Goal: Task Accomplishment & Management: Use online tool/utility

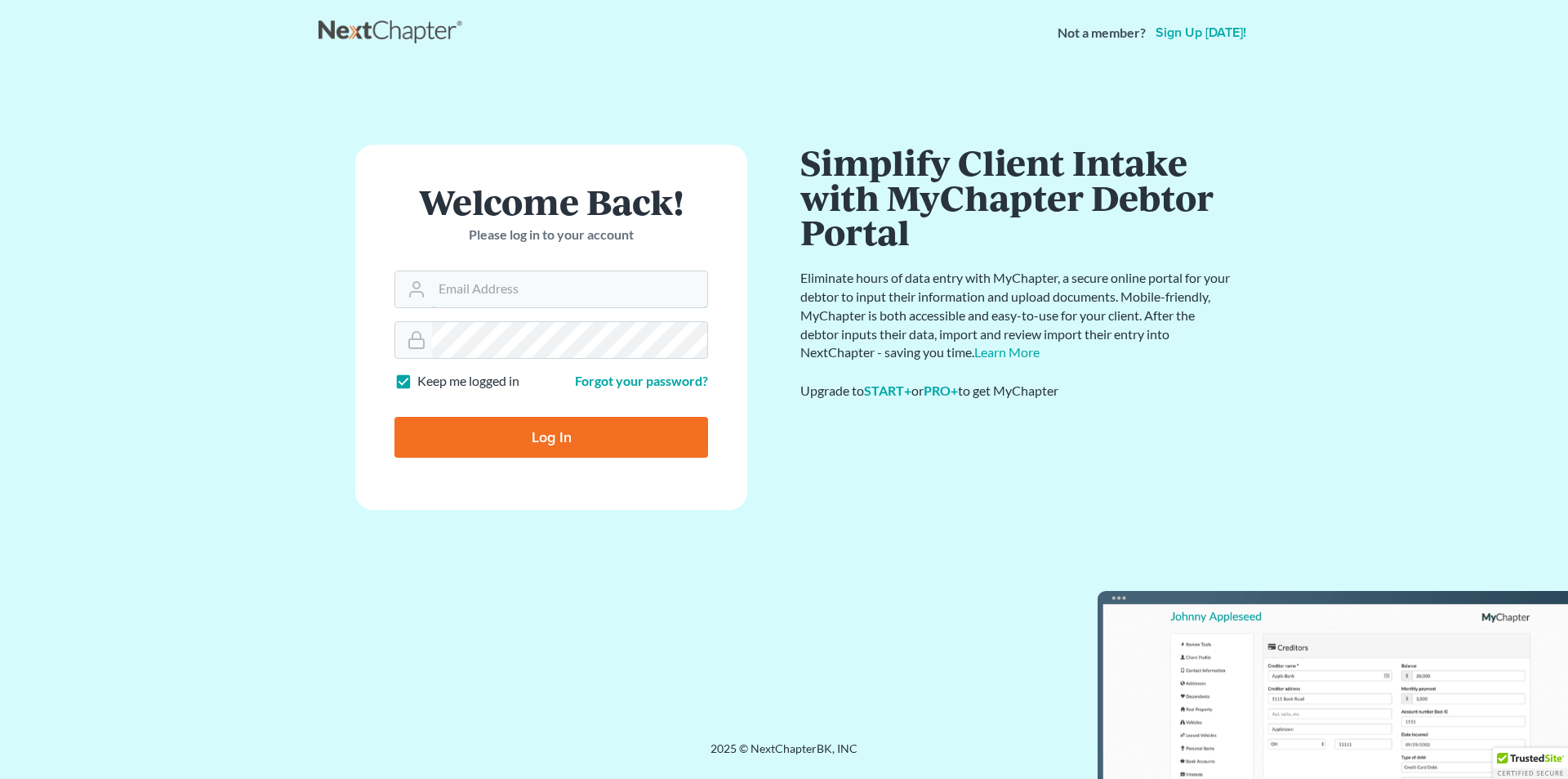
type input "lawclerk.galanoslaw@gmail.com"
click at [533, 435] on input "Log In" at bounding box center [551, 437] width 314 height 41
type input "Thinking..."
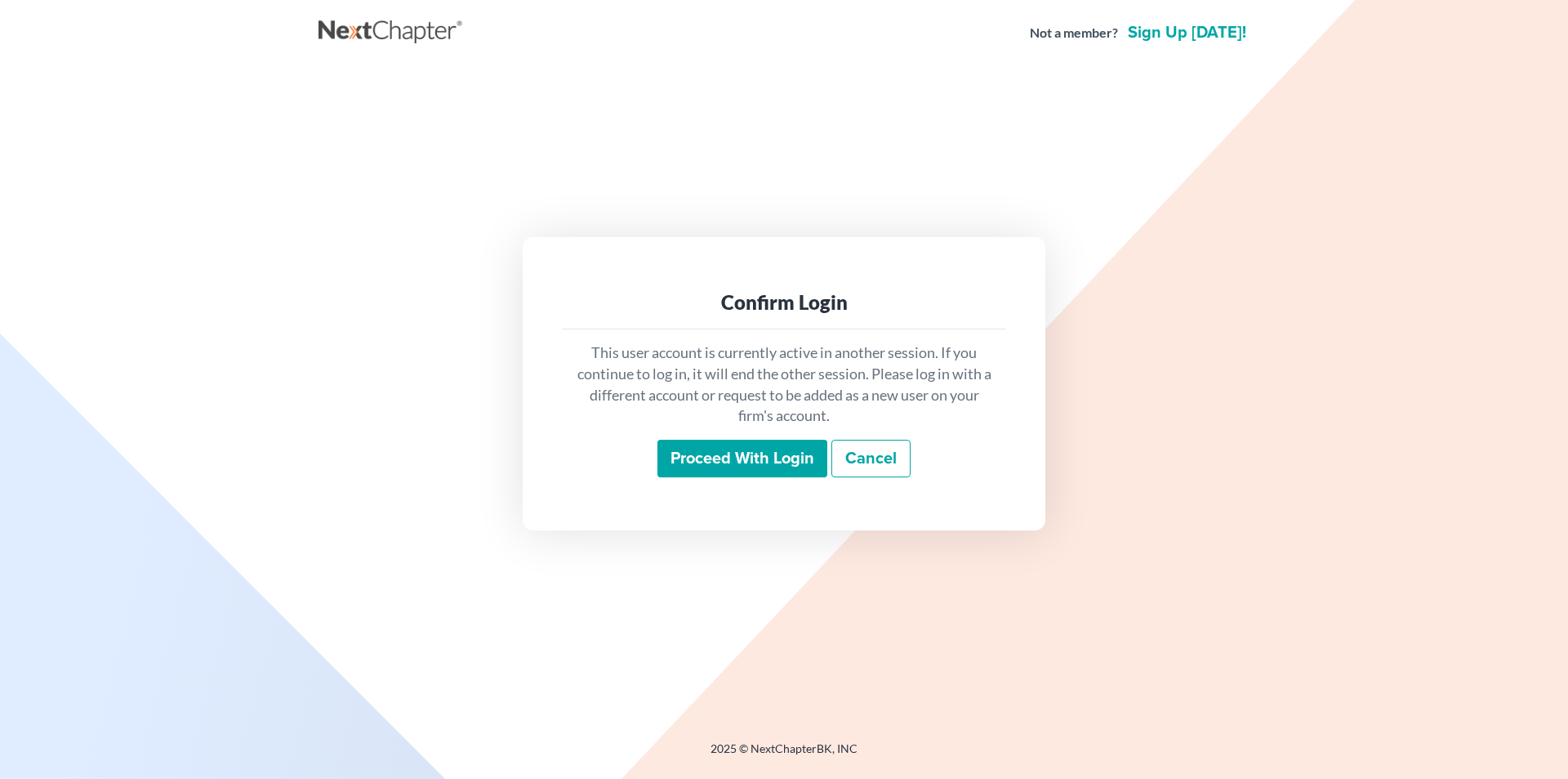
click at [755, 462] on input "Proceed with login" at bounding box center [742, 458] width 170 height 37
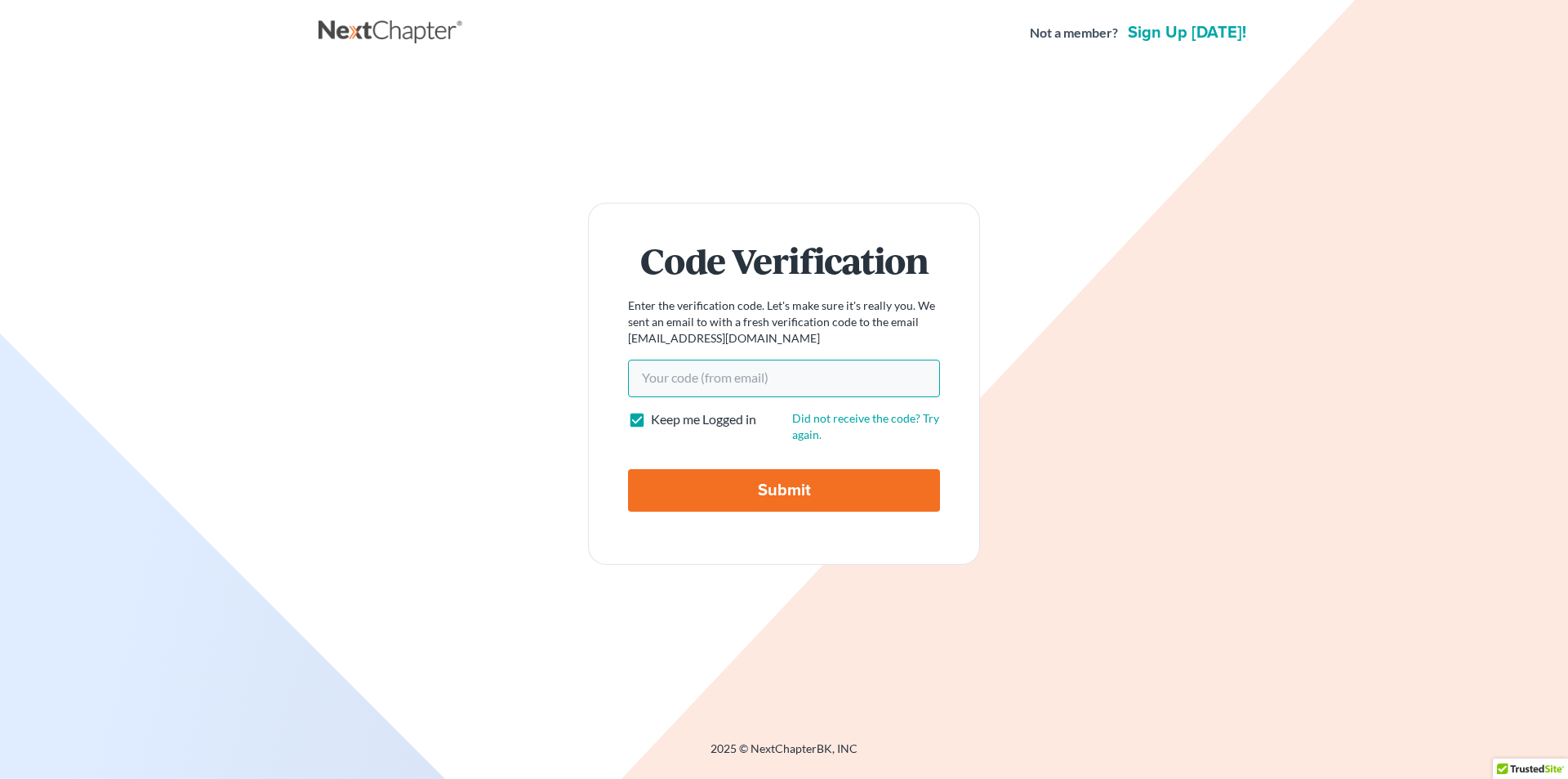
click at [779, 384] on input "Your code(from email)" at bounding box center [784, 378] width 312 height 37
paste input "8bc9ea"
type input "8bc9ea"
click at [704, 498] on input "Submit" at bounding box center [784, 490] width 312 height 42
type input "Thinking..."
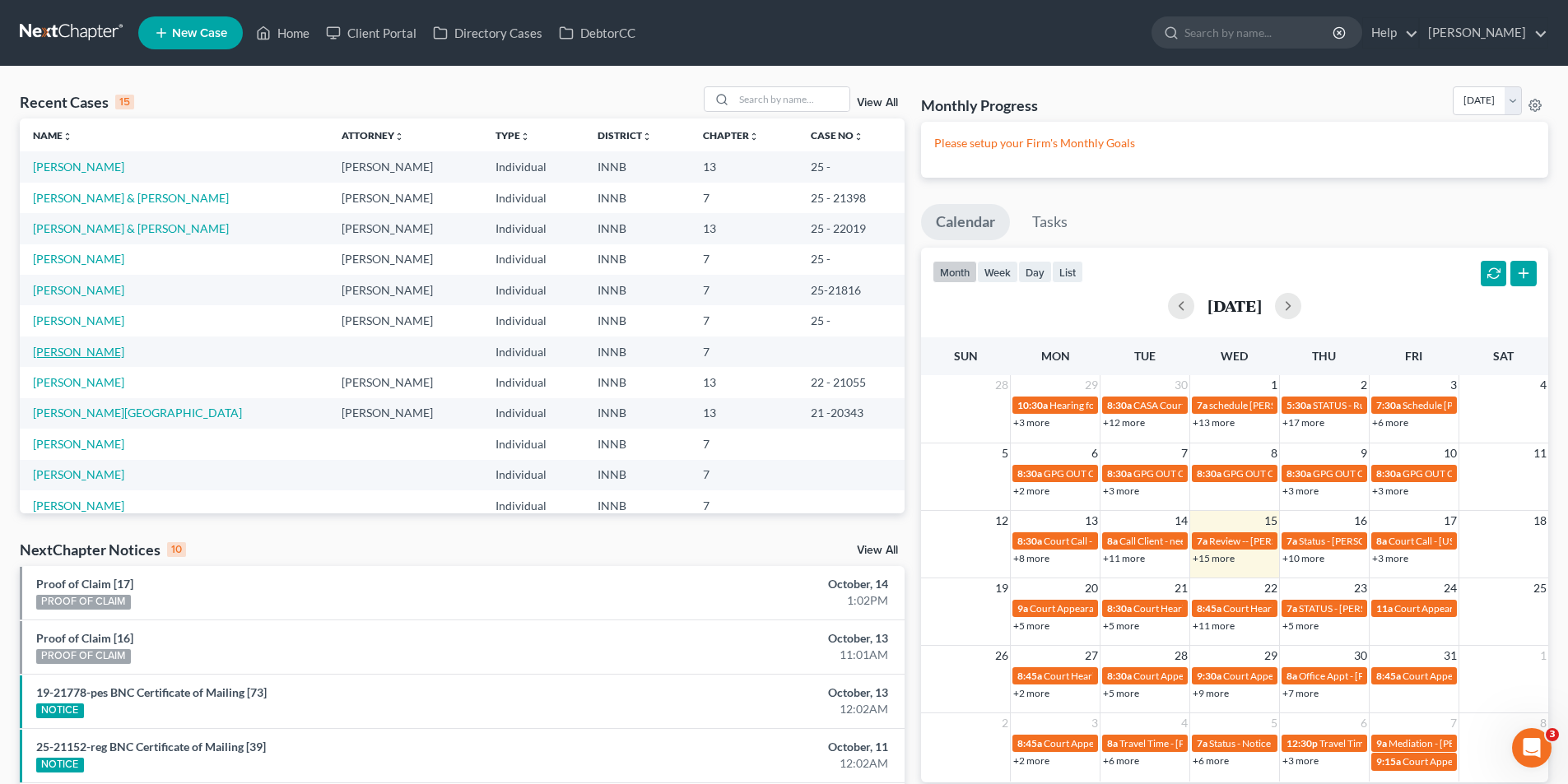
click at [69, 350] on link "[PERSON_NAME]" at bounding box center [78, 351] width 91 height 14
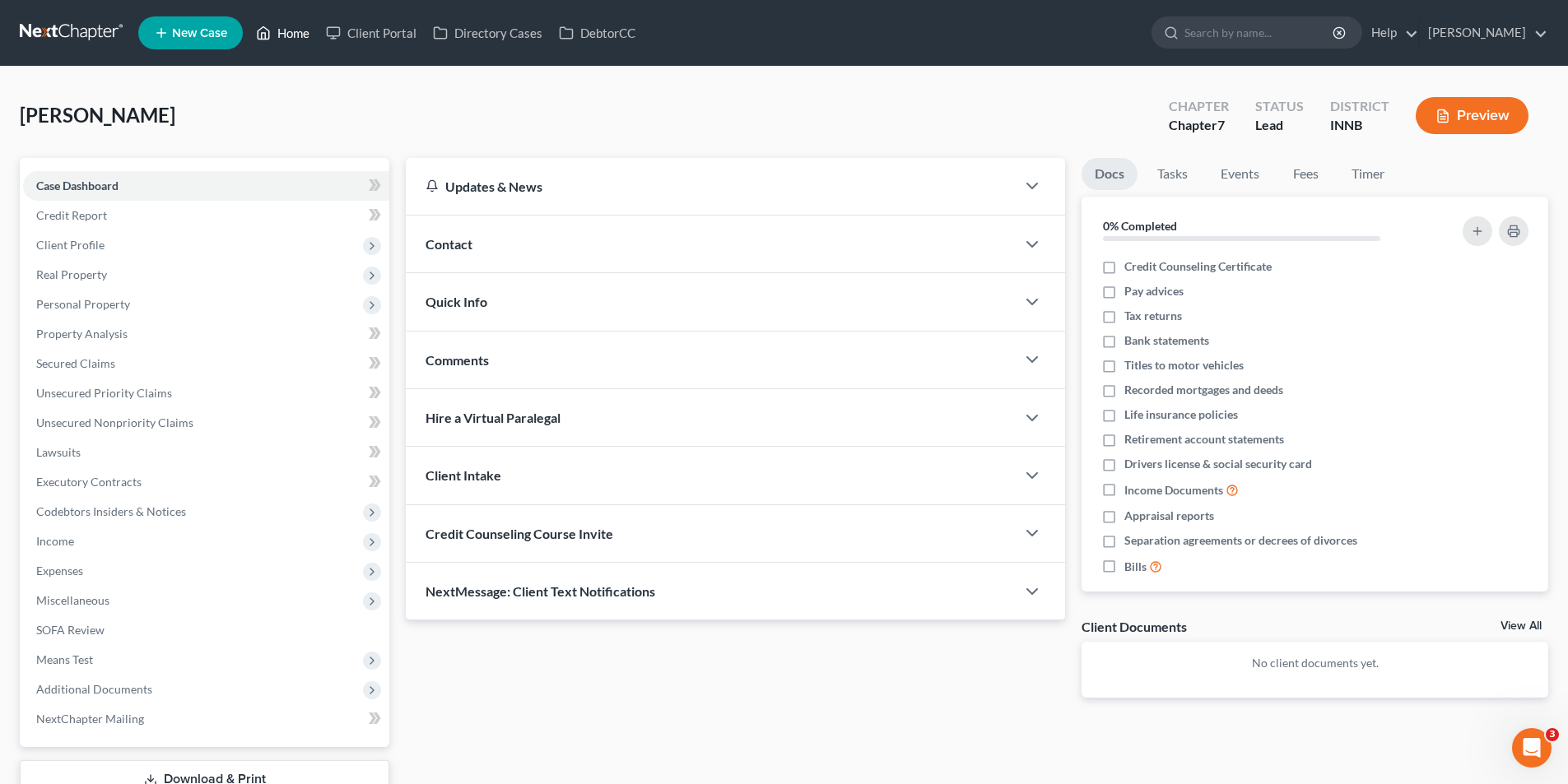
click at [269, 30] on icon at bounding box center [265, 33] width 12 height 13
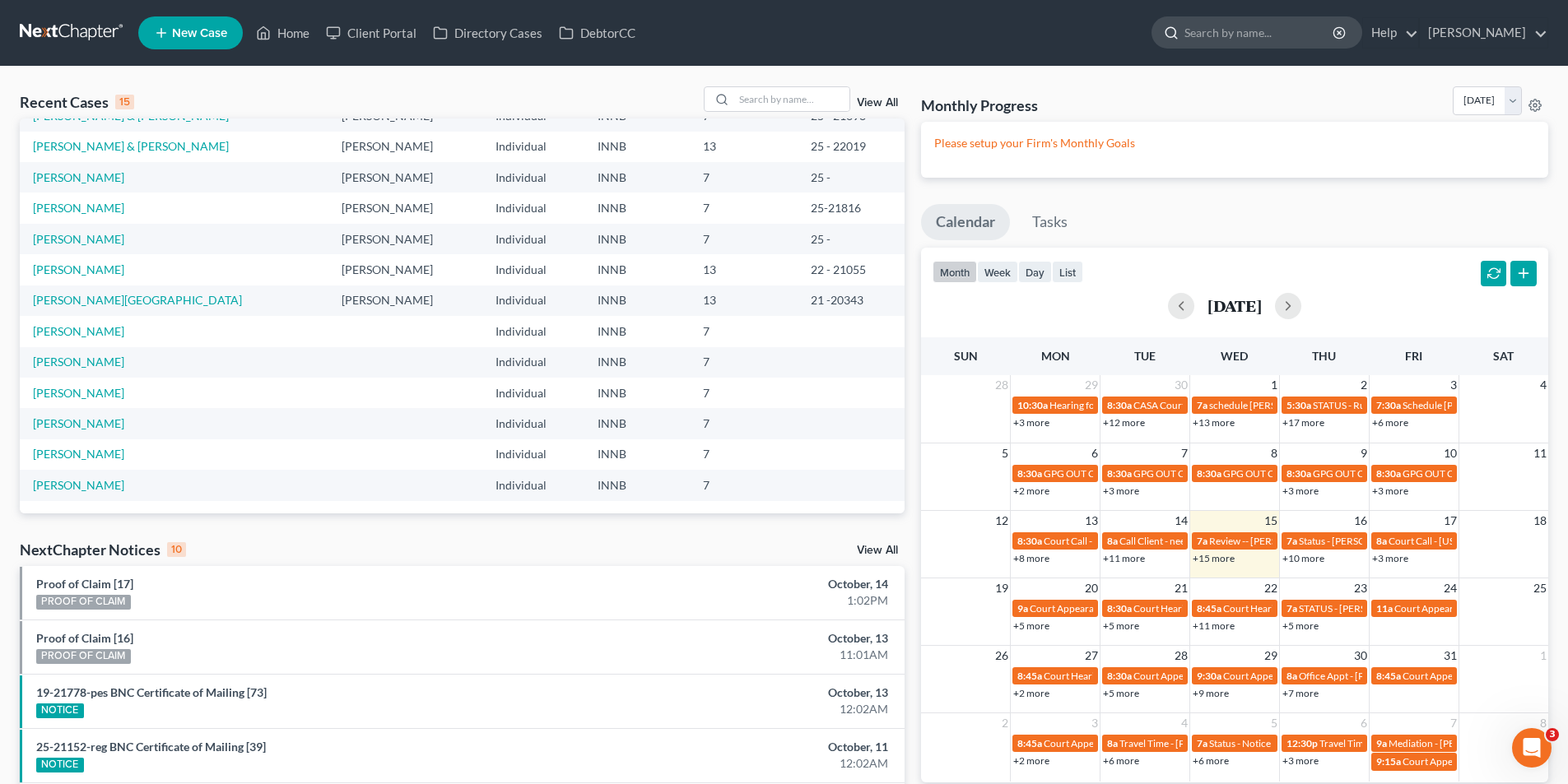
click at [1222, 28] on input "search" at bounding box center [1259, 33] width 150 height 30
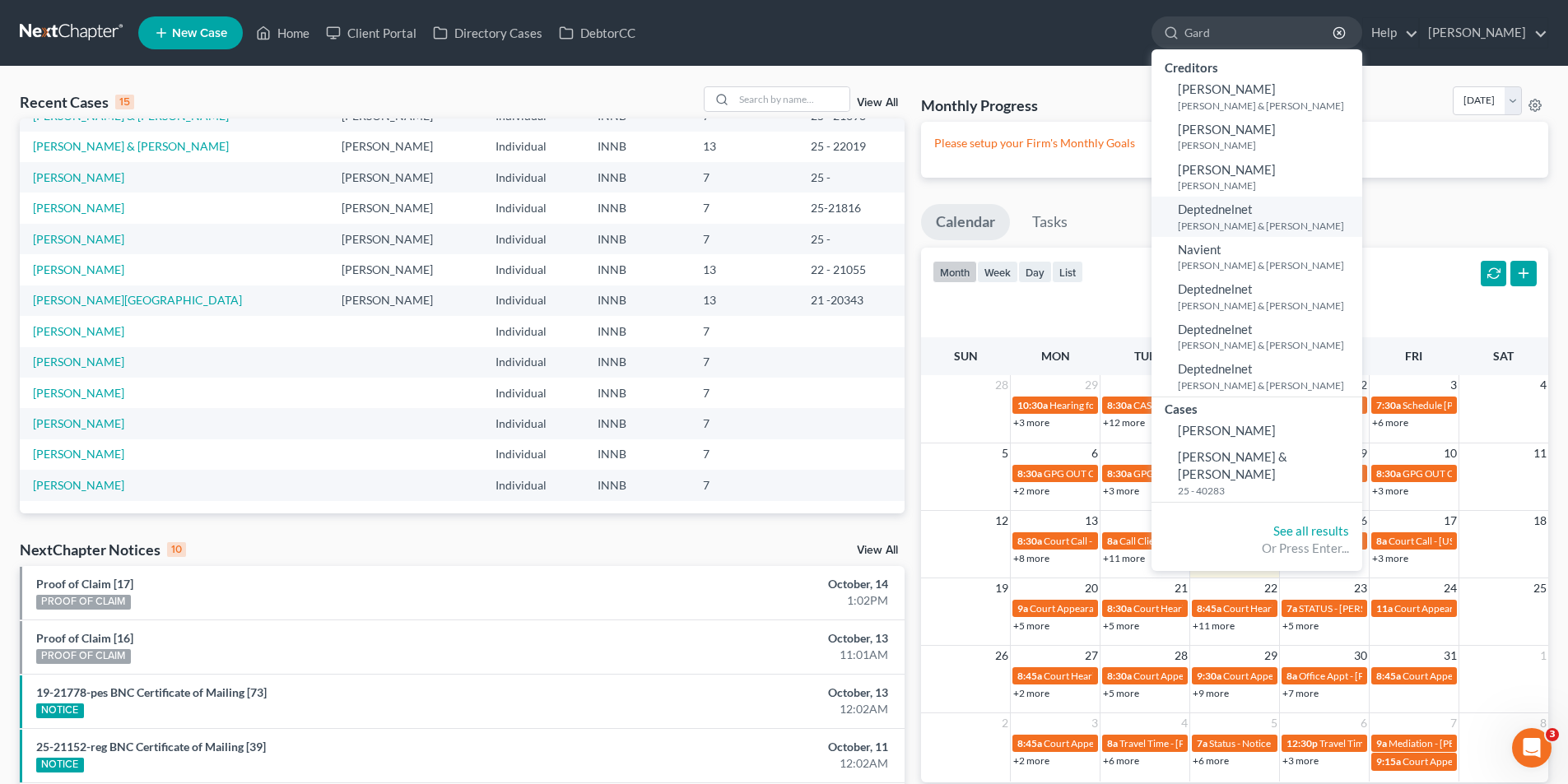
type input "Gard"
click at [1201, 220] on small "[PERSON_NAME] & [PERSON_NAME]" at bounding box center [1268, 225] width 180 height 14
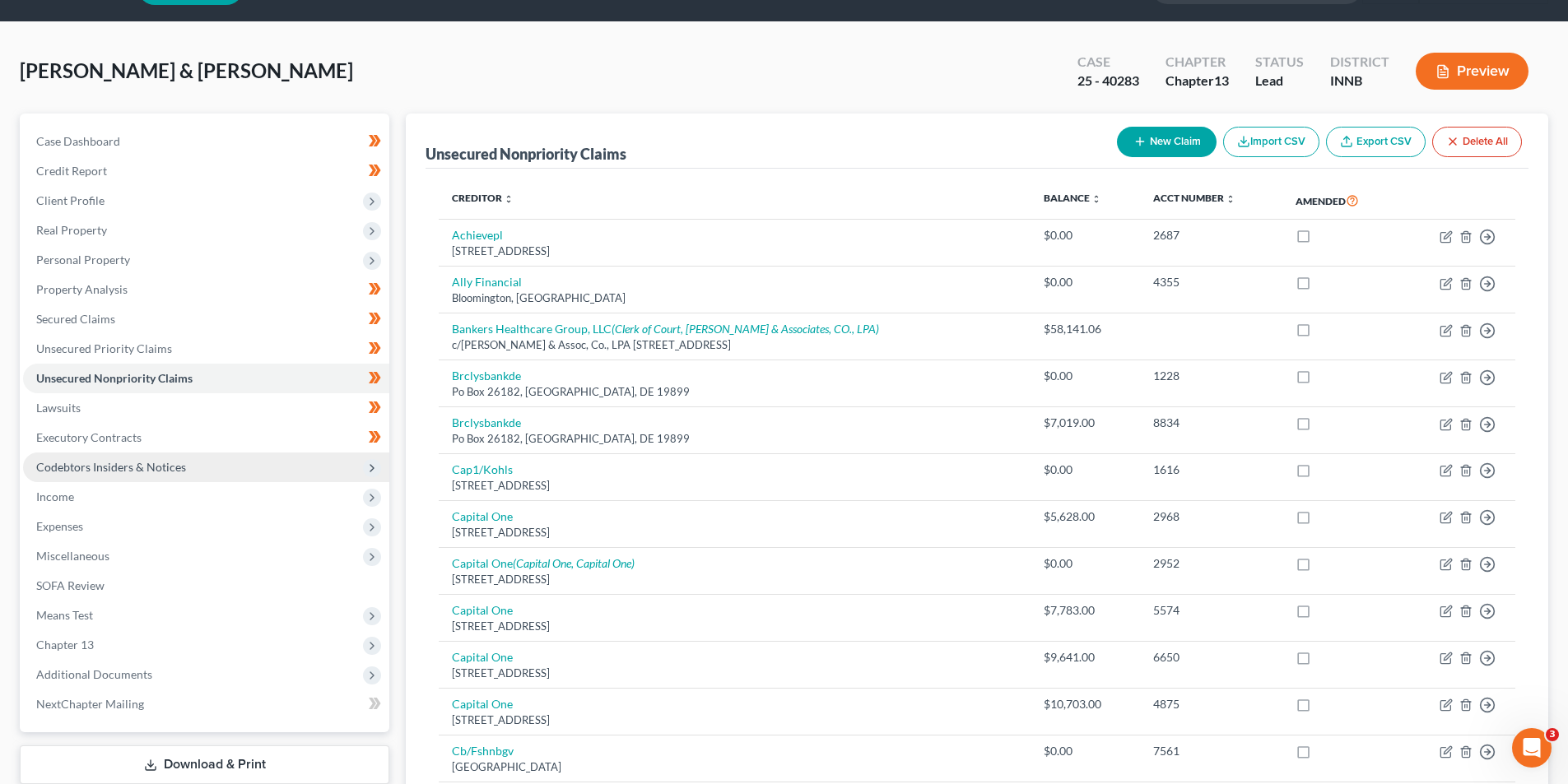
scroll to position [83, 0]
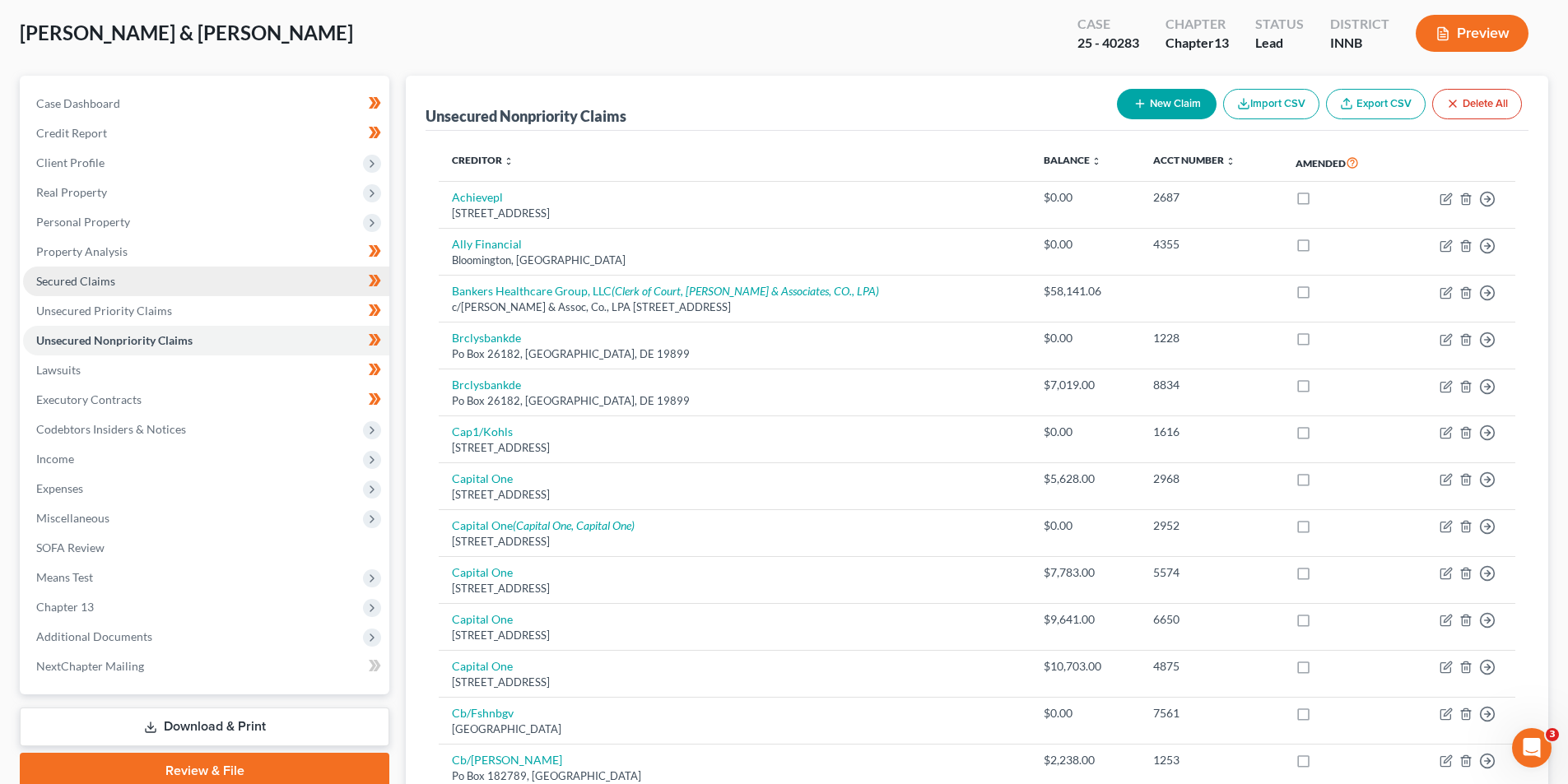
click at [96, 281] on span "Secured Claims" at bounding box center [75, 280] width 79 height 14
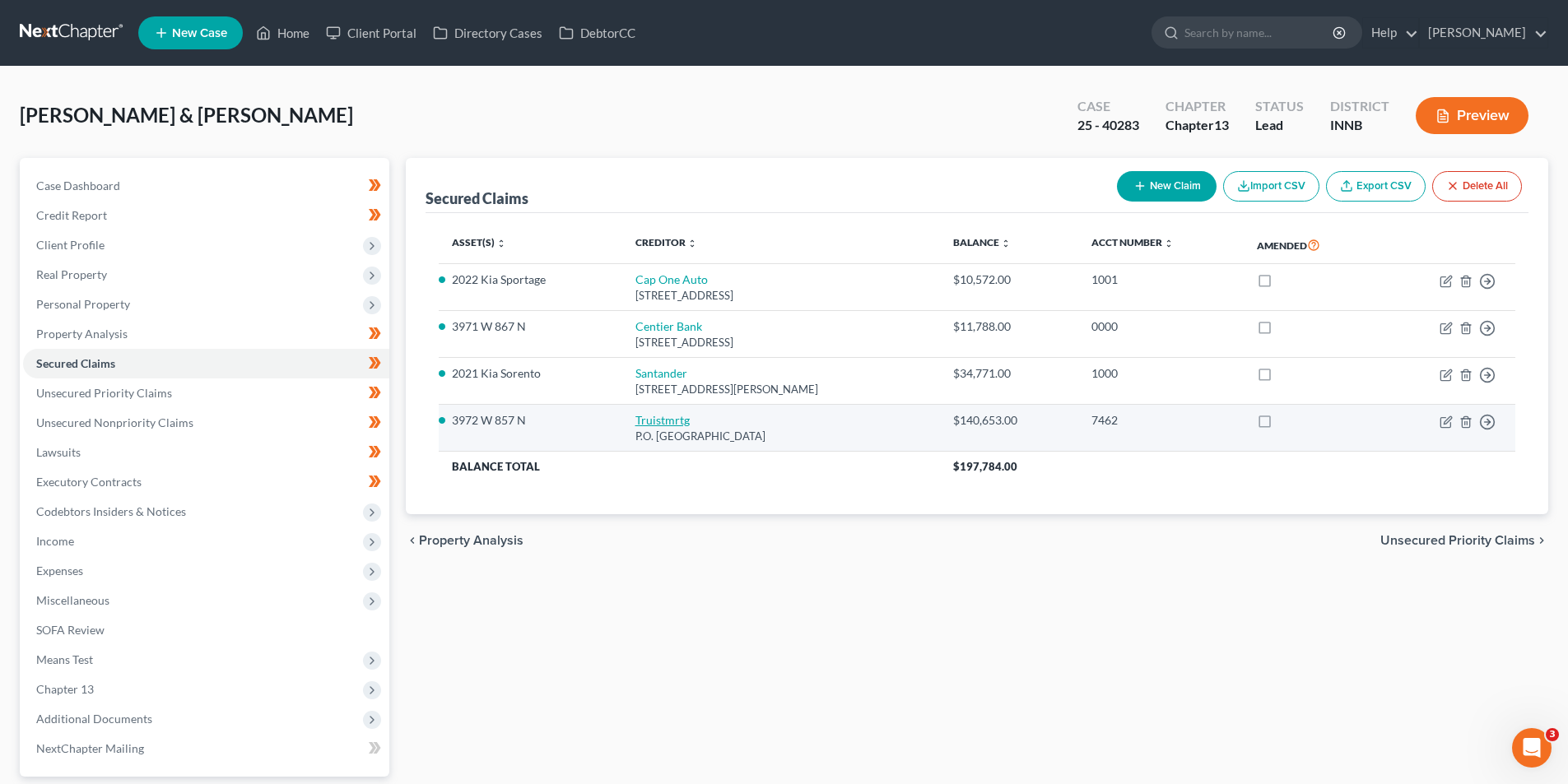
click at [658, 420] on link "Truistmrtg" at bounding box center [662, 420] width 54 height 14
select select "10"
select select "2"
select select "0"
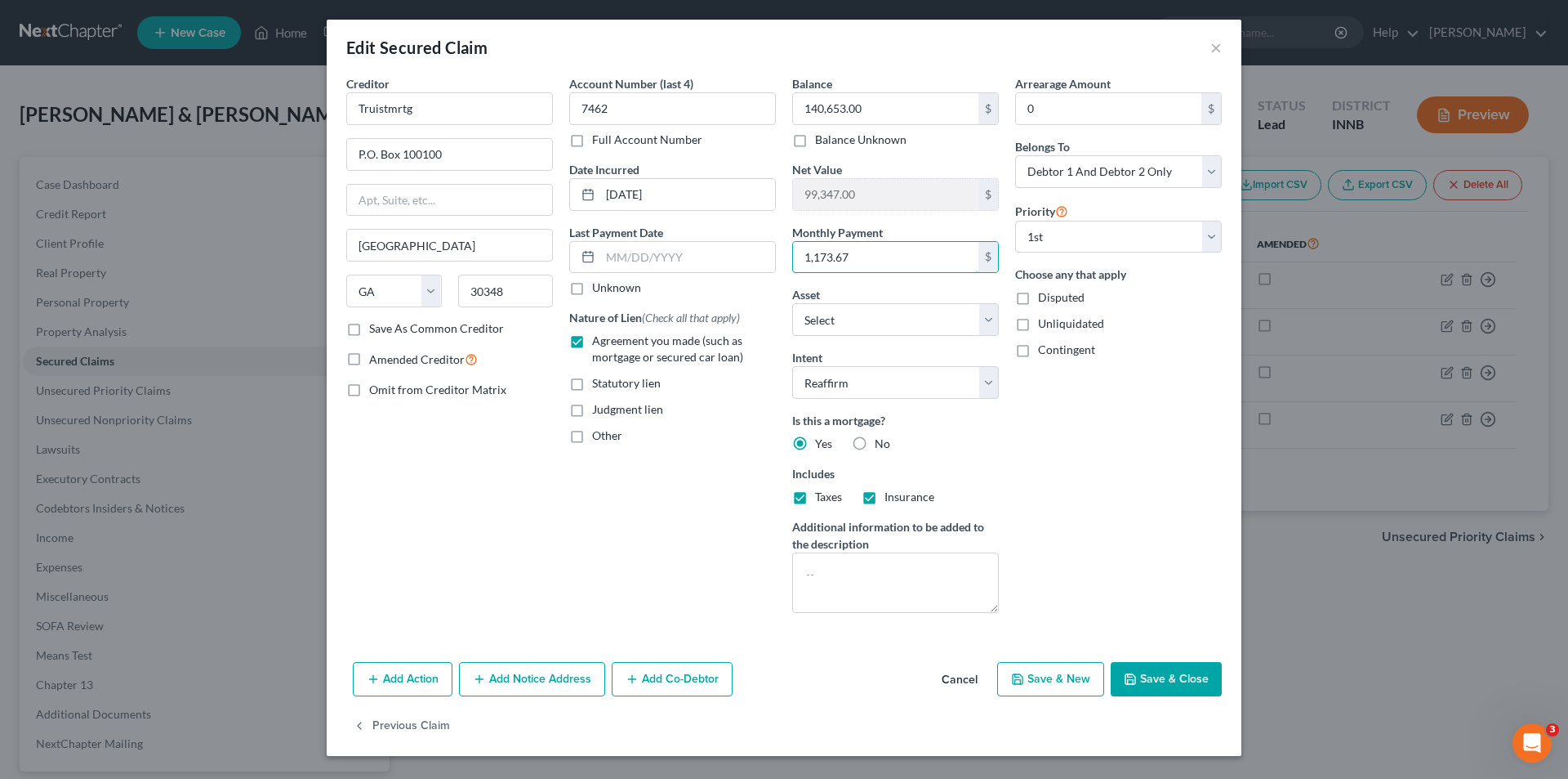
type input "1,173.67"
select select "10"
click at [1183, 677] on button "Save & Close" at bounding box center [1166, 679] width 111 height 34
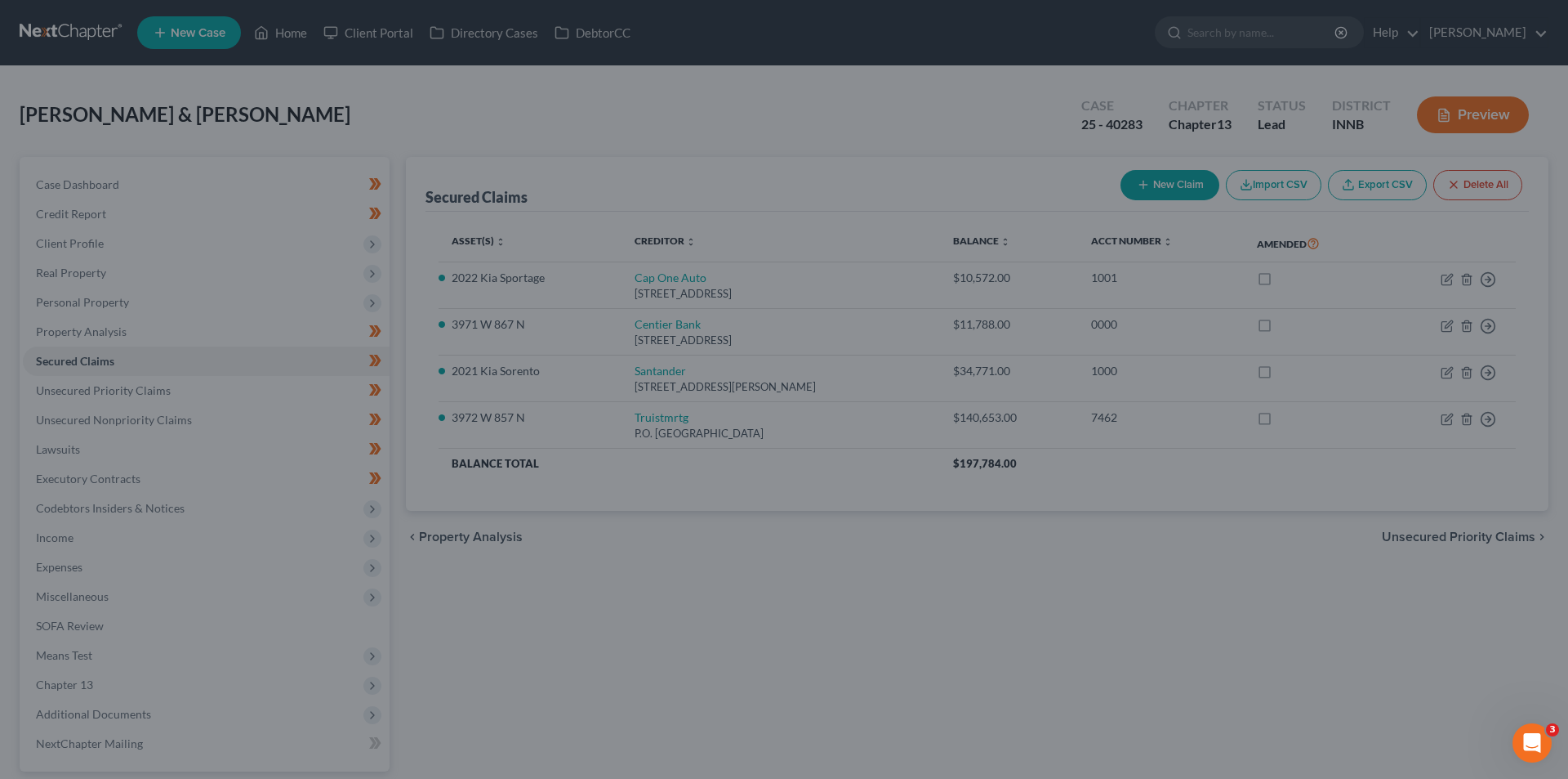
select select "10"
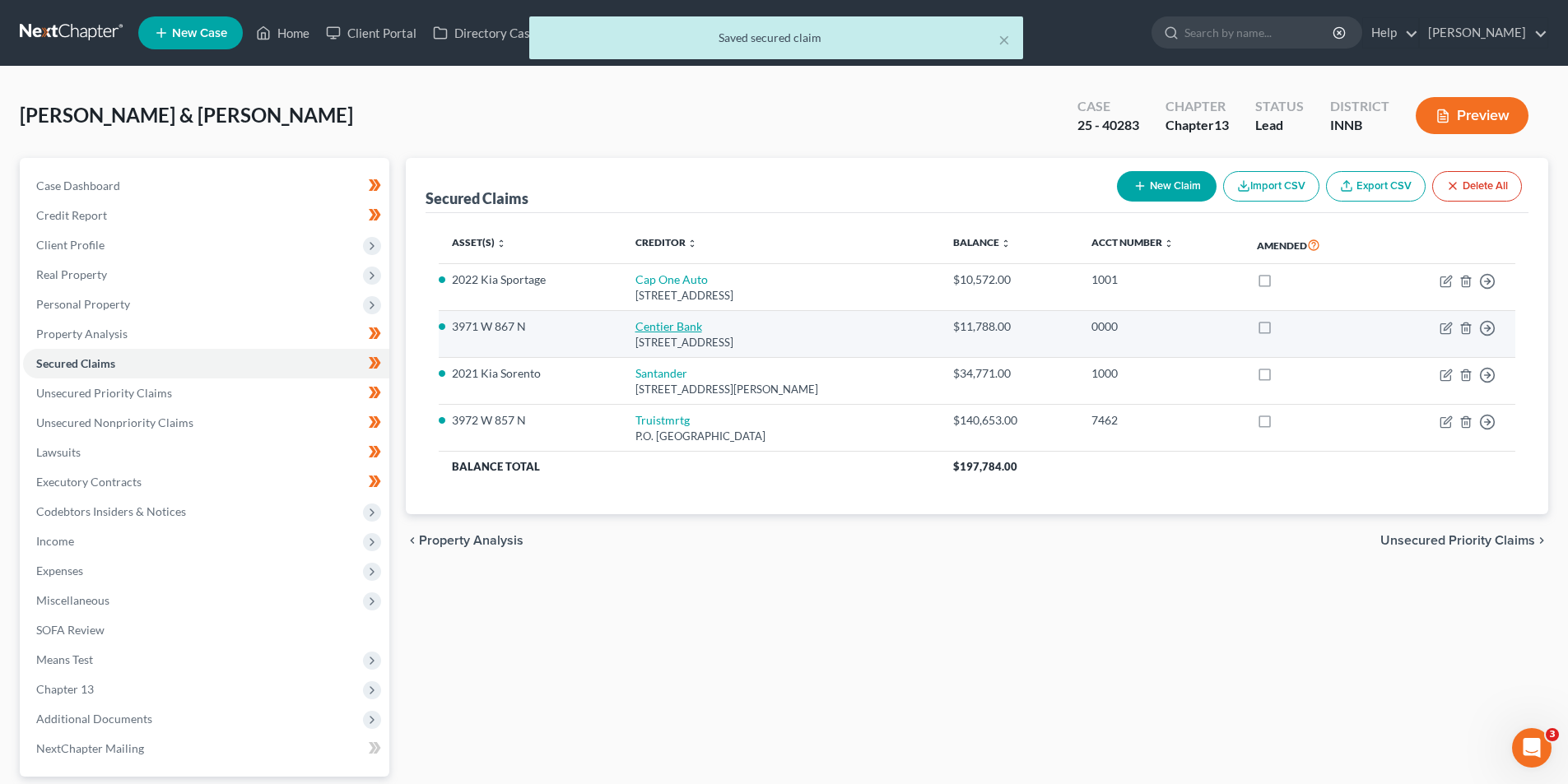
click at [659, 329] on link "Centier Bank" at bounding box center [668, 326] width 67 height 14
select select "15"
select select "2"
select select "0"
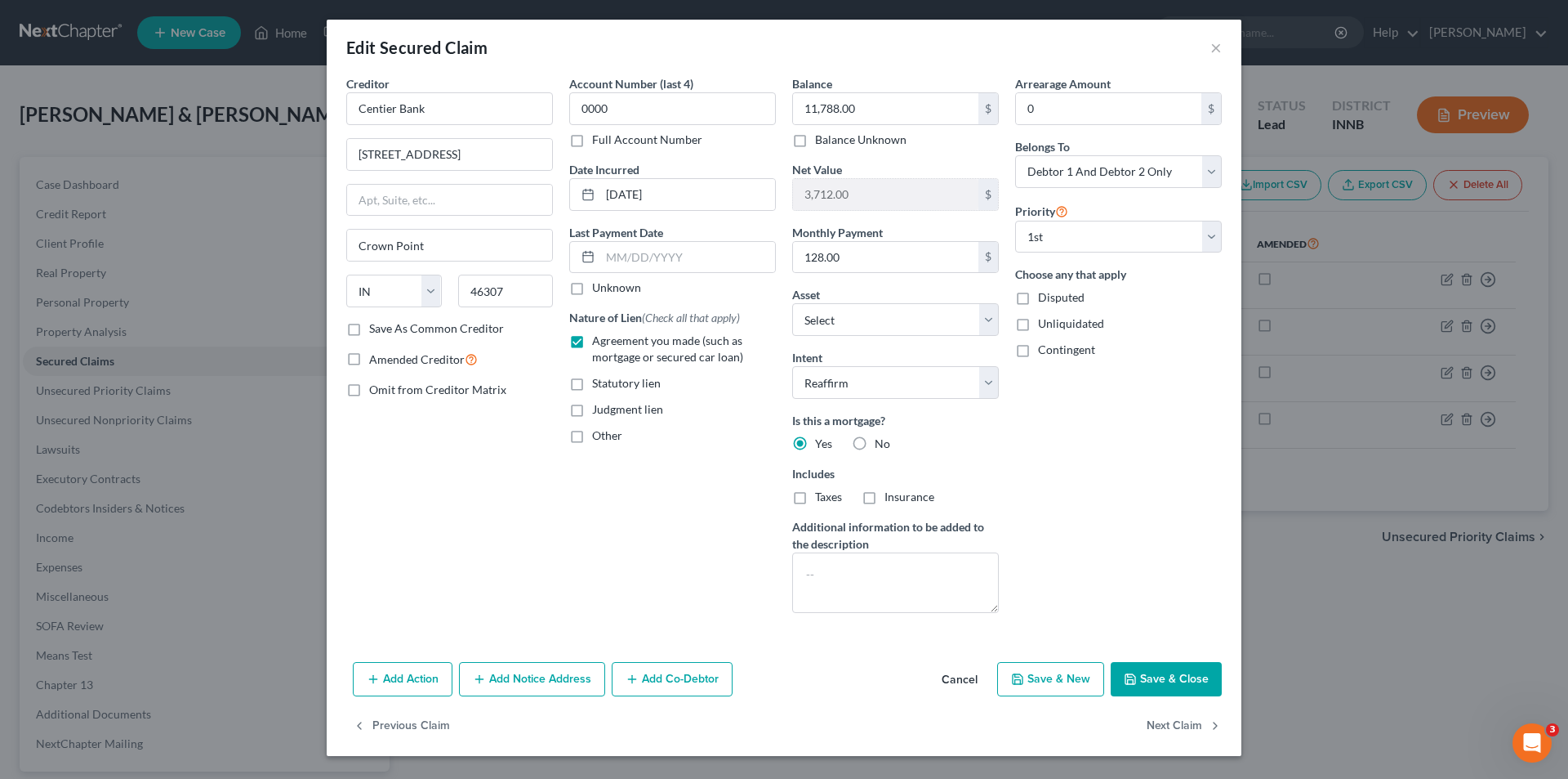
click at [1165, 681] on button "Save & Close" at bounding box center [1166, 679] width 111 height 34
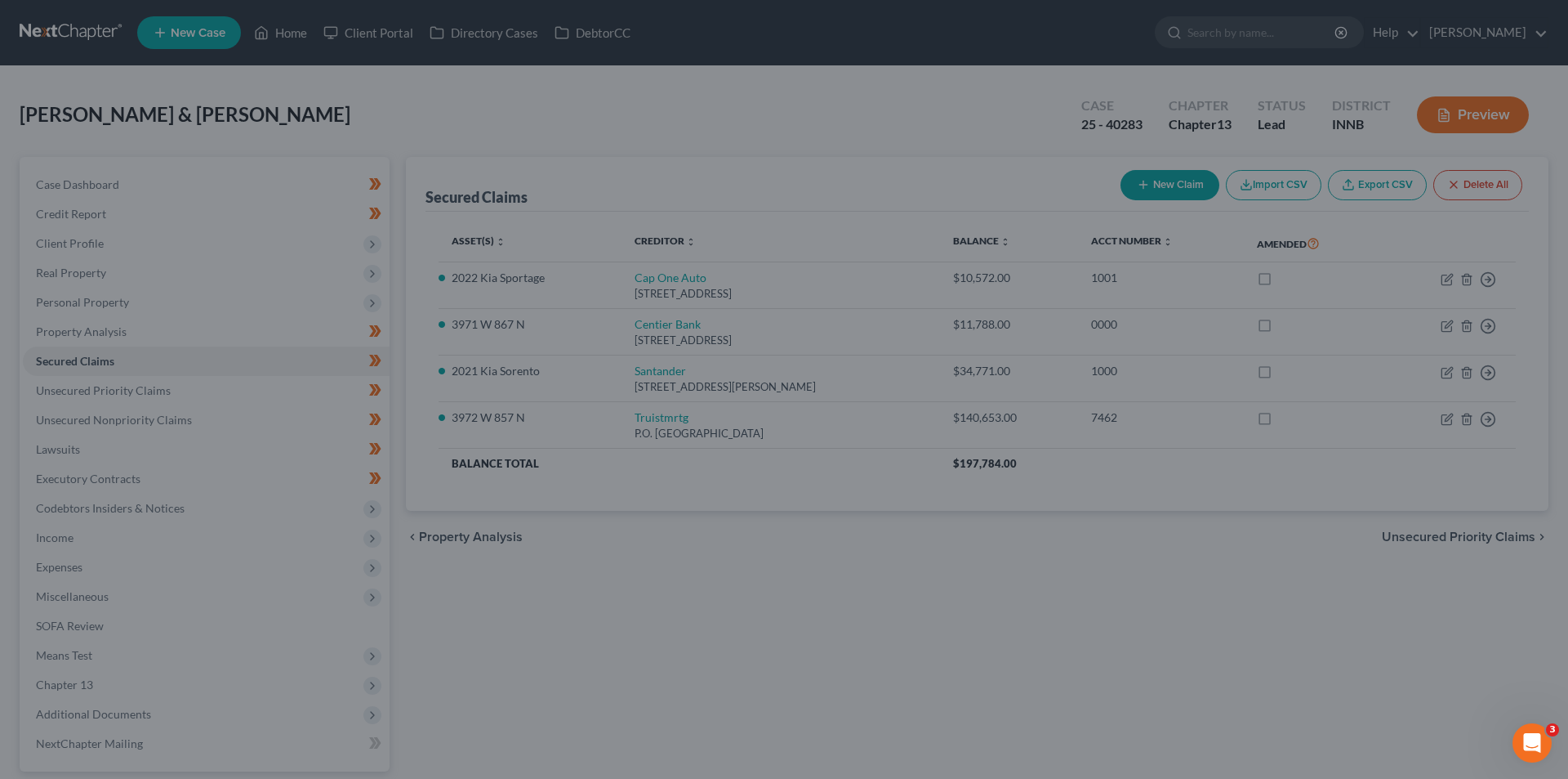
select select "9"
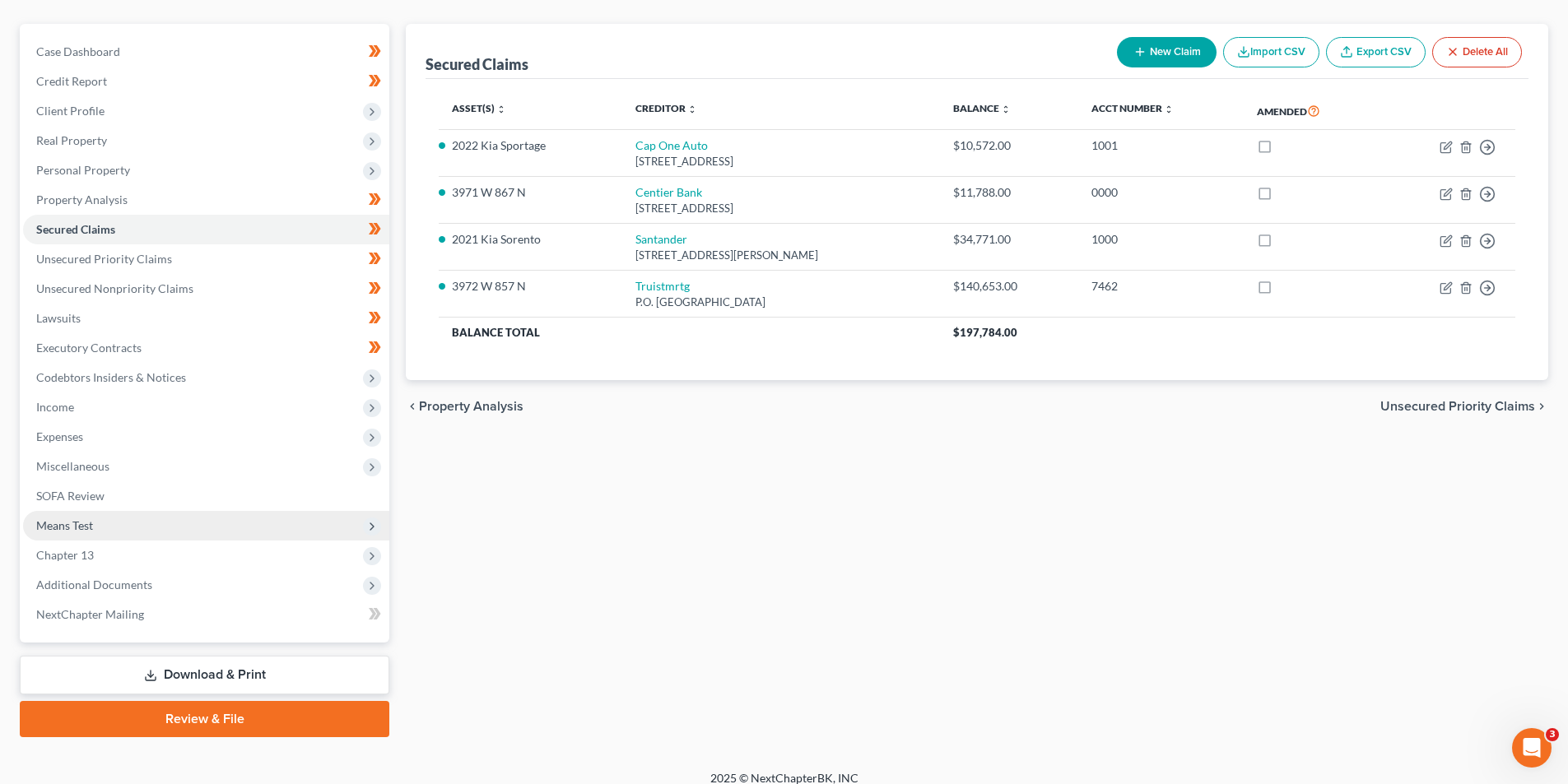
scroll to position [149, 0]
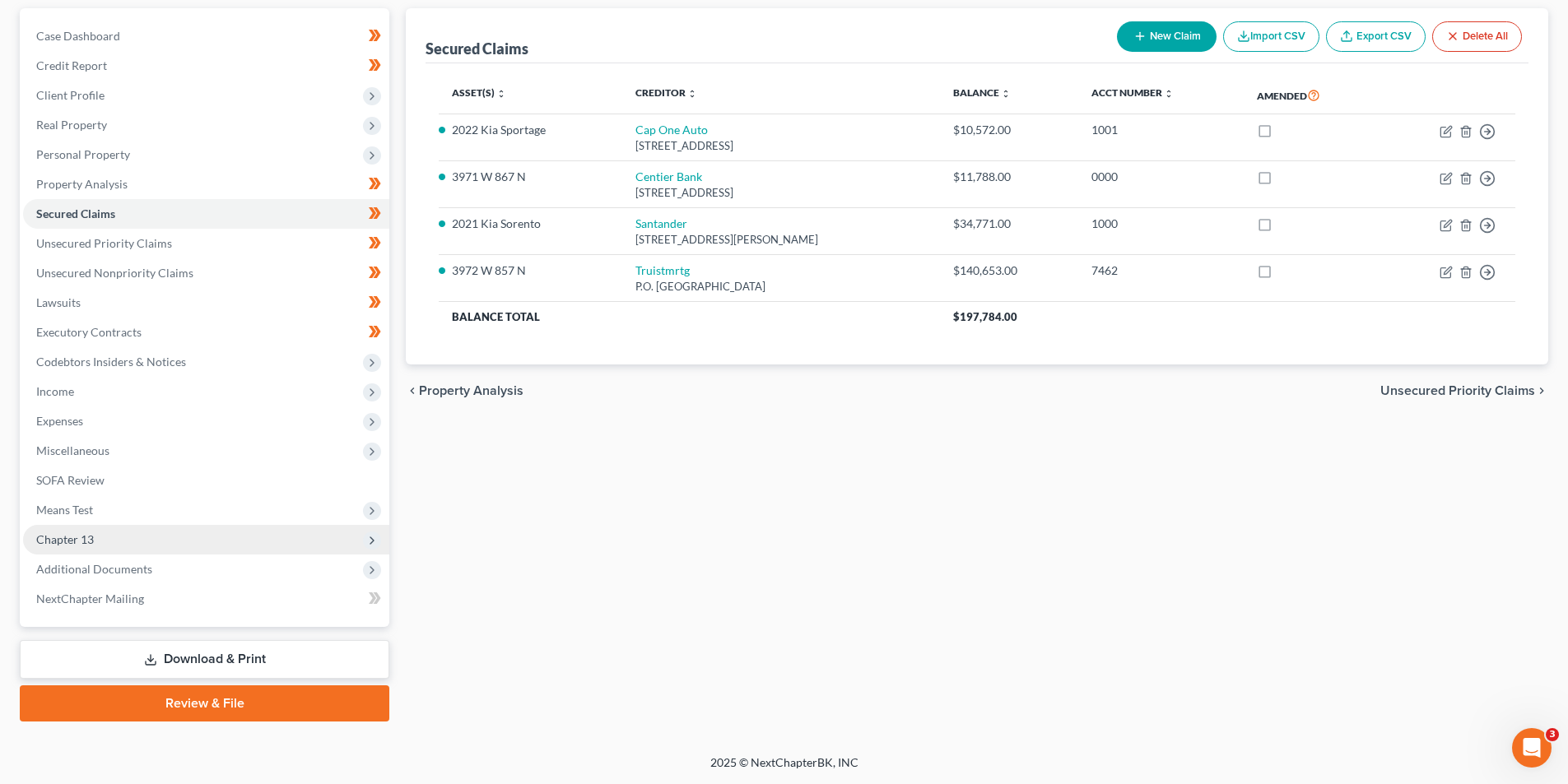
click at [82, 540] on span "Chapter 13" at bounding box center [64, 539] width 58 height 14
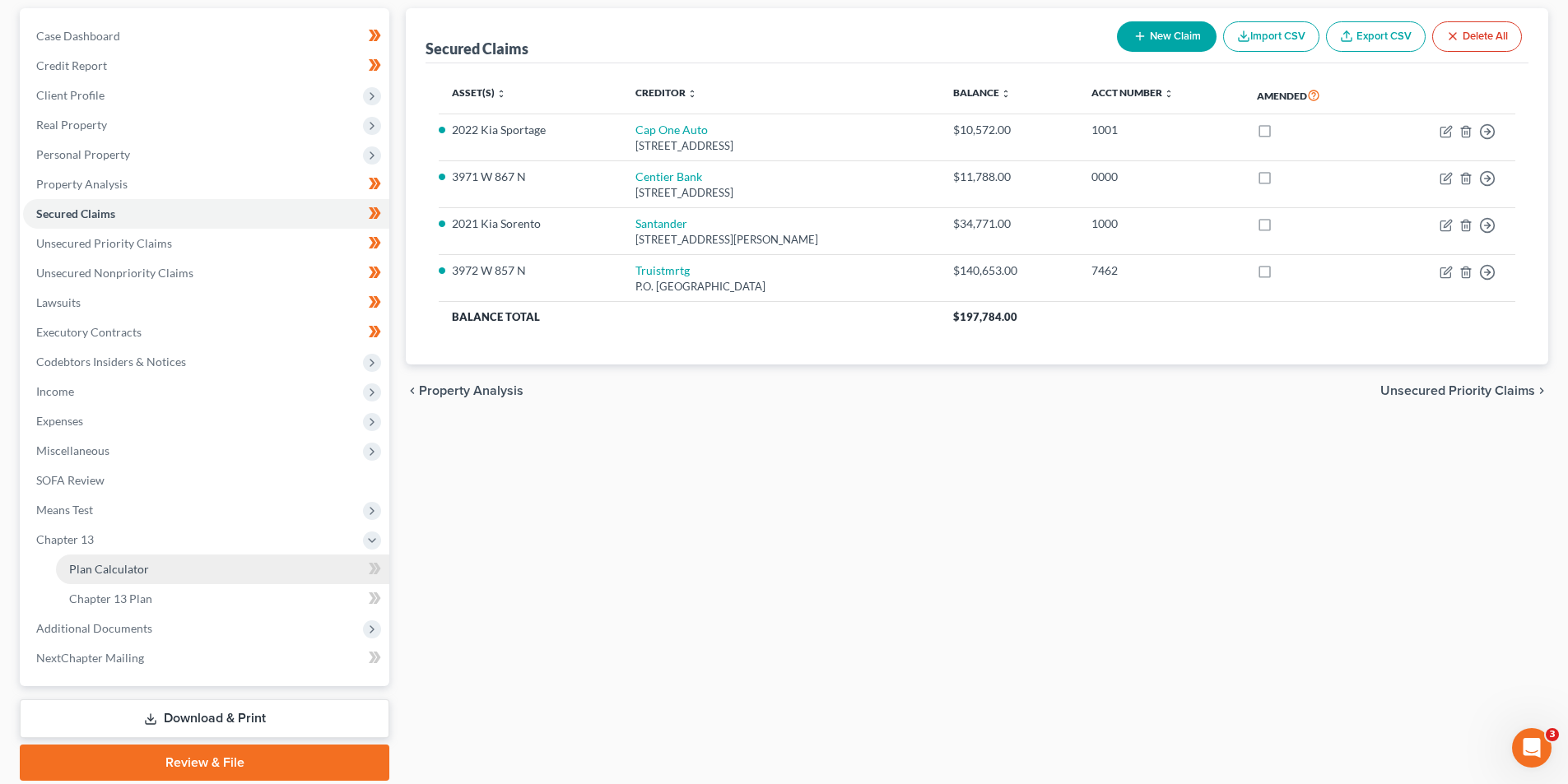
click at [82, 565] on span "Plan Calculator" at bounding box center [109, 569] width 80 height 14
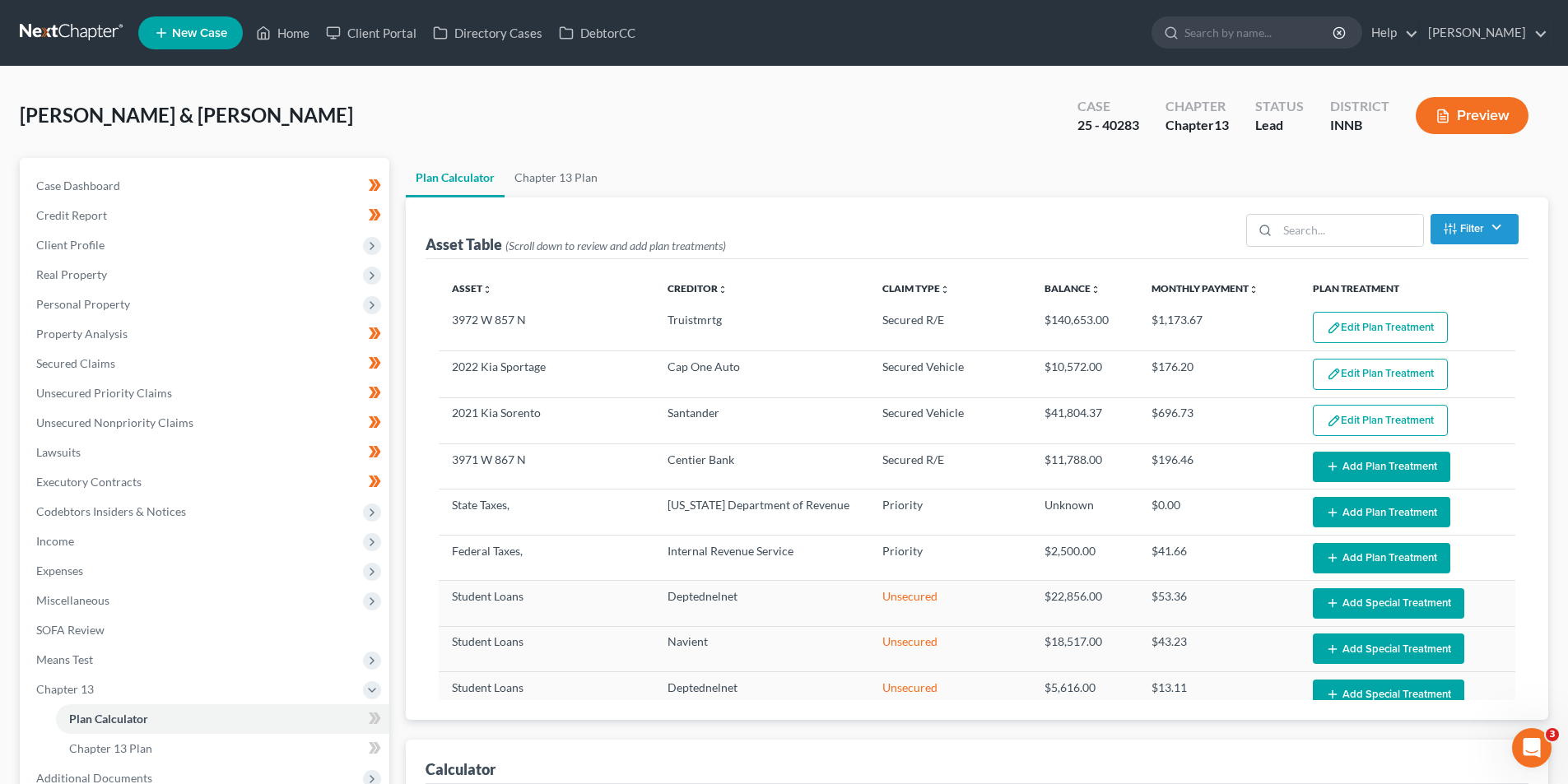
select select "59"
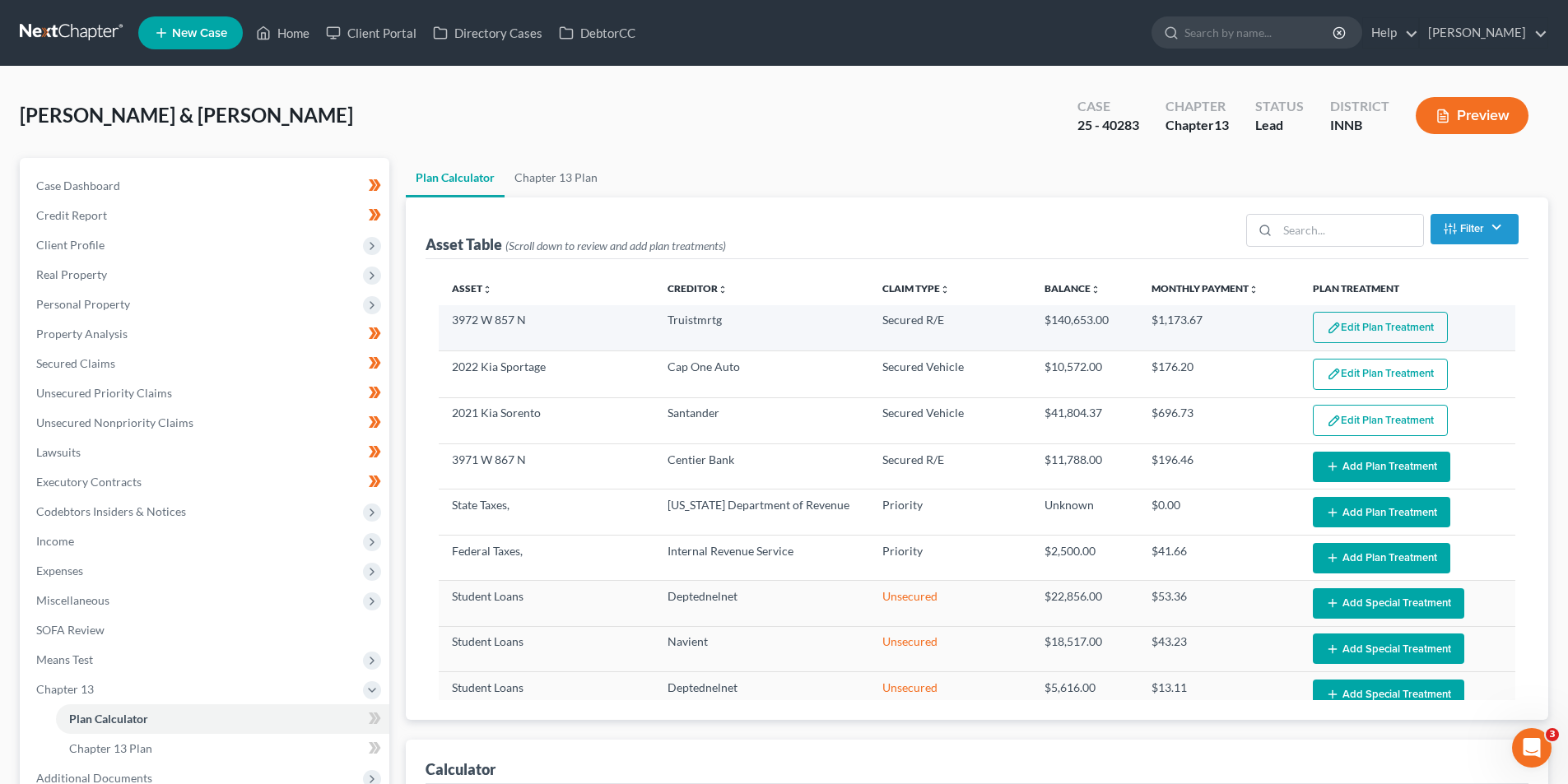
click at [1364, 334] on button "Edit Plan Treatment" at bounding box center [1380, 327] width 135 height 31
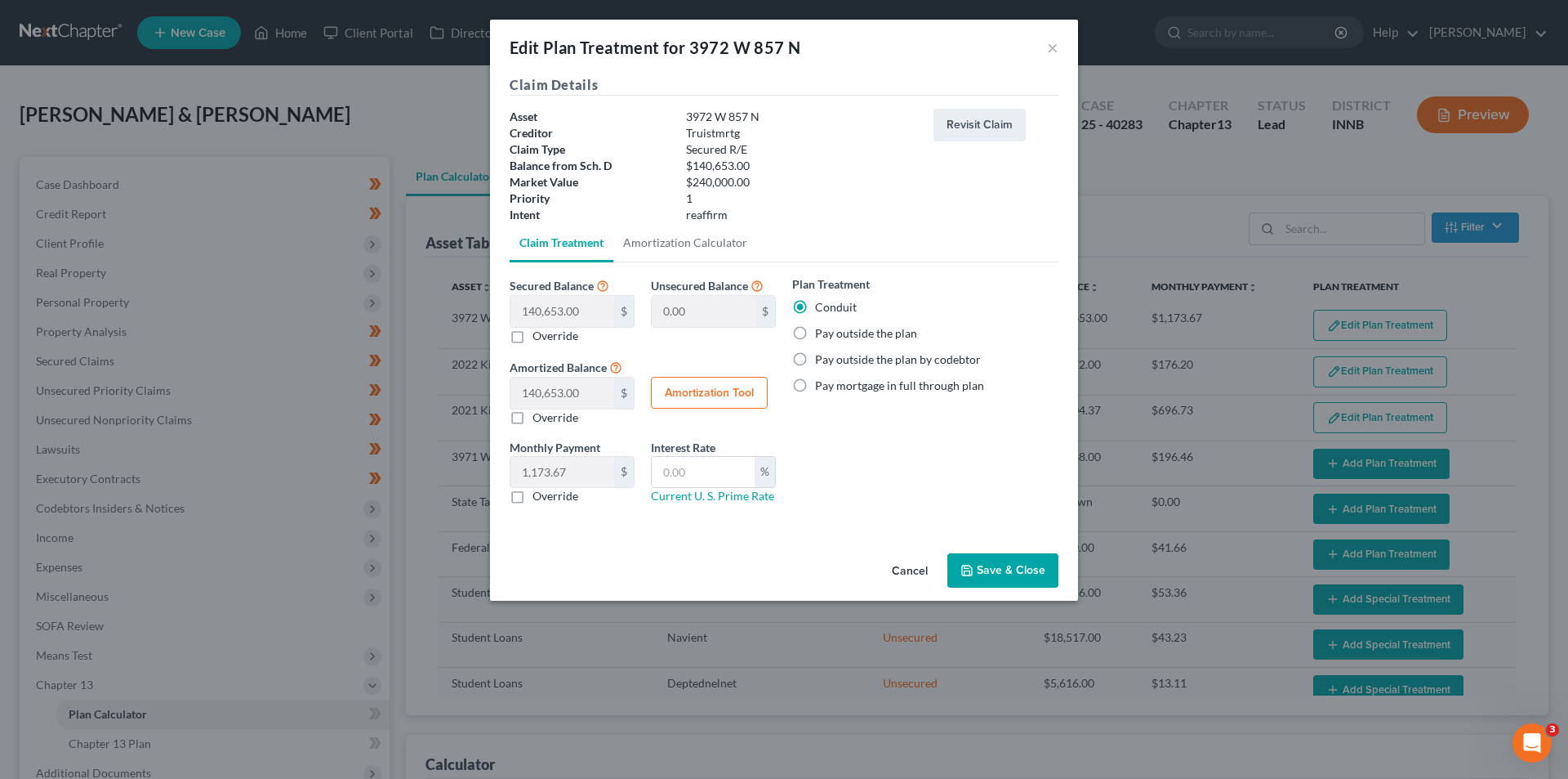
click at [997, 576] on button "Save & Close" at bounding box center [1003, 570] width 111 height 34
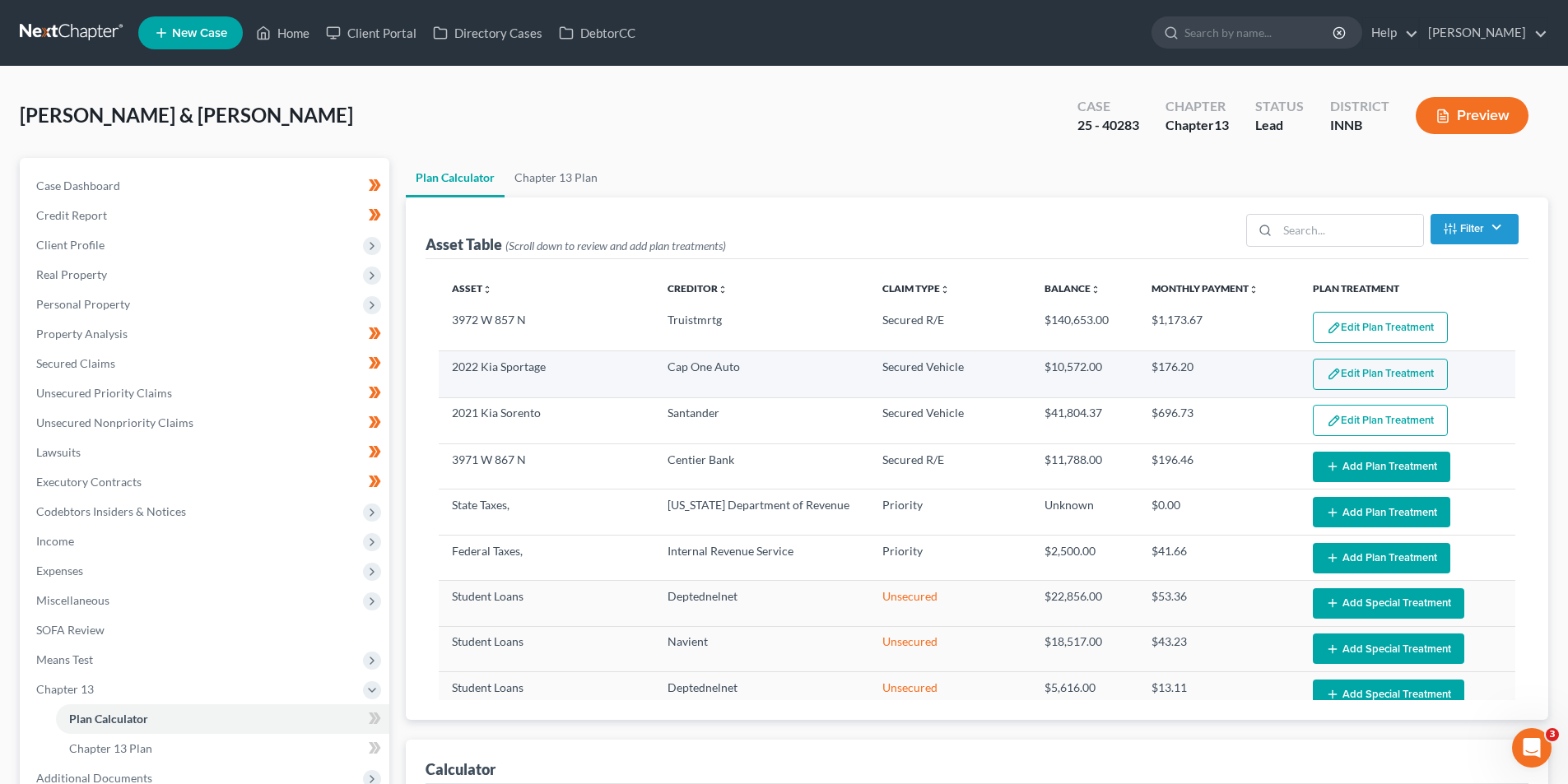
select select "59"
click at [1386, 379] on button "Edit Plan Treatment" at bounding box center [1380, 374] width 135 height 31
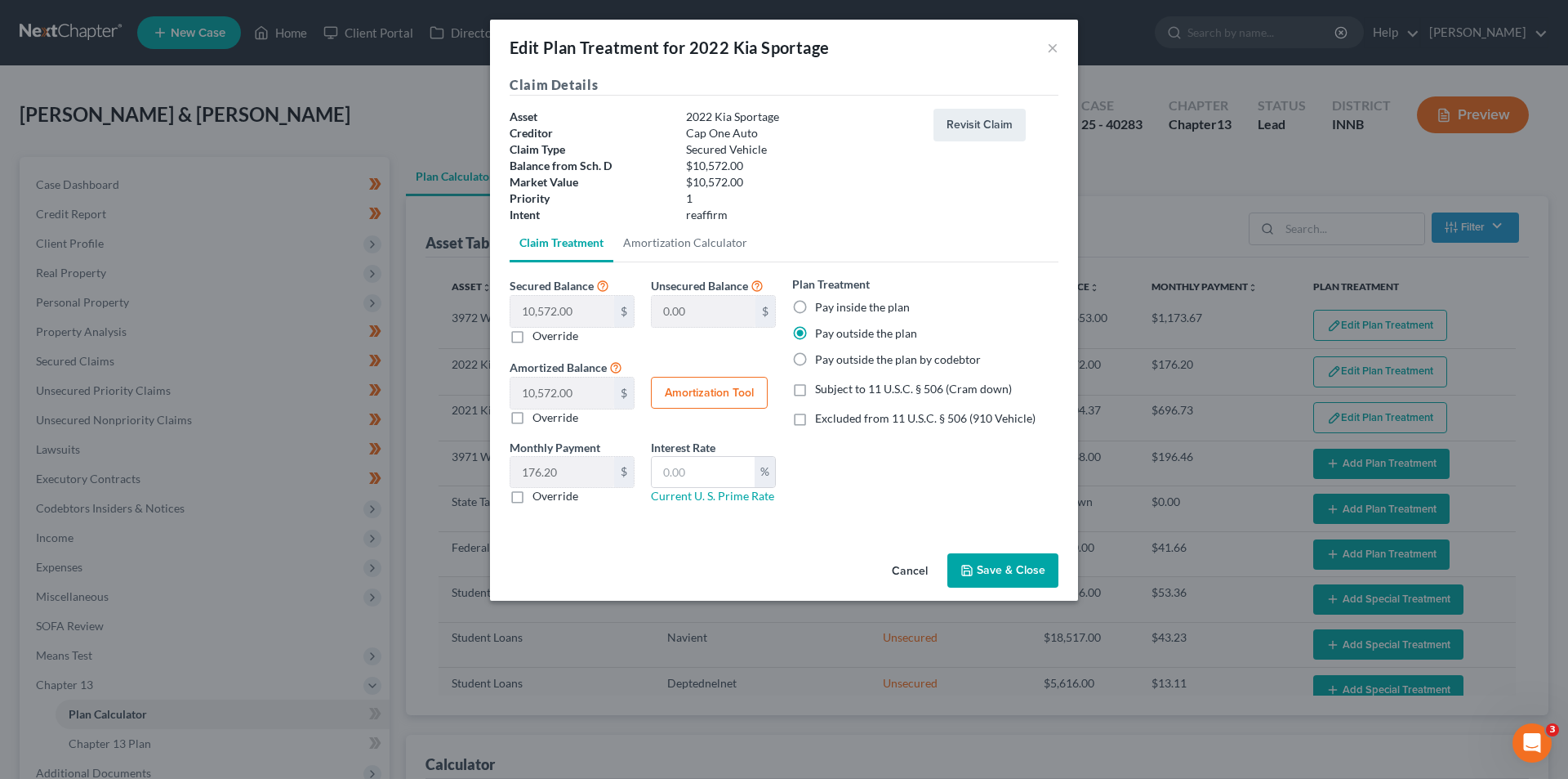
click at [1008, 565] on button "Save & Close" at bounding box center [1003, 570] width 111 height 34
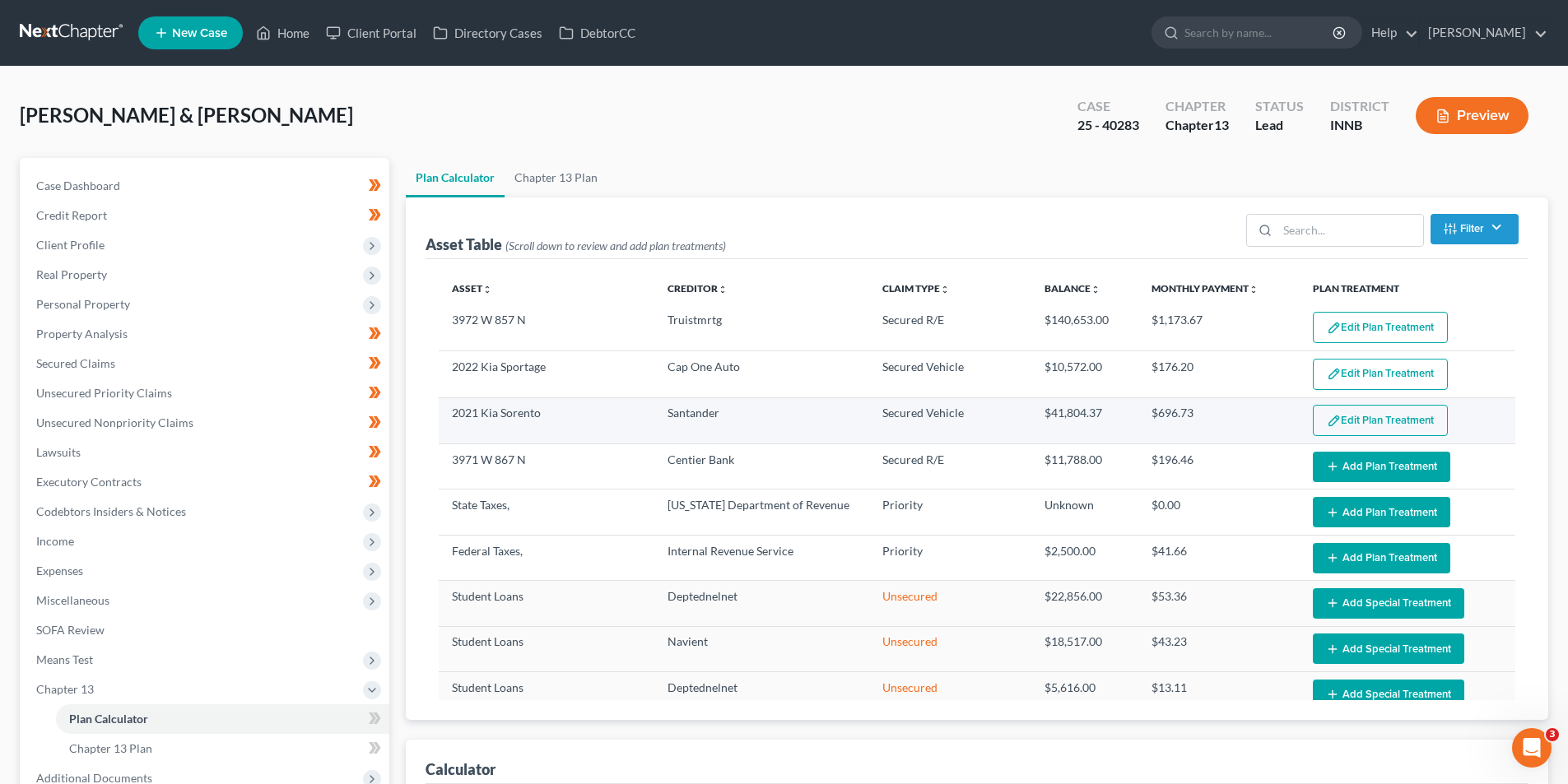
select select "59"
click at [1372, 422] on button "Edit Plan Treatment" at bounding box center [1380, 420] width 135 height 31
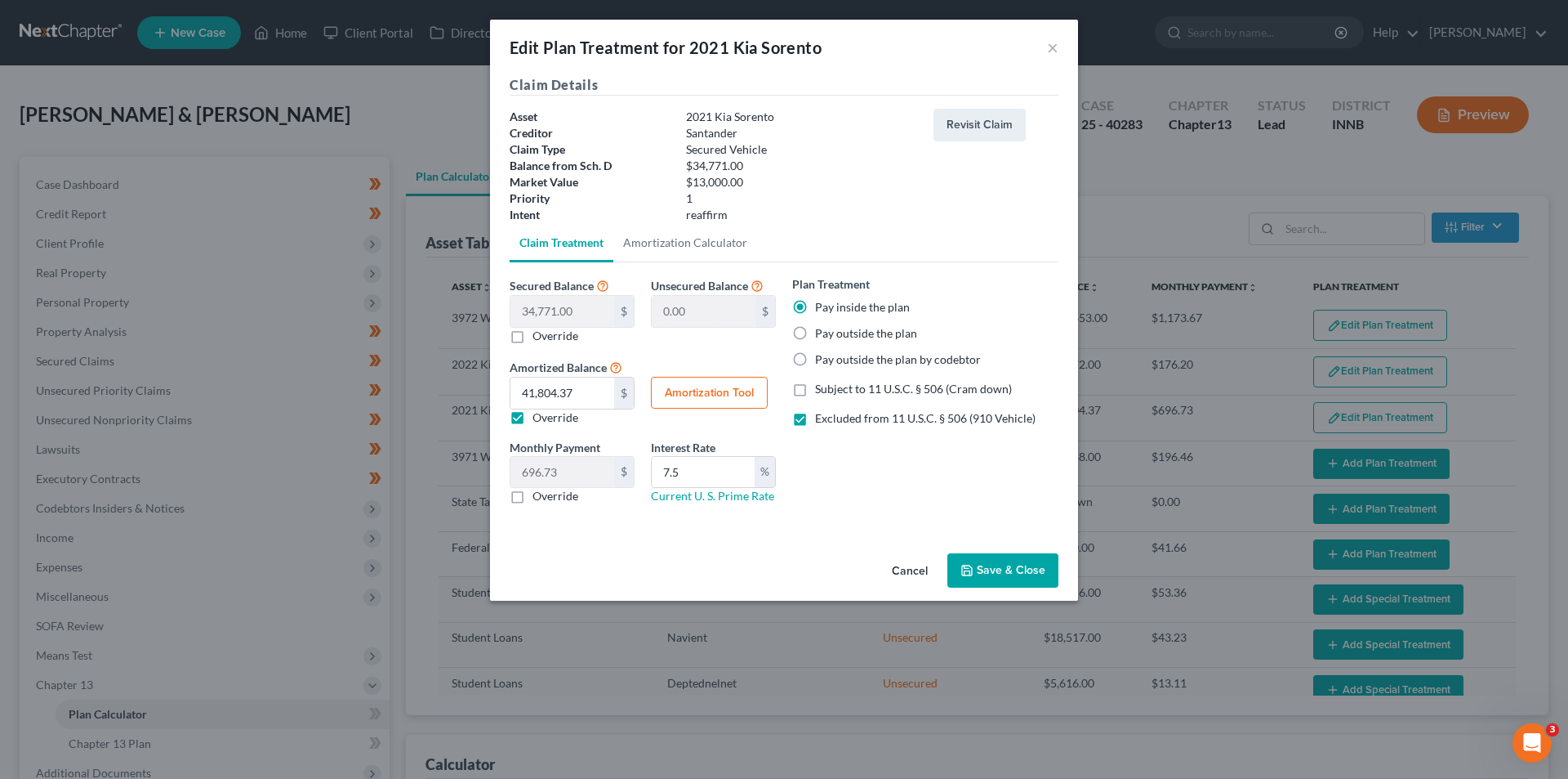
click at [1026, 566] on button "Save & Close" at bounding box center [1003, 570] width 111 height 34
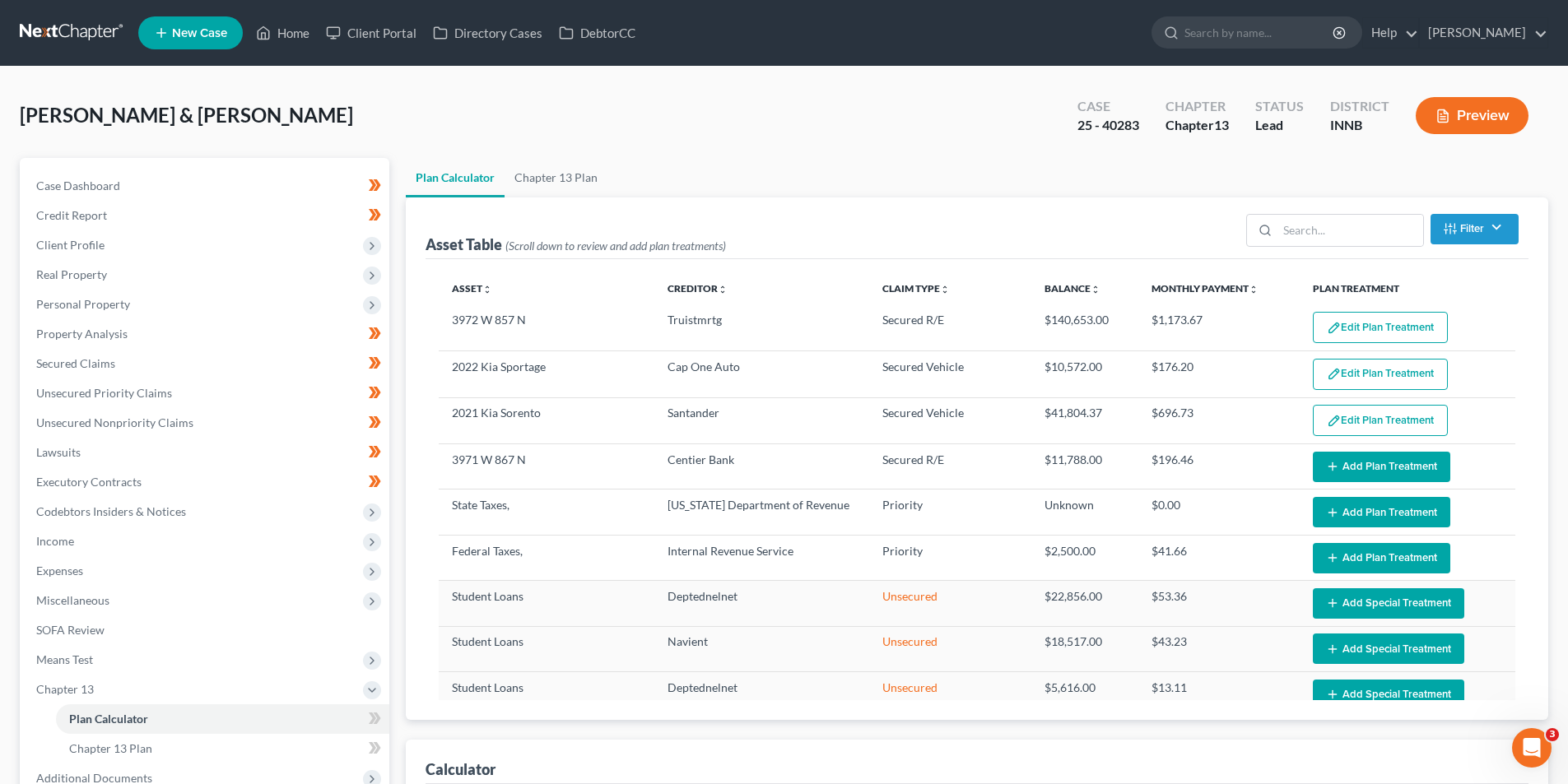
select select "59"
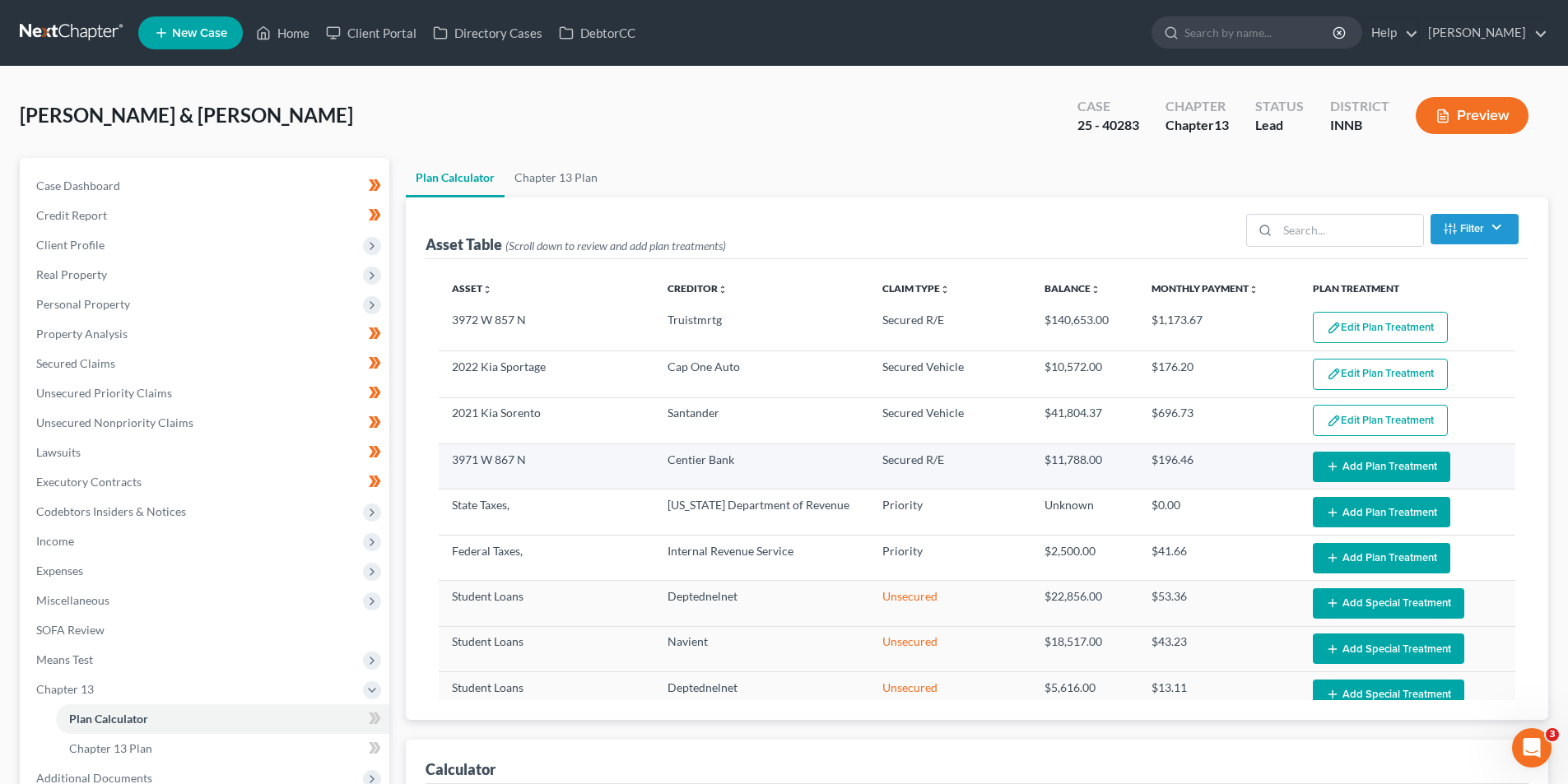
click at [1358, 464] on button "Add Plan Treatment" at bounding box center [1381, 466] width 138 height 30
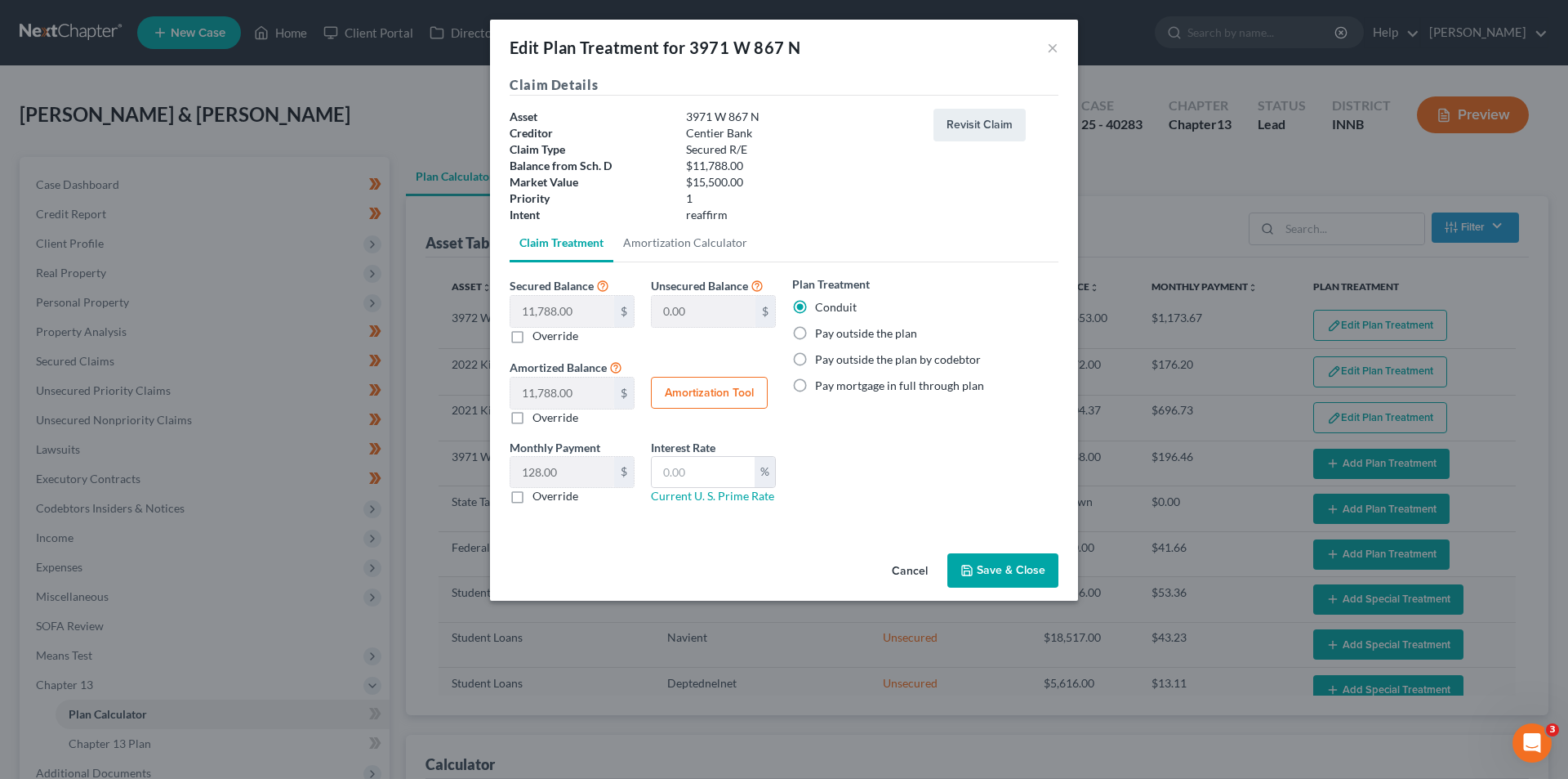
click at [815, 341] on label "Pay outside the plan" at bounding box center [866, 334] width 102 height 17
click at [822, 336] on input "Pay outside the plan" at bounding box center [827, 331] width 11 height 11
radio input "true"
click at [997, 569] on button "Save & Close" at bounding box center [1003, 570] width 111 height 34
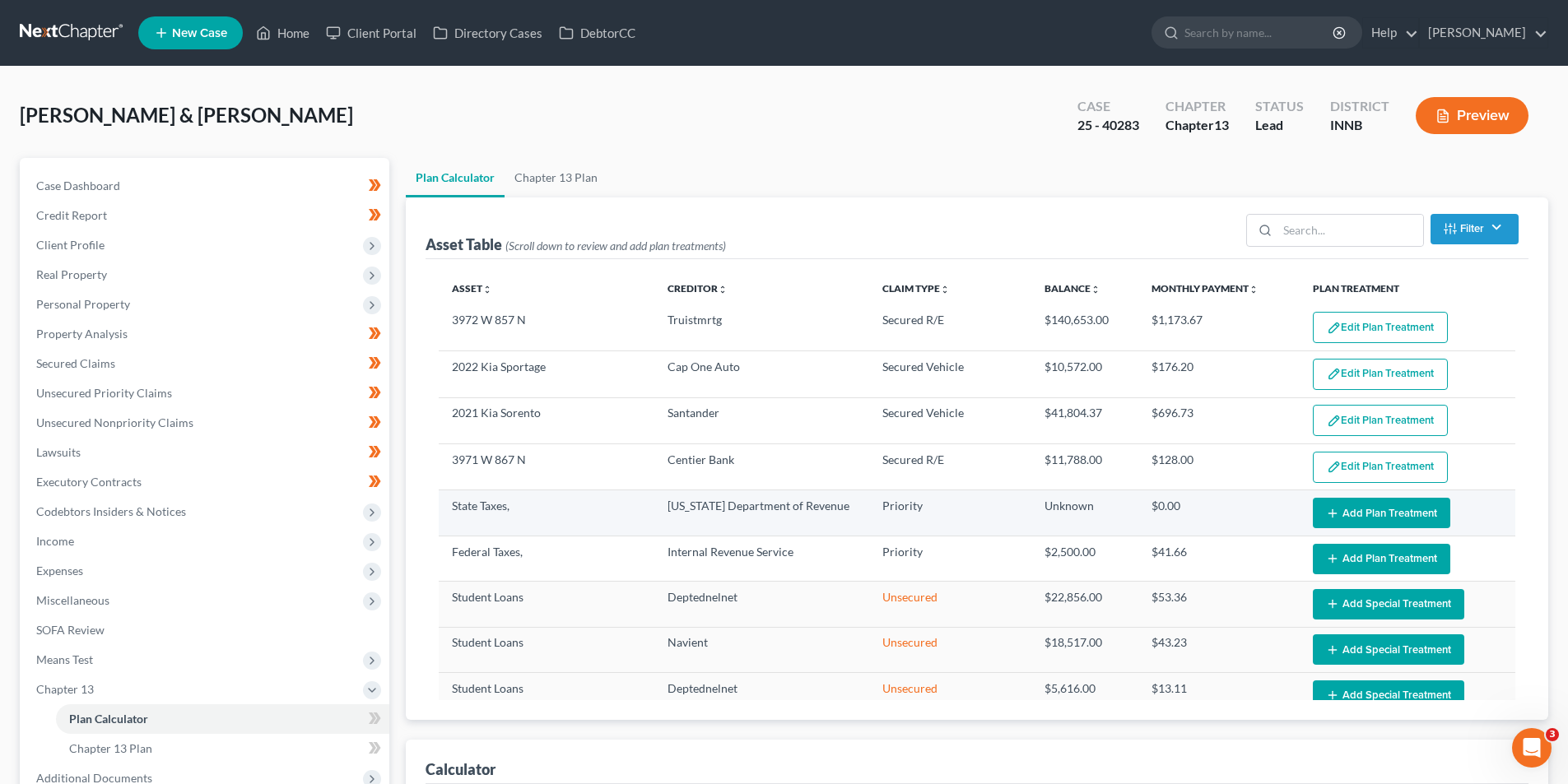
select select "59"
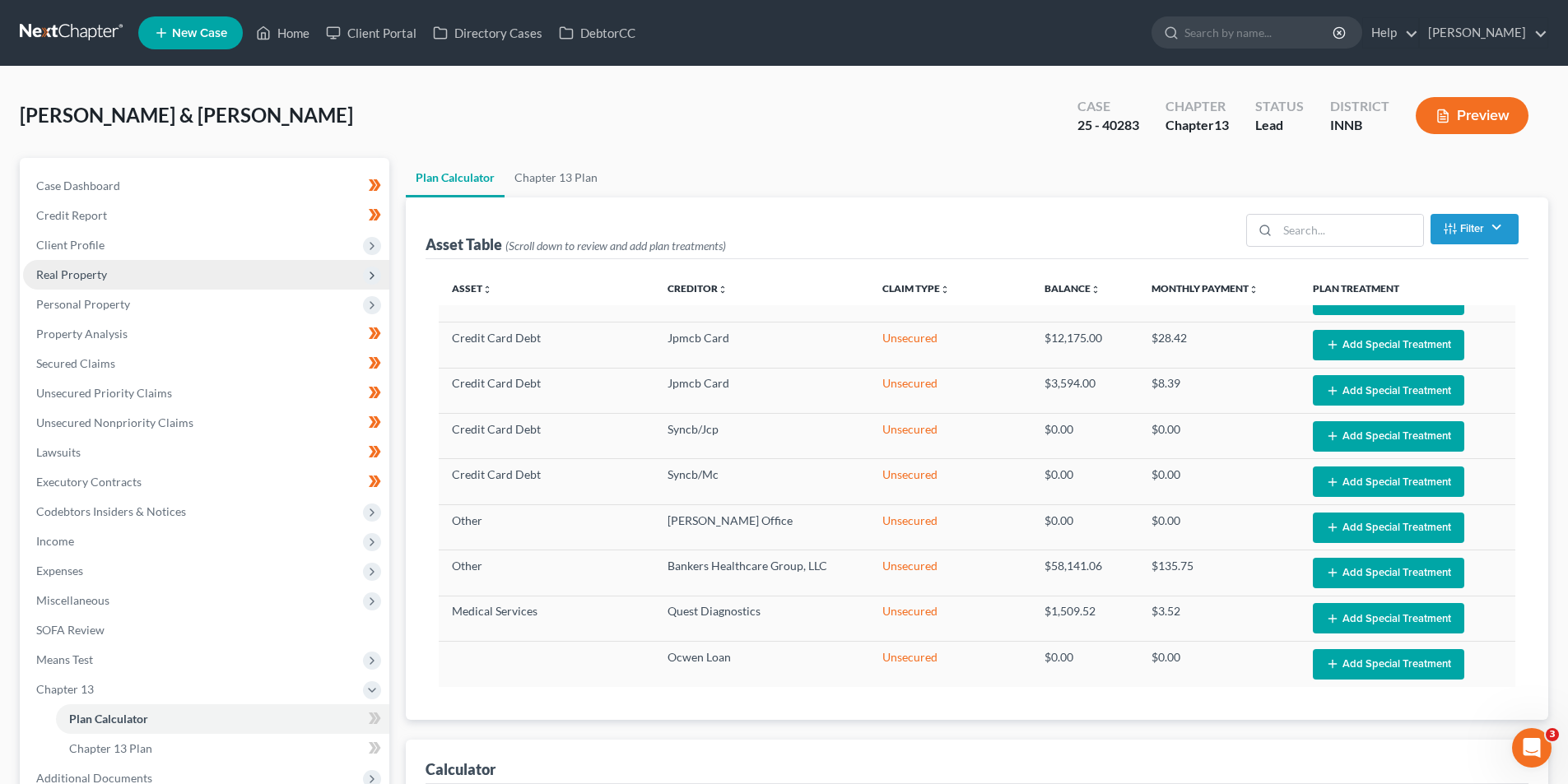
click at [85, 274] on span "Real Property" at bounding box center [71, 274] width 71 height 14
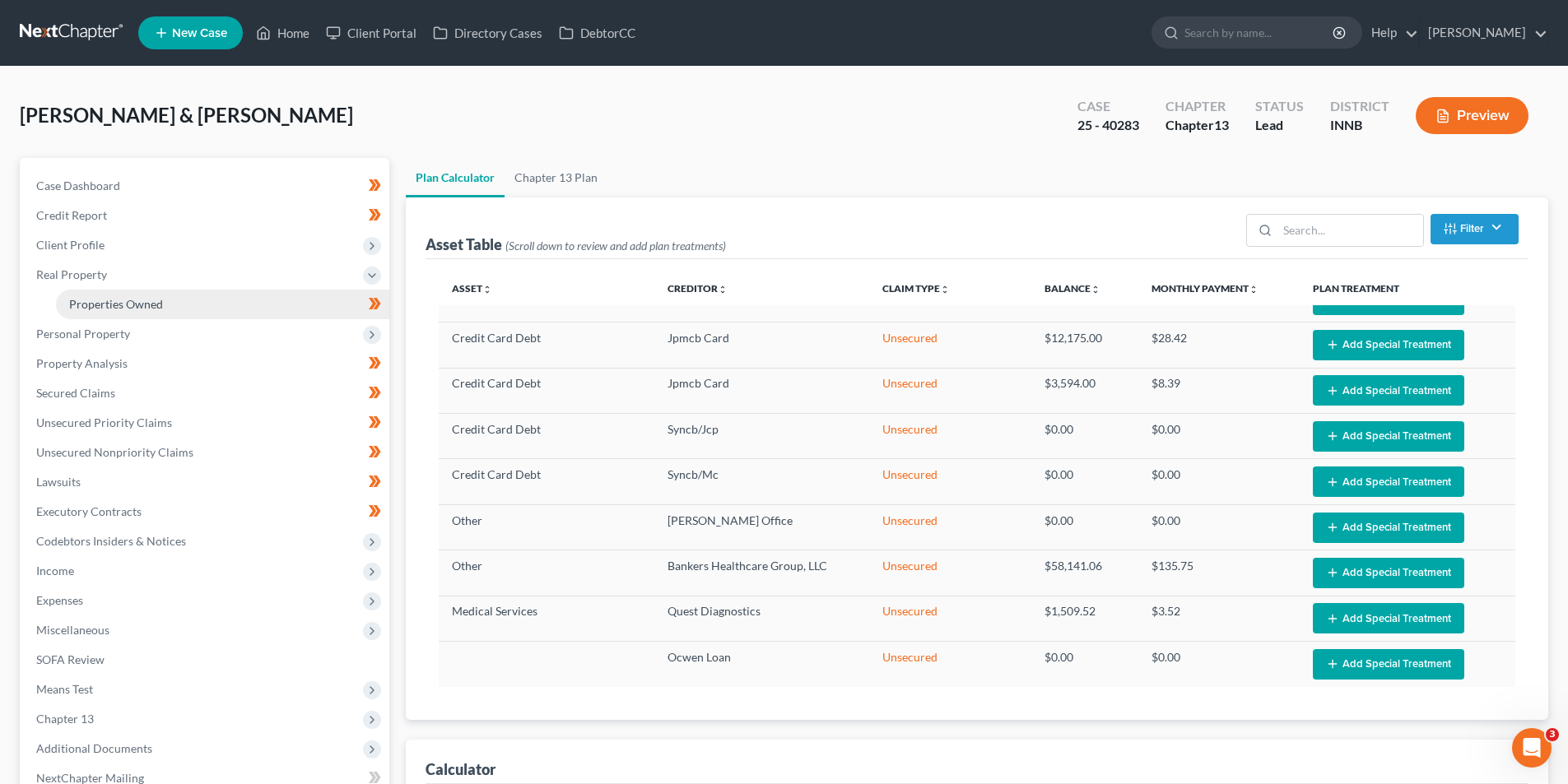
click at [101, 312] on link "Properties Owned" at bounding box center [222, 304] width 333 height 30
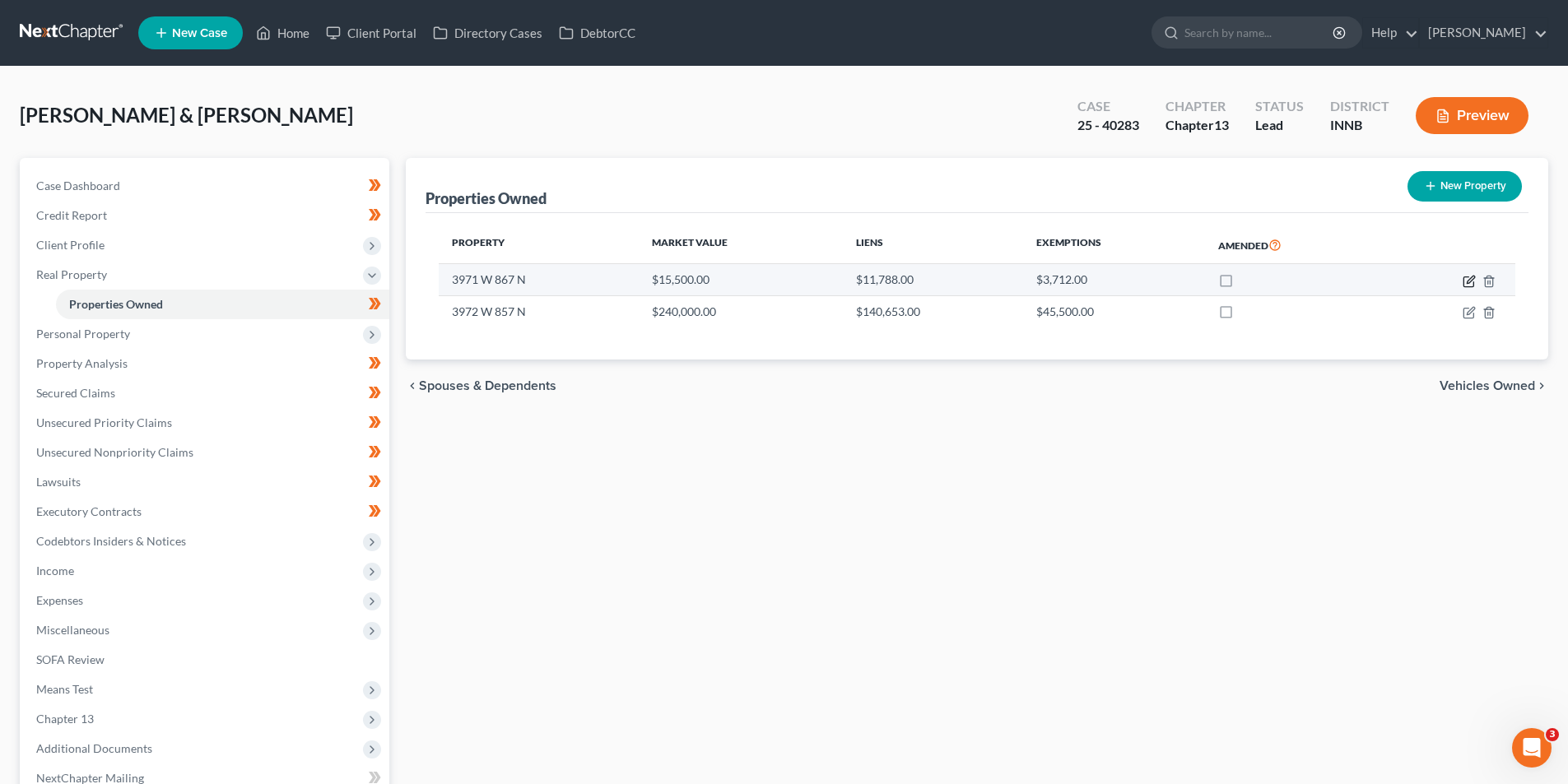
click at [1470, 279] on icon "button" at bounding box center [1469, 281] width 13 height 13
select select "15"
select select "2"
select select "0"
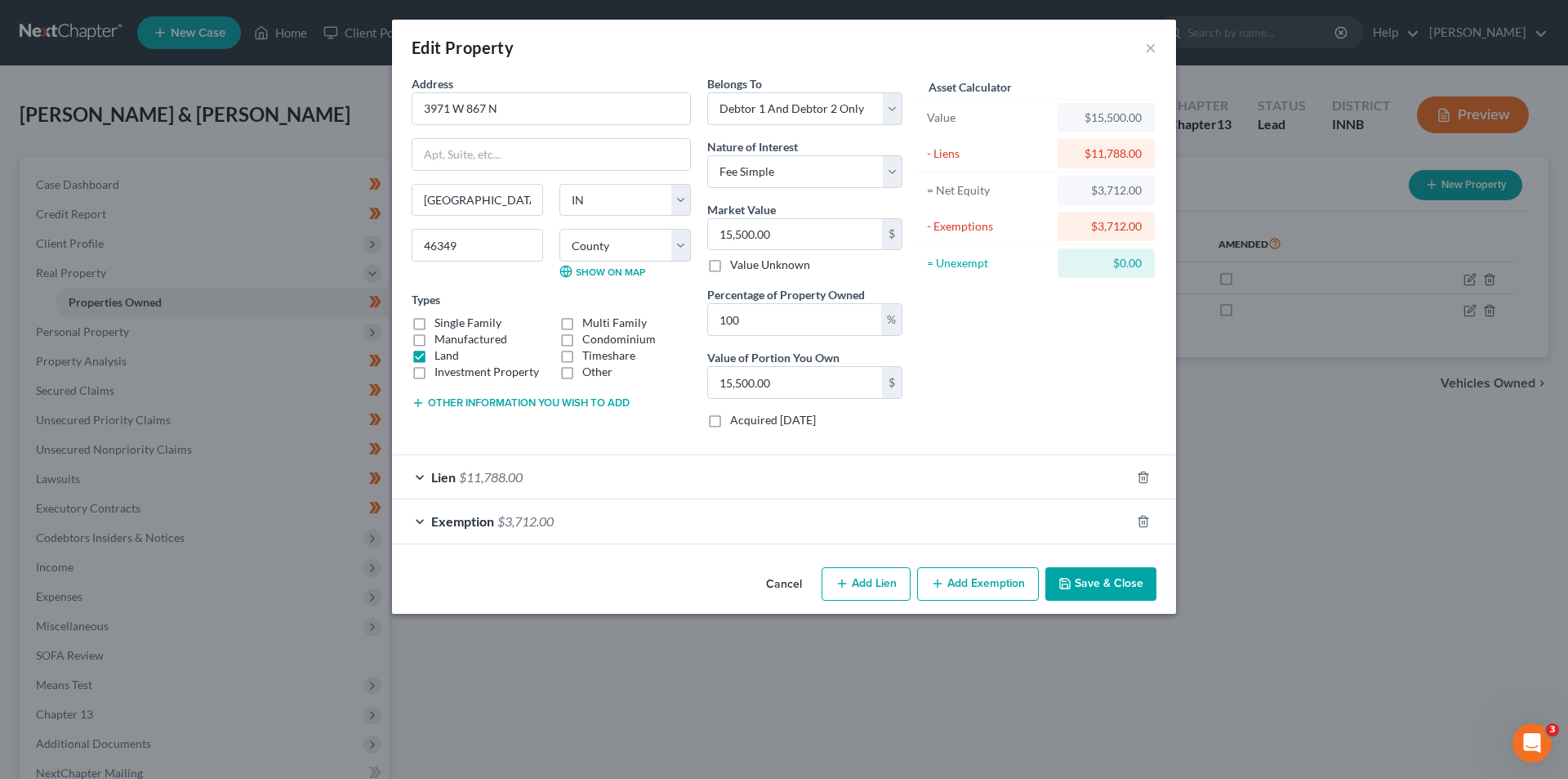
click at [784, 583] on button "Cancel" at bounding box center [784, 584] width 62 height 32
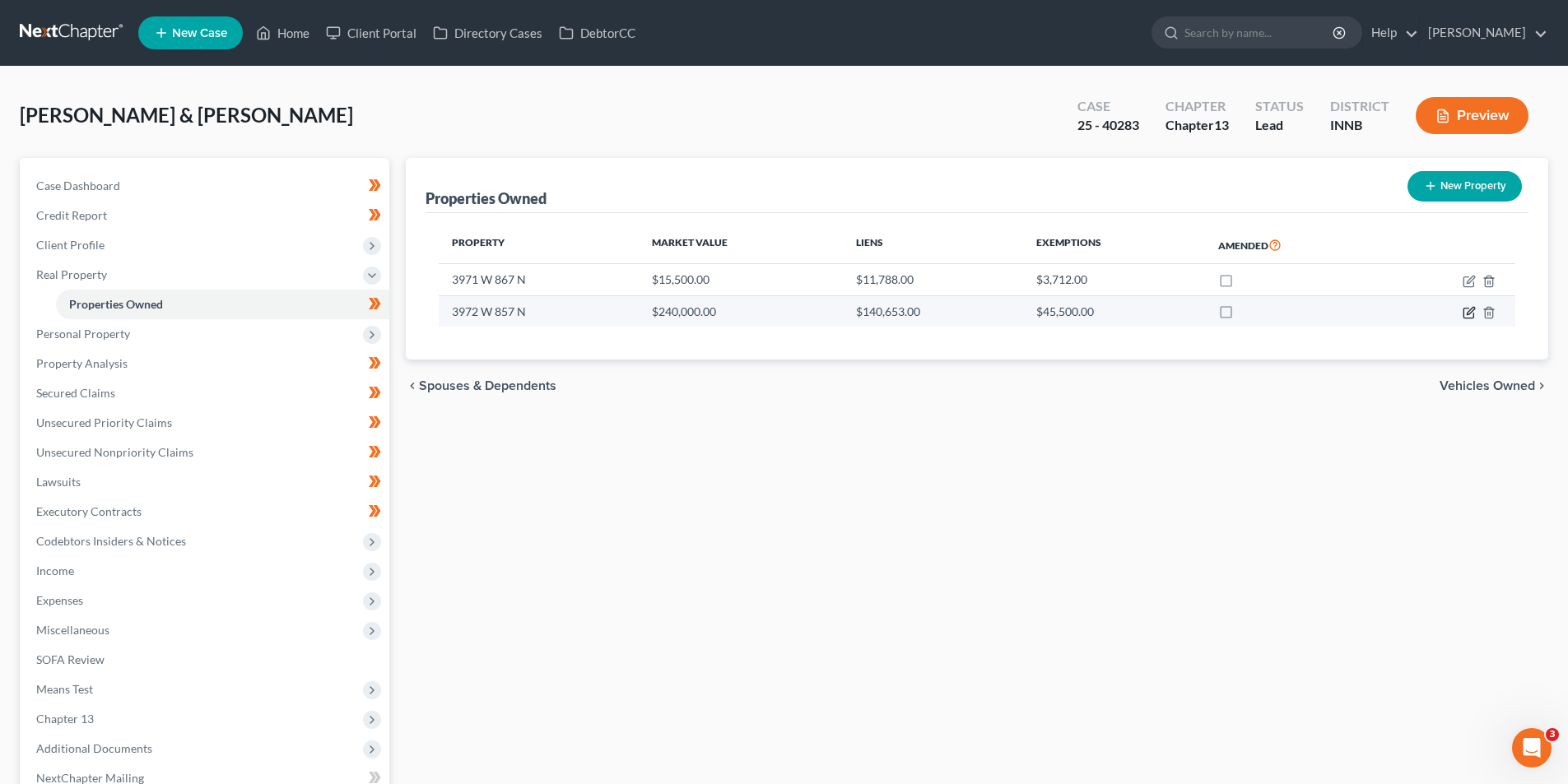
click at [1470, 316] on icon "button" at bounding box center [1469, 313] width 13 height 13
select select "15"
select select "55"
select select "2"
select select "5"
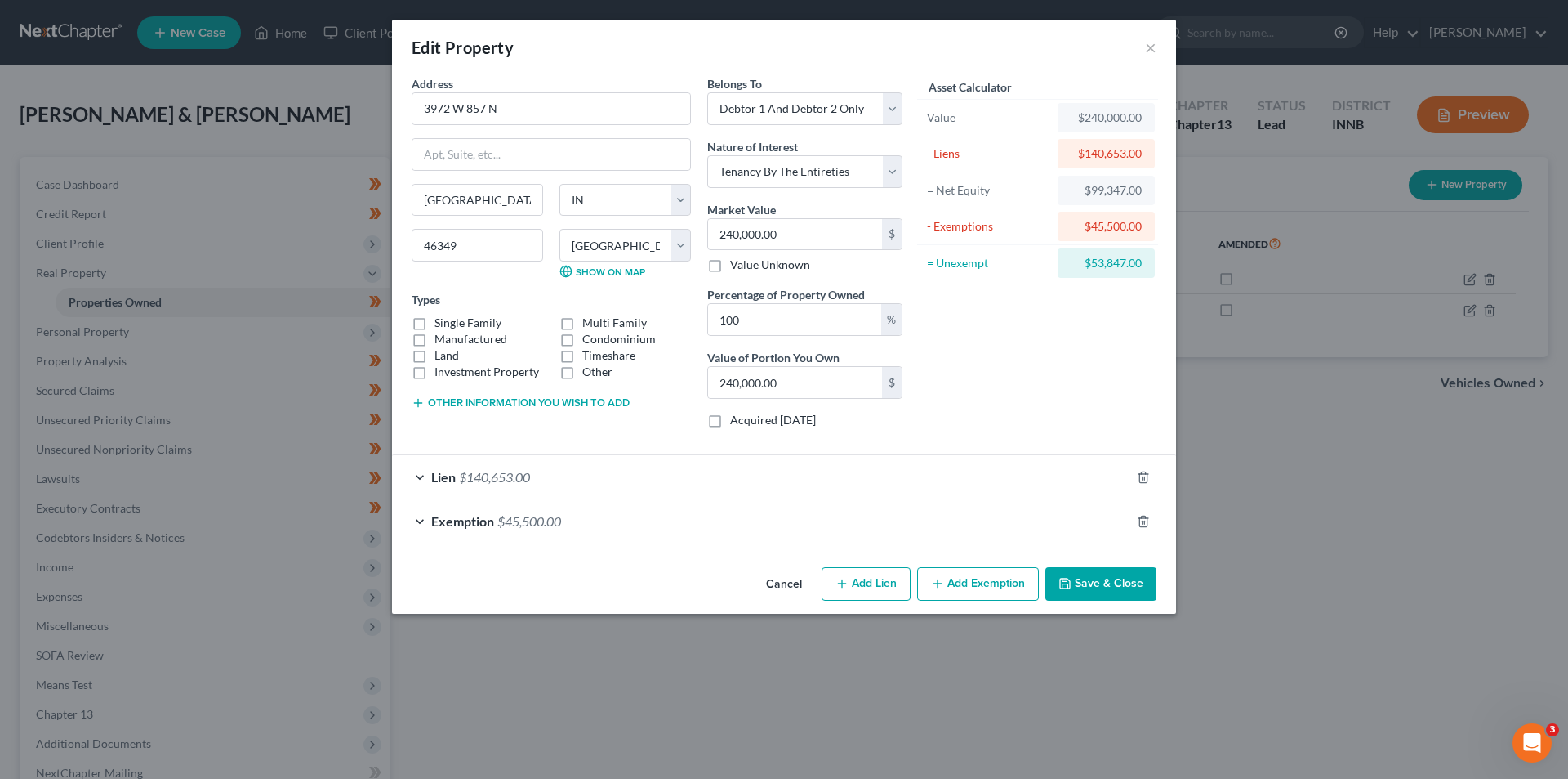
click at [435, 323] on label "Single Family" at bounding box center [468, 323] width 67 height 17
click at [441, 323] on input "Single Family" at bounding box center [446, 320] width 11 height 11
checkbox input "true"
click at [790, 584] on button "Cancel" at bounding box center [784, 584] width 62 height 32
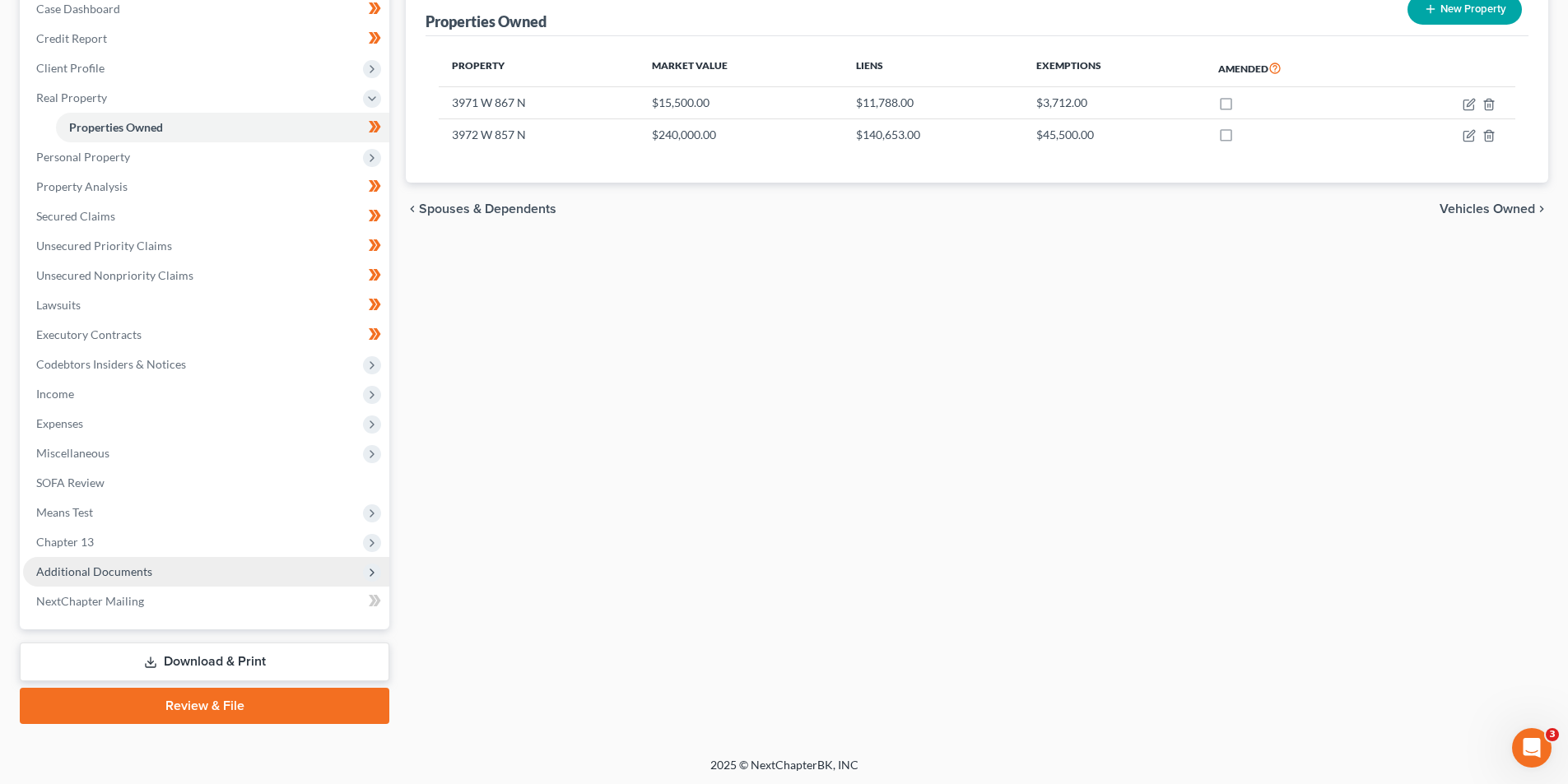
scroll to position [179, 0]
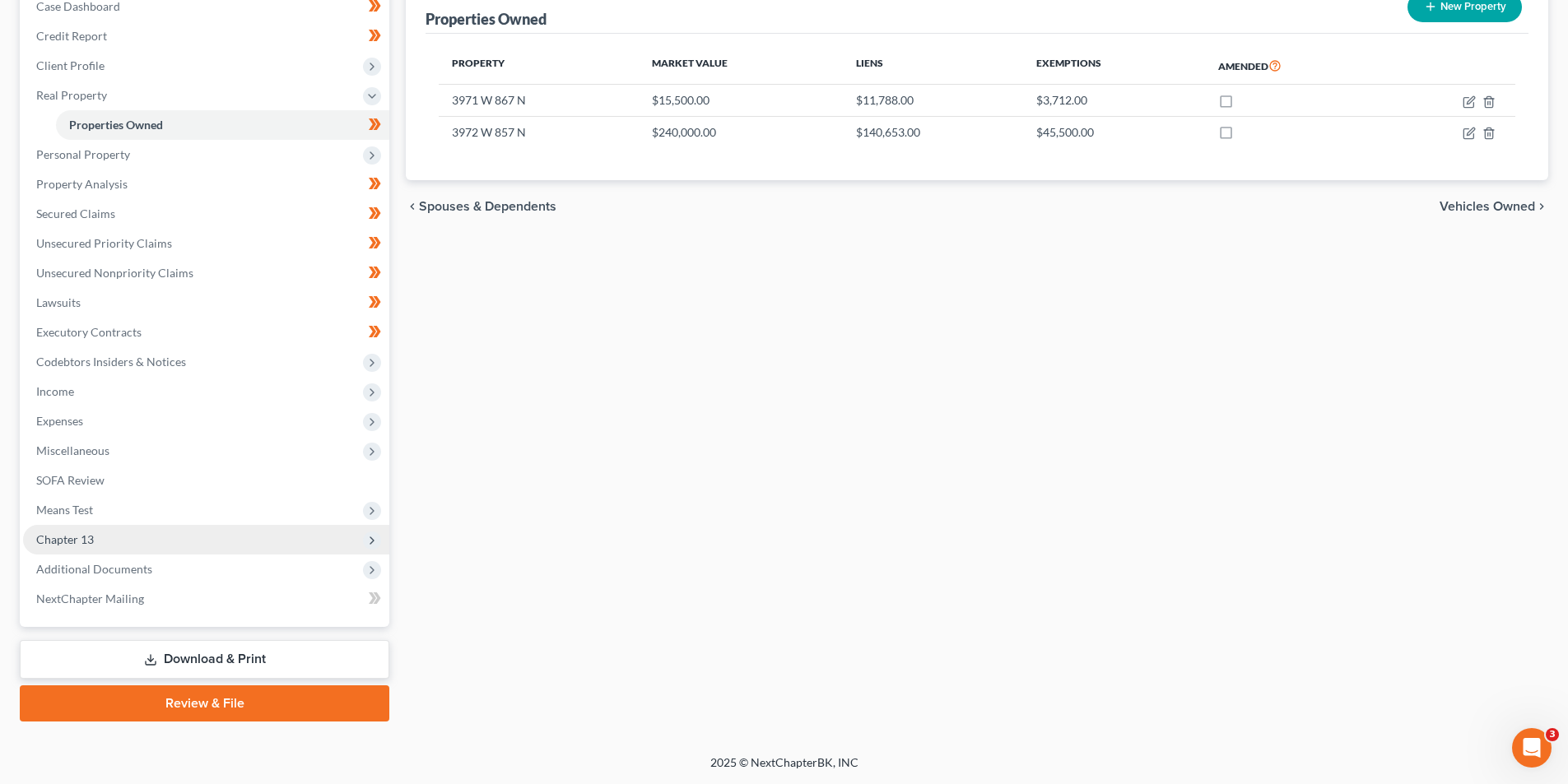
click at [58, 548] on span "Chapter 13" at bounding box center [206, 540] width 366 height 30
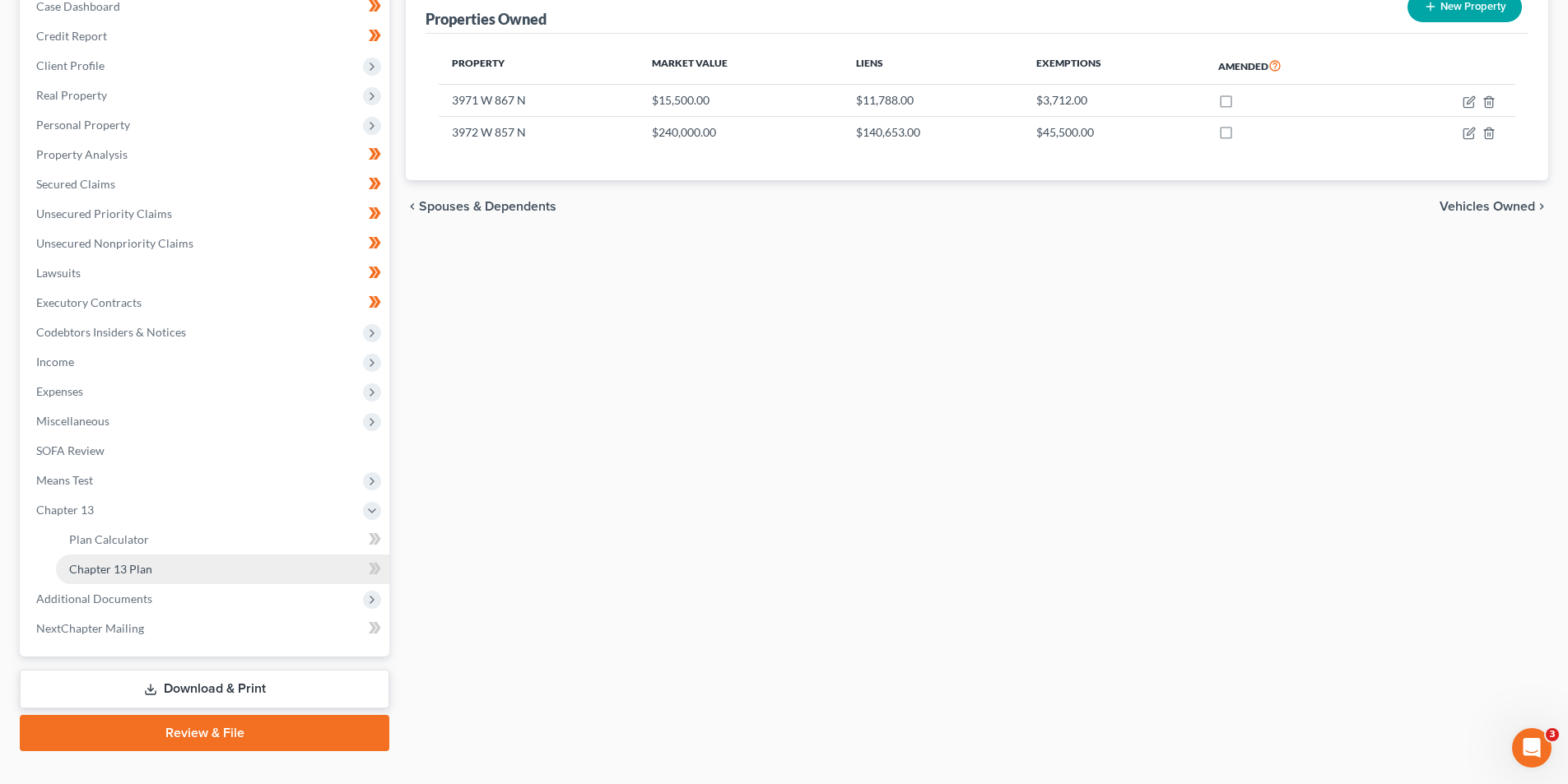
click at [93, 568] on span "Chapter 13 Plan" at bounding box center [111, 569] width 83 height 14
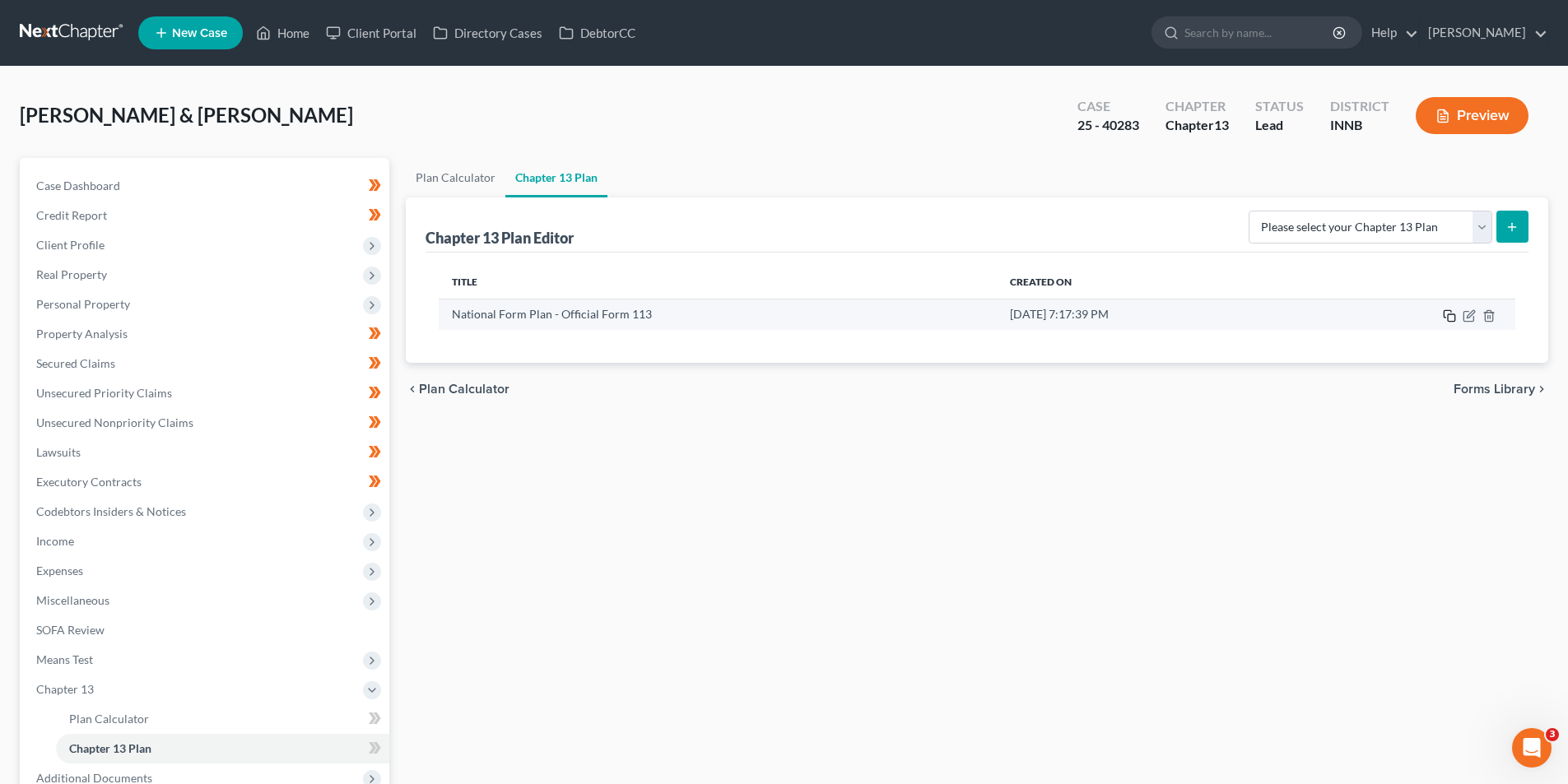
click at [1449, 313] on icon "button" at bounding box center [1450, 316] width 13 height 13
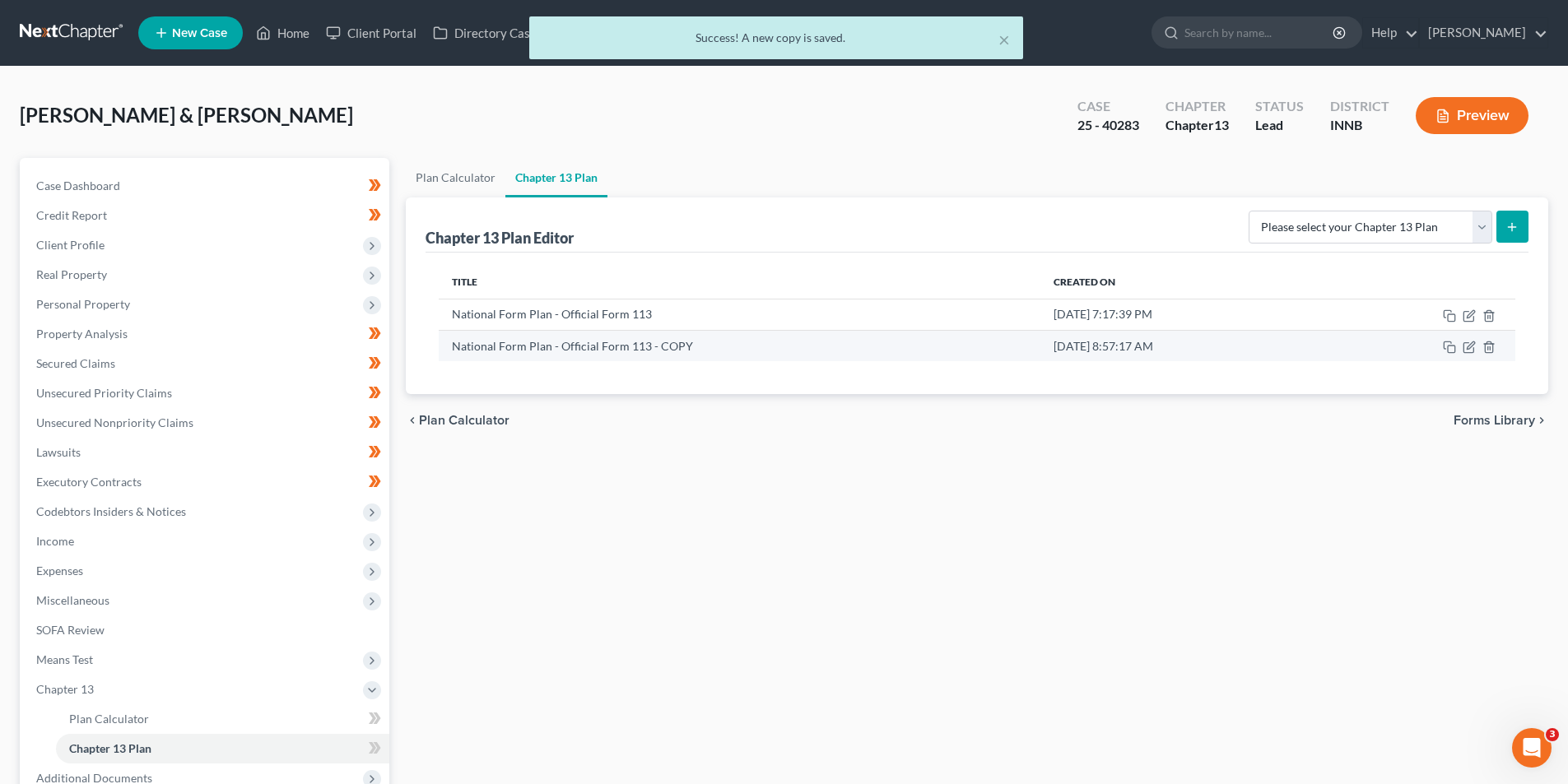
click at [612, 350] on td "National Form Plan - Official Form 113 - COPY" at bounding box center [739, 344] width 601 height 31
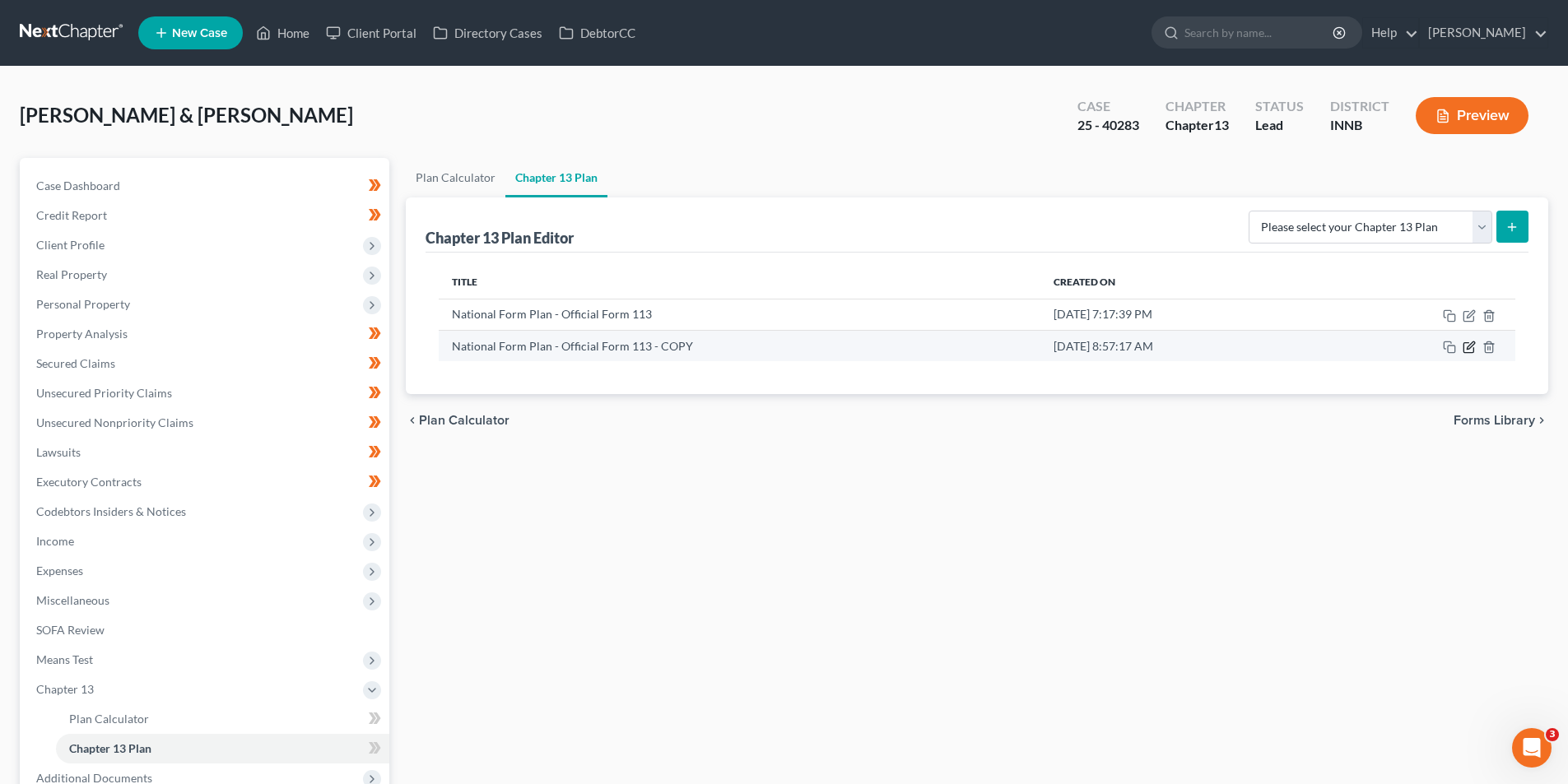
click at [1470, 346] on icon "button" at bounding box center [1469, 347] width 13 height 13
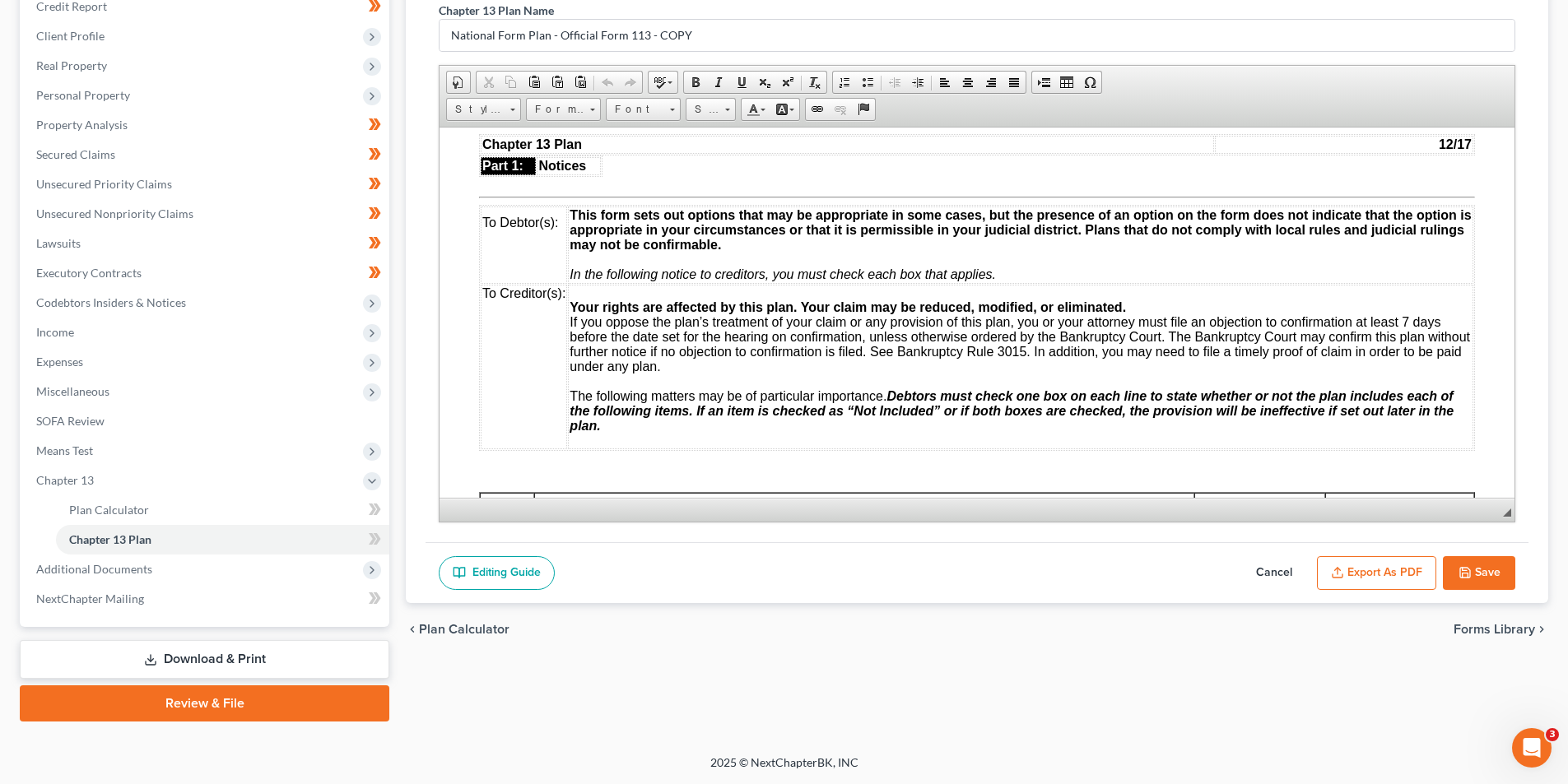
scroll to position [83, 0]
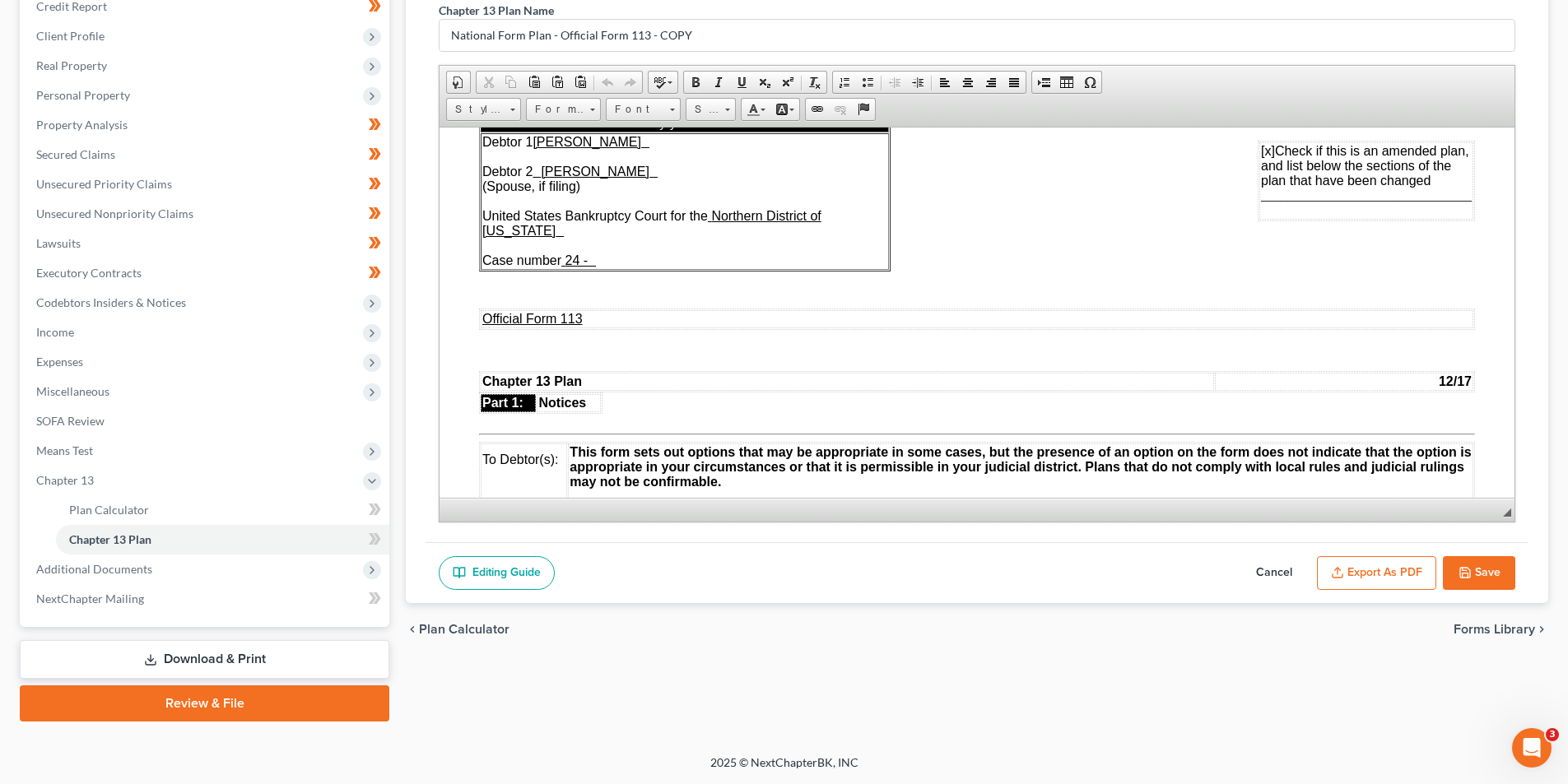
click at [1276, 568] on button "Cancel" at bounding box center [1273, 573] width 73 height 34
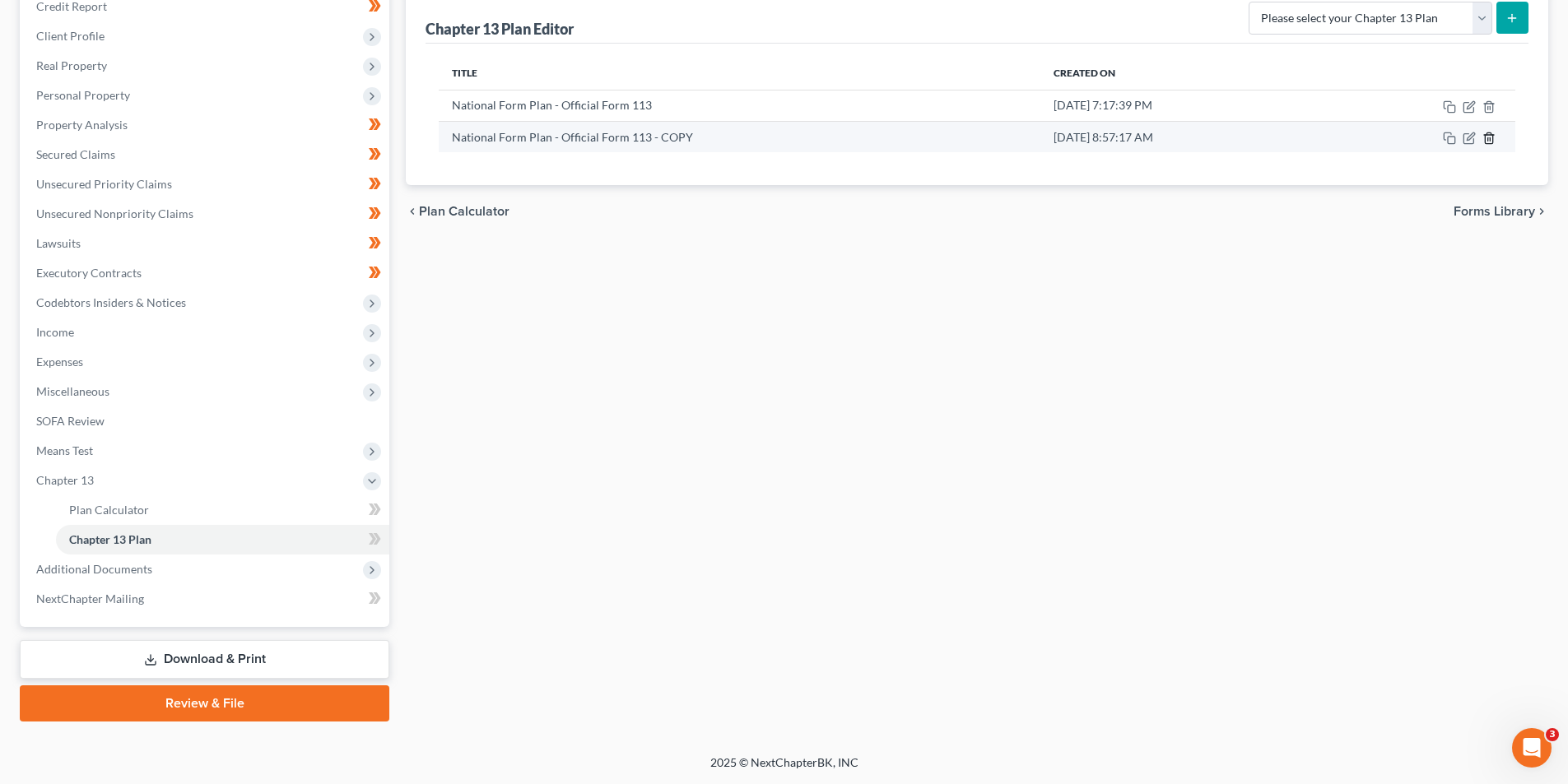
click at [1490, 143] on icon "button" at bounding box center [1489, 138] width 13 height 13
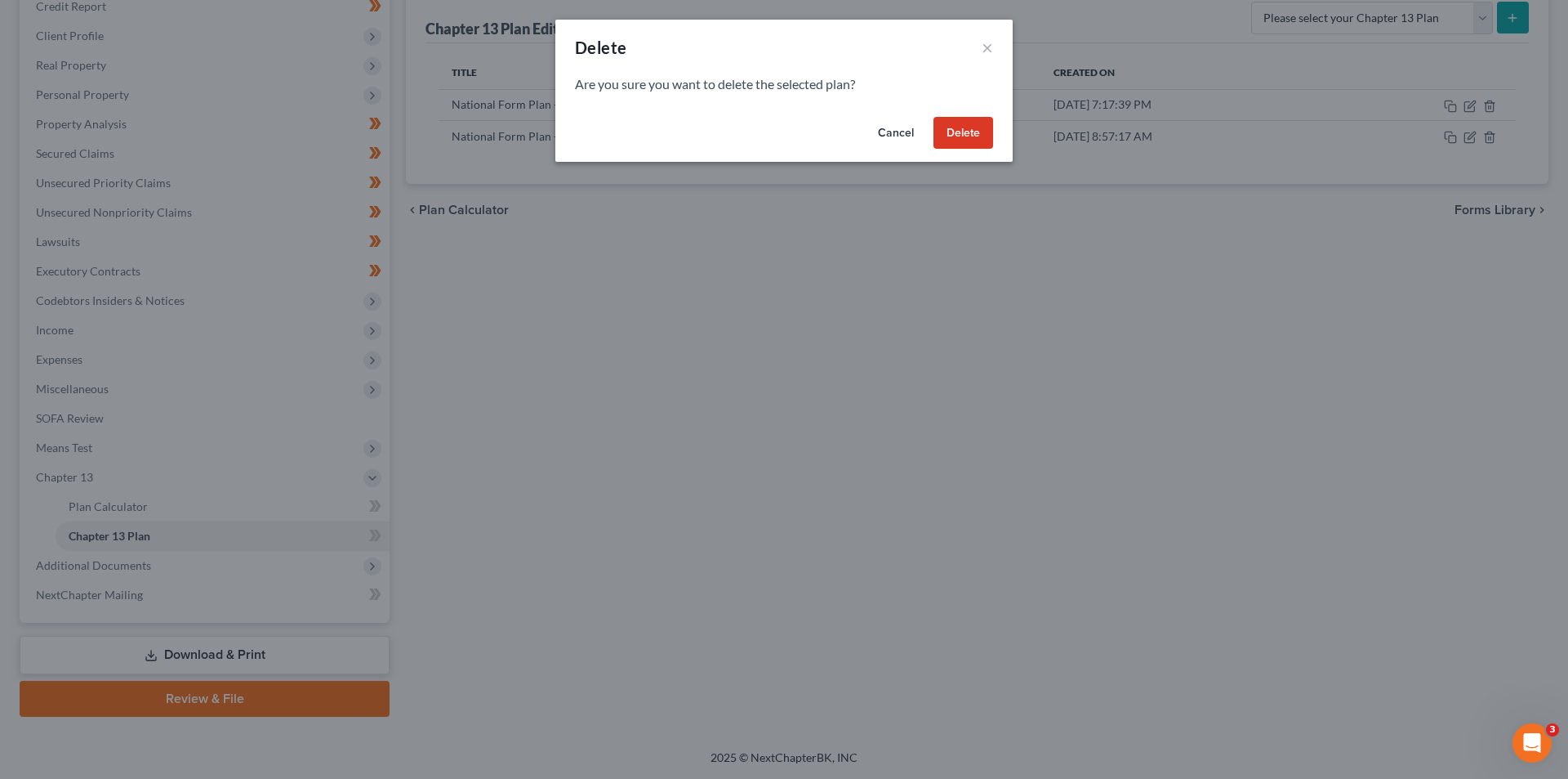
click at [960, 138] on button "Delete" at bounding box center [963, 133] width 60 height 32
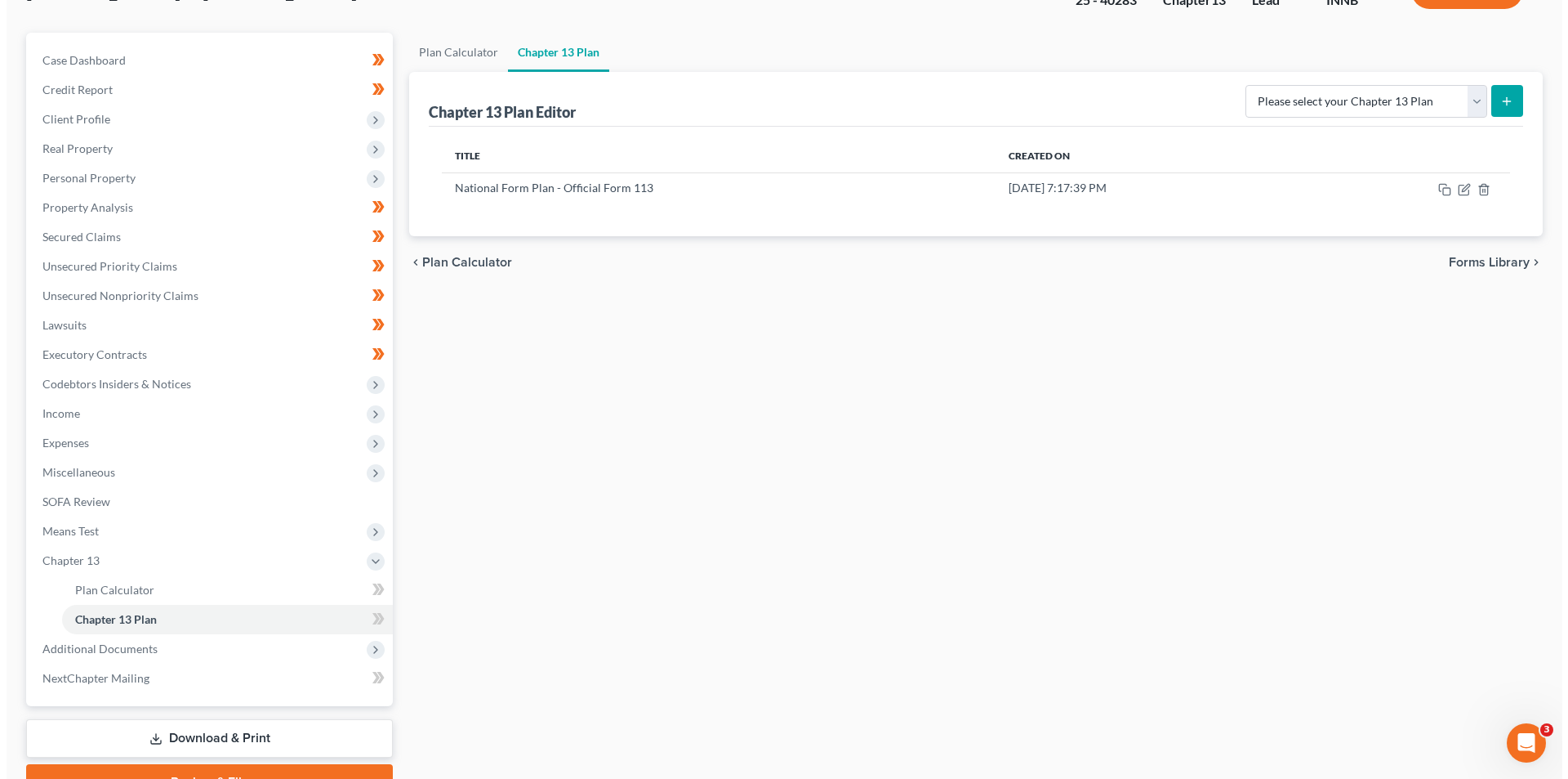
scroll to position [0, 0]
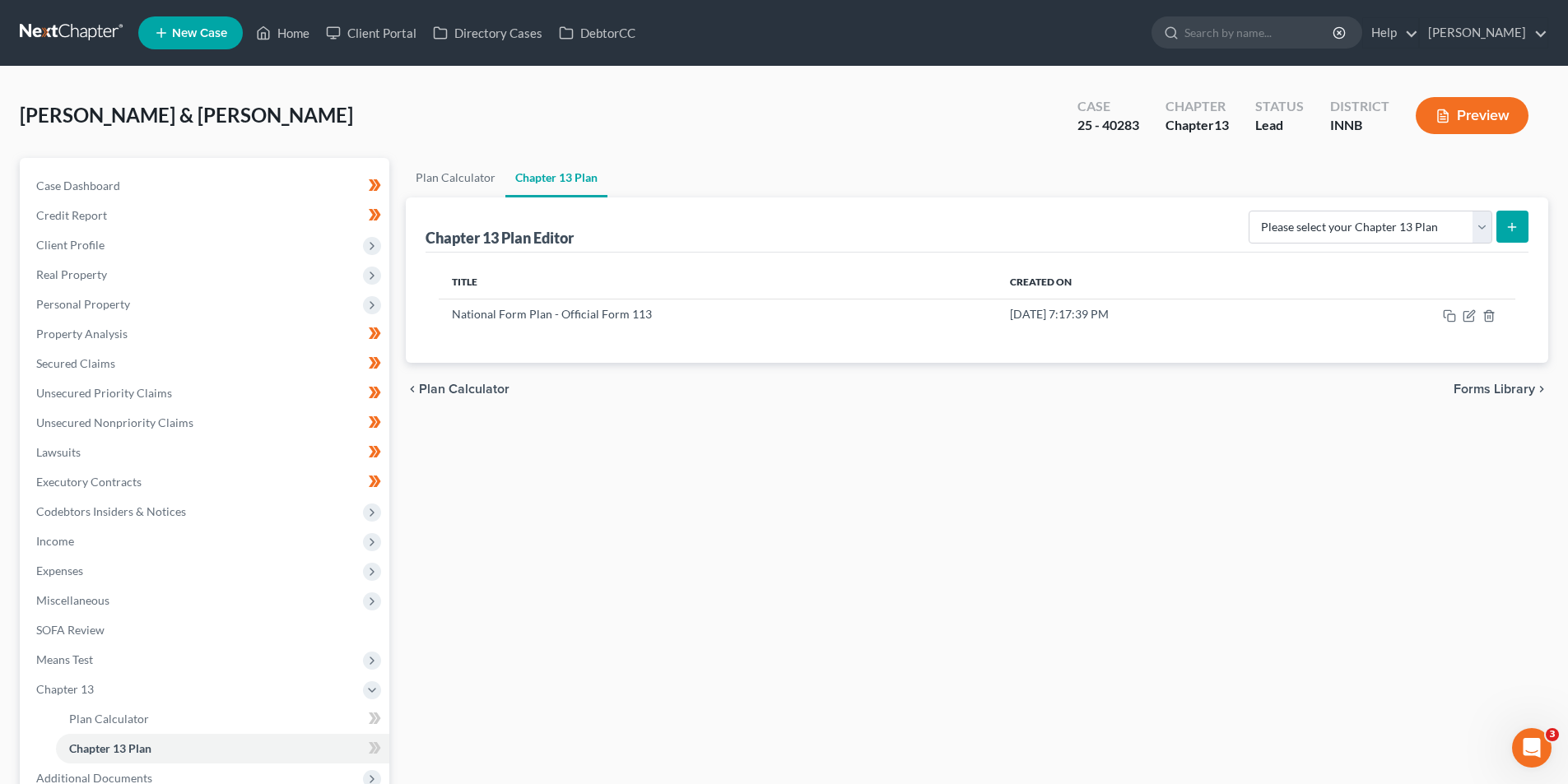
click at [1517, 229] on icon "submit" at bounding box center [1512, 227] width 13 height 13
click at [1486, 225] on select "Please select your Chapter 13 Plan National Form Plan - Official Form 113" at bounding box center [1370, 226] width 244 height 33
select select "0"
click at [1254, 210] on select "Please select your Chapter 13 Plan National Form Plan - Official Form 113" at bounding box center [1370, 226] width 244 height 33
click at [1514, 221] on icon "submit" at bounding box center [1512, 227] width 13 height 13
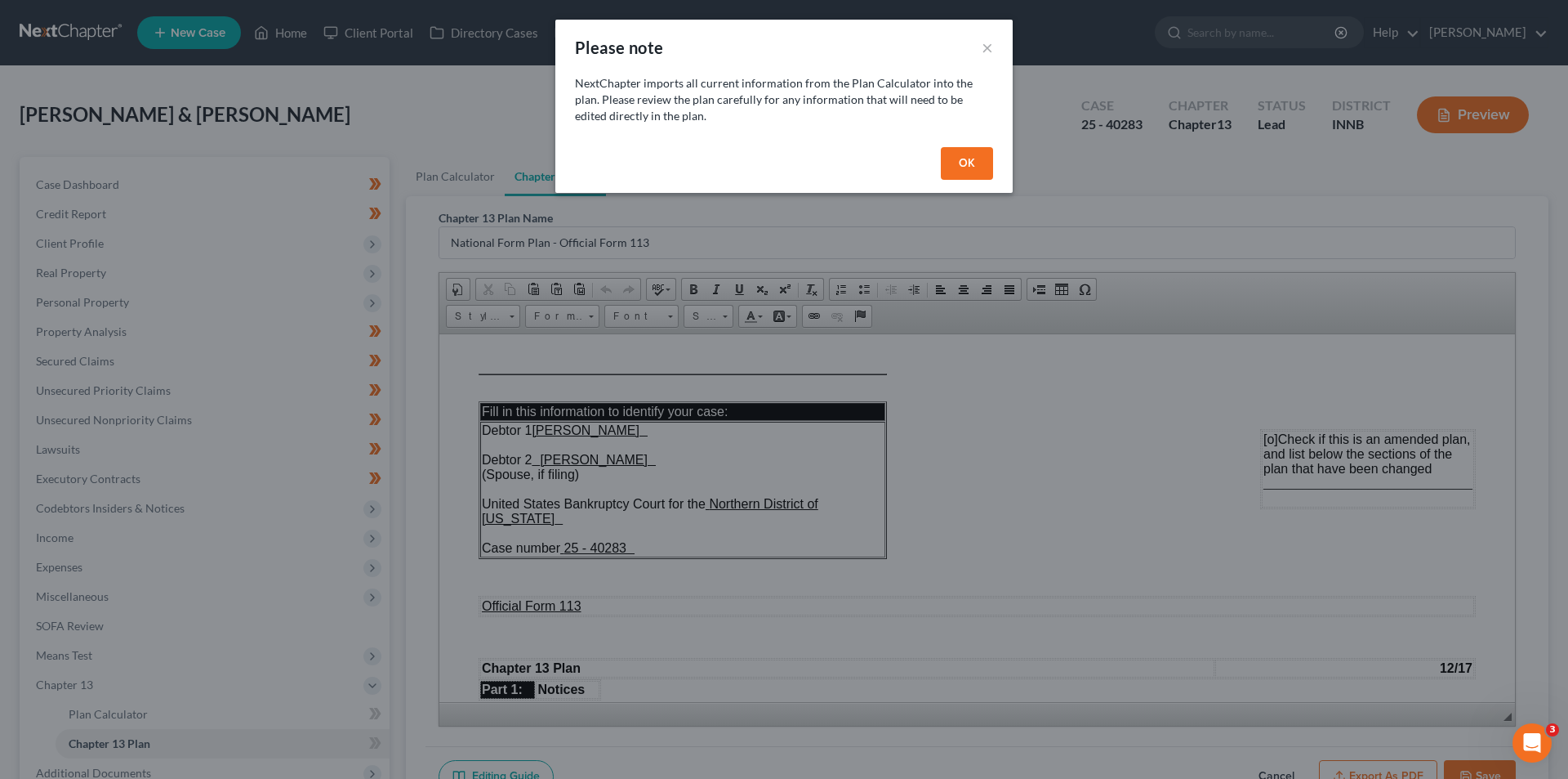
click at [966, 167] on button "OK" at bounding box center [967, 163] width 52 height 32
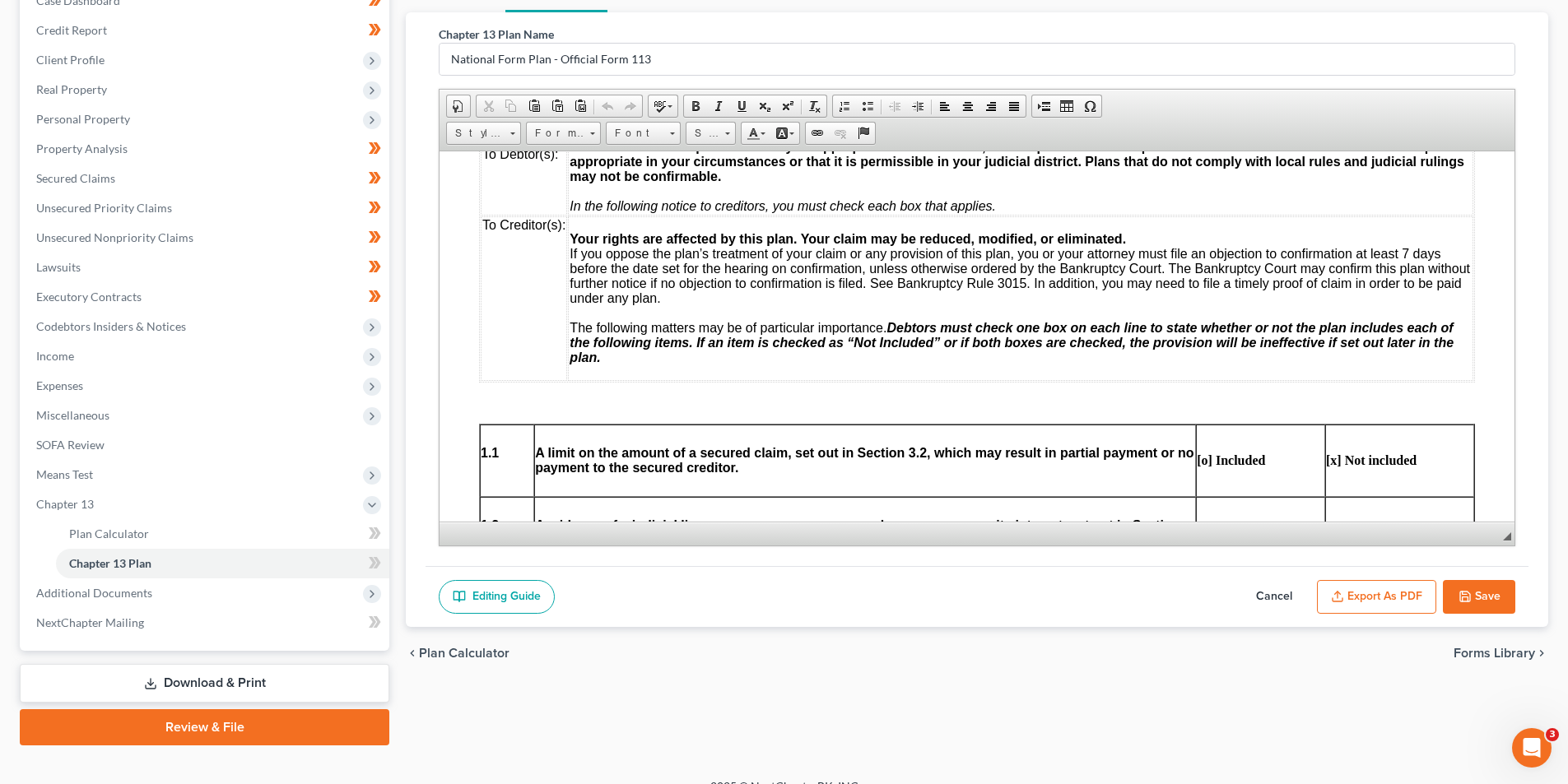
scroll to position [209, 0]
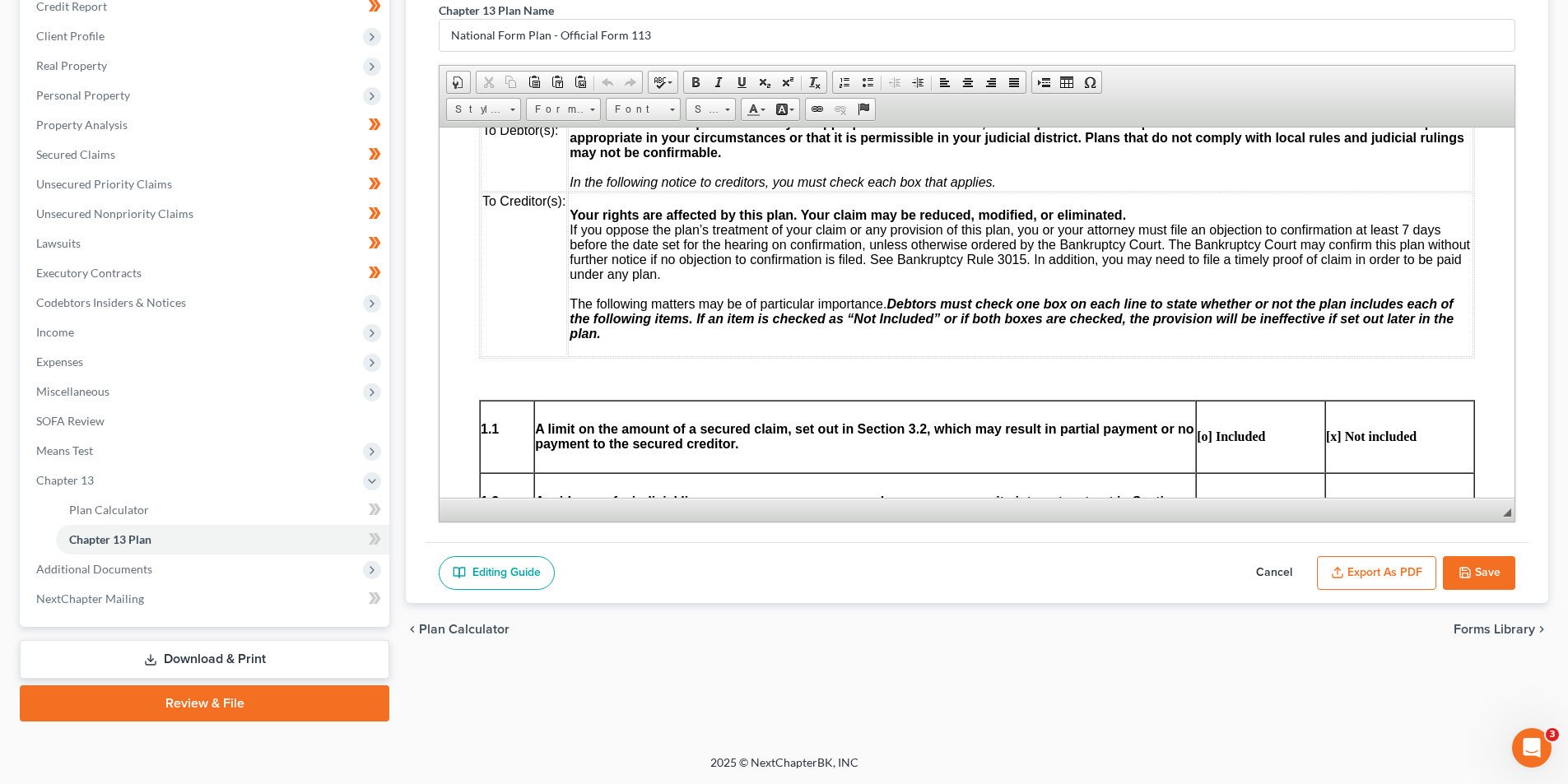
drag, startPoint x: 1574, startPoint y: 193, endPoint x: 538, endPoint y: 233, distance: 1036.8
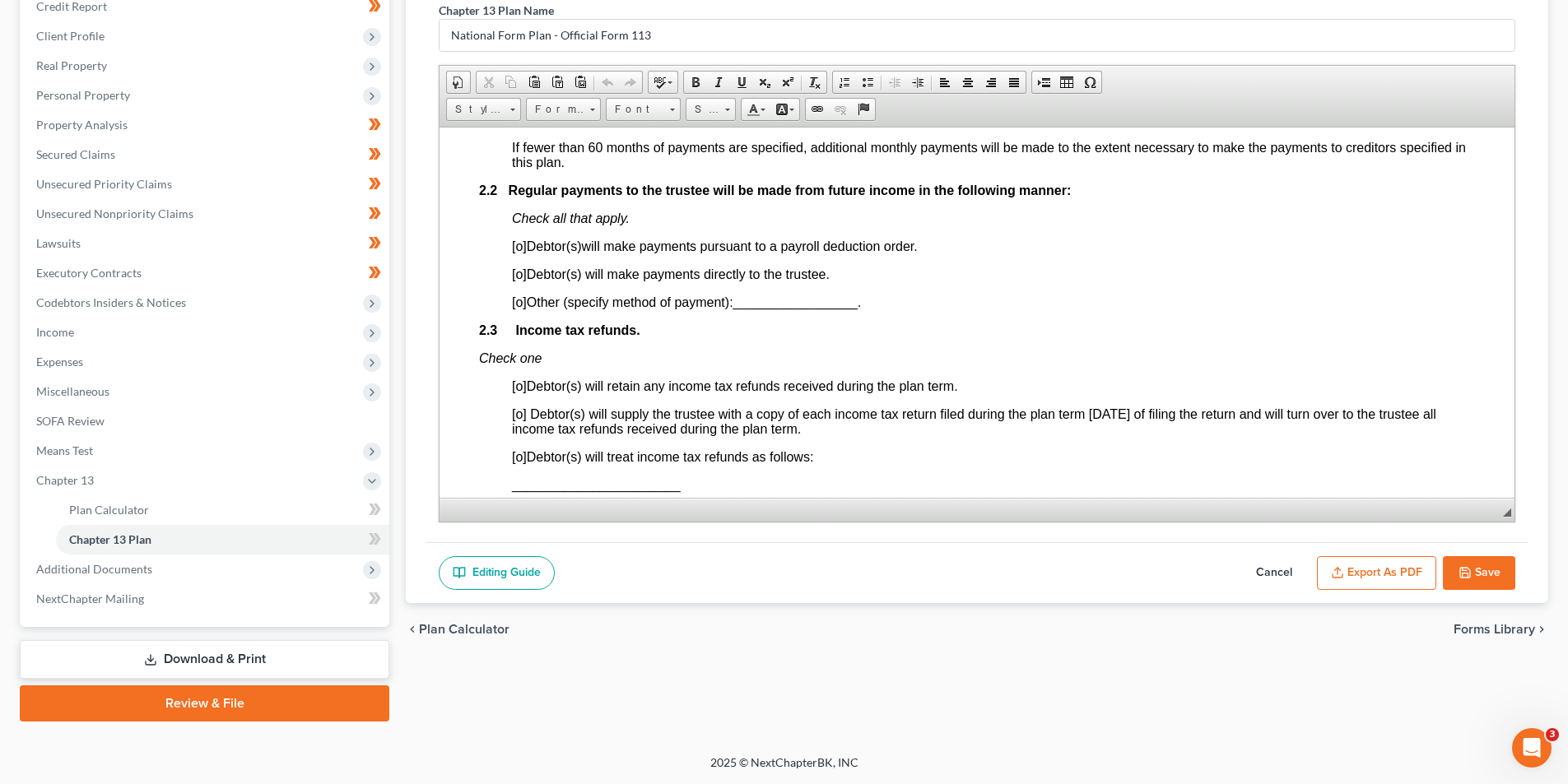
scroll to position [1069, 0]
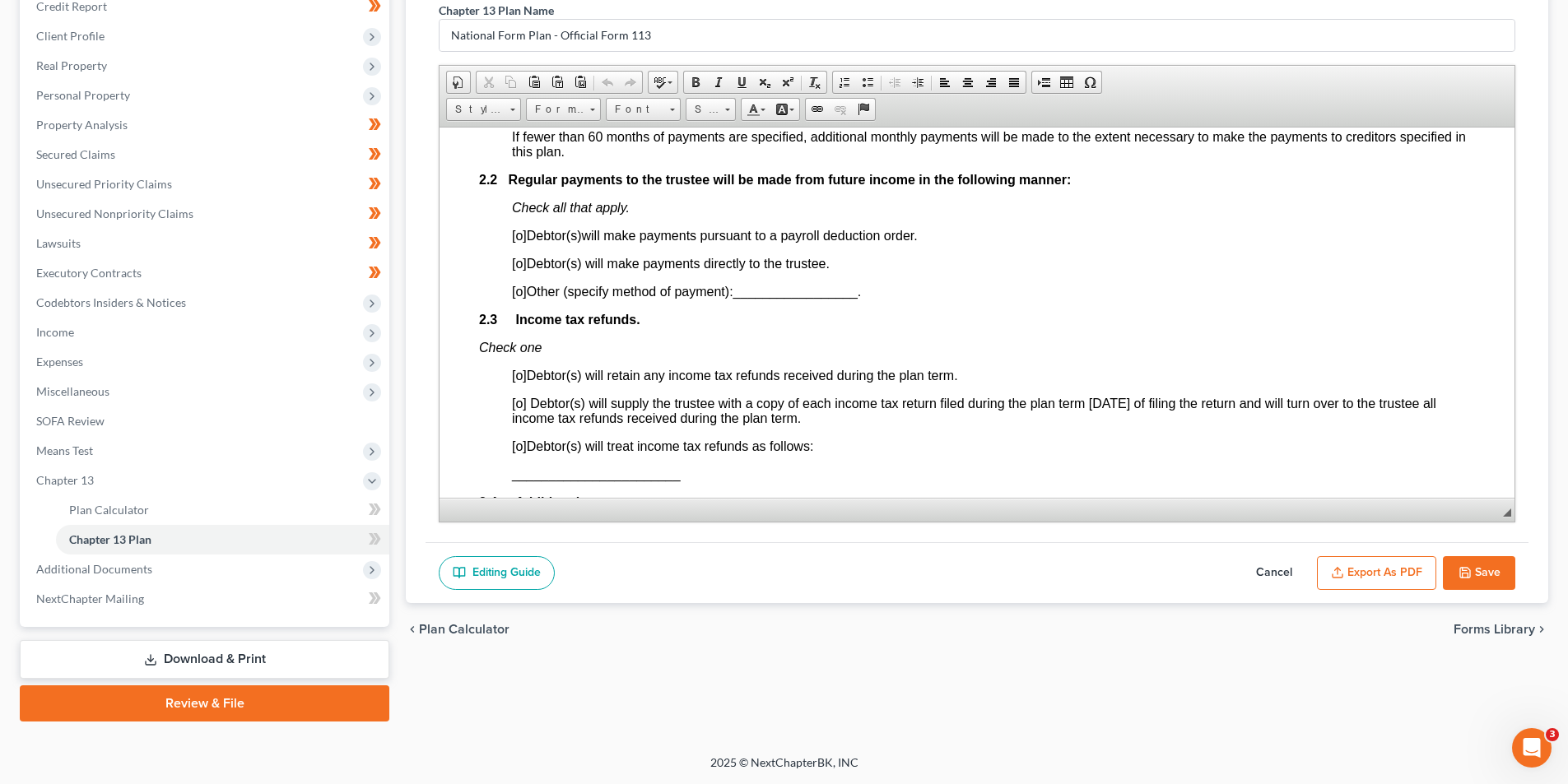
click at [518, 259] on span "[o]" at bounding box center [519, 263] width 15 height 14
click at [521, 373] on span "[o]" at bounding box center [519, 374] width 15 height 14
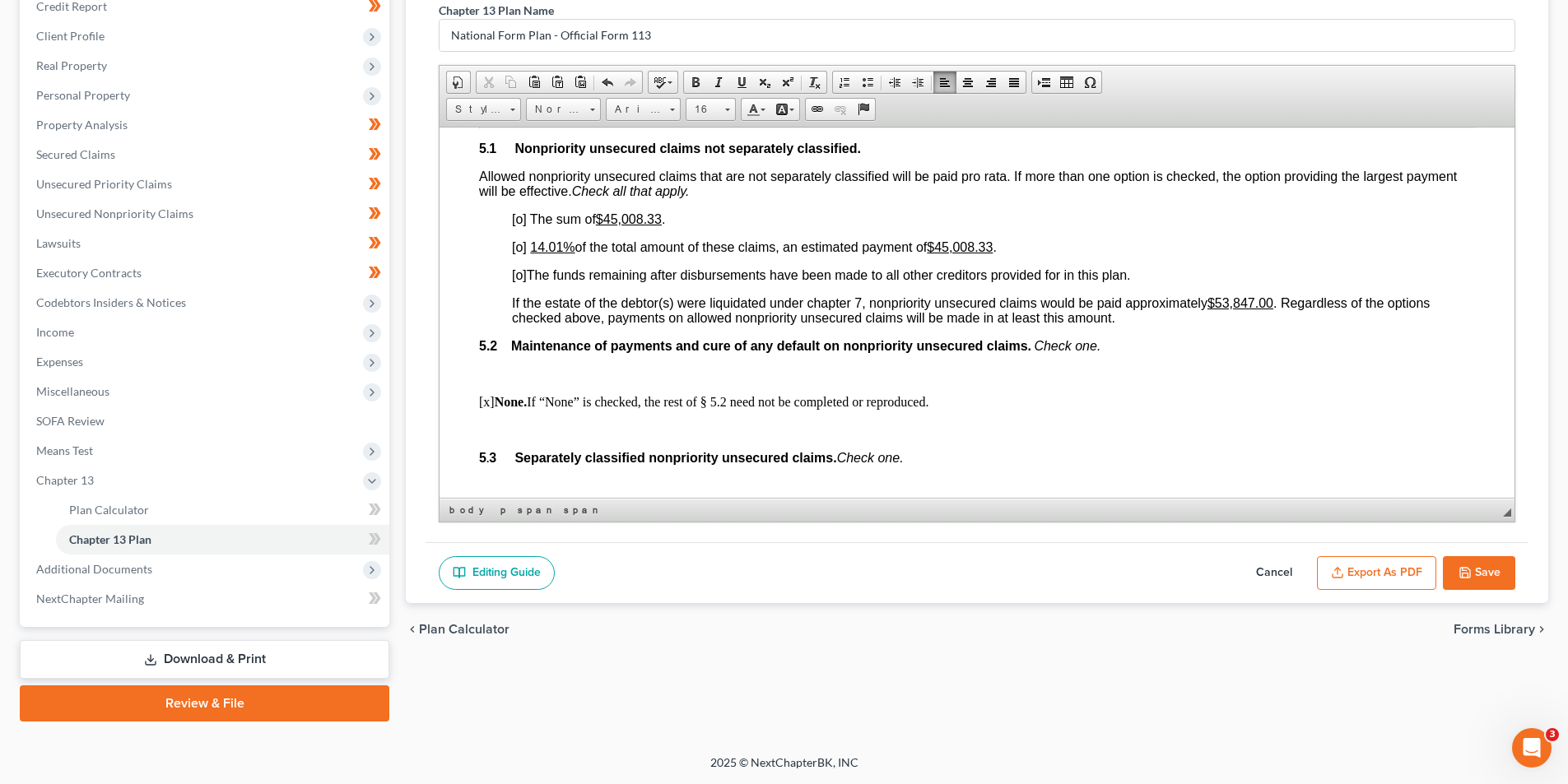
scroll to position [3619, 0]
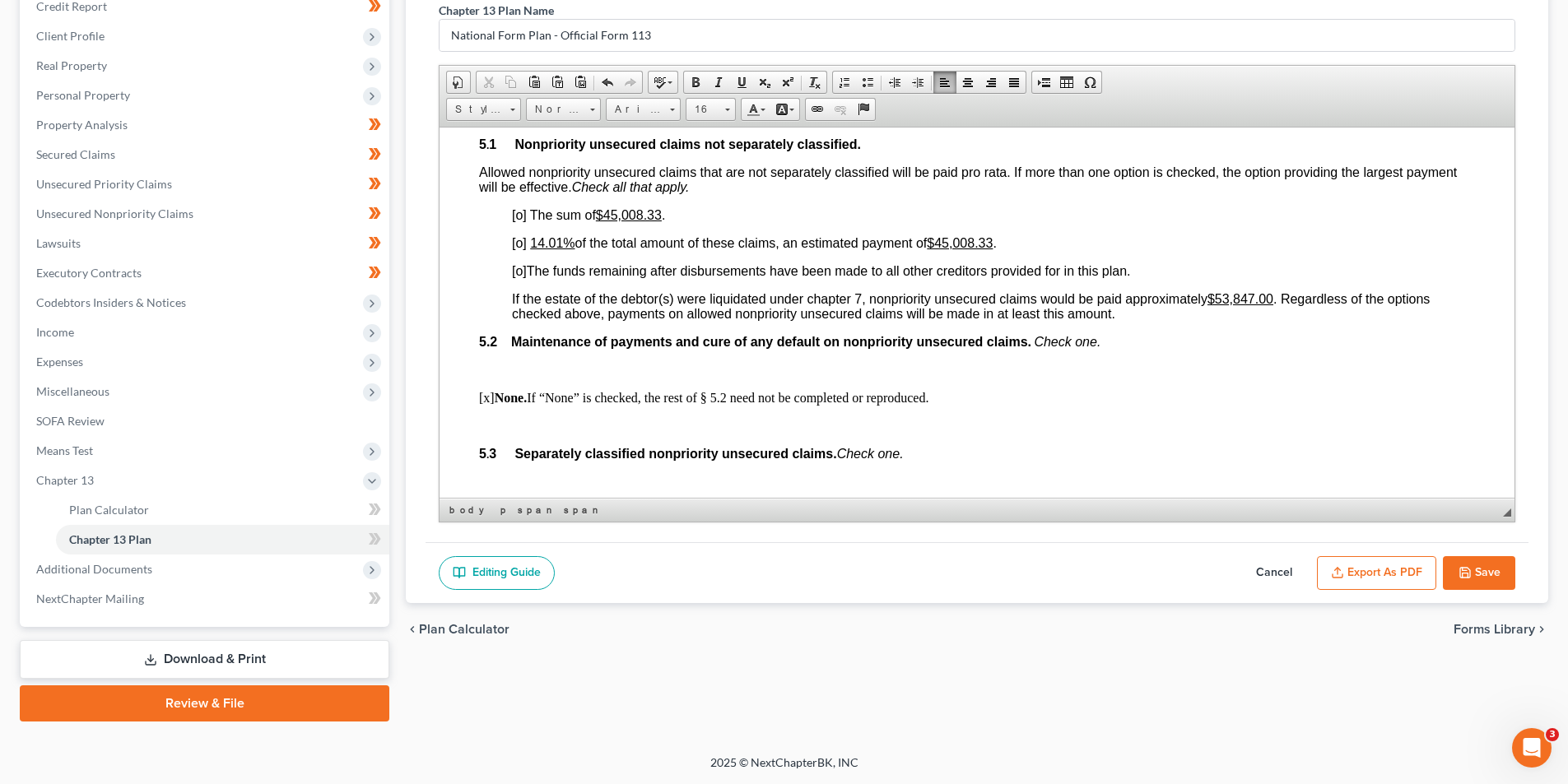
click at [516, 249] on span "[o]" at bounding box center [519, 242] width 15 height 14
click at [516, 221] on span "[o]" at bounding box center [519, 214] width 15 height 14
click at [516, 277] on span "[o]" at bounding box center [519, 270] width 15 height 14
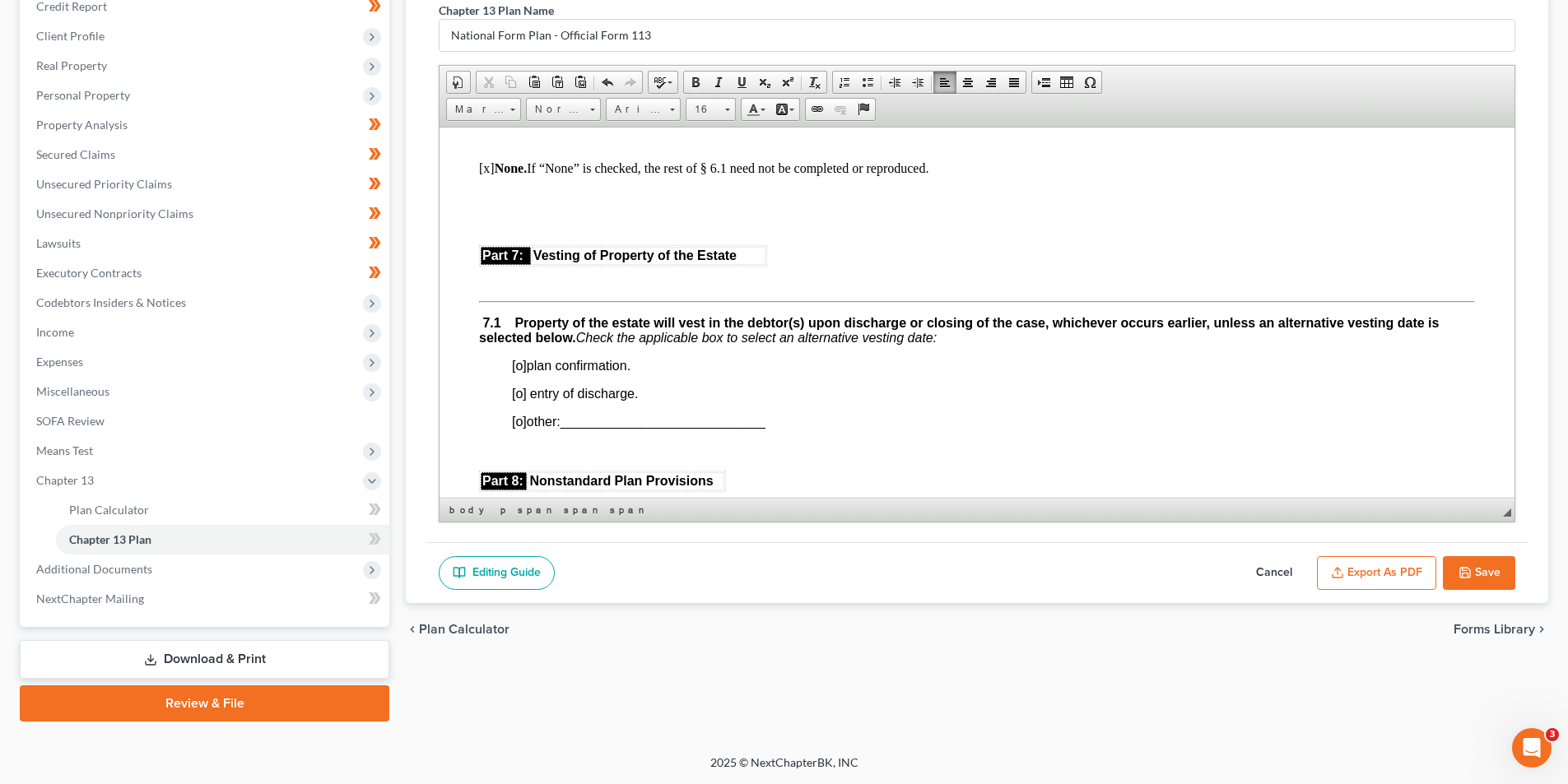
scroll to position [4195, 0]
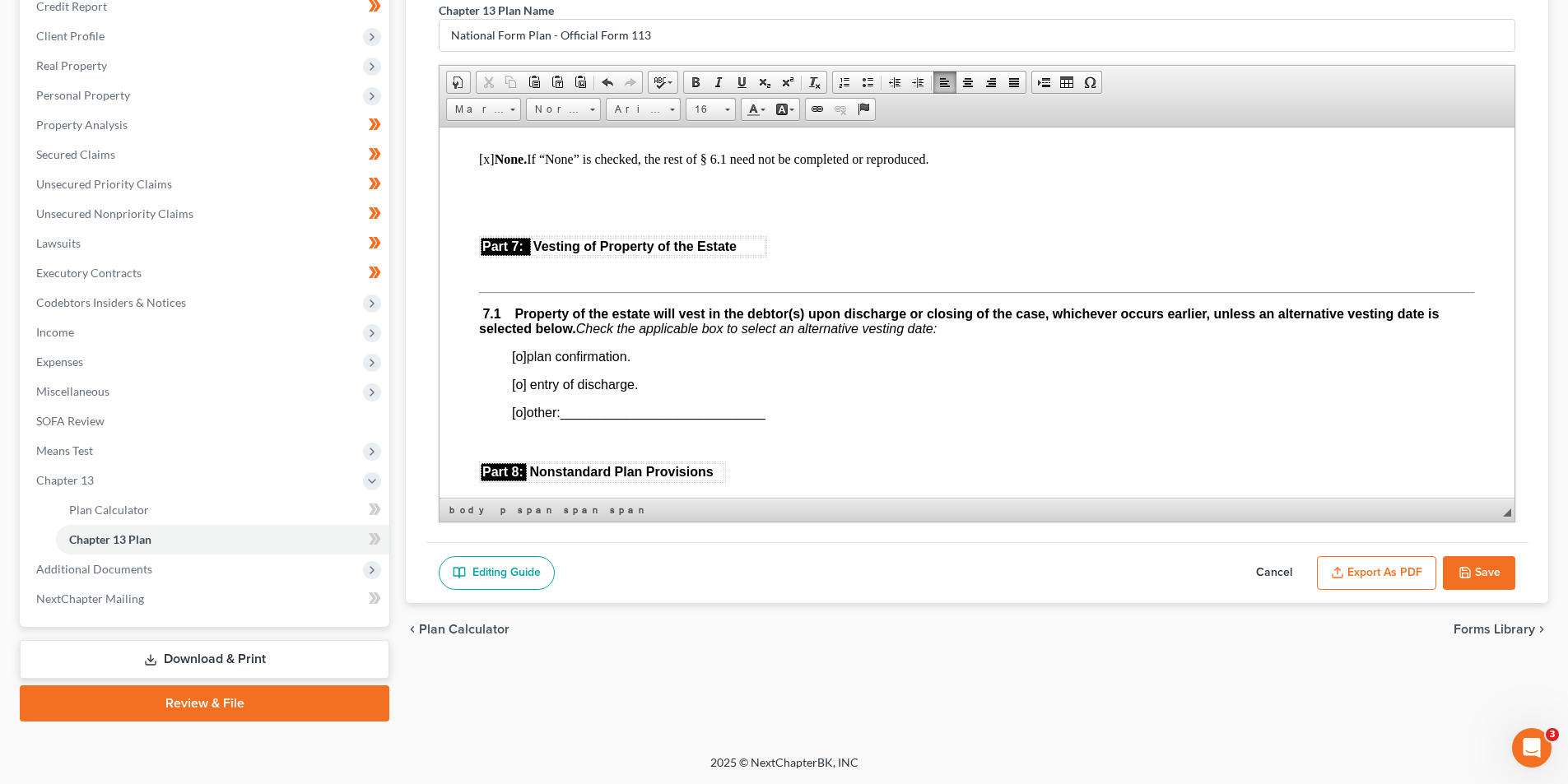
click at [520, 390] on span "[o]" at bounding box center [519, 384] width 15 height 14
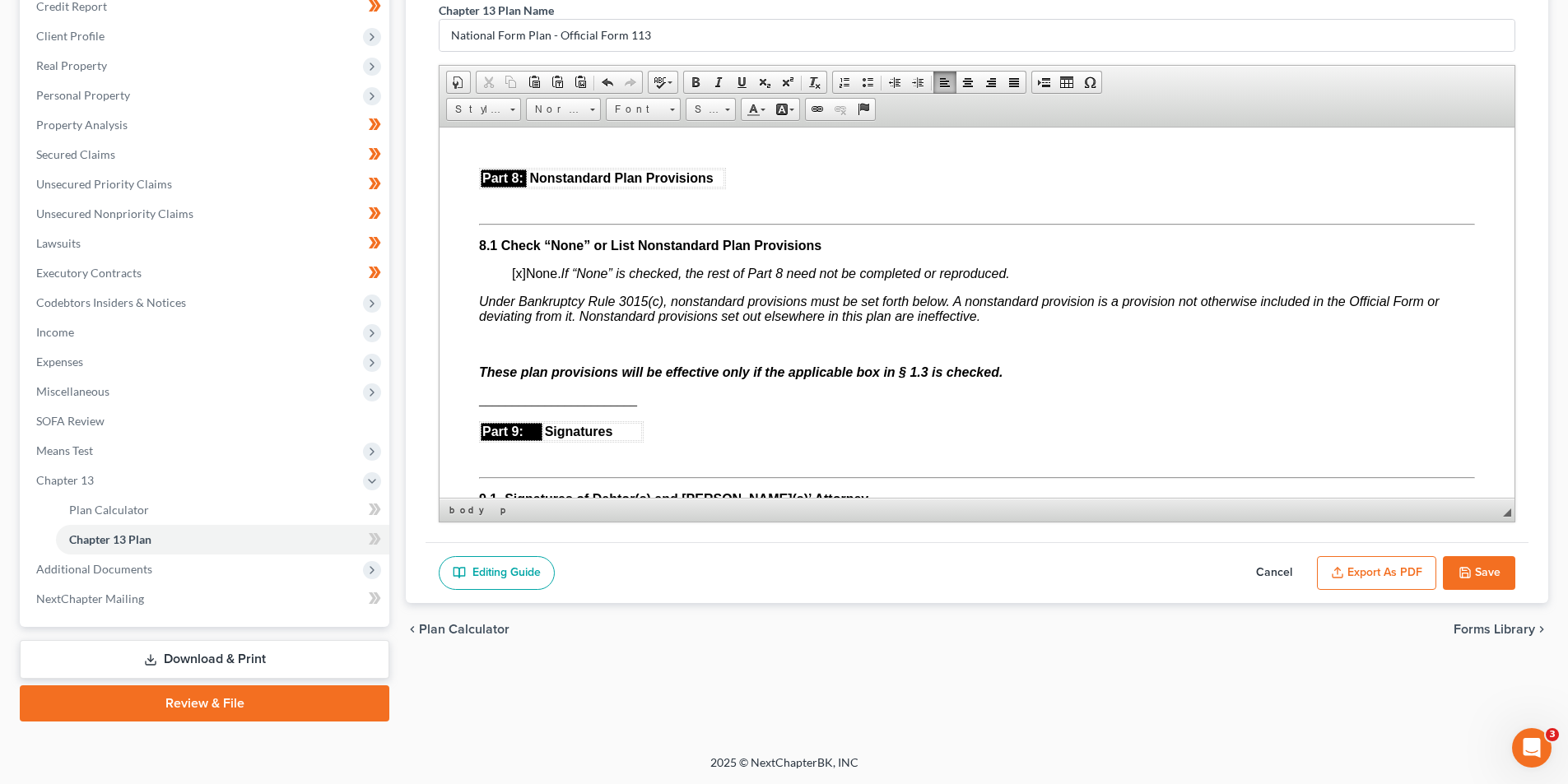
scroll to position [4524, 0]
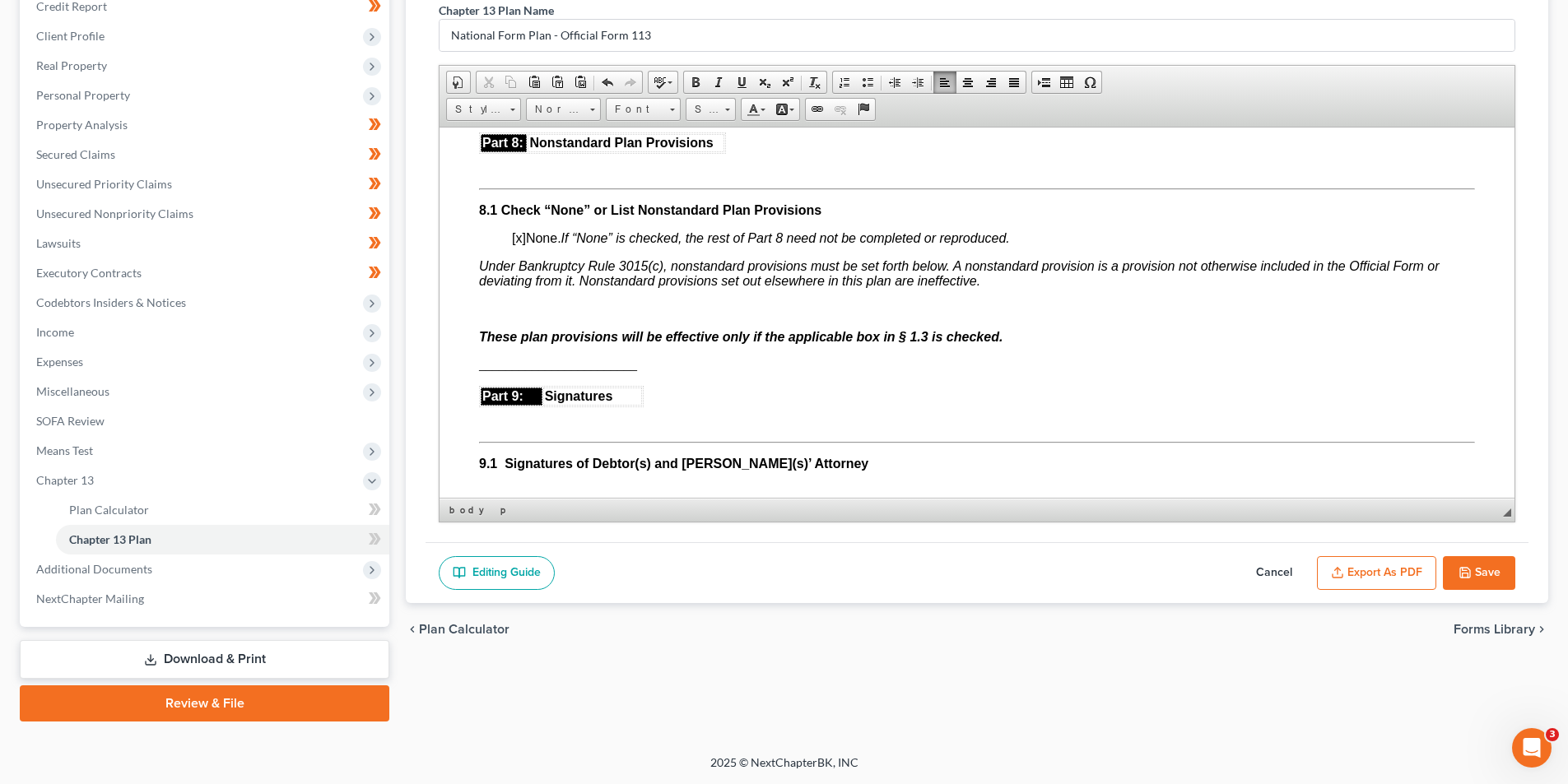
click at [518, 244] on span "[x]" at bounding box center [518, 237] width 14 height 14
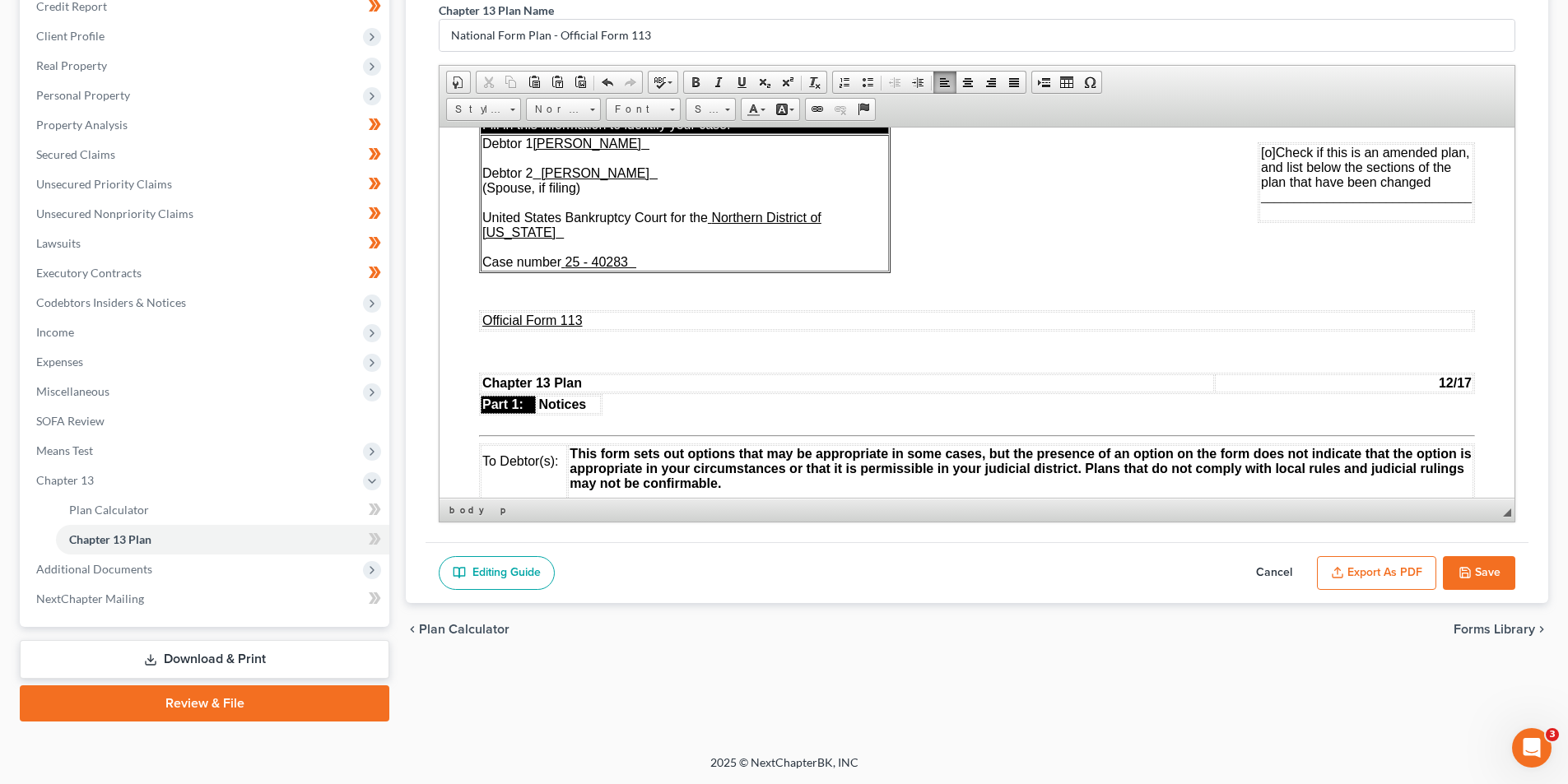
scroll to position [0, 0]
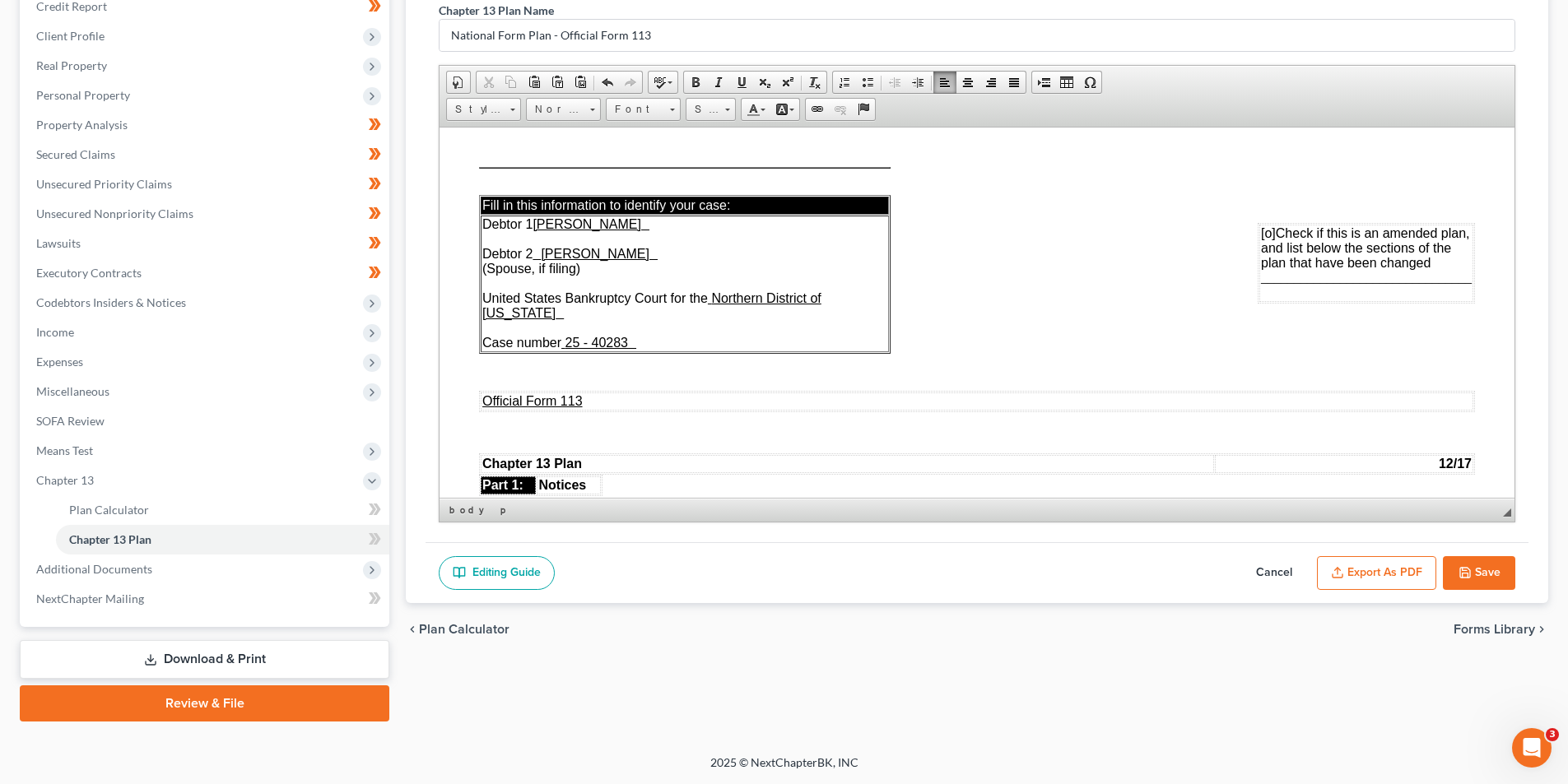
click at [1261, 232] on span "[o]" at bounding box center [1268, 232] width 15 height 14
click at [1476, 570] on button "Save" at bounding box center [1479, 573] width 73 height 34
select select "0"
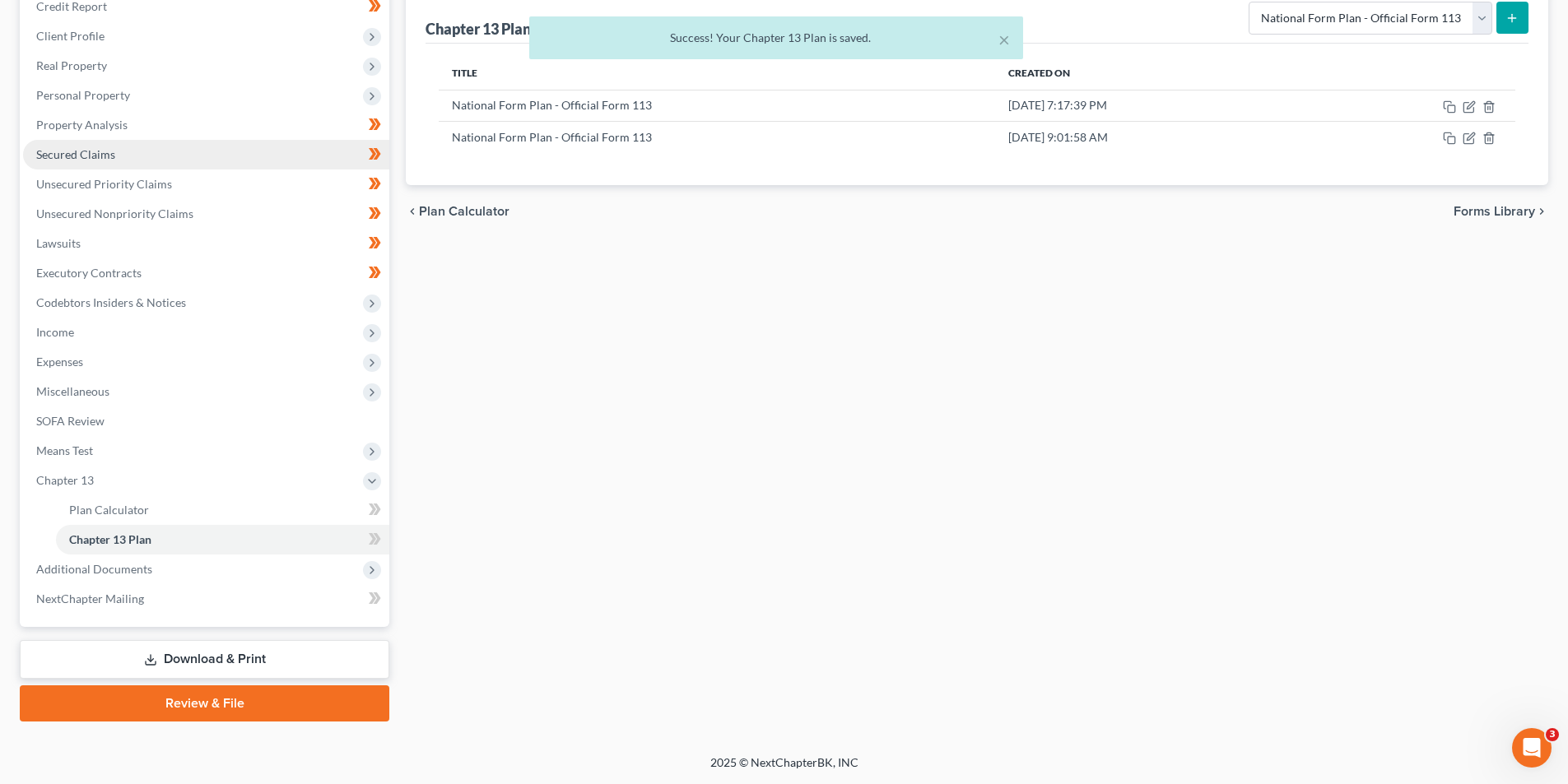
click at [95, 154] on span "Secured Claims" at bounding box center [75, 154] width 79 height 14
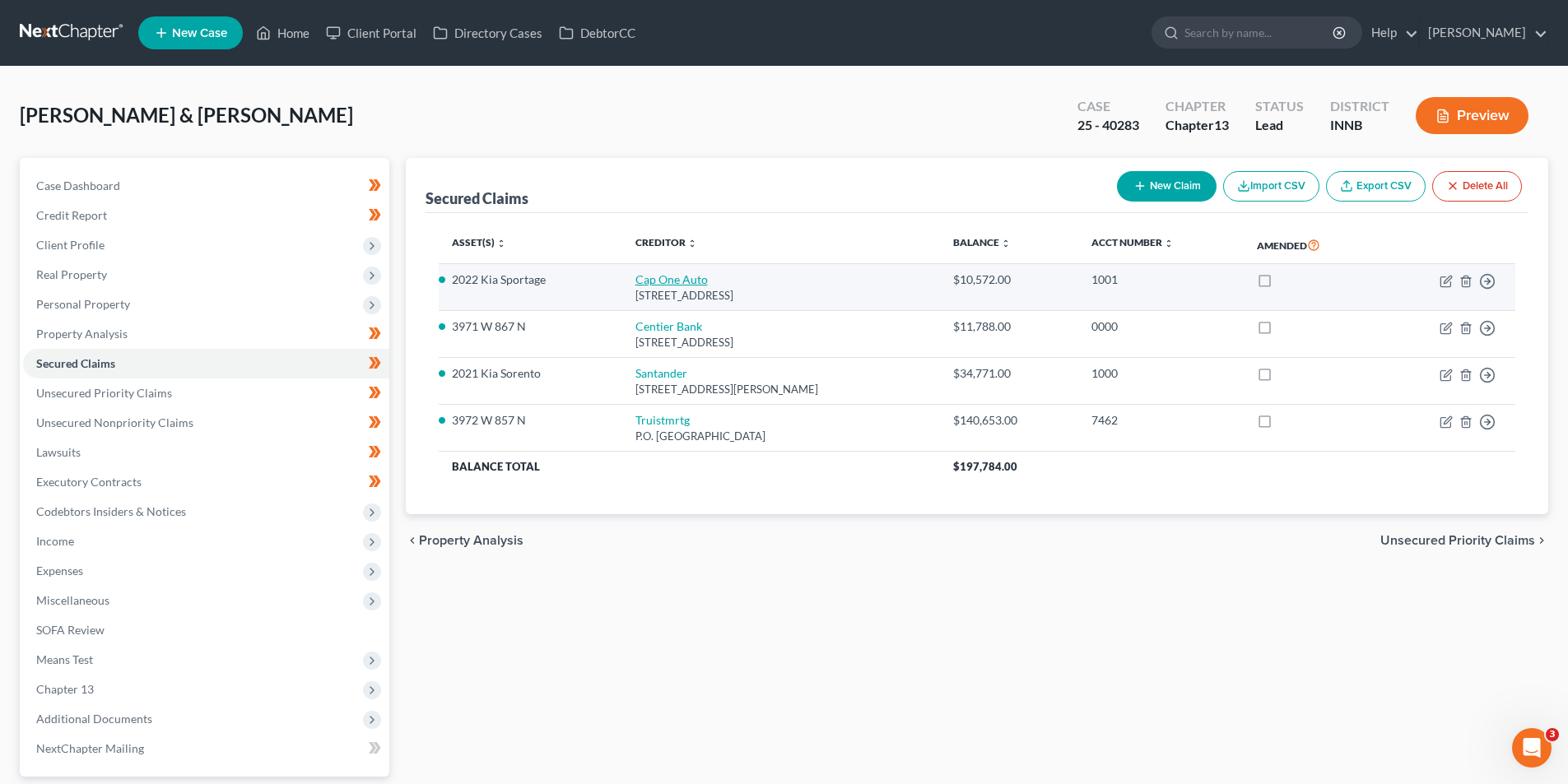
click at [666, 277] on link "Cap One Auto" at bounding box center [671, 279] width 73 height 14
select select "45"
select select "2"
select select "0"
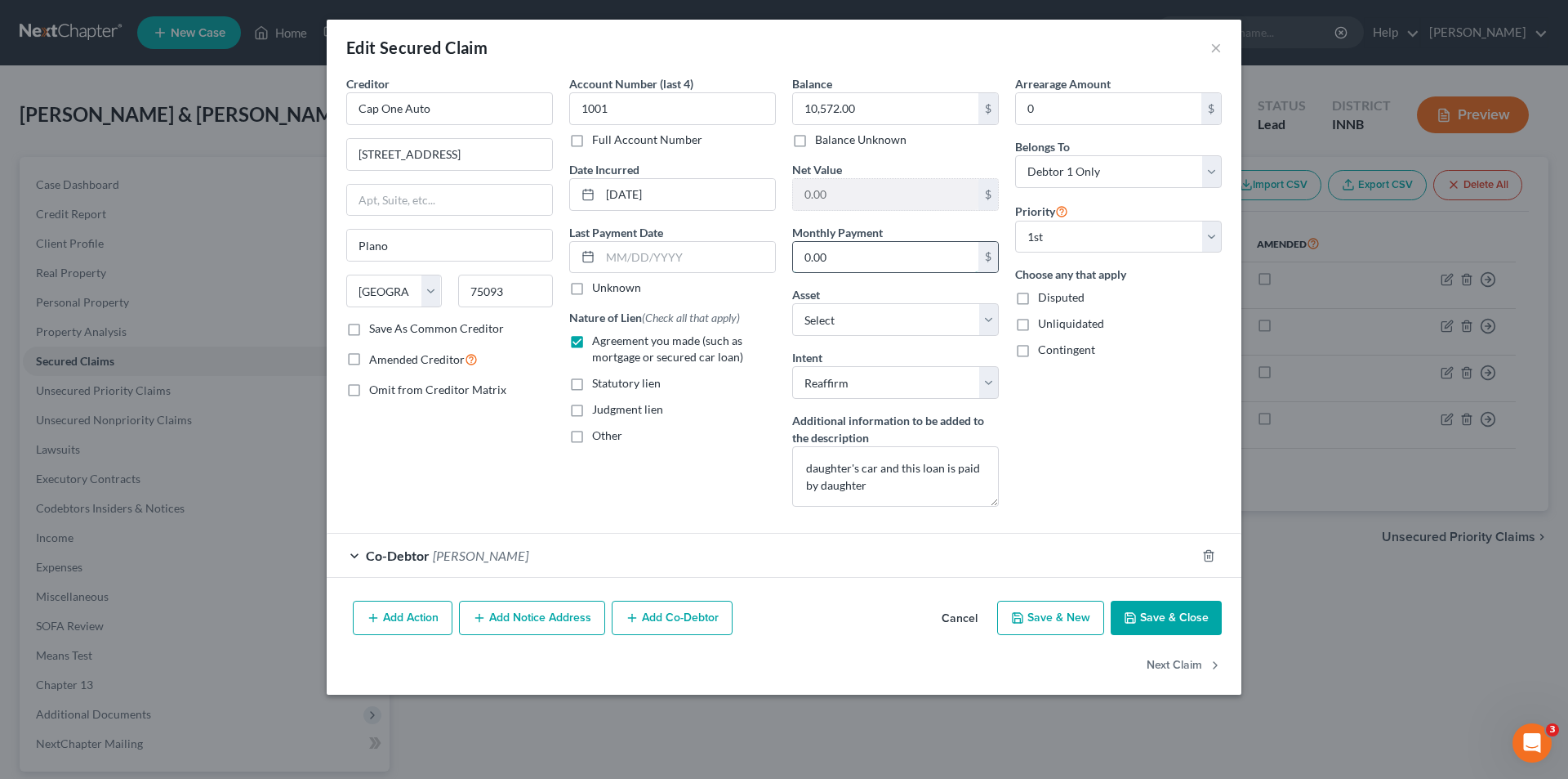
click at [844, 254] on input "0.00" at bounding box center [886, 257] width 186 height 31
click at [1215, 42] on button "×" at bounding box center [1217, 47] width 12 height 20
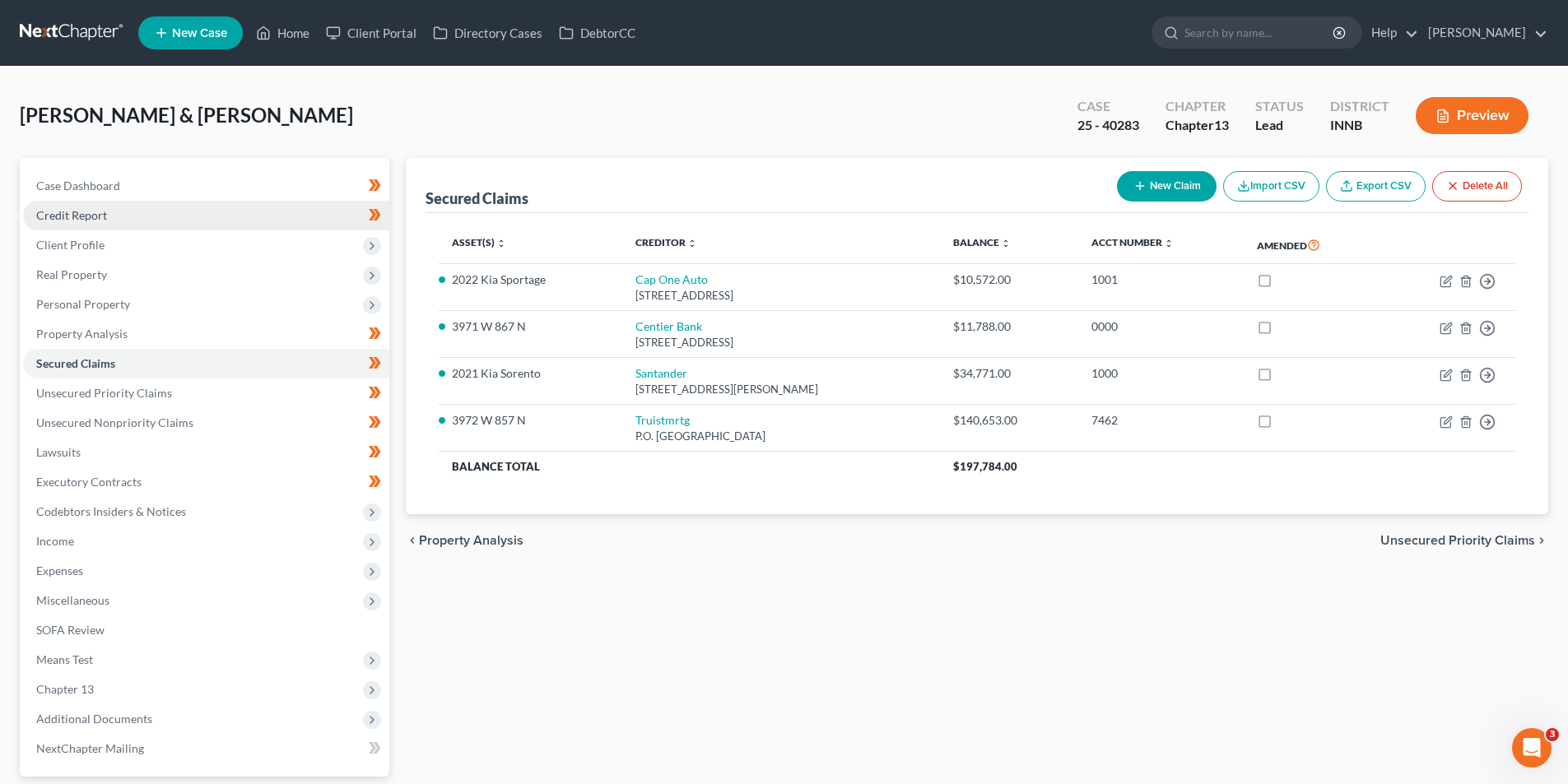
click at [103, 220] on span "Credit Report" at bounding box center [71, 215] width 71 height 14
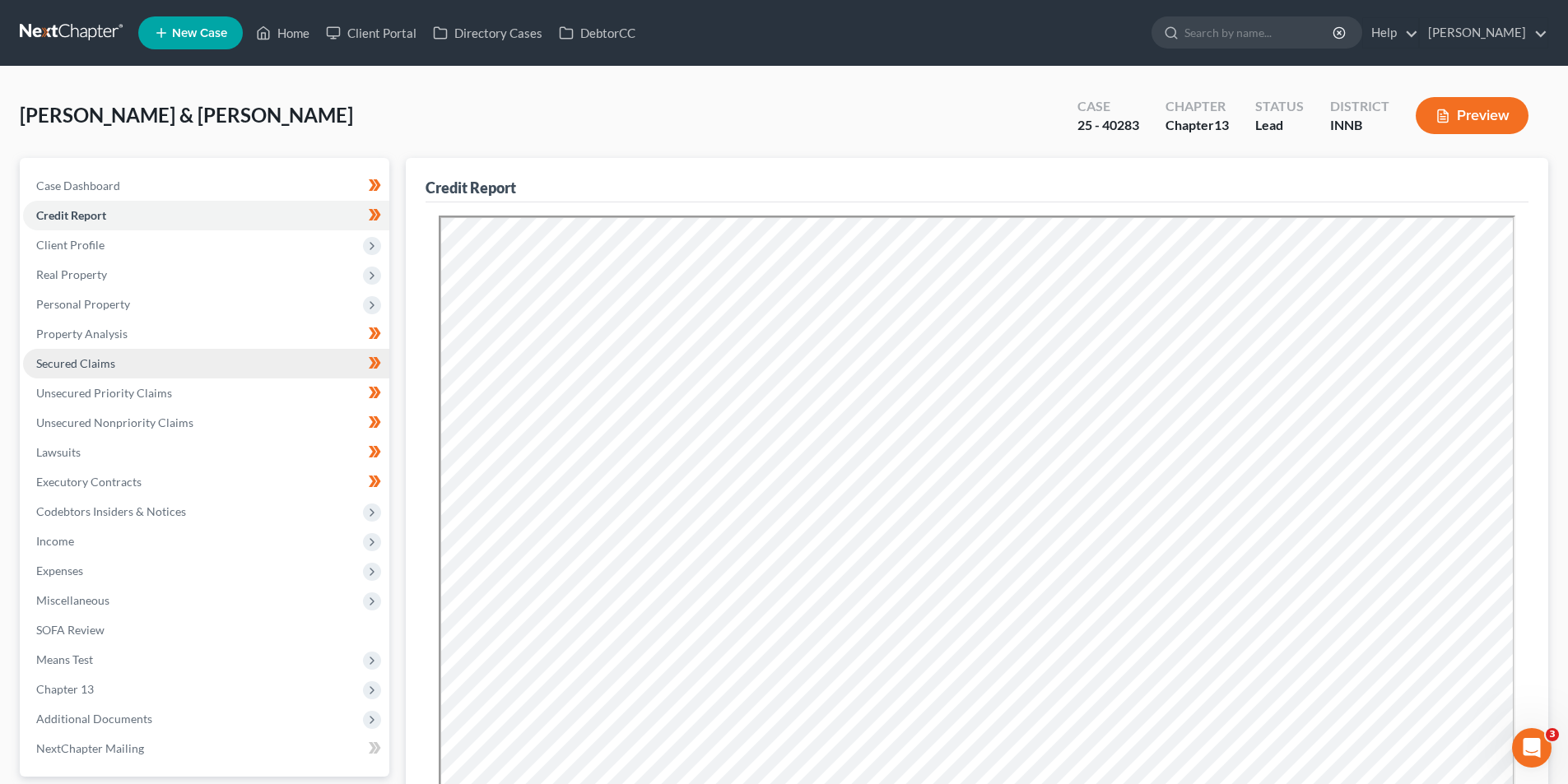
click at [82, 367] on span "Secured Claims" at bounding box center [75, 363] width 79 height 14
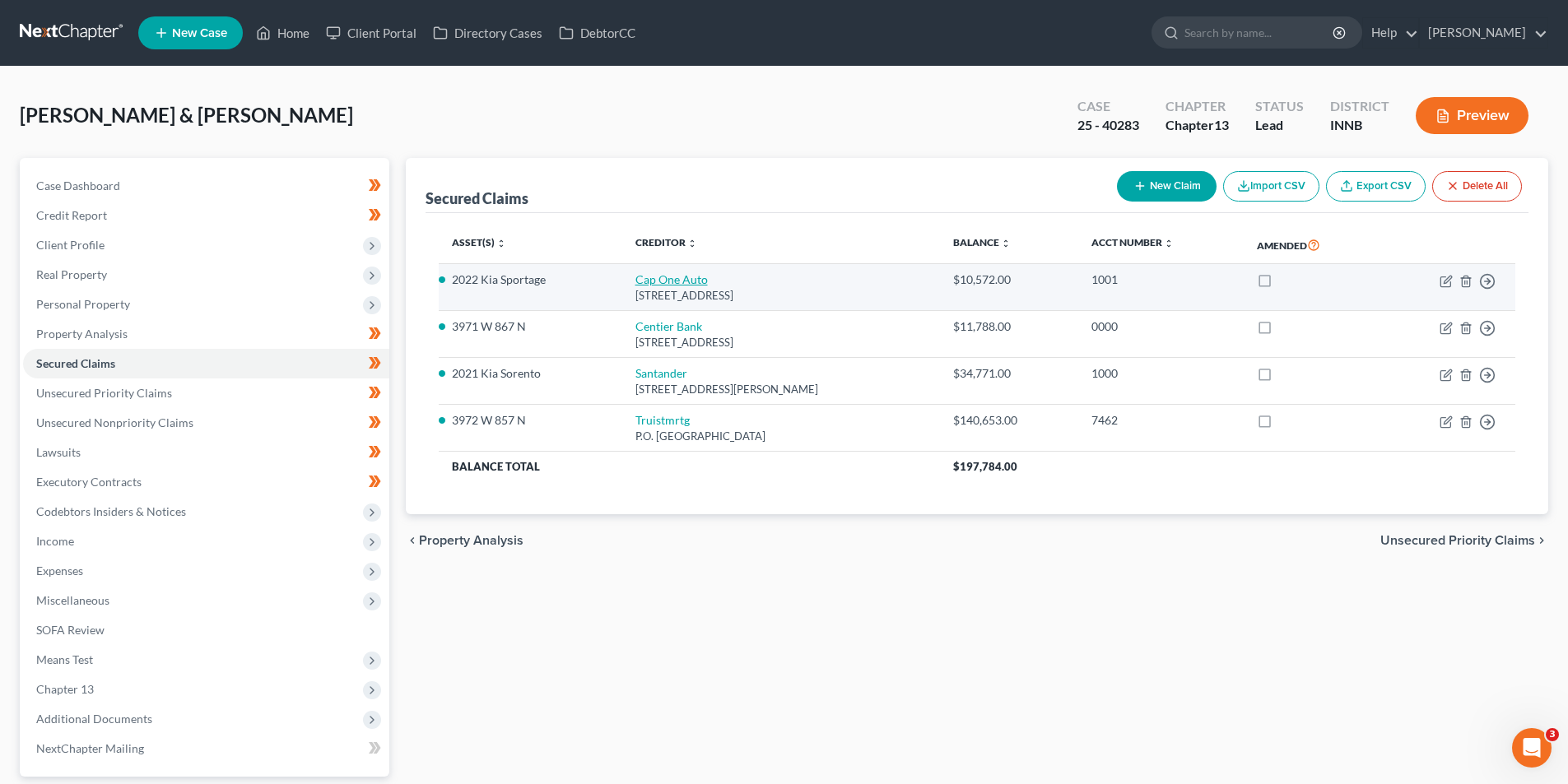
click at [688, 278] on link "Cap One Auto" at bounding box center [671, 279] width 73 height 14
select select "45"
select select "12"
select select "2"
select select "0"
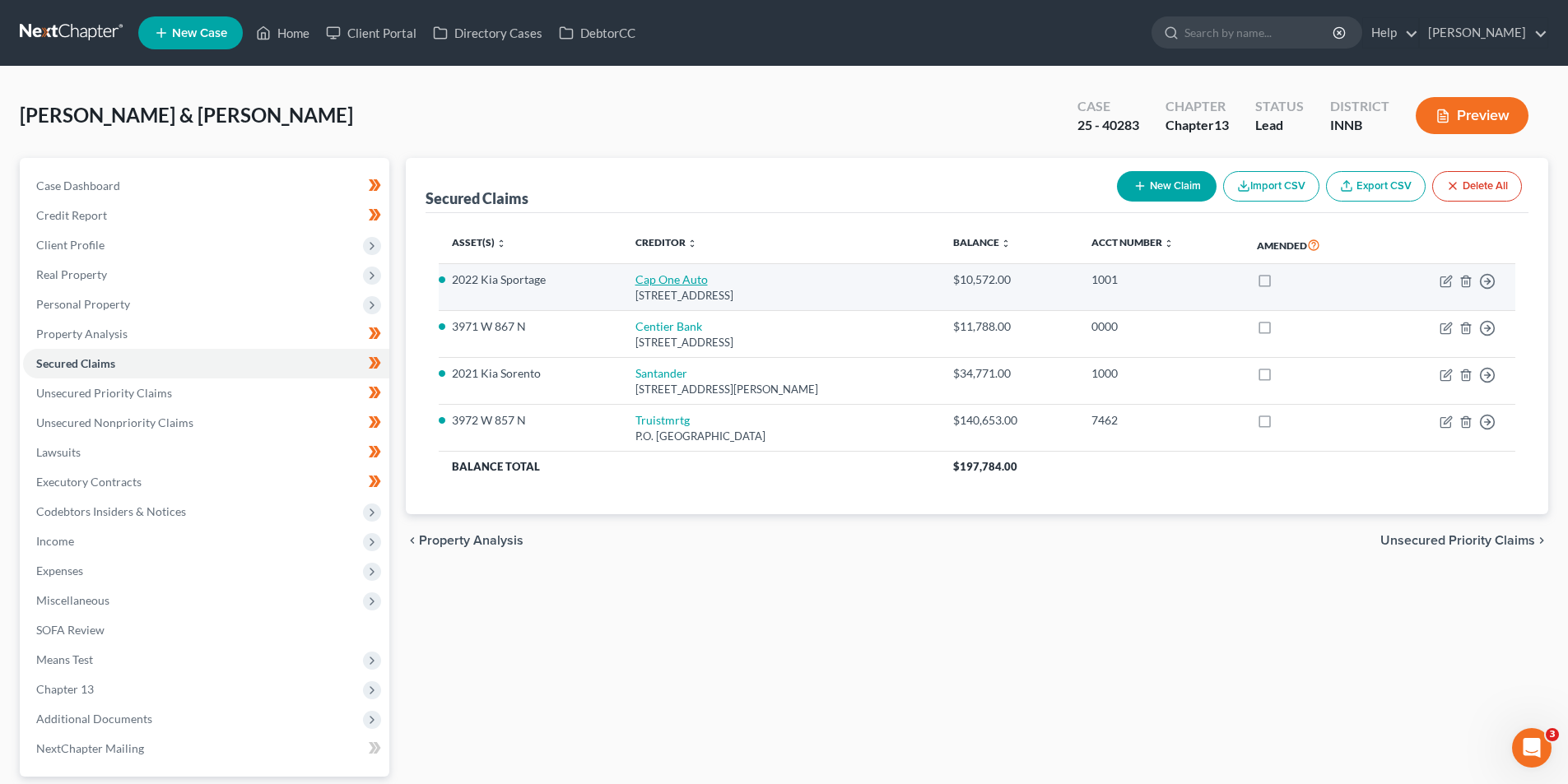
select select "0"
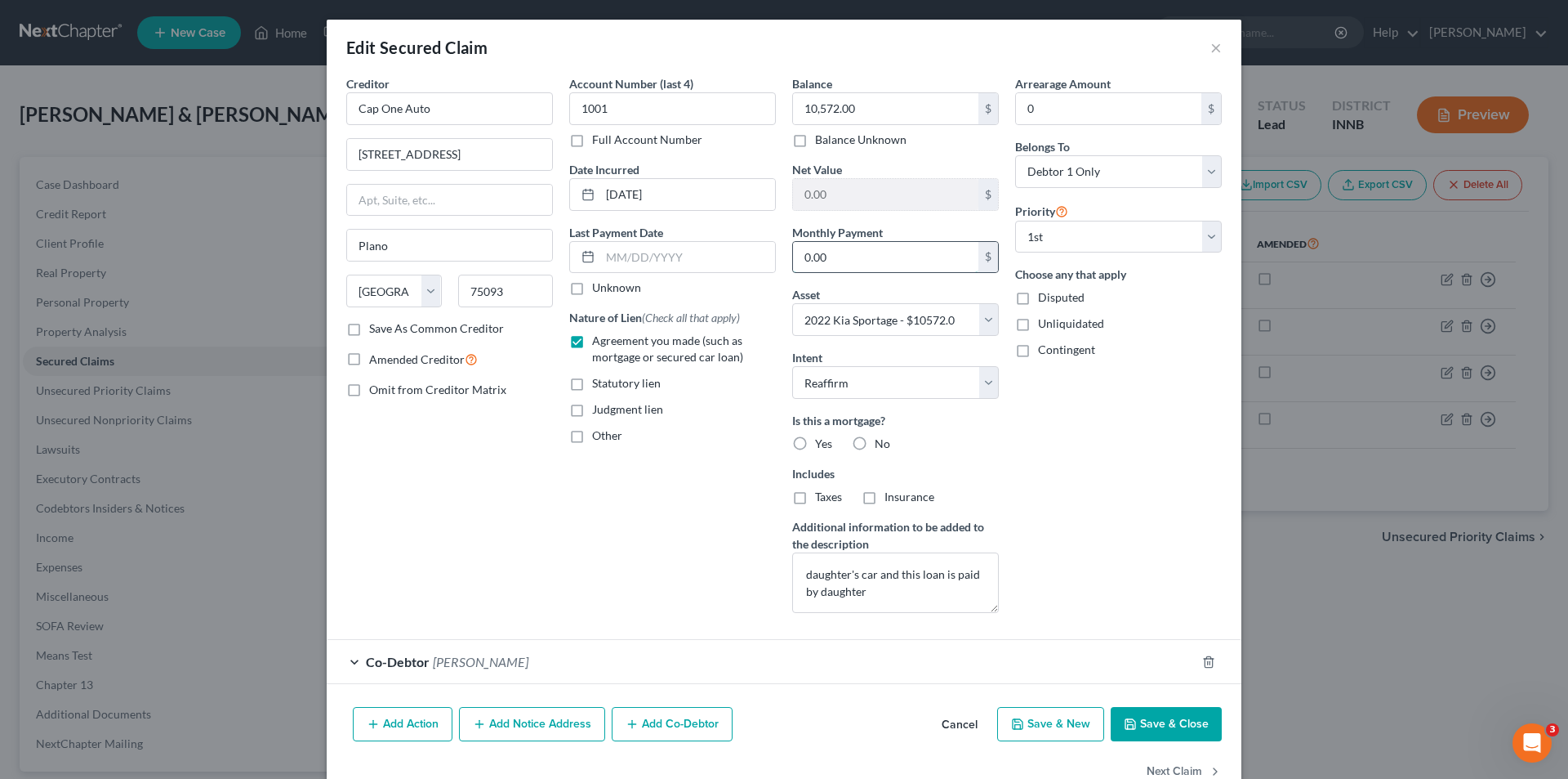
click at [886, 258] on input "0.00" at bounding box center [886, 257] width 186 height 31
type input "357.00"
click at [1156, 723] on button "Save & Close" at bounding box center [1166, 723] width 111 height 34
select select
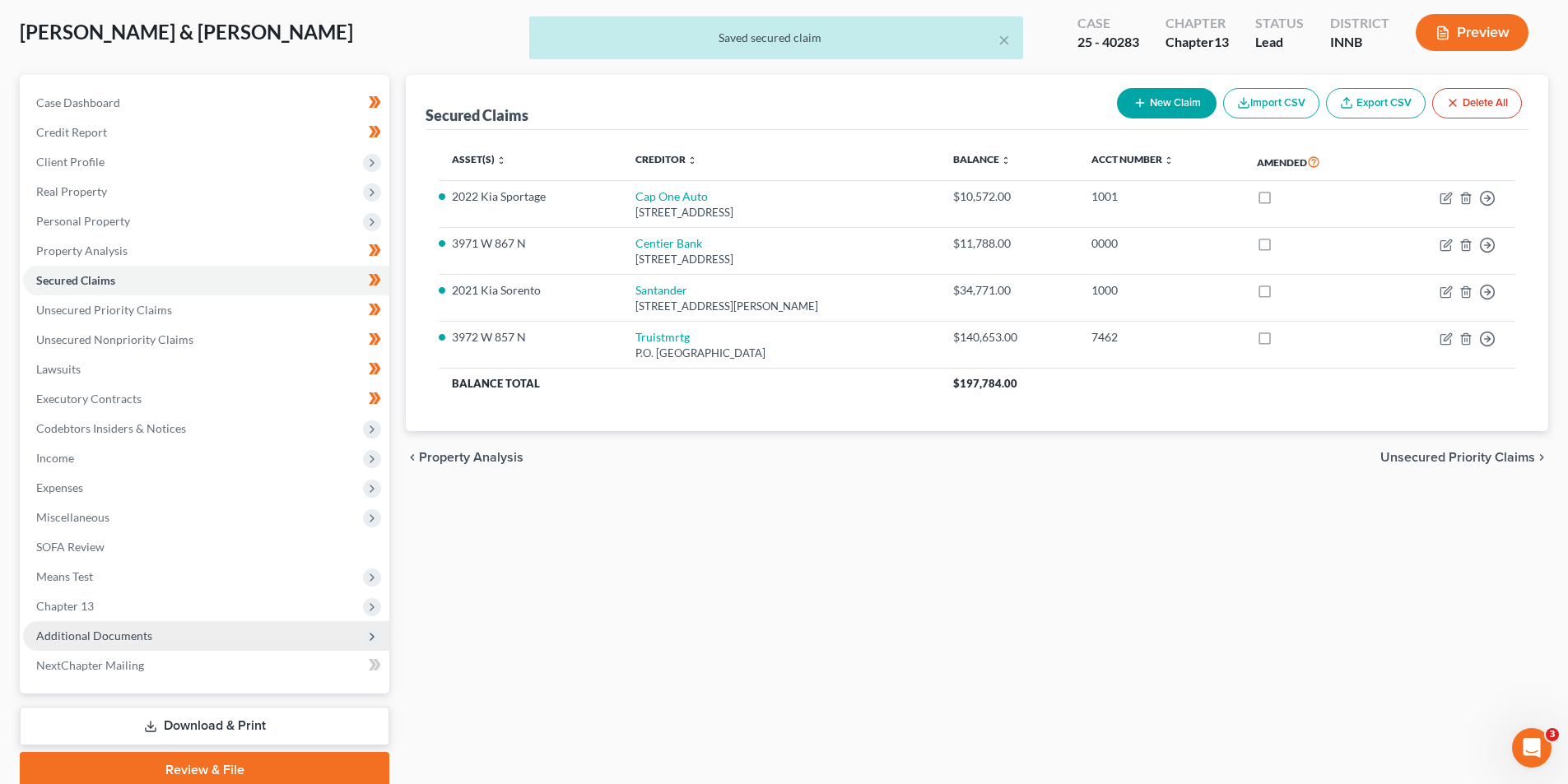
scroll to position [149, 0]
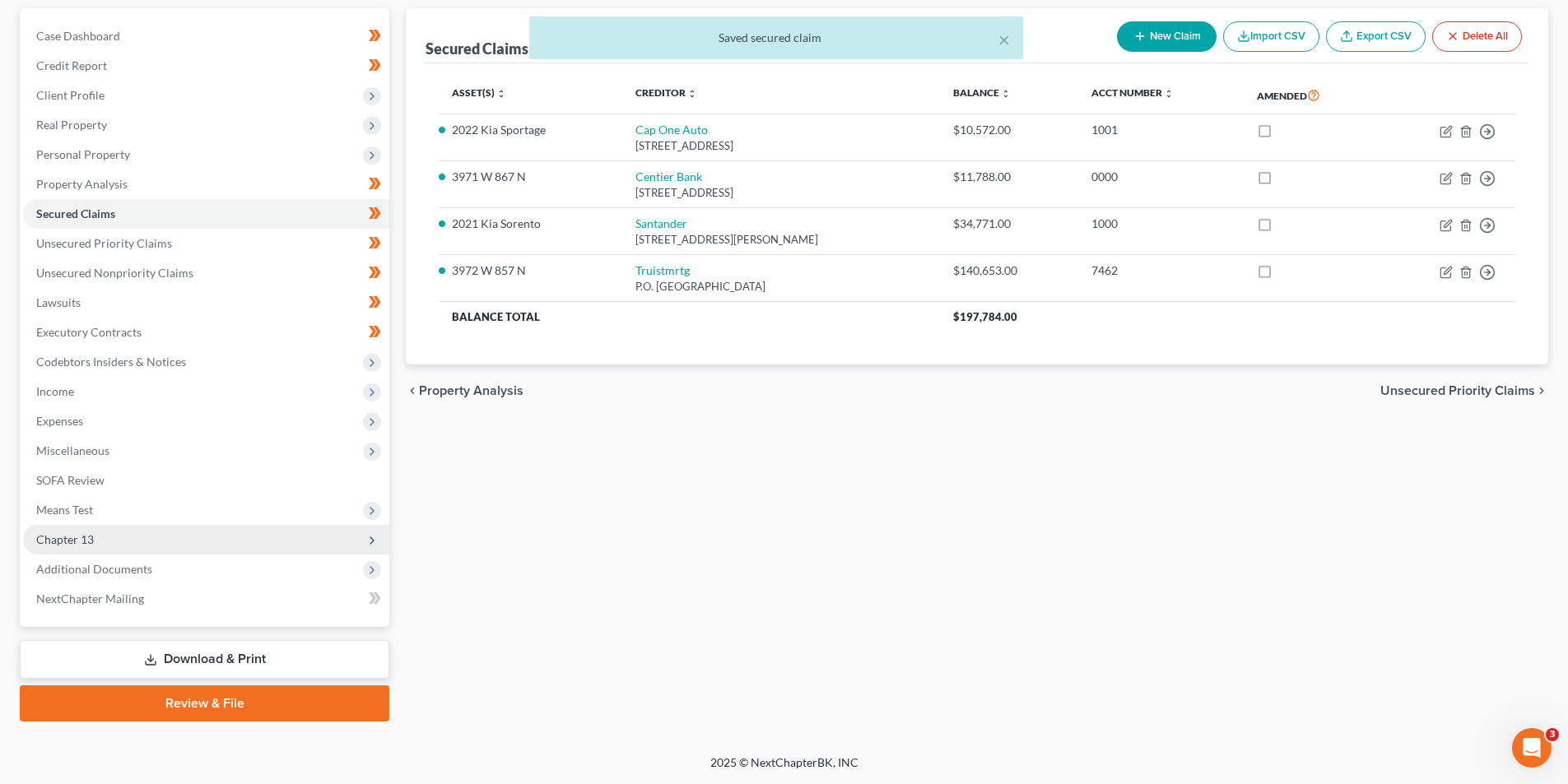
click at [100, 540] on span "Chapter 13" at bounding box center [206, 540] width 366 height 30
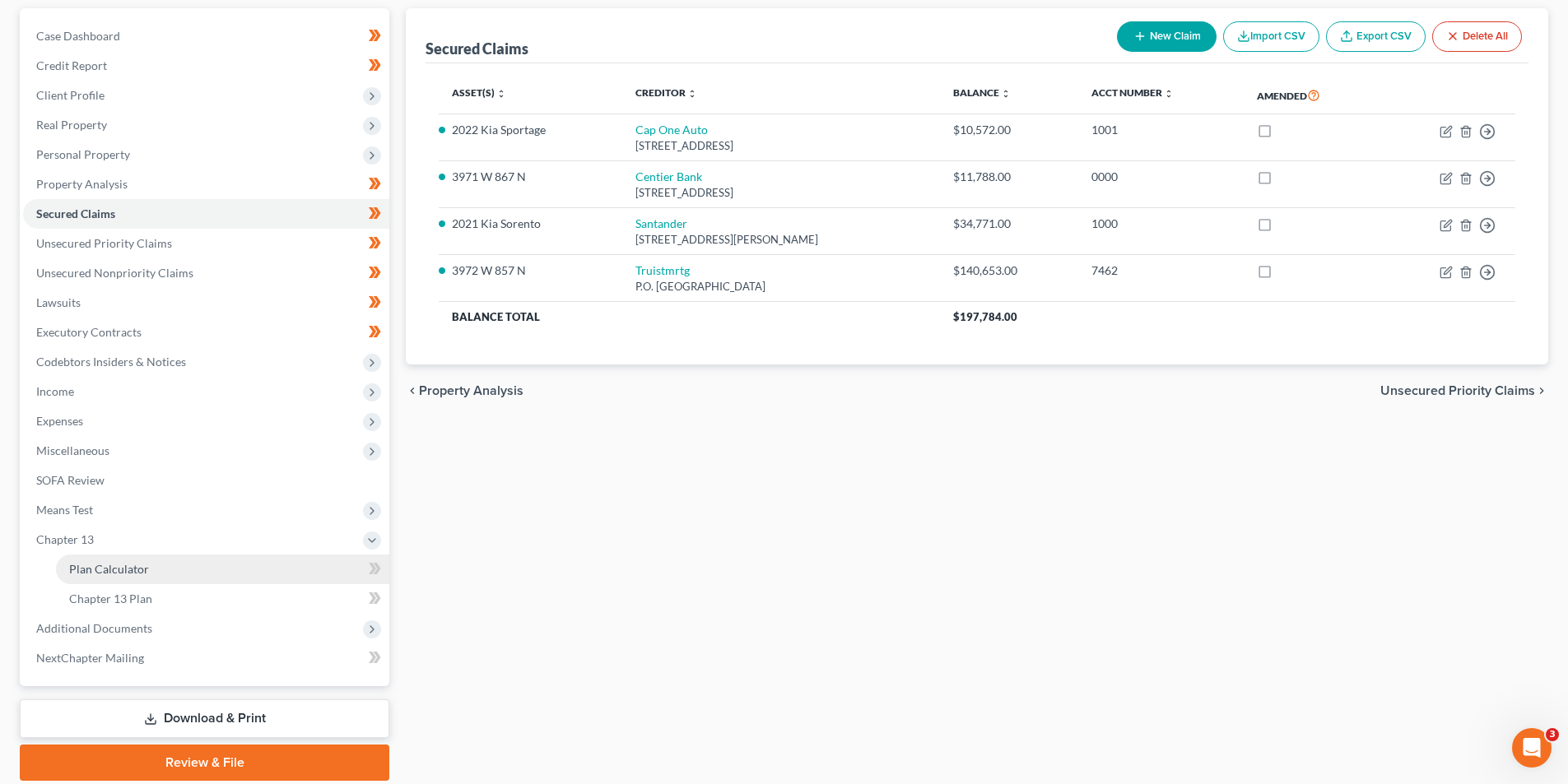
click at [125, 573] on span "Plan Calculator" at bounding box center [109, 569] width 80 height 14
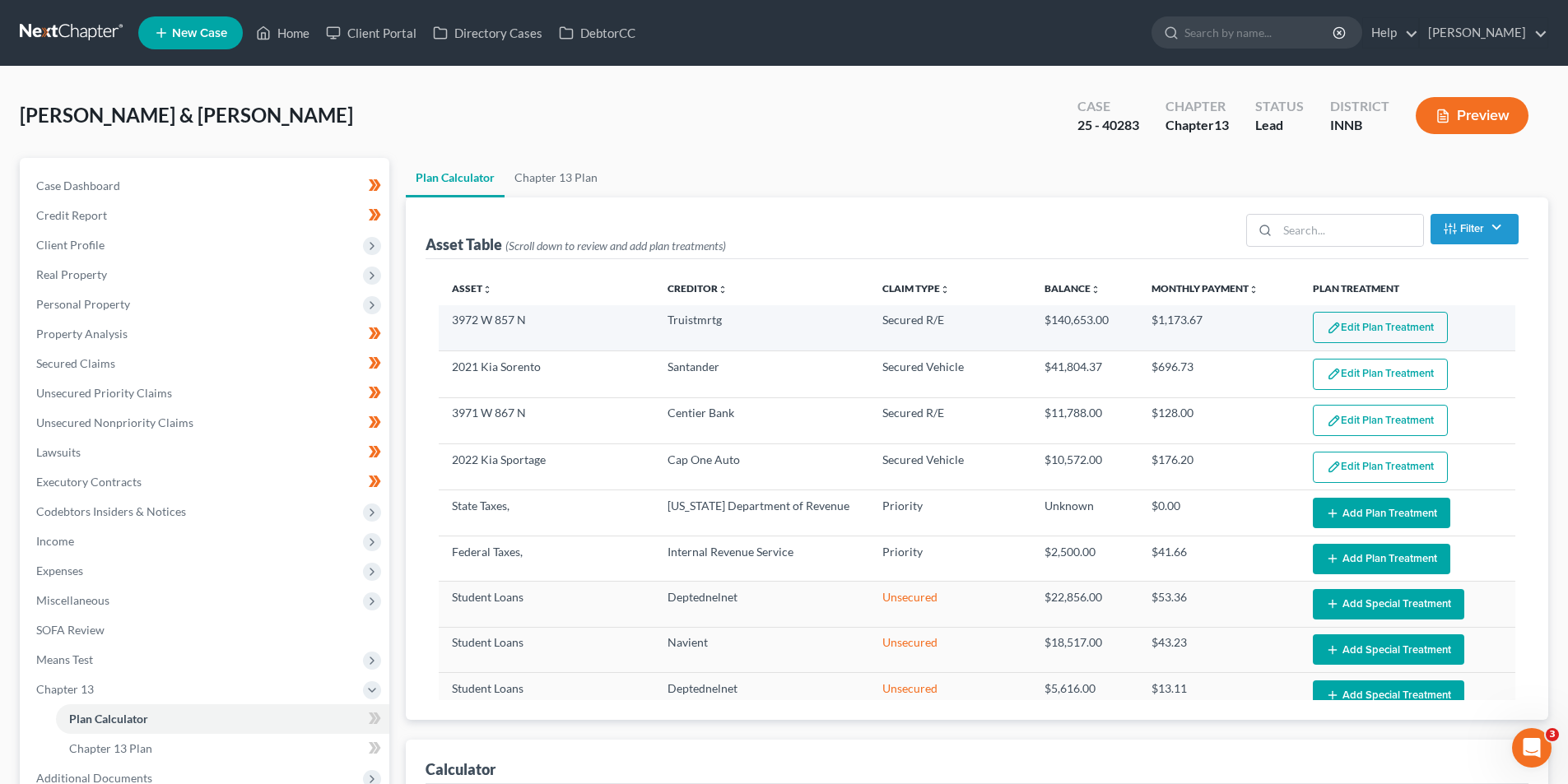
select select "59"
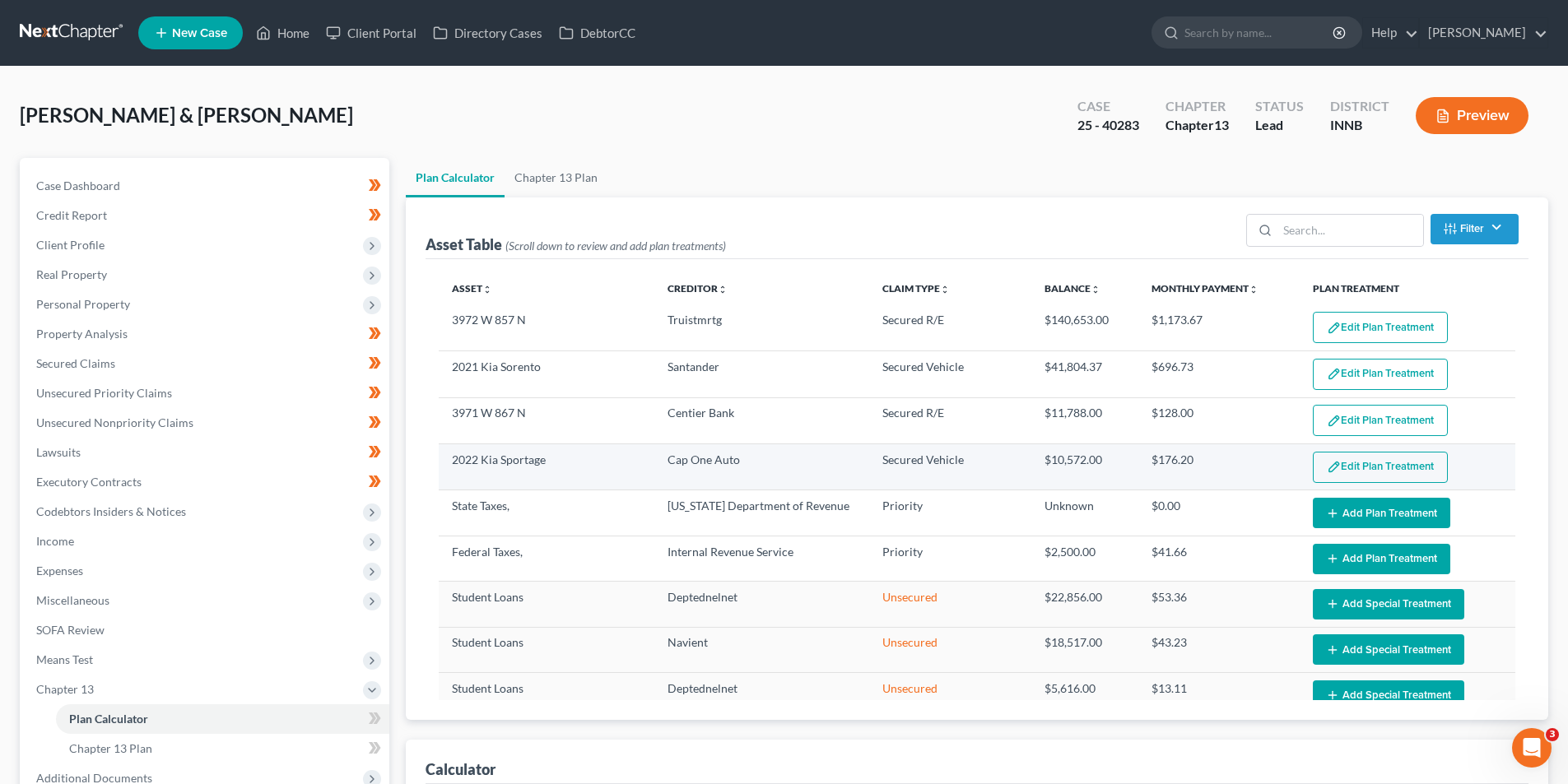
click at [1369, 461] on button "Edit Plan Treatment" at bounding box center [1380, 466] width 135 height 31
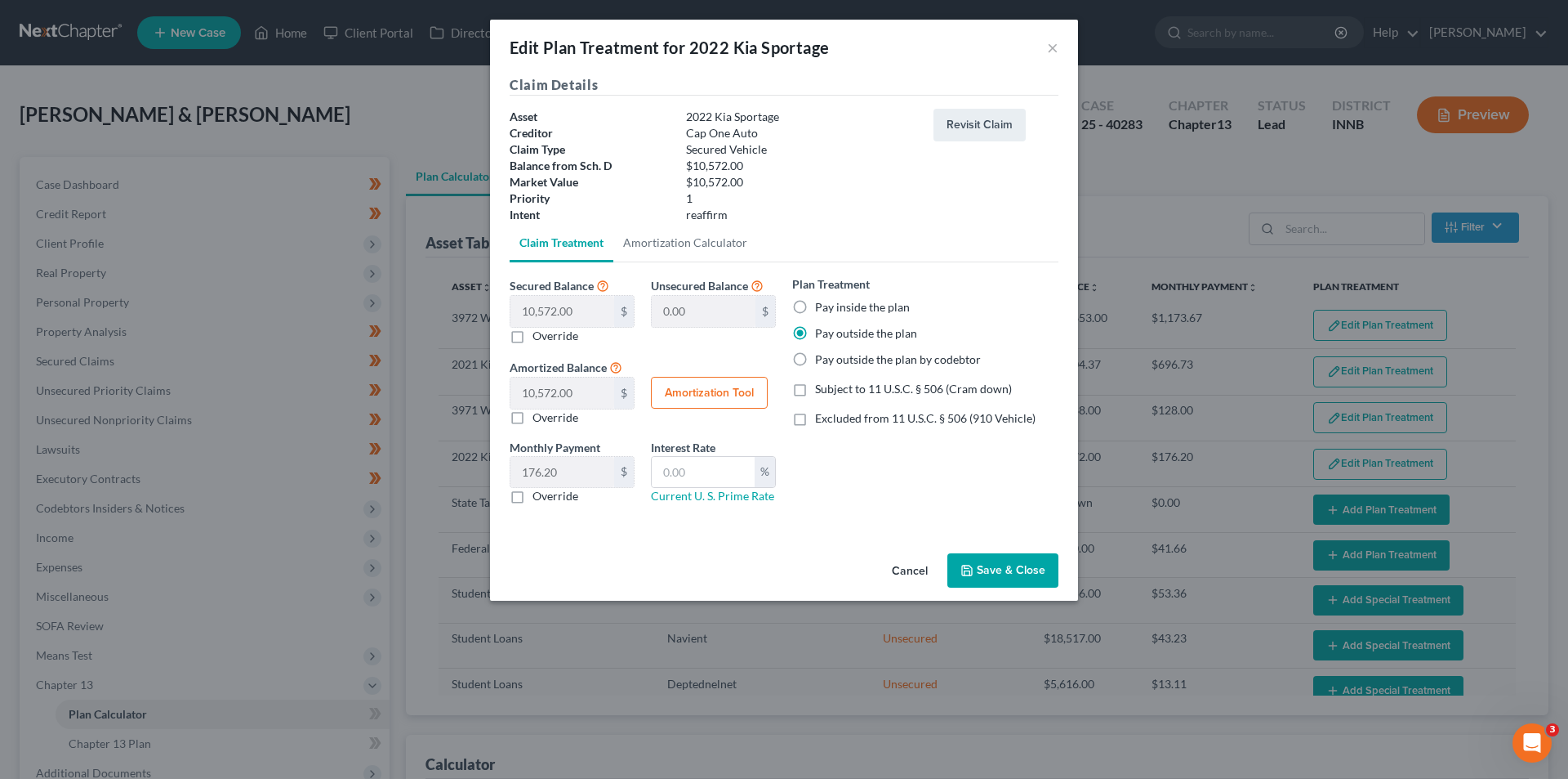
click at [533, 498] on label "Override" at bounding box center [555, 496] width 46 height 17
click at [539, 498] on input "Override" at bounding box center [544, 493] width 11 height 11
click at [533, 498] on label "Override" at bounding box center [555, 496] width 46 height 17
click at [539, 498] on input "Override" at bounding box center [544, 493] width 11 height 11
checkbox input "false"
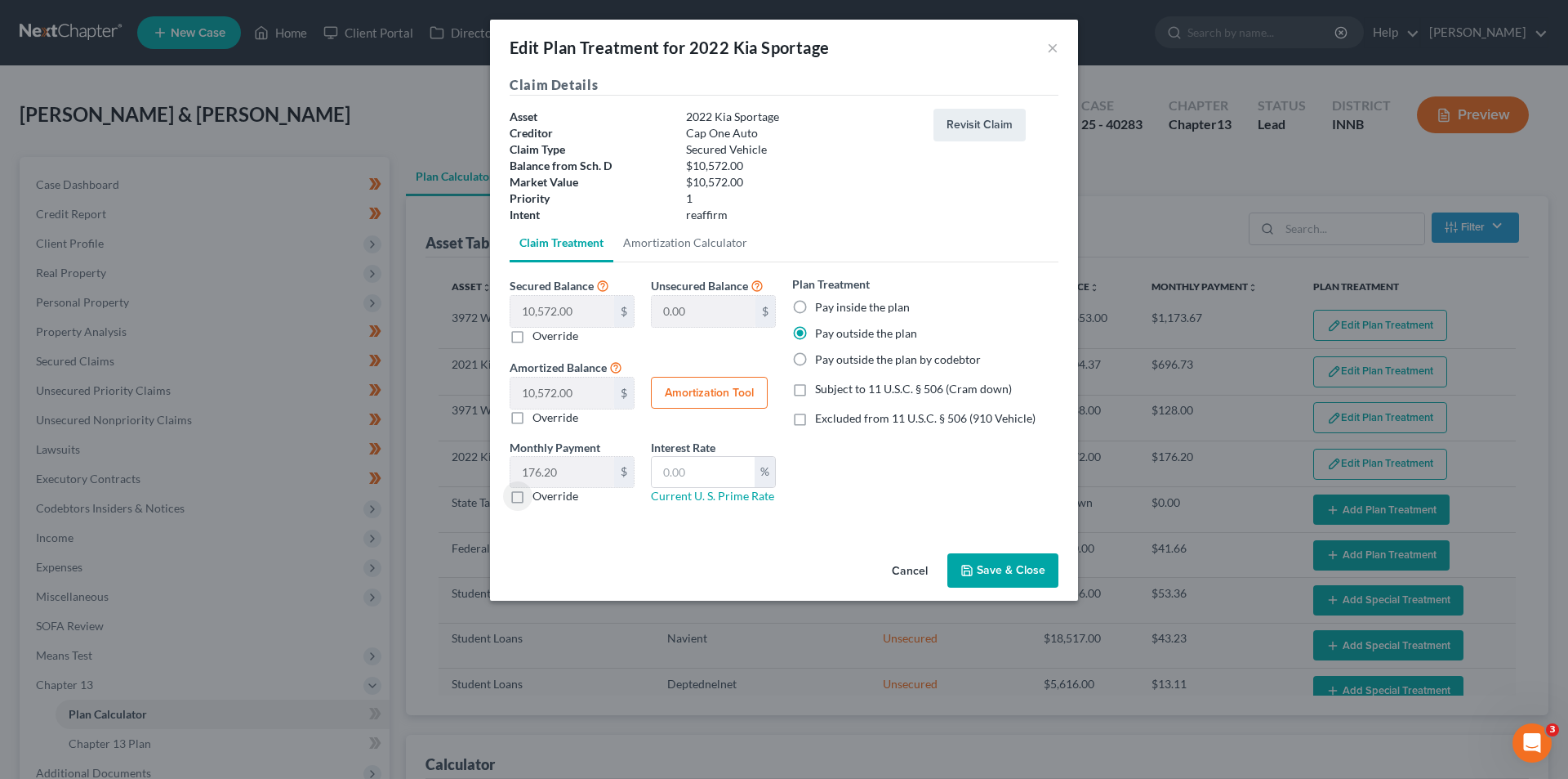
click at [533, 422] on label "Override" at bounding box center [555, 418] width 46 height 17
click at [539, 420] on input "Override" at bounding box center [544, 414] width 11 height 11
checkbox input "true"
type input "0"
click at [533, 422] on label "Override" at bounding box center [555, 418] width 46 height 17
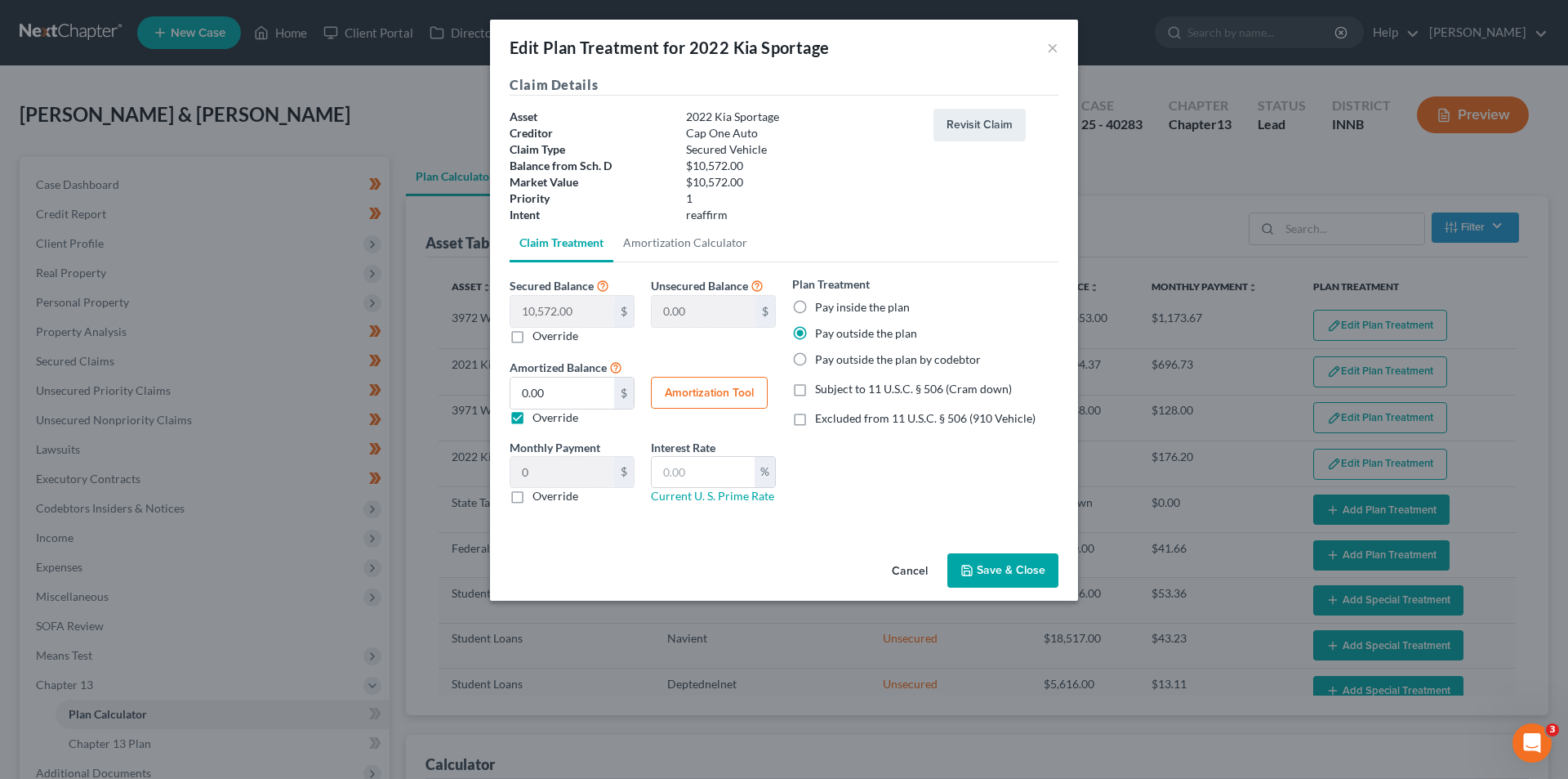
click at [539, 420] on input "Override" at bounding box center [544, 414] width 11 height 11
checkbox input "false"
type input "176.20"
click at [698, 472] on input "text" at bounding box center [703, 472] width 103 height 31
type input "8.9"
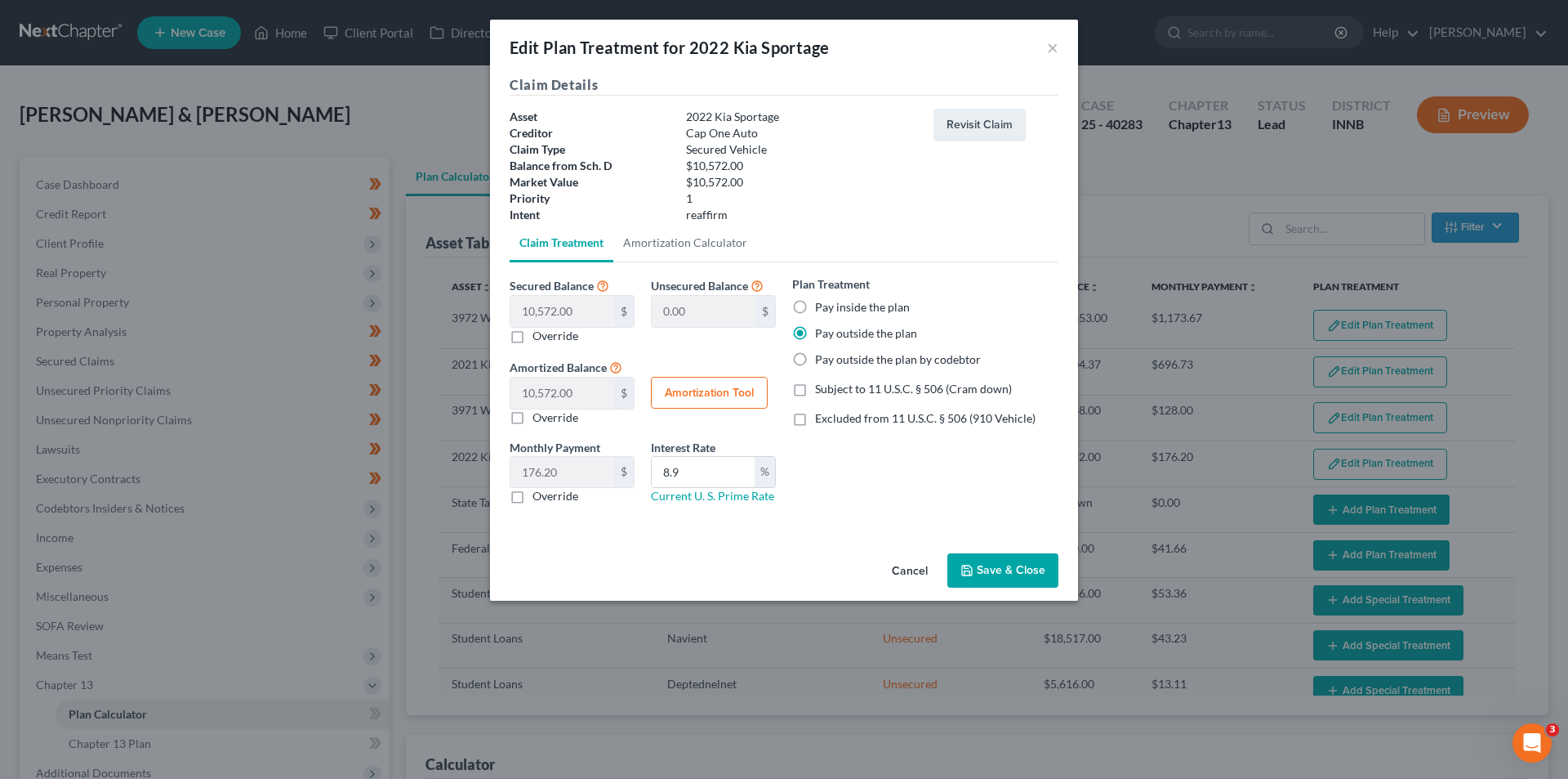
click at [723, 391] on button "Amortization Tool" at bounding box center [709, 393] width 117 height 32
type input "10,572.00"
type input "8.9"
type input "60"
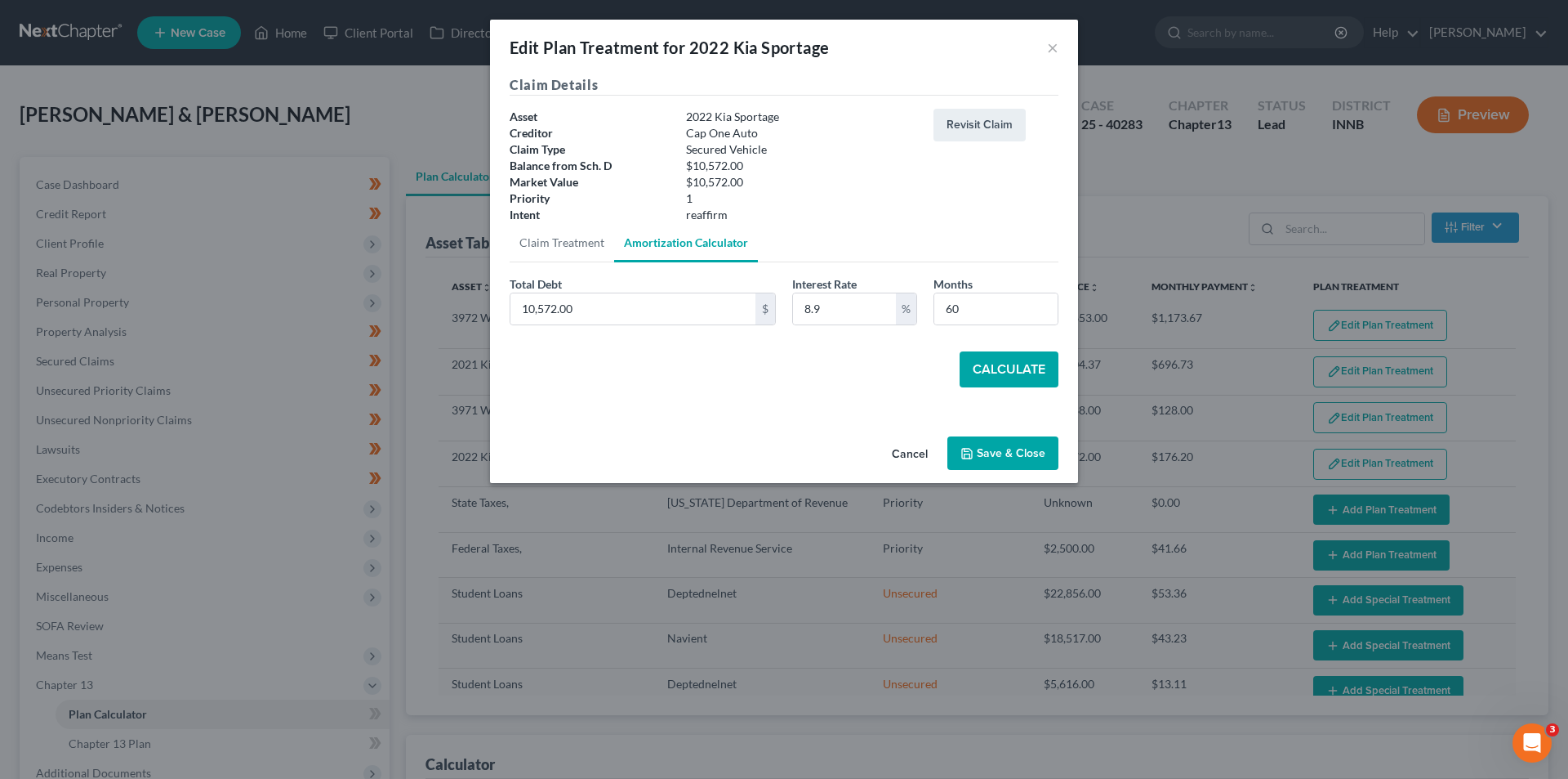
click at [1028, 369] on button "Calculate" at bounding box center [1009, 369] width 99 height 36
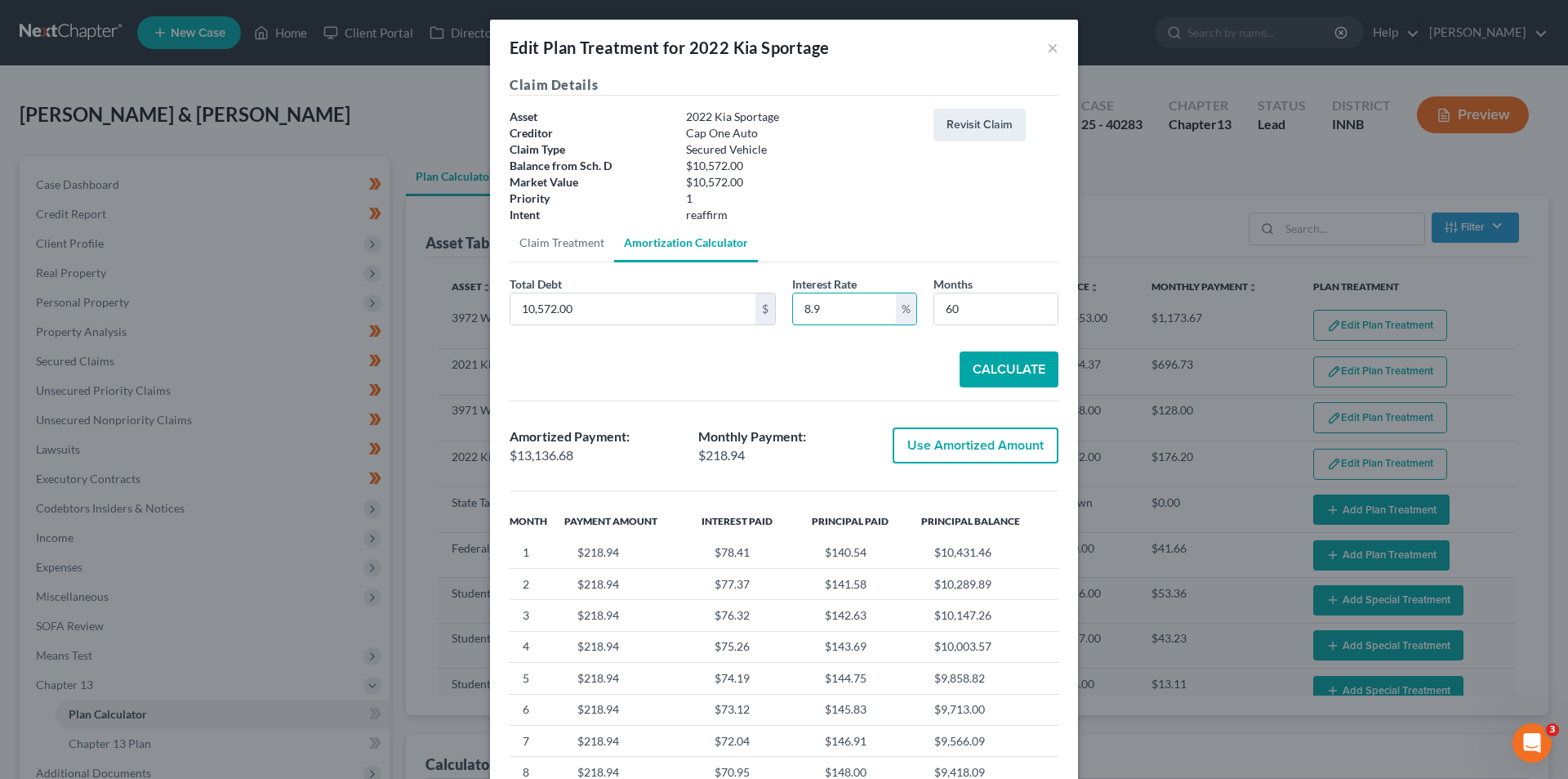
drag, startPoint x: 834, startPoint y: 311, endPoint x: 649, endPoint y: 358, distance: 190.9
click at [651, 358] on div "Total Debt 10,572.00 $ Interest Rate 8.9 % Months 60 Calculate Amortized Paymen…" at bounding box center [784, 536] width 549 height 523
type input "10.0"
click at [999, 361] on button "Calculate" at bounding box center [1009, 369] width 99 height 36
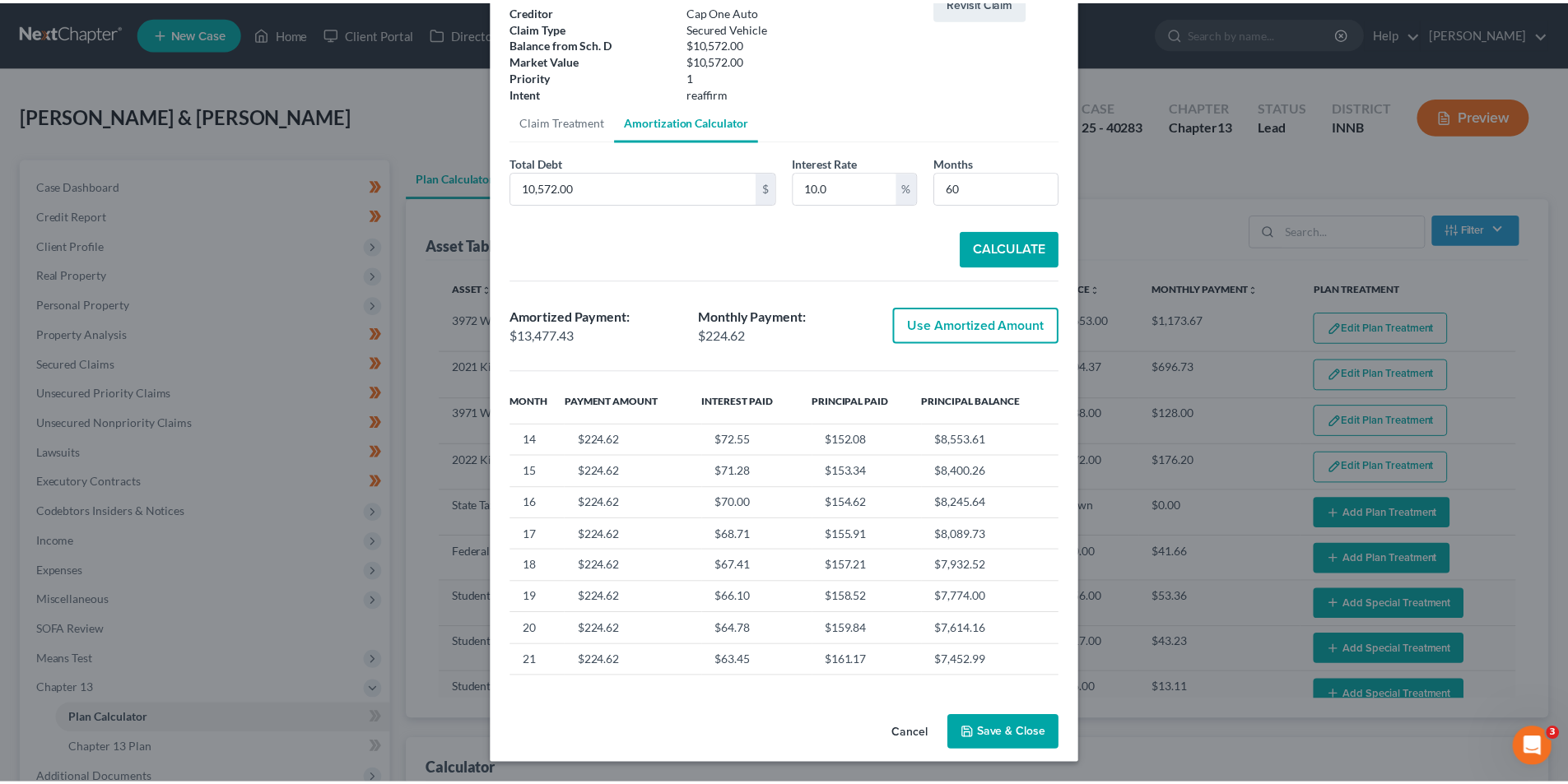
scroll to position [575, 0]
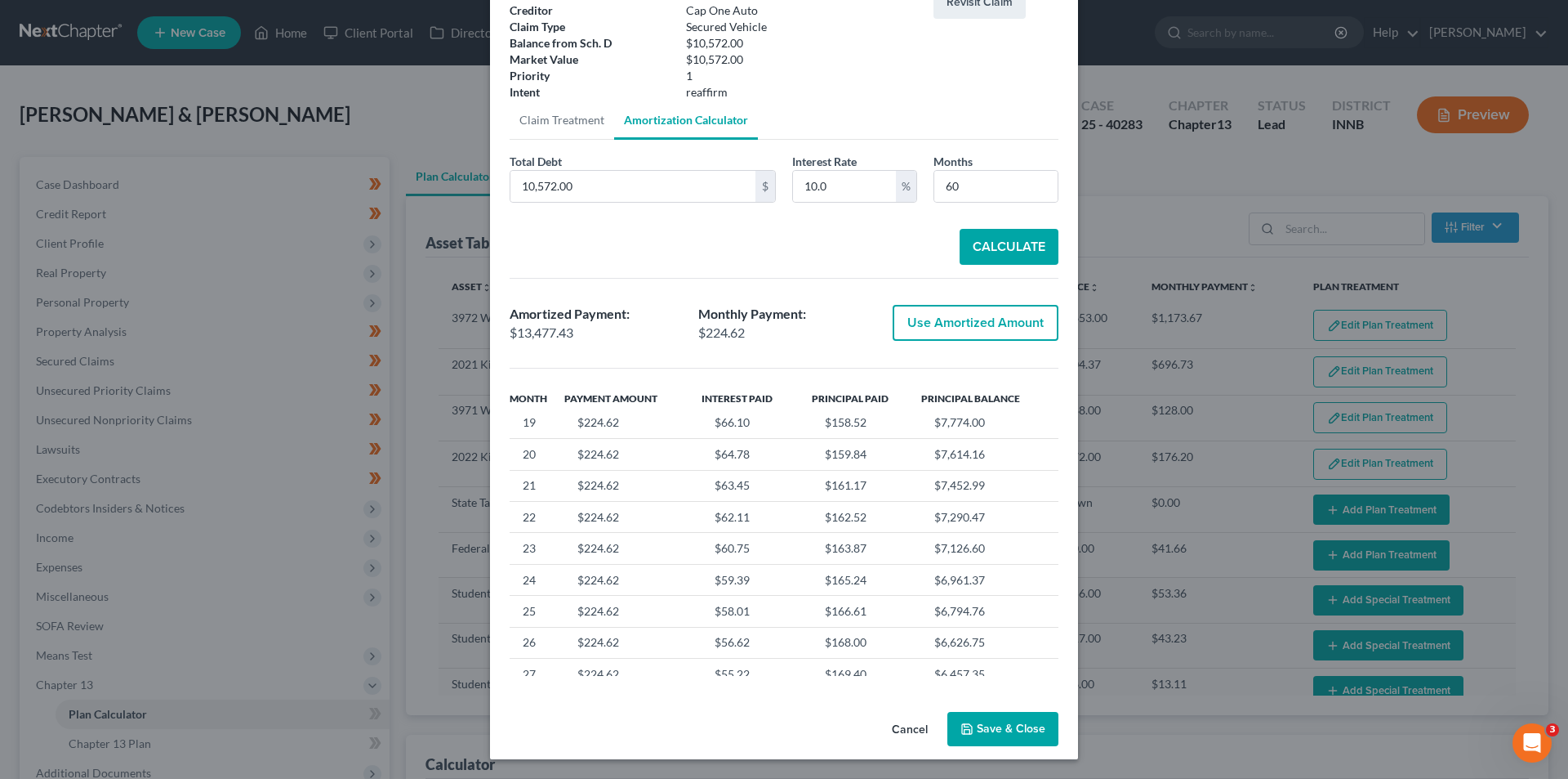
click at [1011, 728] on button "Save & Close" at bounding box center [1003, 728] width 111 height 34
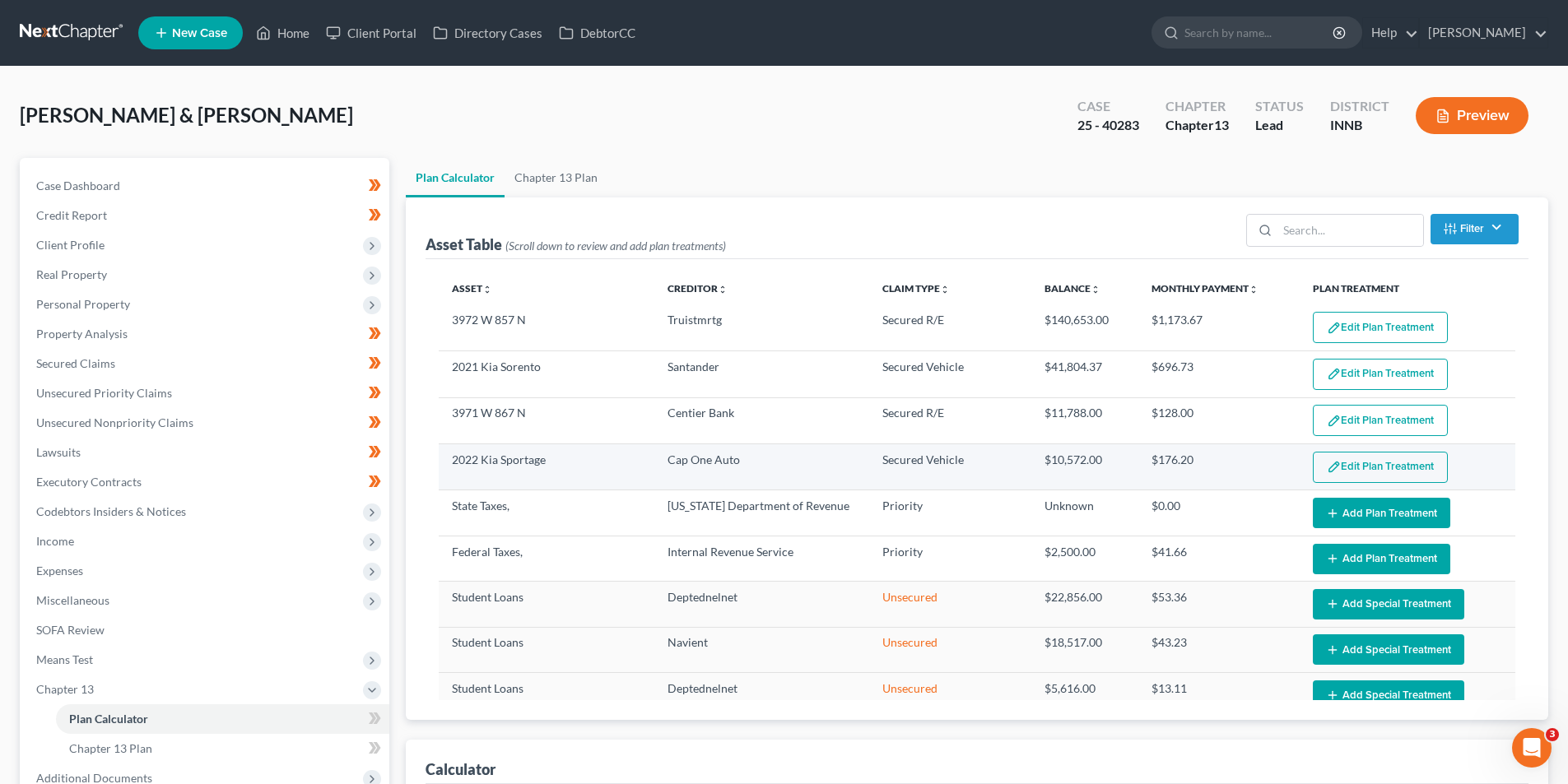
select select "59"
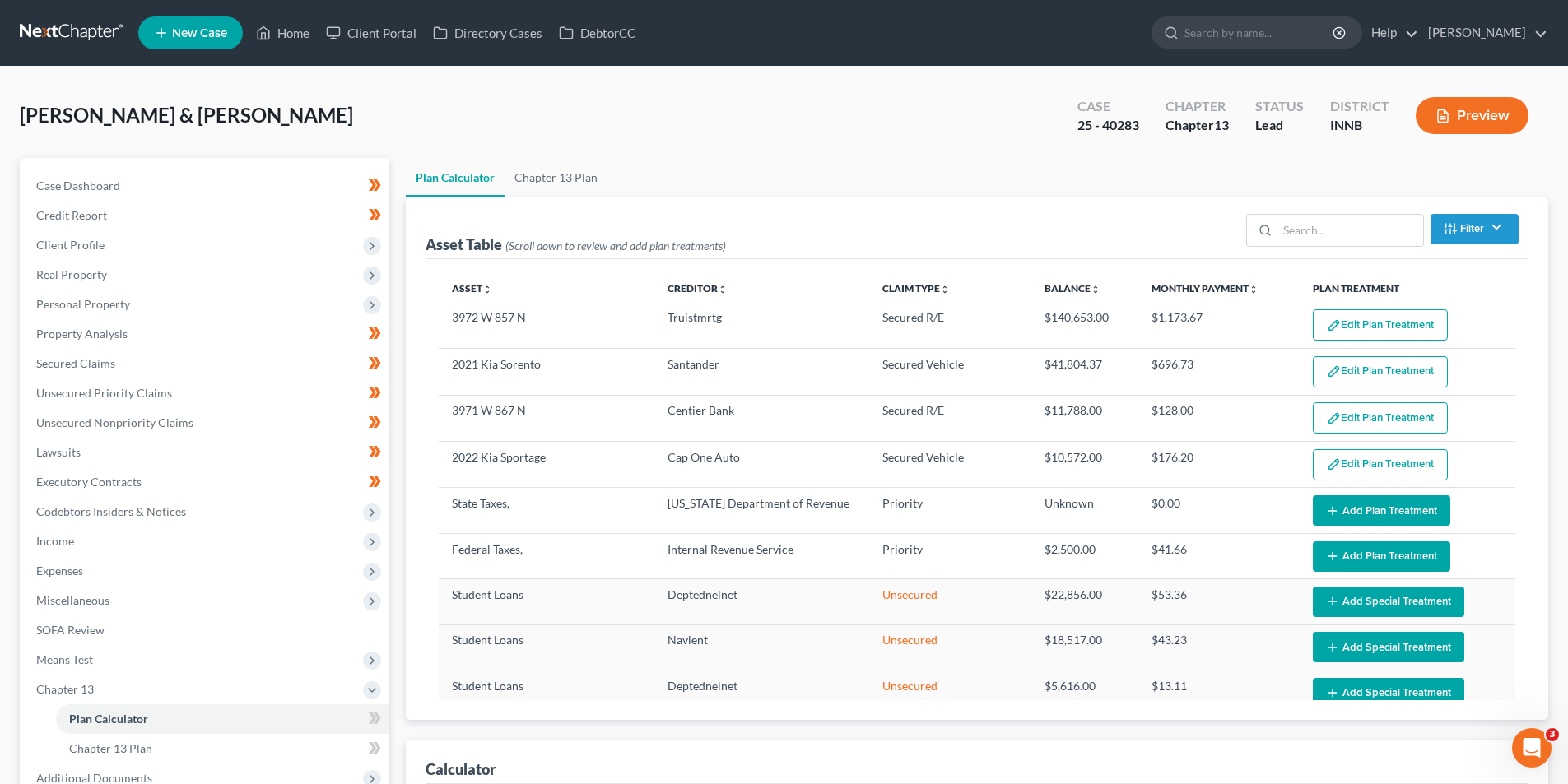
scroll to position [0, 0]
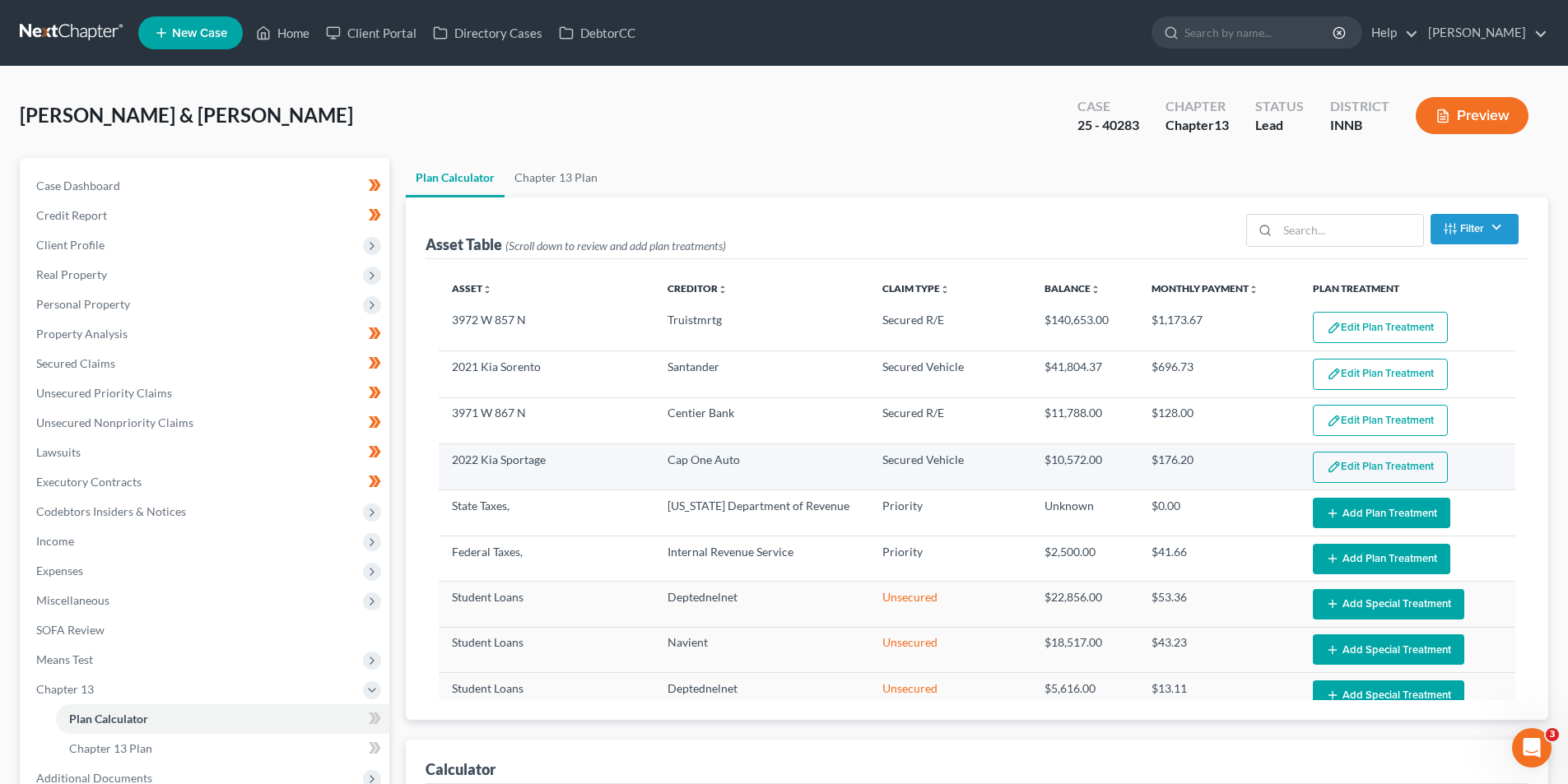
click at [1356, 461] on button "Edit Plan Treatment" at bounding box center [1380, 466] width 135 height 31
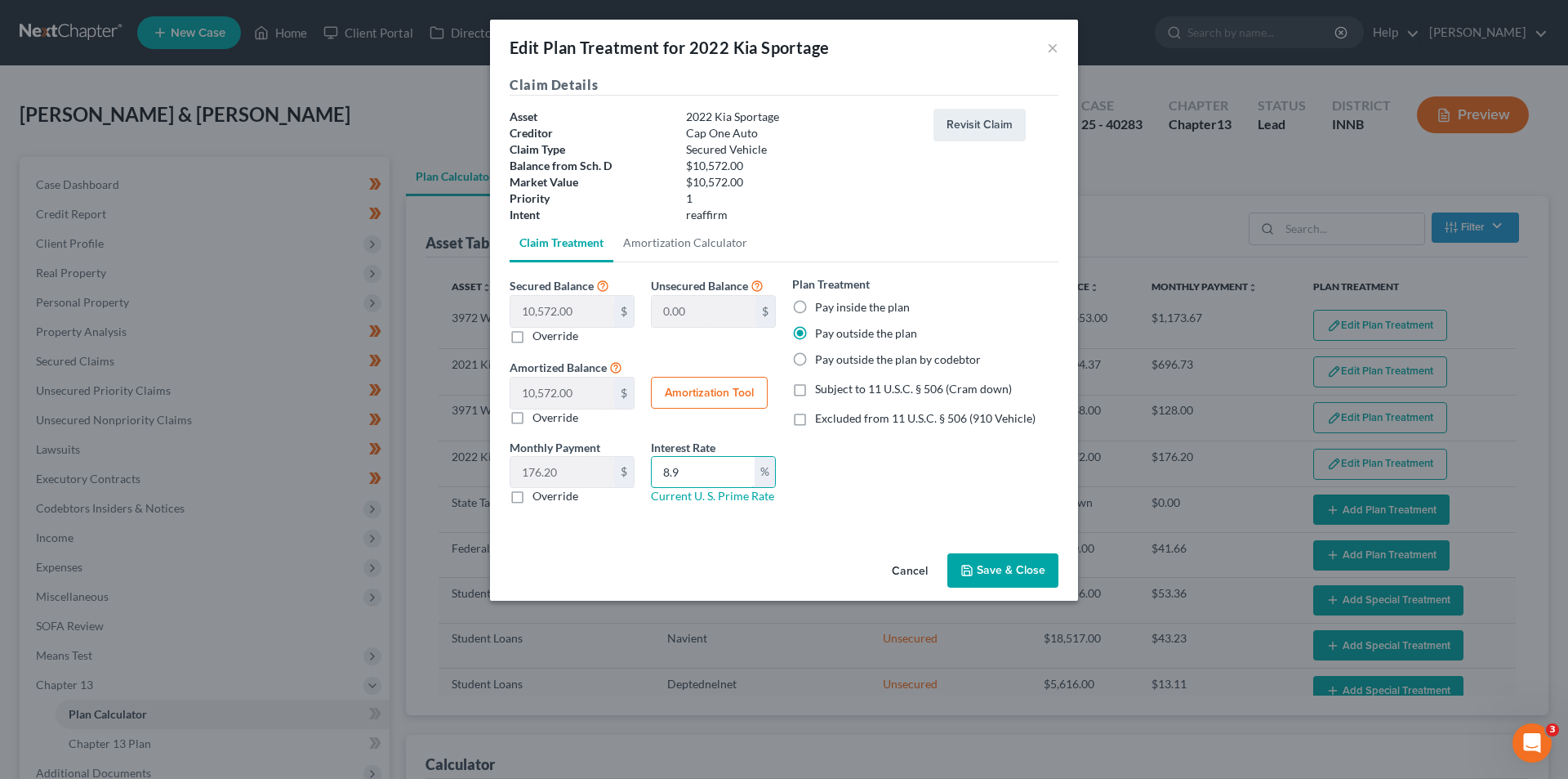
drag, startPoint x: 706, startPoint y: 469, endPoint x: 350, endPoint y: 482, distance: 356.2
click at [362, 491] on div "Edit Plan Treatment for 2022 Kia Sportage × Claim Details Asset 2022 Kia Sporta…" at bounding box center [784, 390] width 1568 height 779
type input "10.0"
click at [533, 415] on label "Override" at bounding box center [555, 418] width 46 height 17
click at [539, 415] on input "Override" at bounding box center [544, 414] width 11 height 11
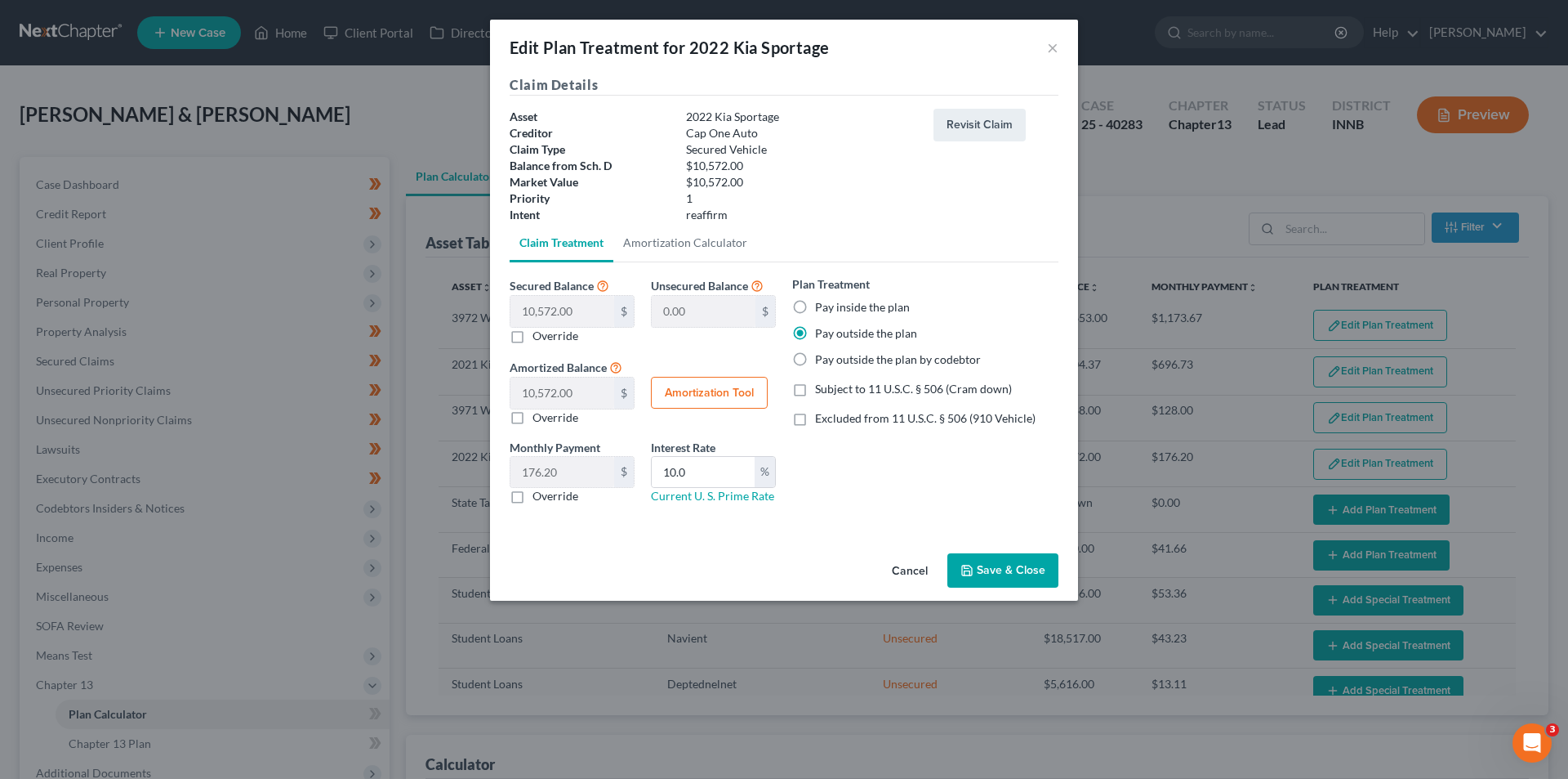
checkbox input "true"
type input "0"
click at [533, 415] on label "Override" at bounding box center [555, 418] width 46 height 17
click at [539, 415] on input "Override" at bounding box center [544, 414] width 11 height 11
checkbox input "false"
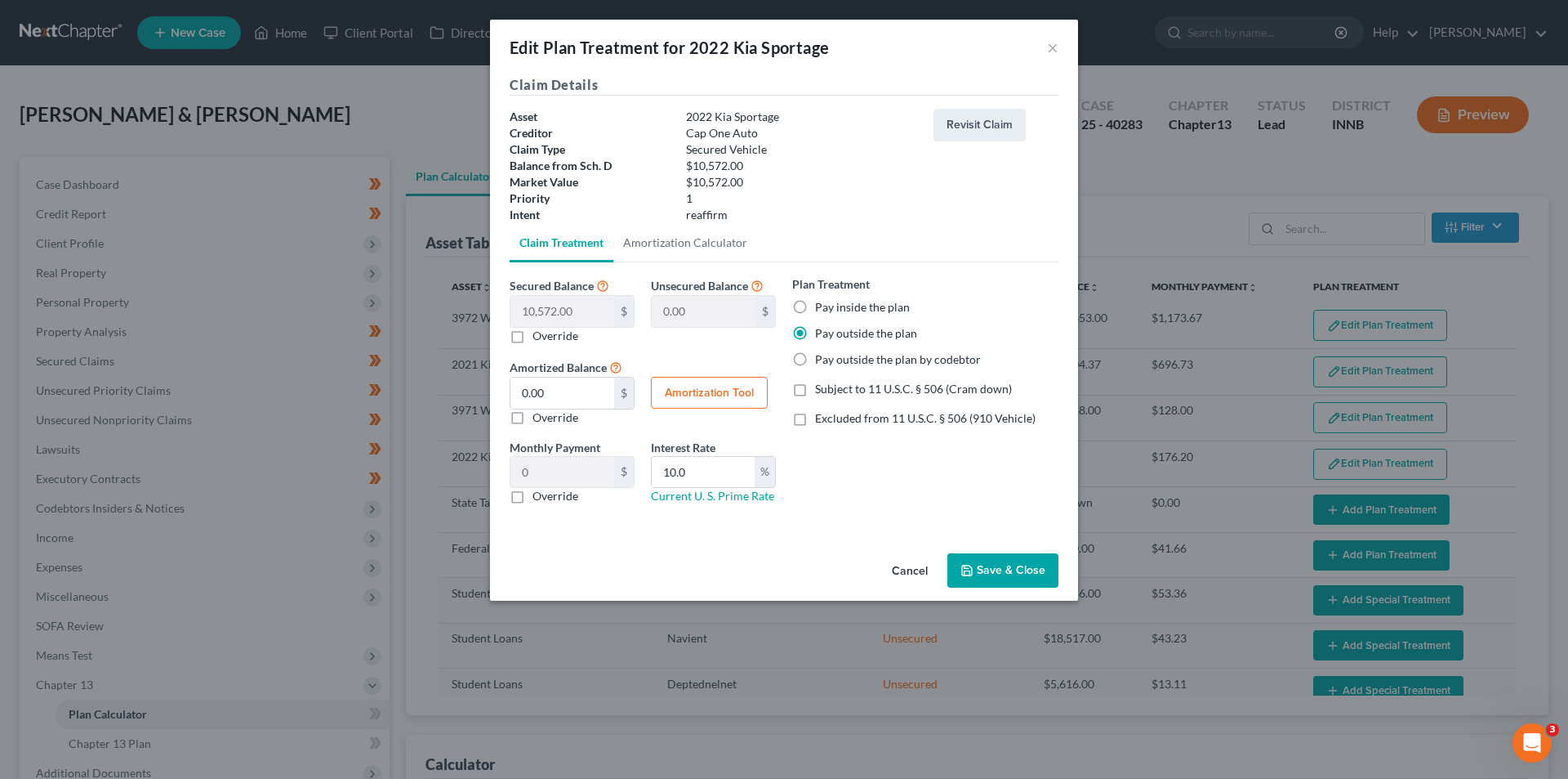
type input "176.20"
click at [533, 497] on label "Override" at bounding box center [555, 496] width 46 height 17
click at [539, 497] on input "Override" at bounding box center [544, 493] width 11 height 11
click at [533, 497] on label "Override" at bounding box center [555, 496] width 46 height 17
click at [539, 497] on input "Override" at bounding box center [544, 493] width 11 height 11
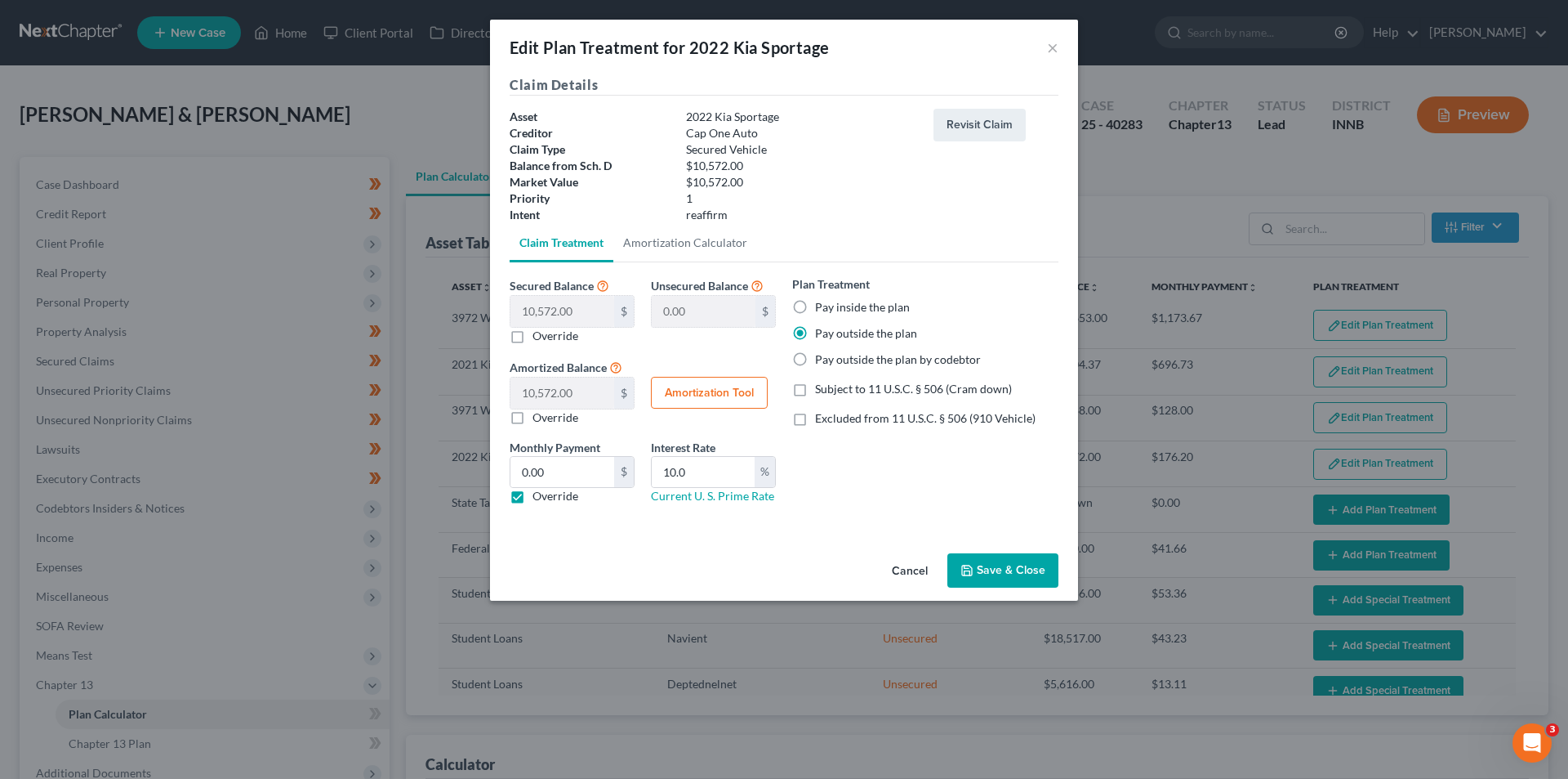
checkbox input "false"
click at [533, 419] on label "Override" at bounding box center [555, 418] width 46 height 17
click at [539, 419] on input "Override" at bounding box center [544, 414] width 11 height 11
checkbox input "true"
type input "0"
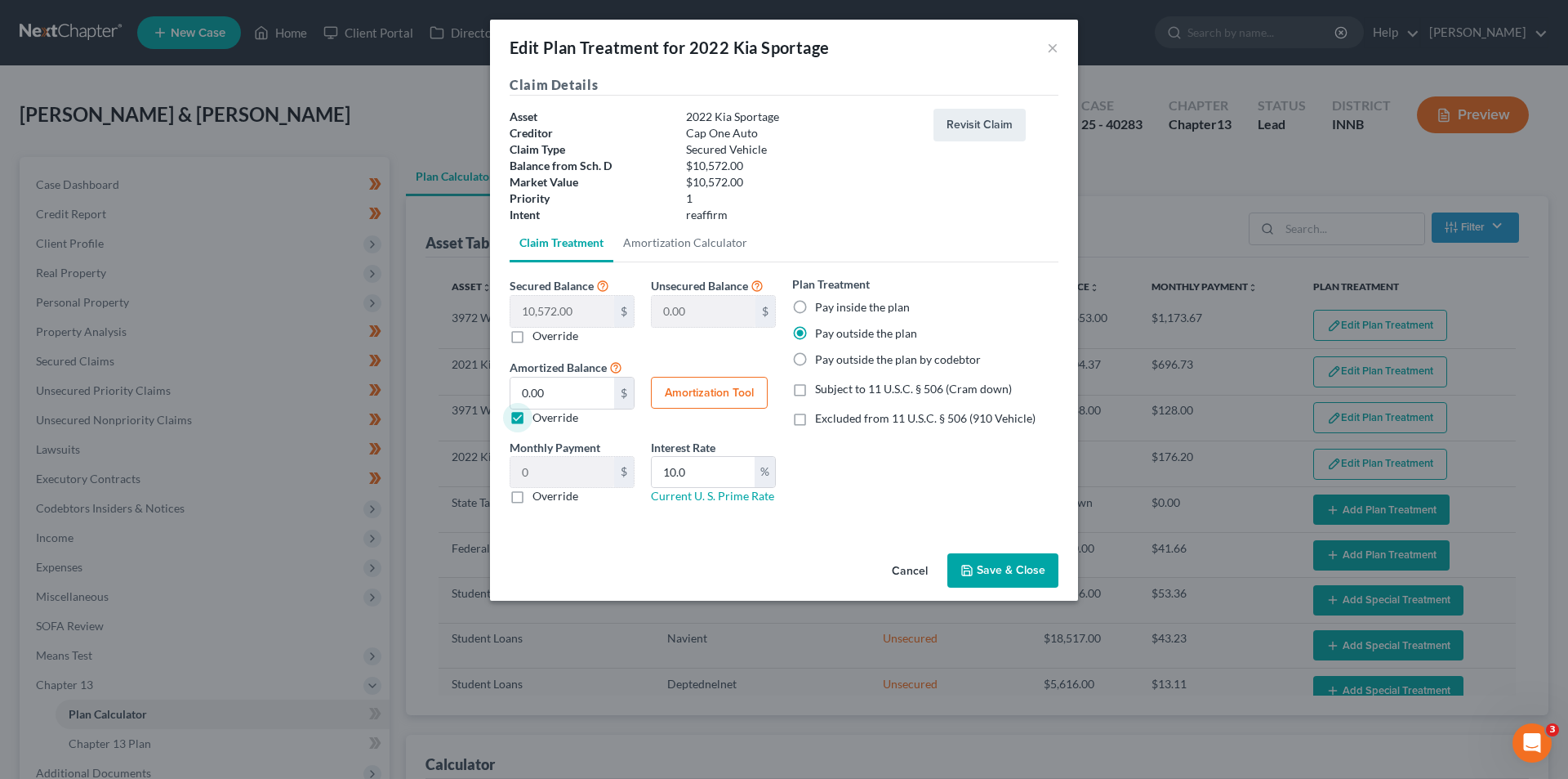
click at [533, 418] on label "Override" at bounding box center [555, 418] width 46 height 17
click at [539, 418] on input "Override" at bounding box center [544, 414] width 11 height 11
checkbox input "false"
type input "176.20"
click at [533, 338] on label "Override" at bounding box center [555, 336] width 46 height 17
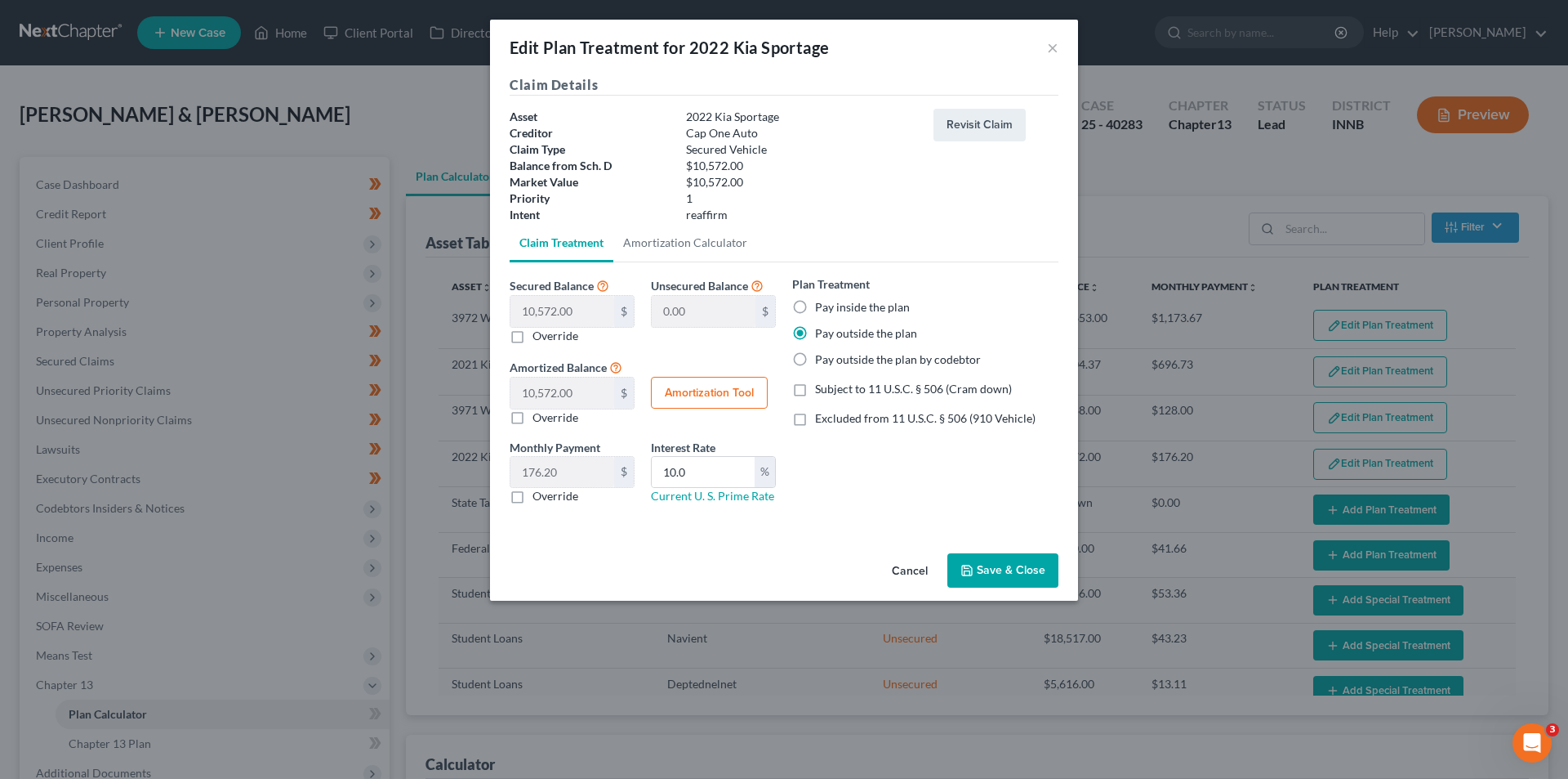
click at [539, 338] on input "Override" at bounding box center [544, 332] width 11 height 11
checkbox input "true"
type input "10,572.00"
type input "0.00"
type input "0"
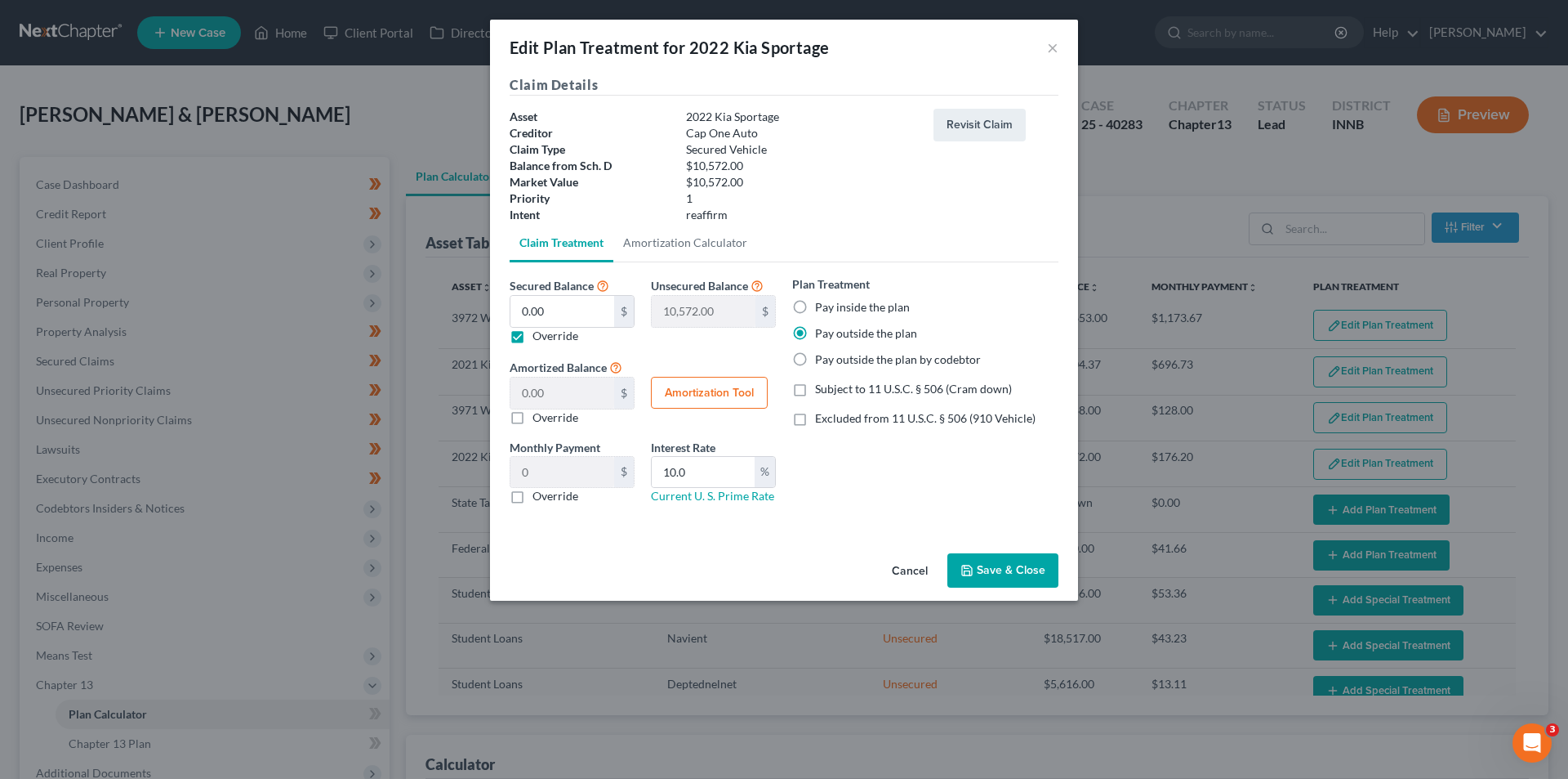
click at [533, 338] on label "Override" at bounding box center [555, 336] width 46 height 17
click at [539, 338] on input "Override" at bounding box center [544, 332] width 11 height 11
checkbox input "false"
type input "0.00"
type input "10,572.00"
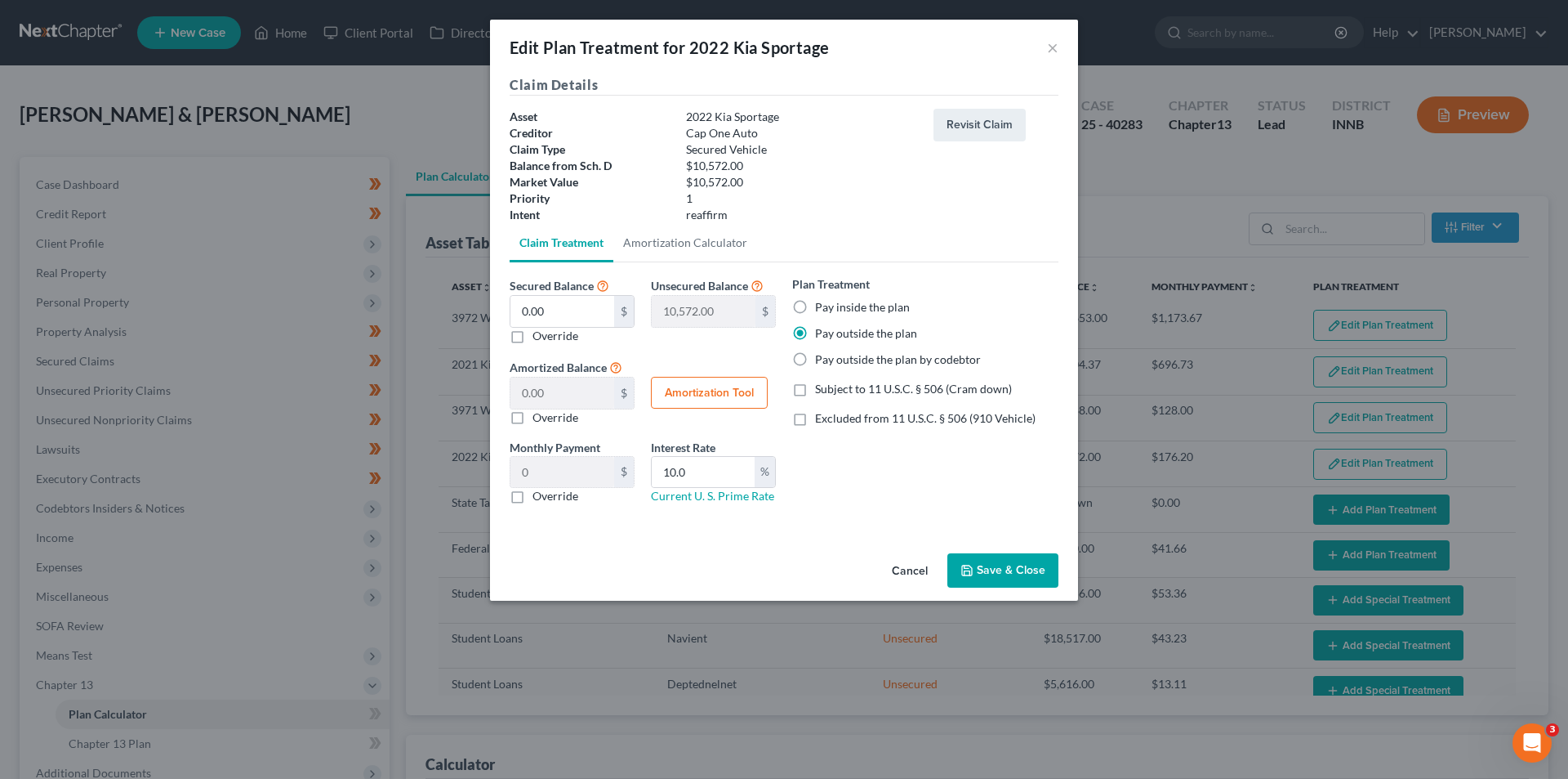
type input "176.20"
click at [711, 388] on button "Amortization Tool" at bounding box center [709, 393] width 117 height 32
type input "10,572.00"
type input "10.0"
type input "60"
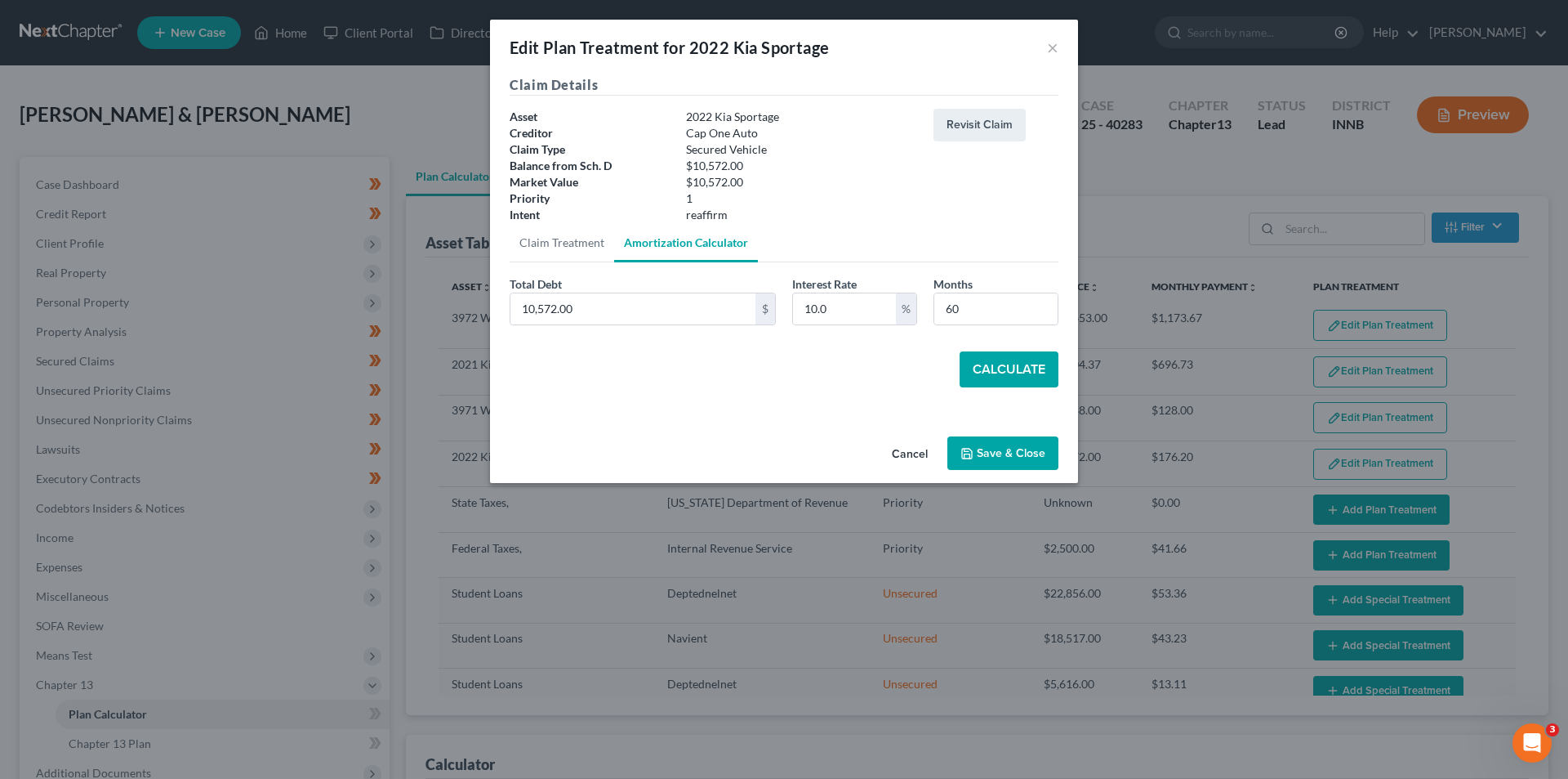
click at [991, 368] on button "Calculate" at bounding box center [1009, 369] width 99 height 36
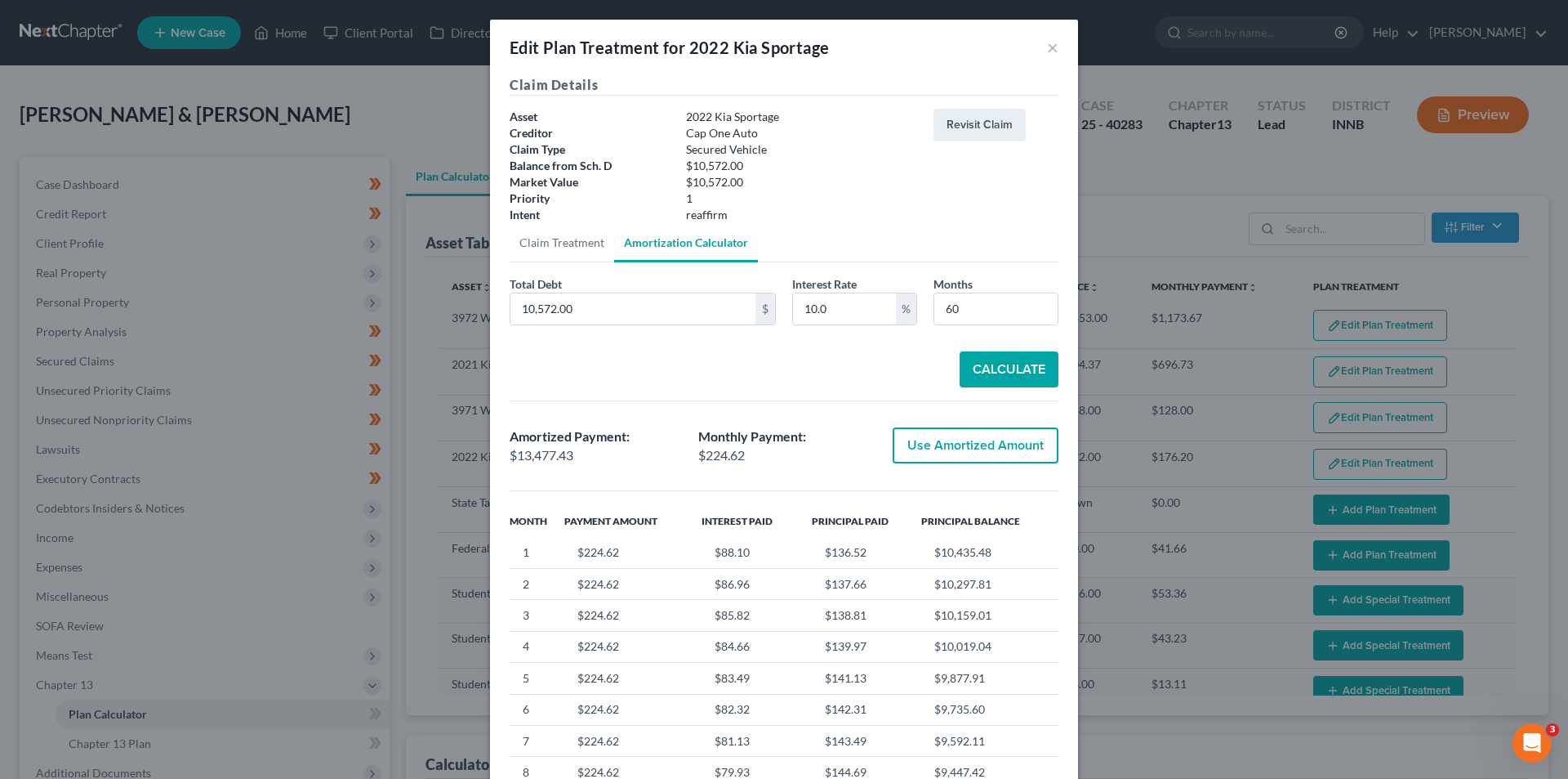
click at [953, 448] on button "Use Amortized Amount" at bounding box center [976, 445] width 166 height 36
type input "13,477.42"
checkbox input "true"
type input "224.62"
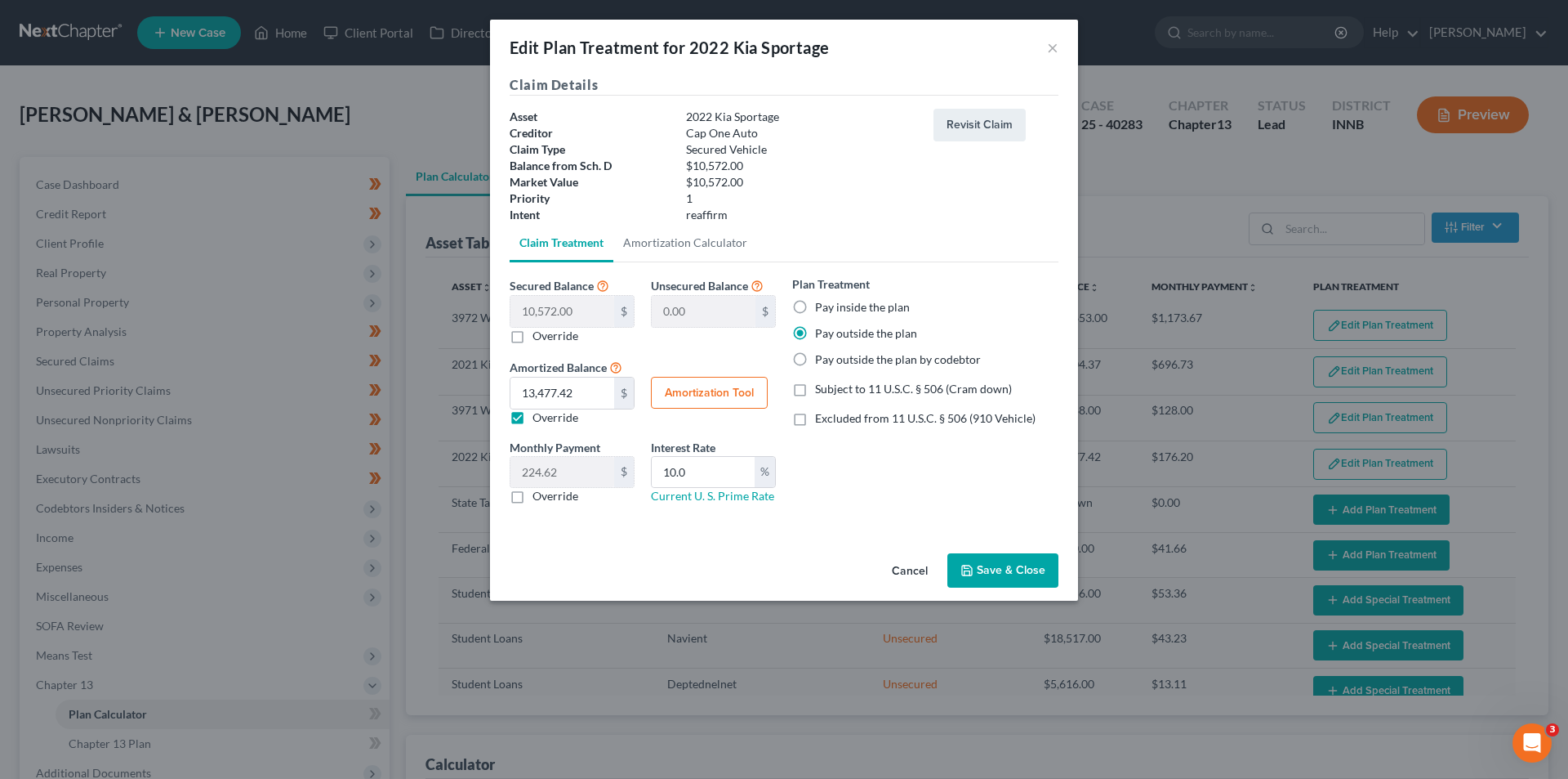
click at [1008, 567] on button "Save & Close" at bounding box center [1003, 570] width 111 height 34
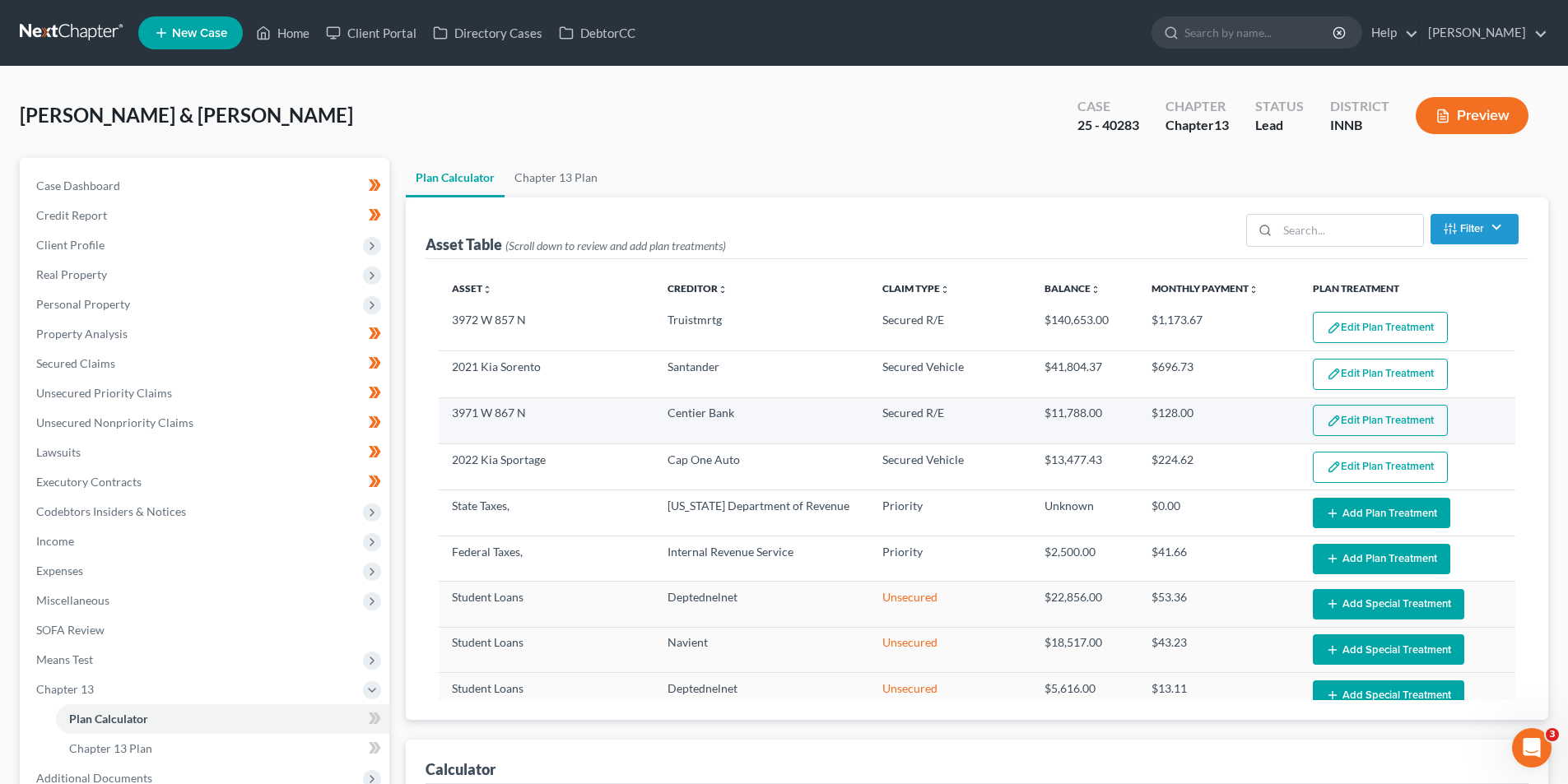
select select "59"
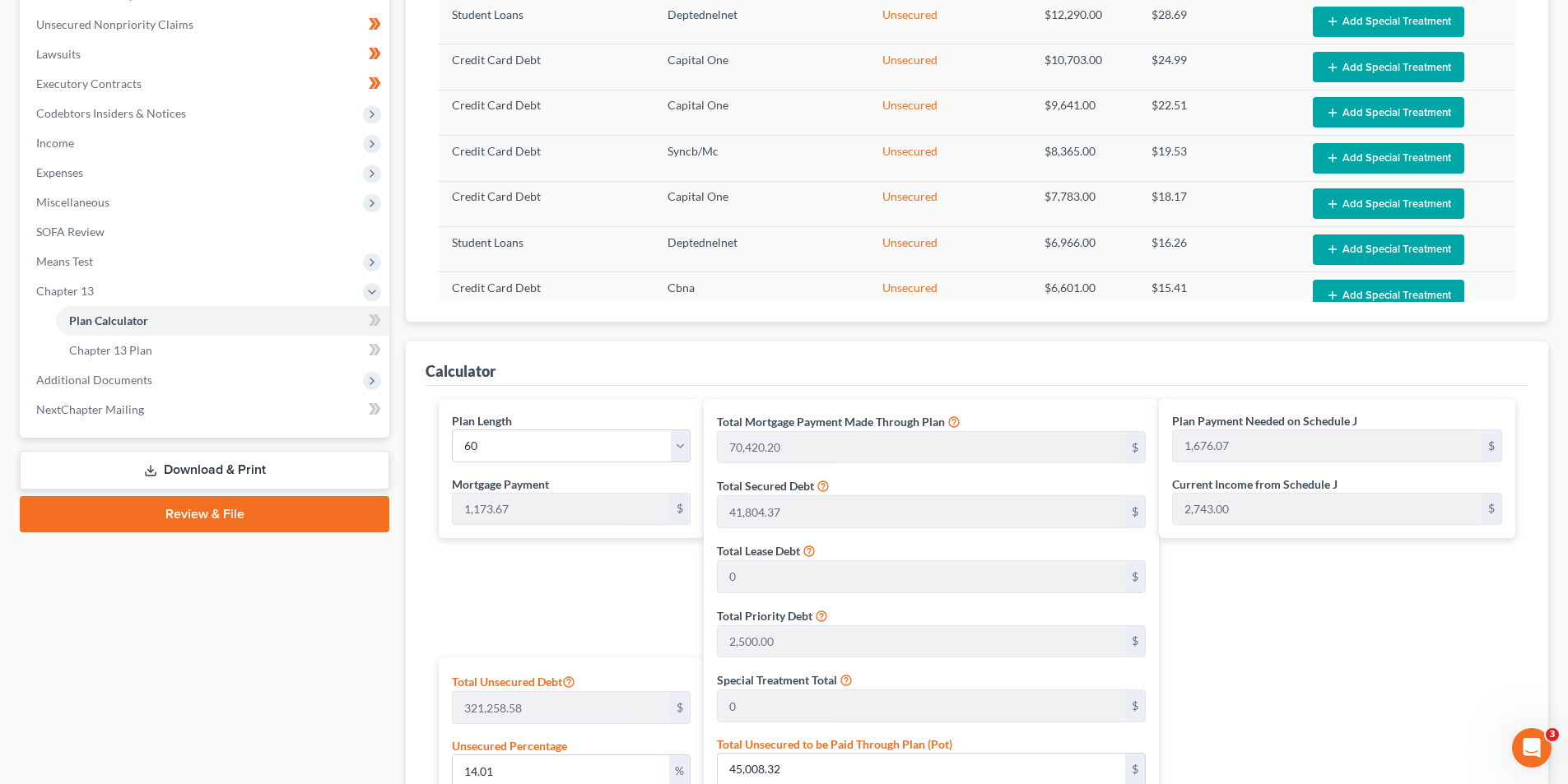
scroll to position [411, 0]
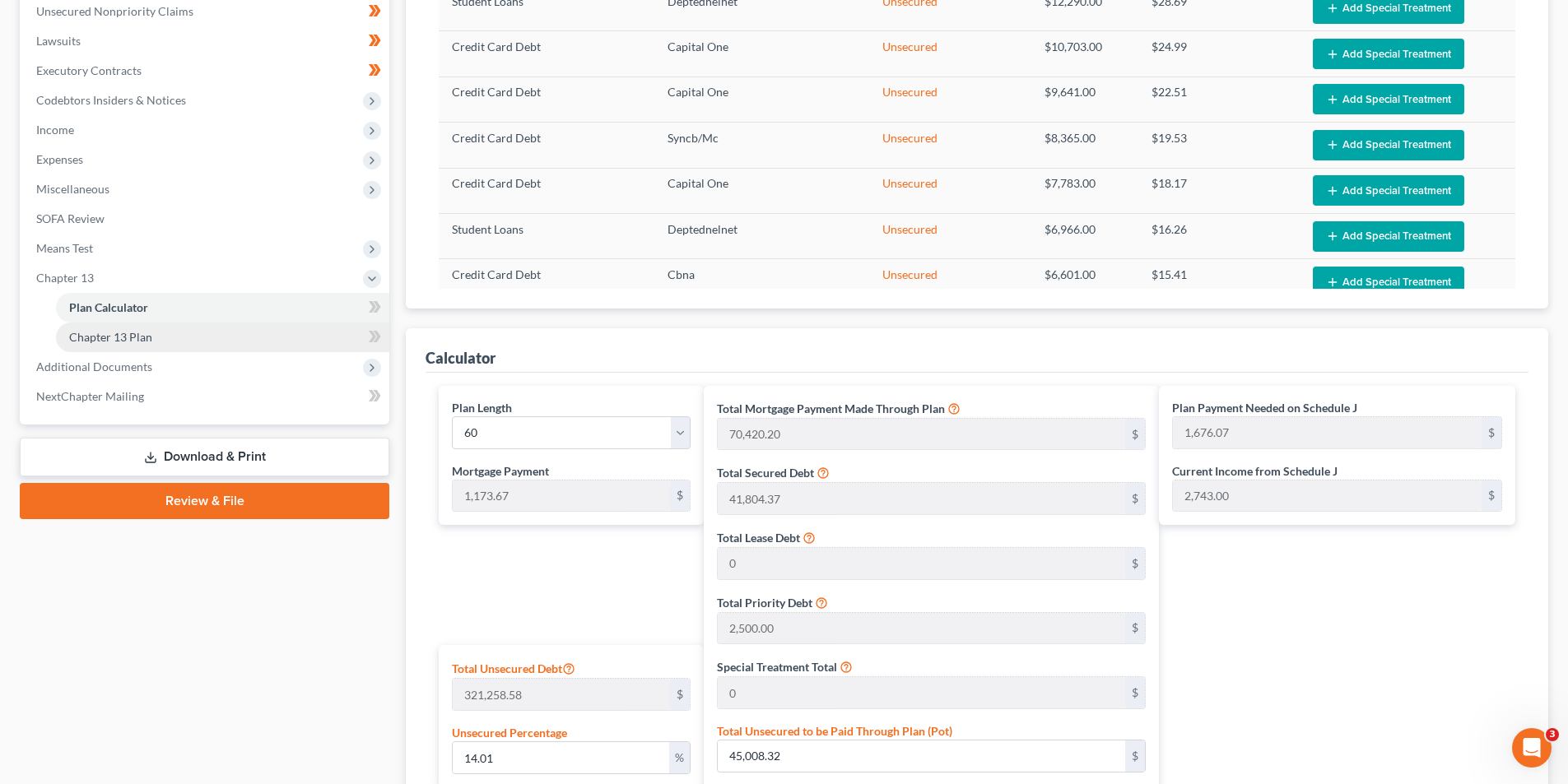
click at [149, 340] on span "Chapter 13 Plan" at bounding box center [111, 336] width 83 height 14
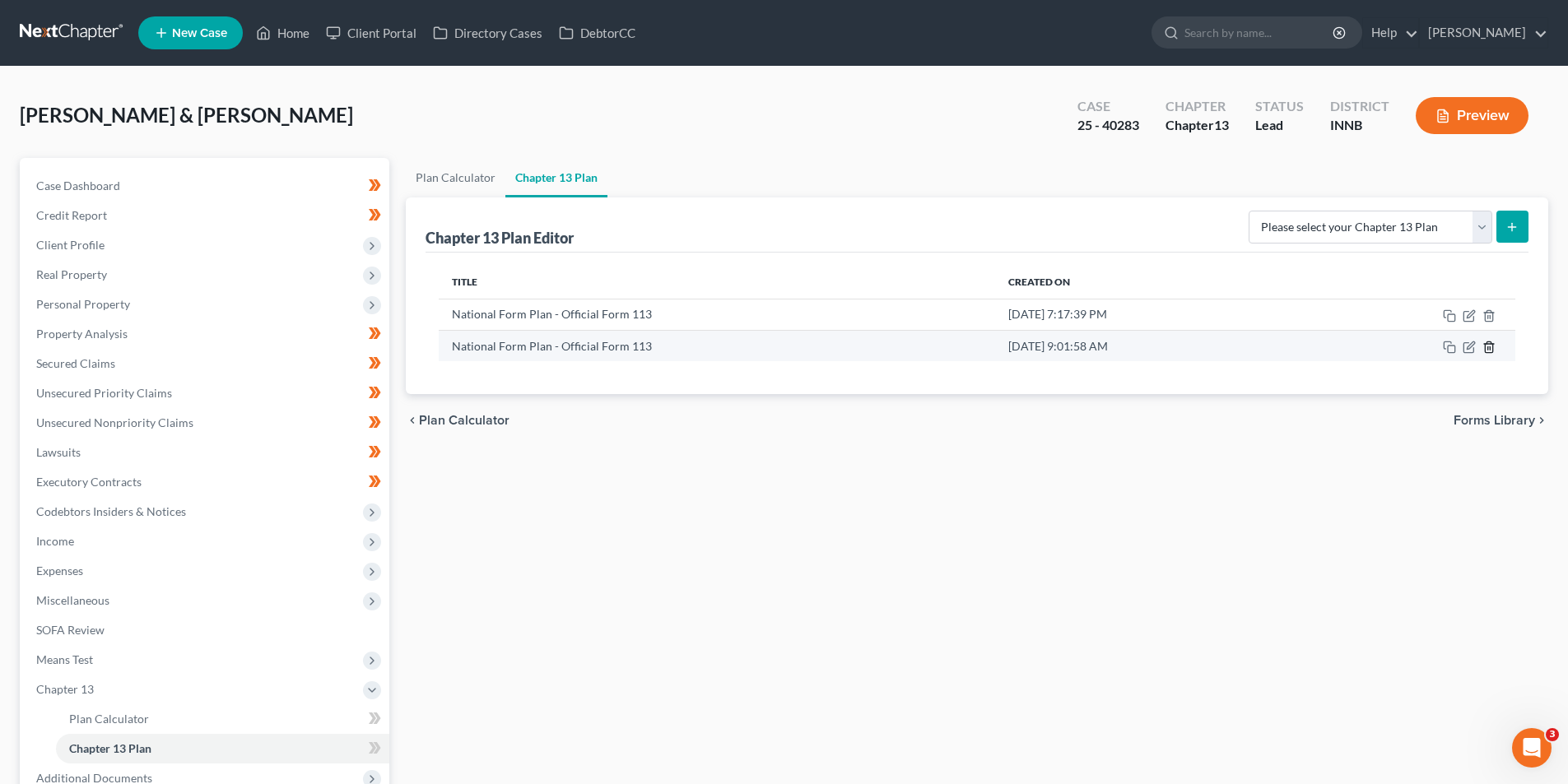
click at [1489, 346] on icon "button" at bounding box center [1489, 347] width 13 height 13
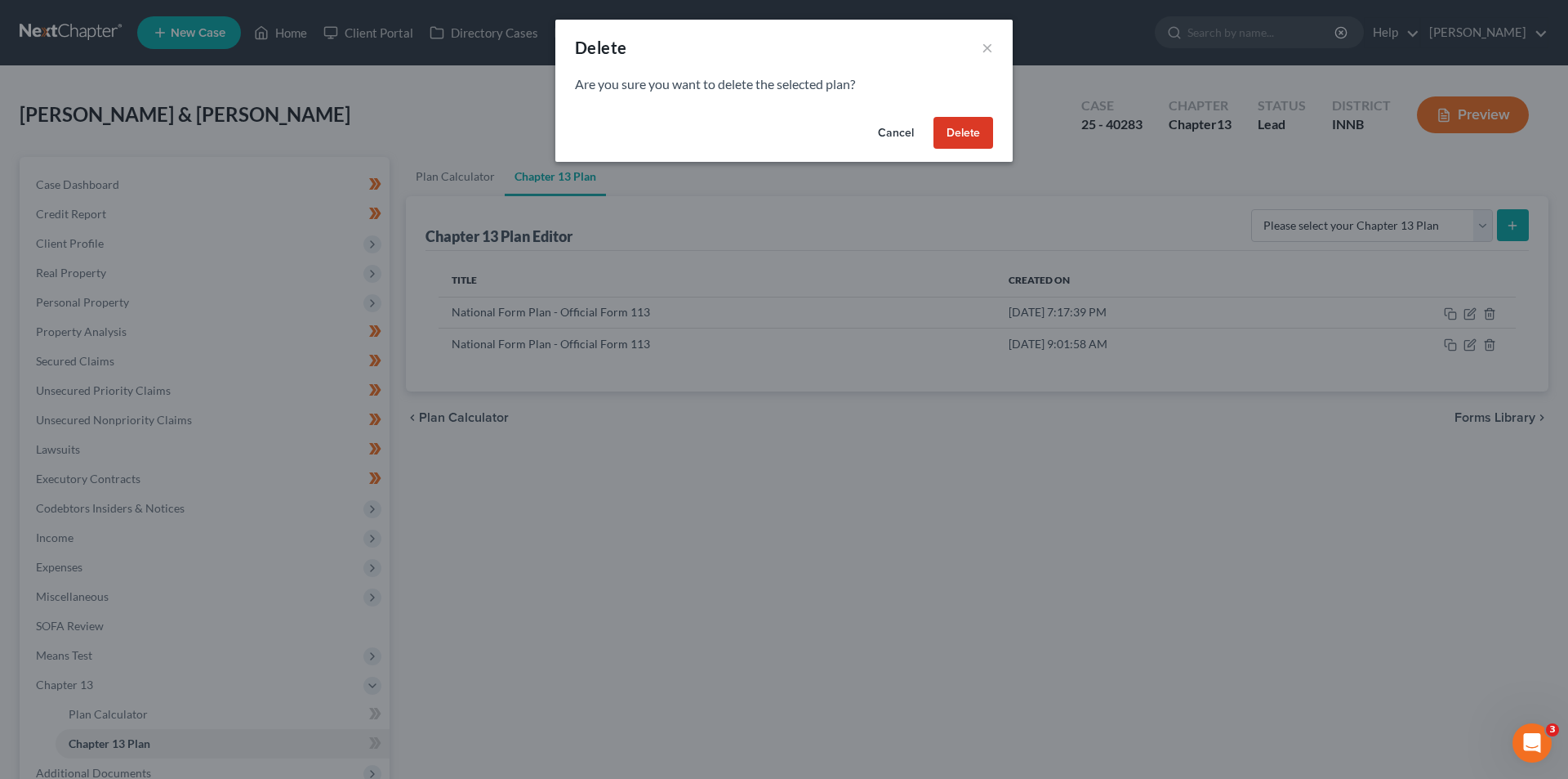
click at [980, 145] on button "Delete" at bounding box center [963, 133] width 60 height 32
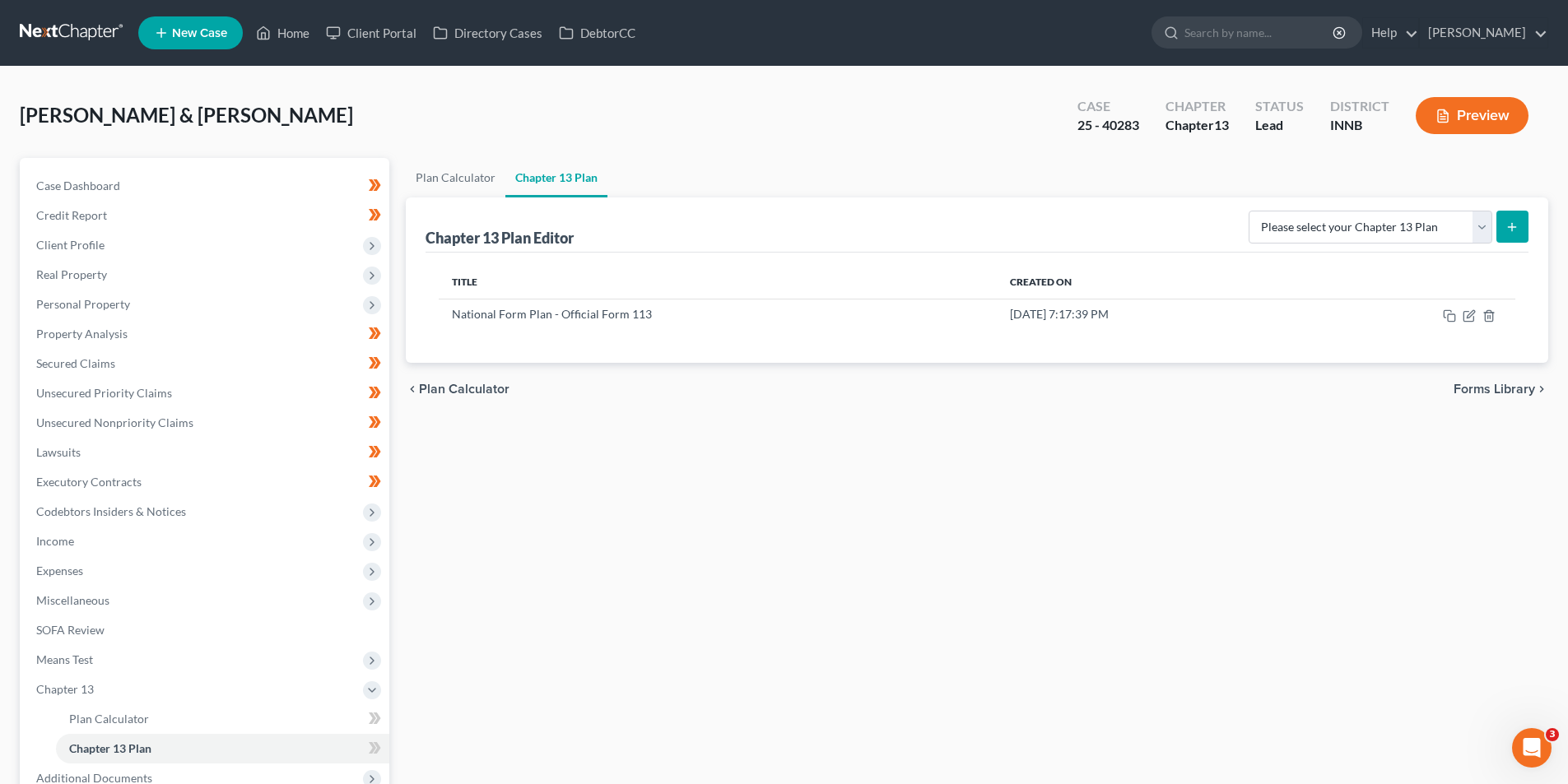
drag, startPoint x: 1517, startPoint y: 225, endPoint x: 1416, endPoint y: 252, distance: 104.5
click at [1404, 280] on div "Chapter 13 Plan Editor Please select your Chapter 13 Plan National Form Plan - …" at bounding box center [976, 280] width 1142 height 165
click at [1483, 223] on select "Please select your Chapter 13 Plan National Form Plan - Official Form 113" at bounding box center [1370, 226] width 244 height 33
select select "0"
click at [1254, 210] on select "Please select your Chapter 13 Plan National Form Plan - Official Form 113" at bounding box center [1370, 226] width 244 height 33
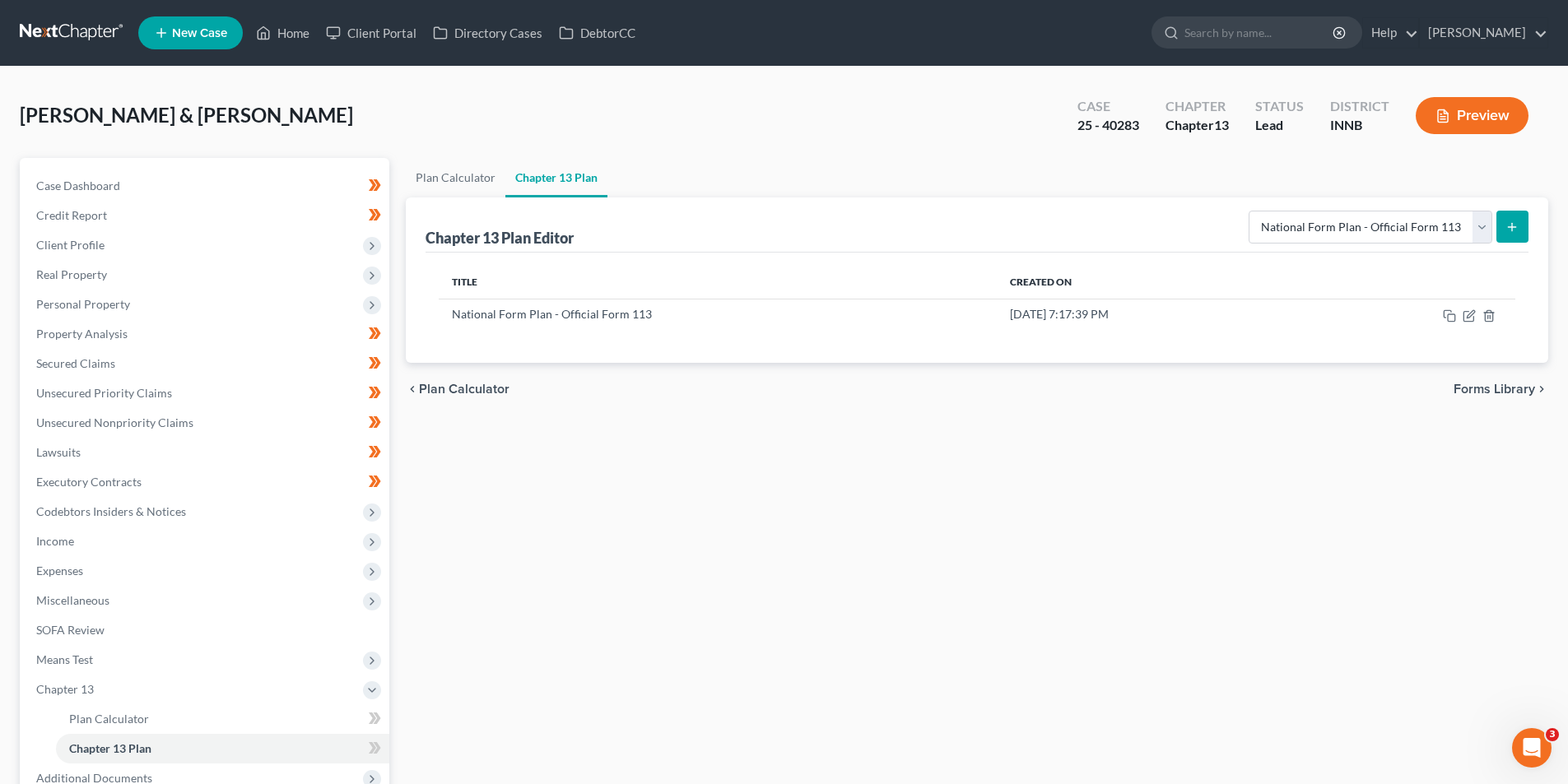
click at [1525, 233] on button "submit" at bounding box center [1512, 226] width 32 height 32
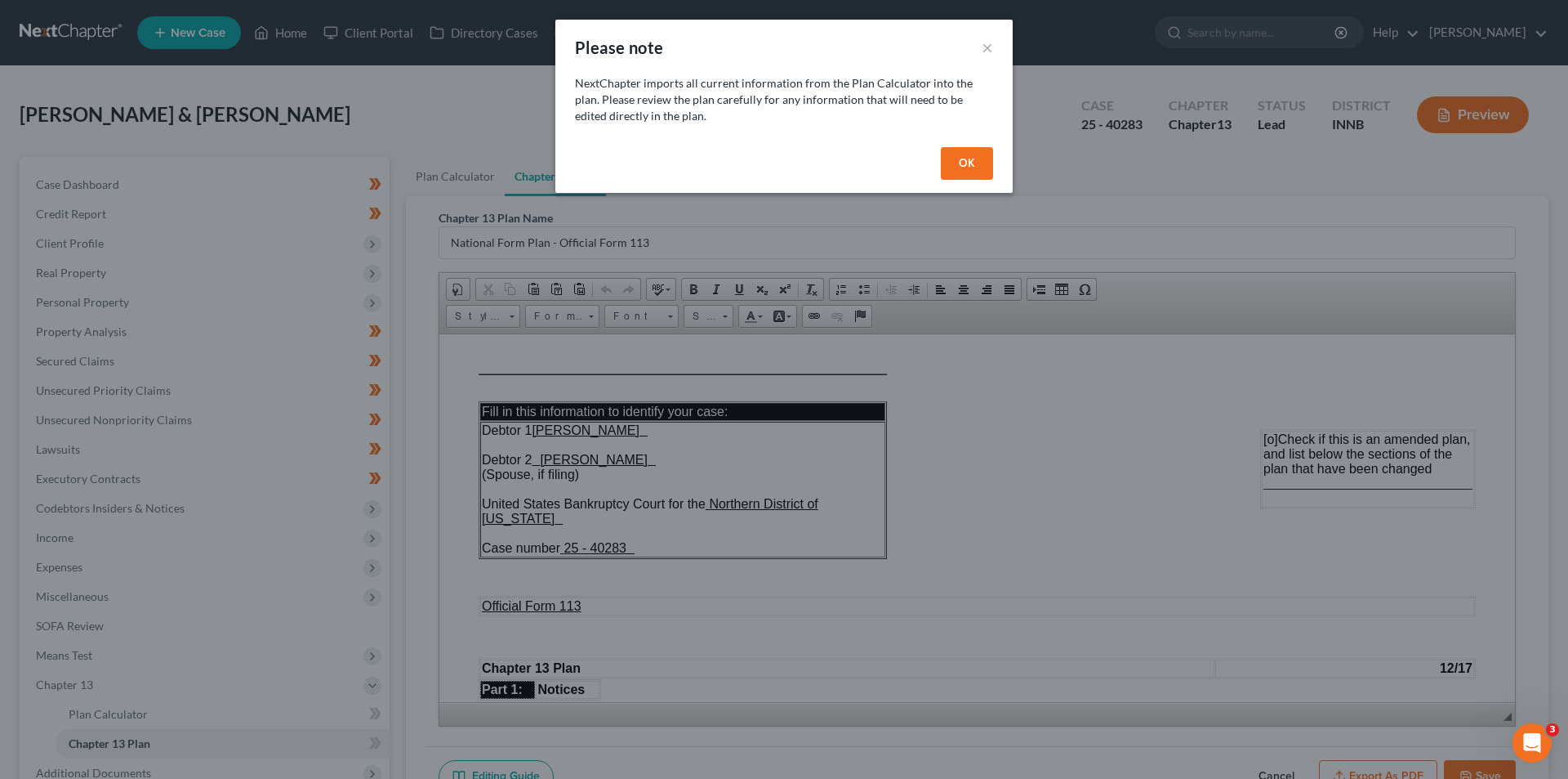
click at [975, 160] on button "OK" at bounding box center [967, 163] width 52 height 32
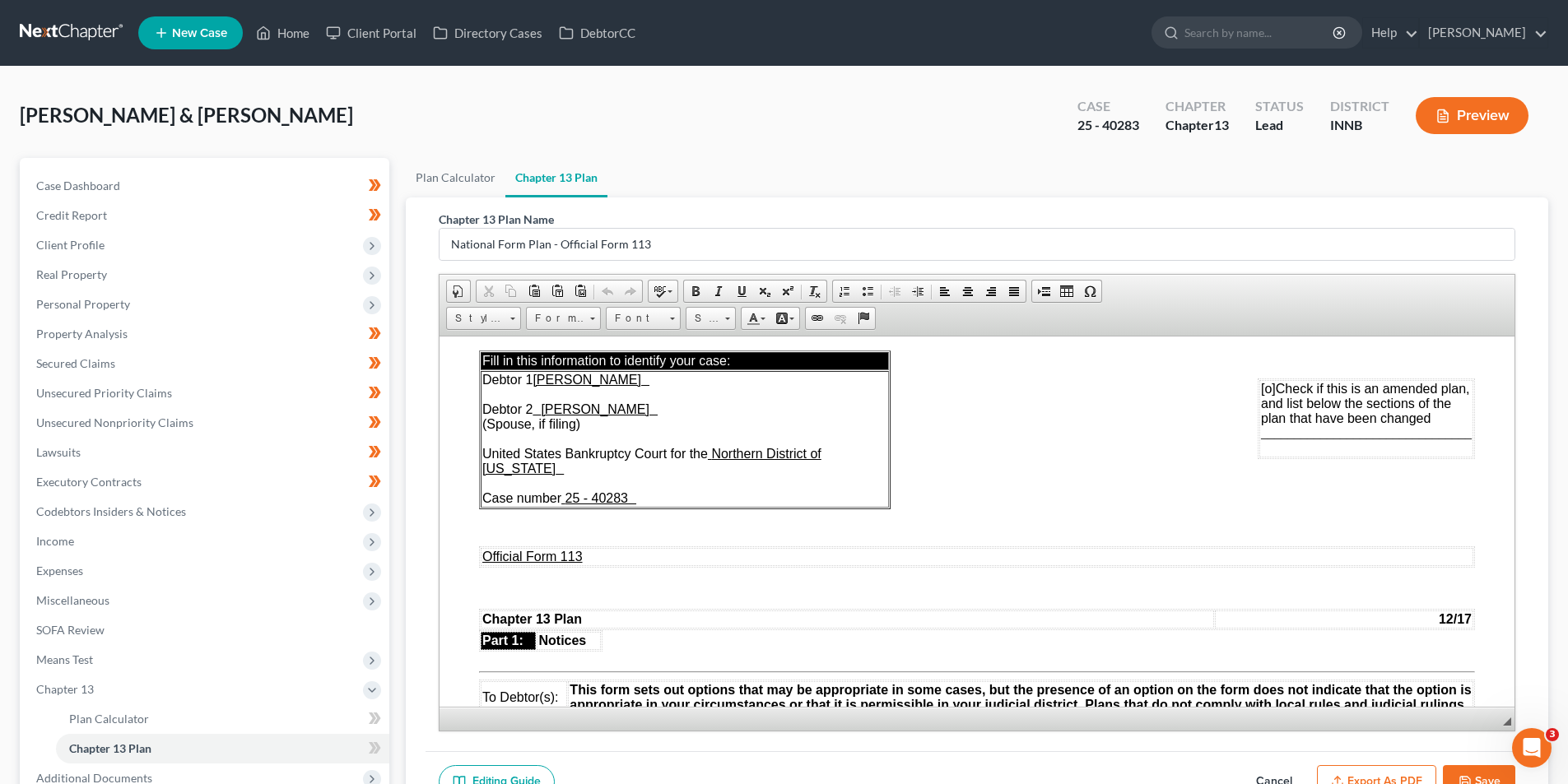
scroll to position [83, 0]
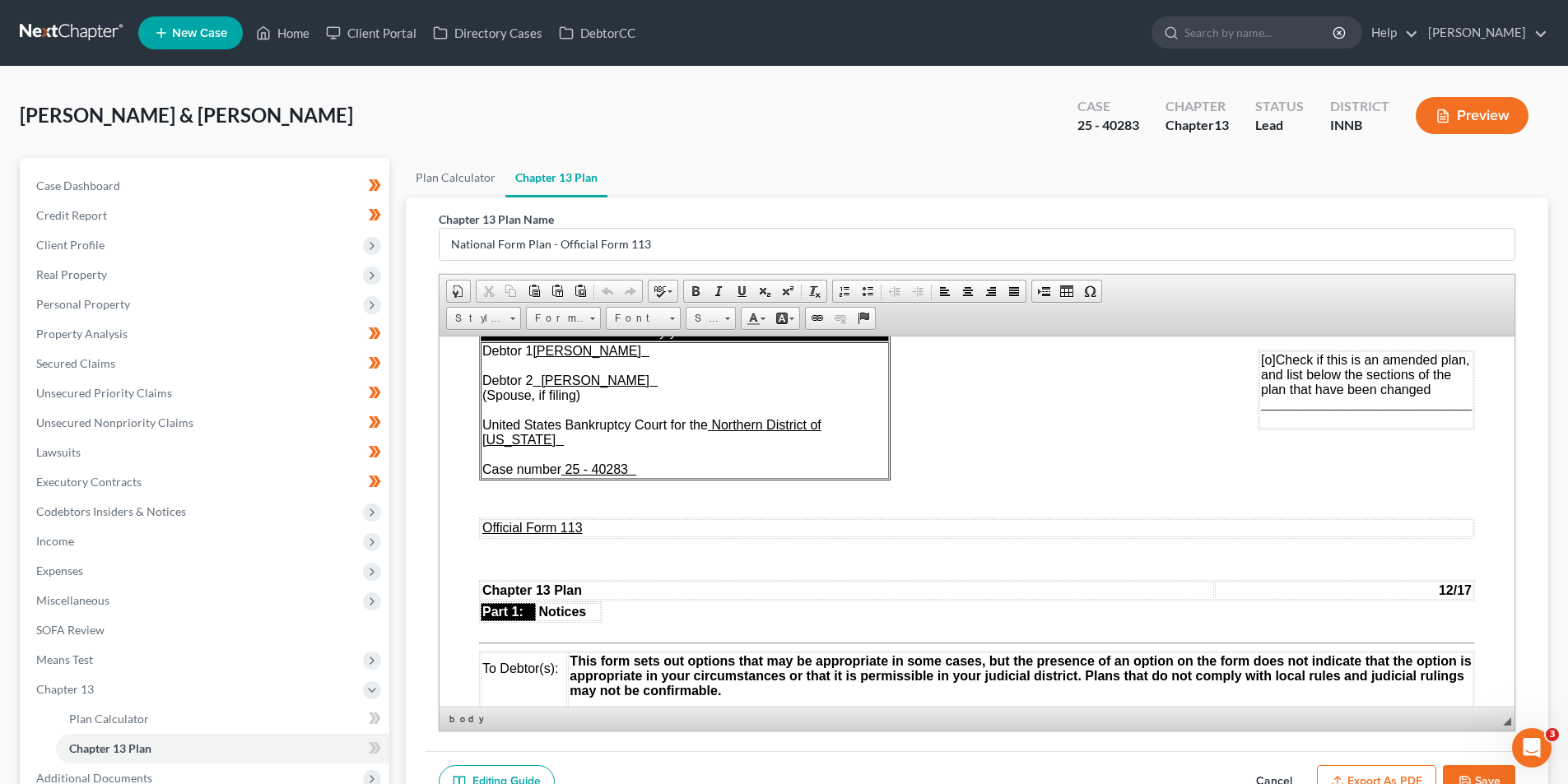
click at [1261, 354] on span "[o]" at bounding box center [1268, 359] width 15 height 14
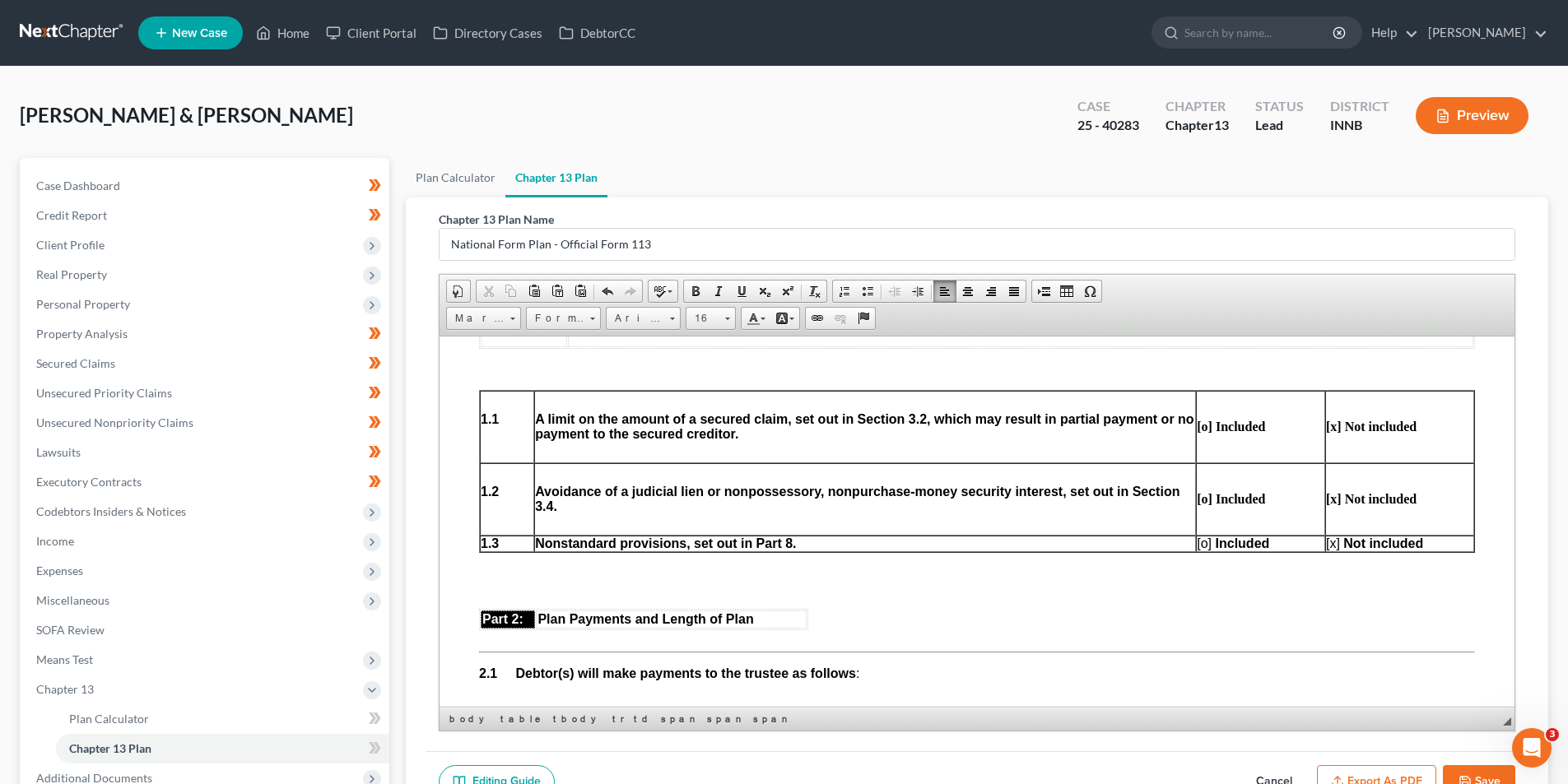
scroll to position [658, 0]
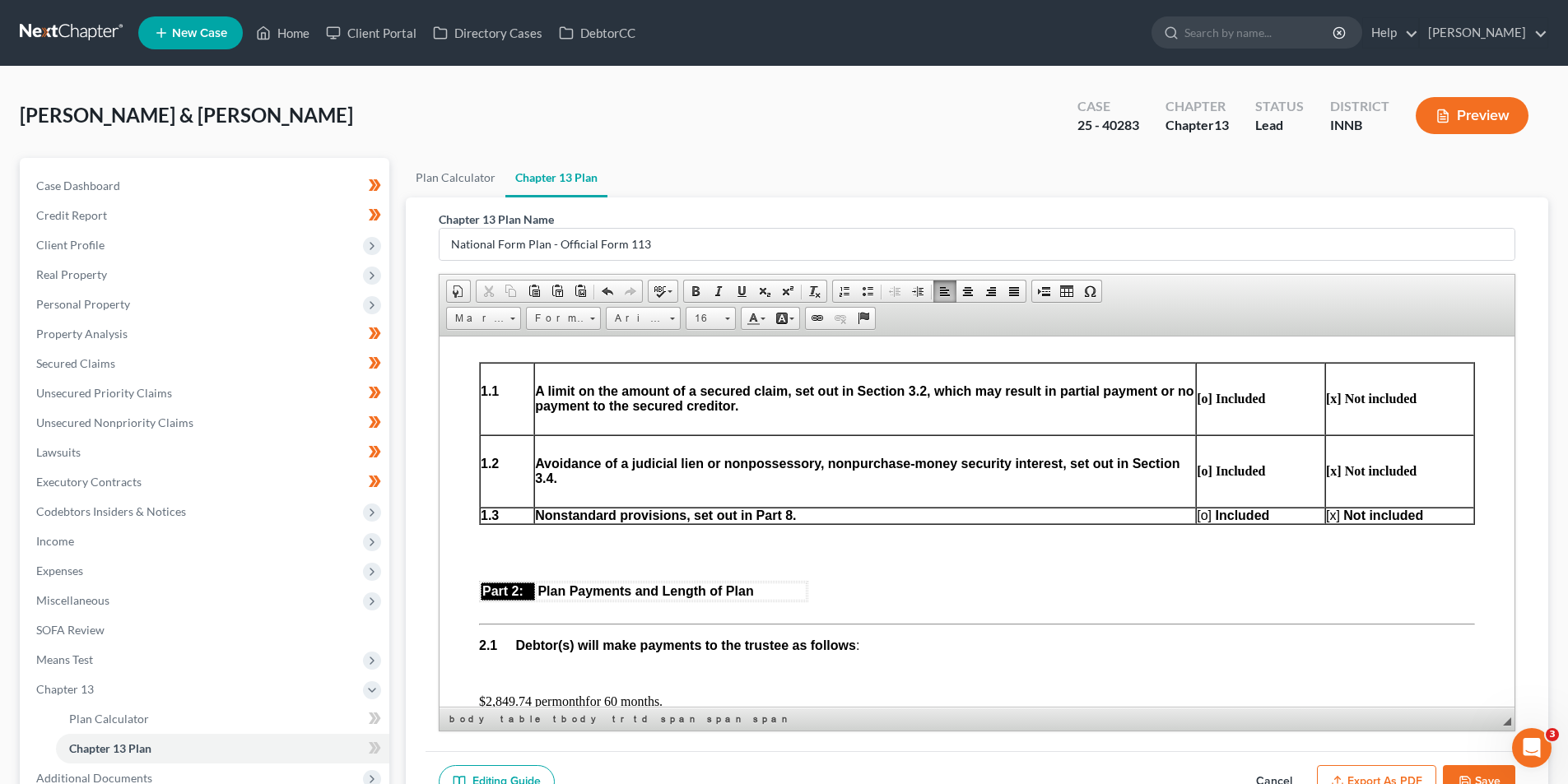
click at [1198, 512] on span "[o]" at bounding box center [1204, 514] width 15 height 14
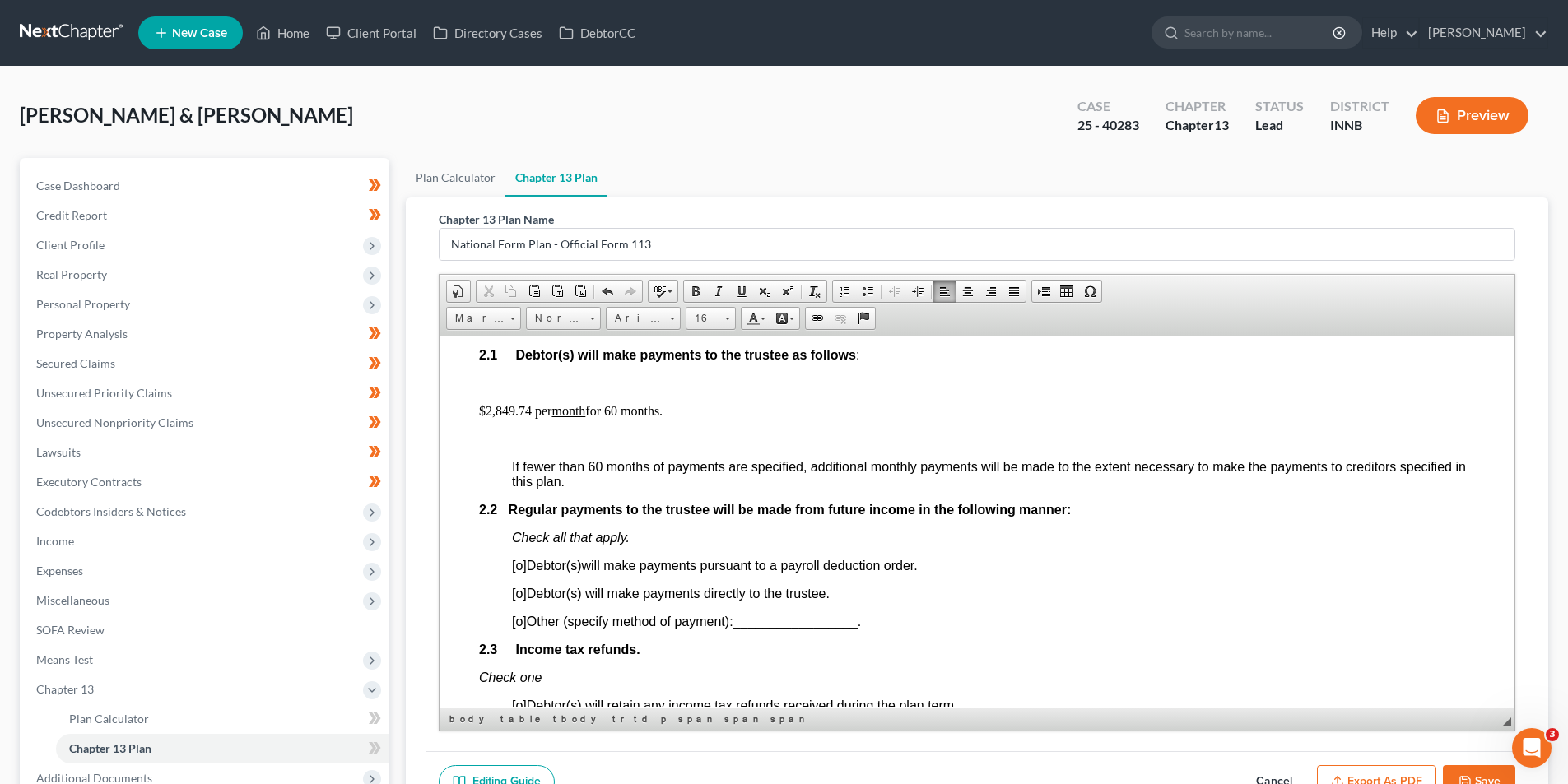
scroll to position [987, 0]
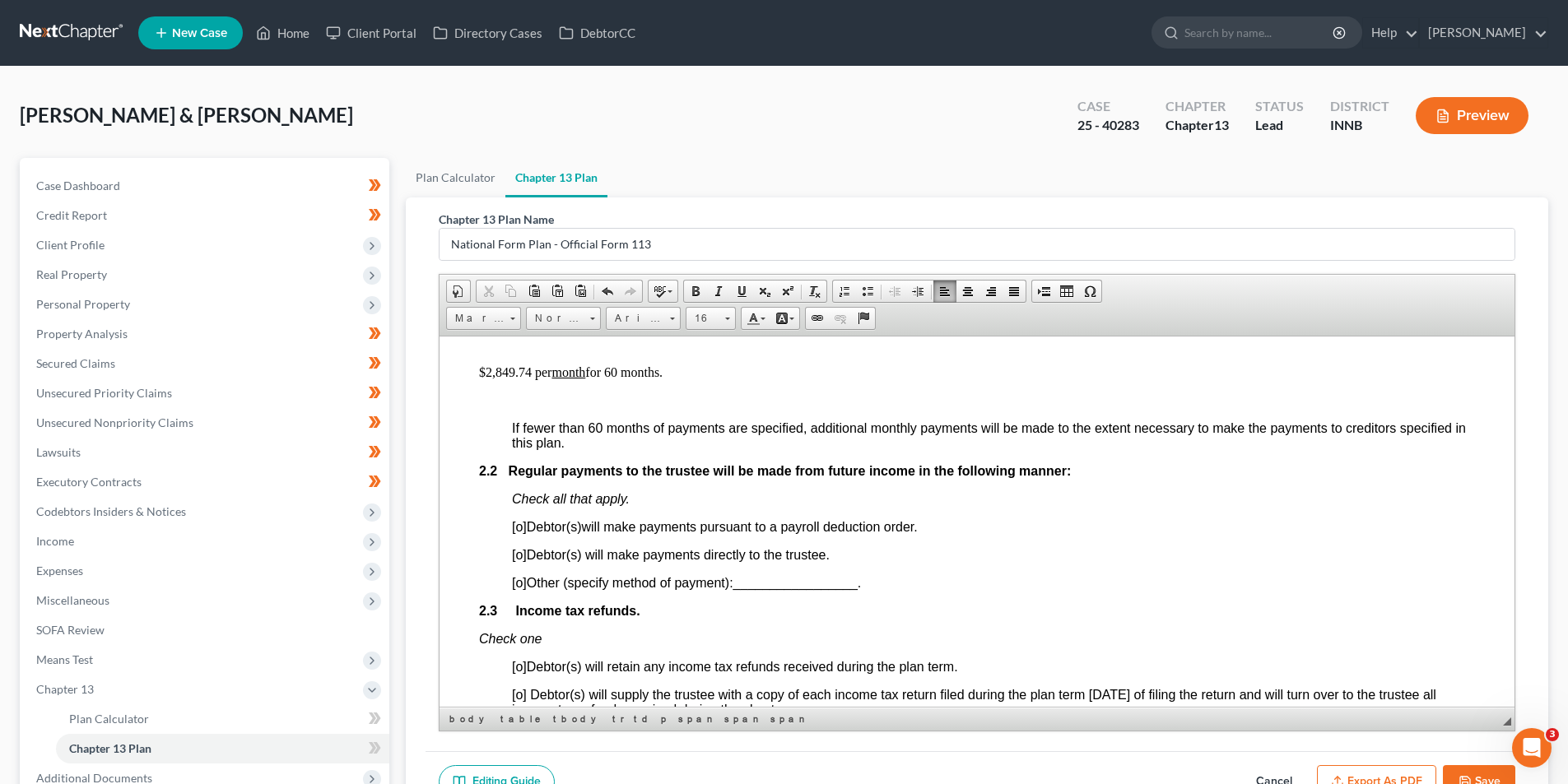
click at [517, 558] on span "[o]" at bounding box center [519, 554] width 15 height 14
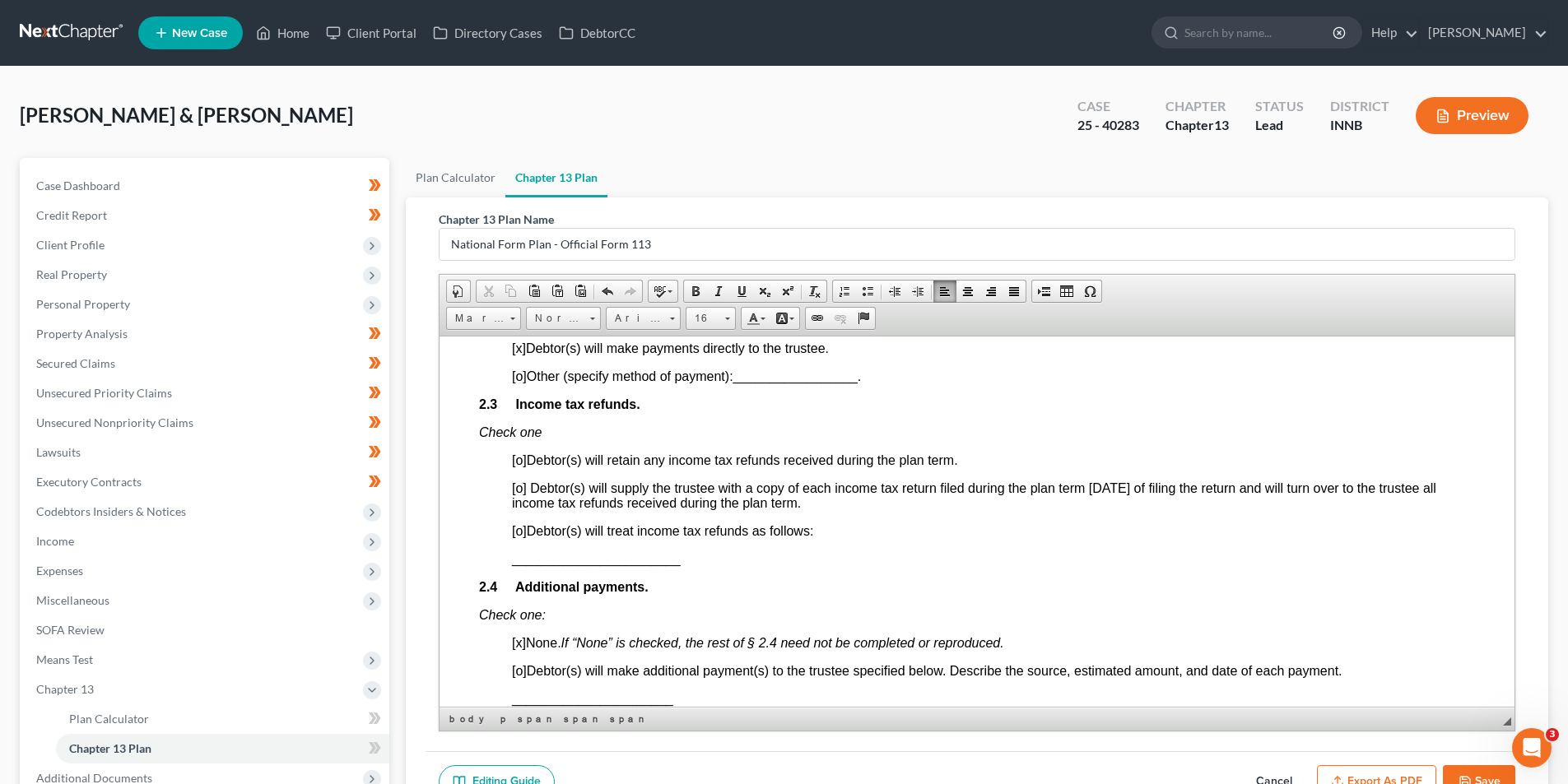
scroll to position [1234, 0]
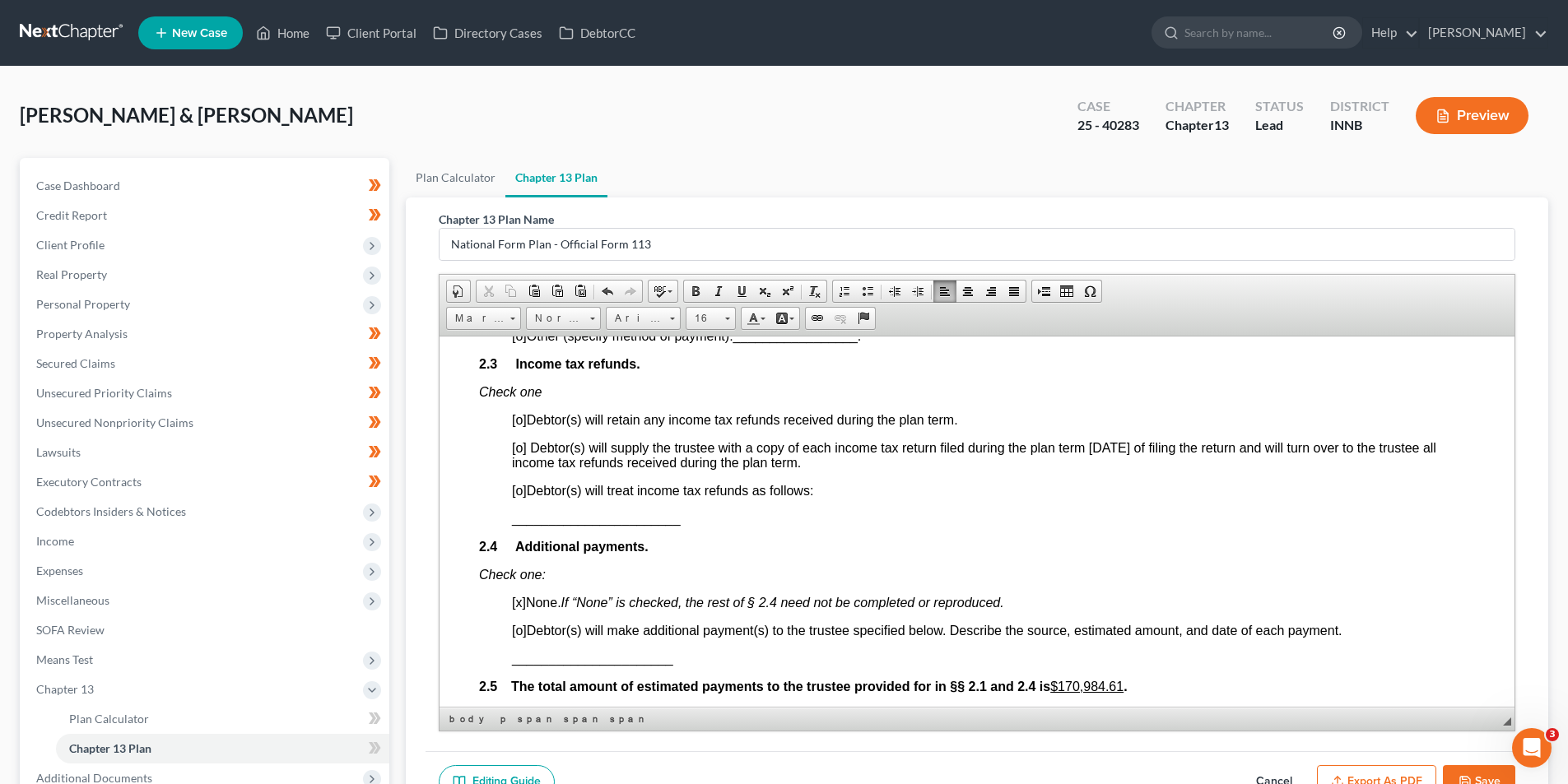
click at [514, 495] on span "[o]" at bounding box center [519, 490] width 15 height 14
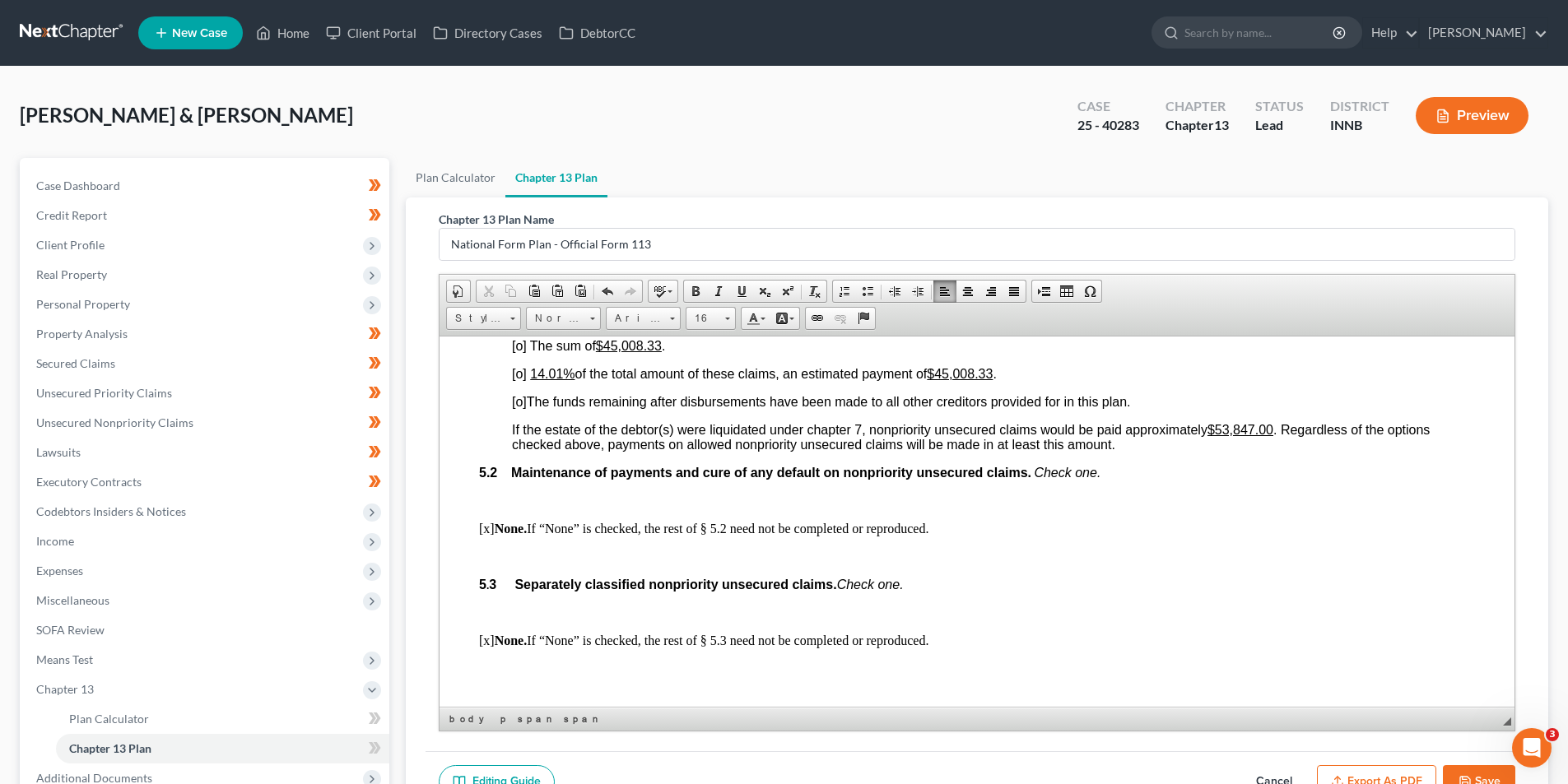
scroll to position [3701, 0]
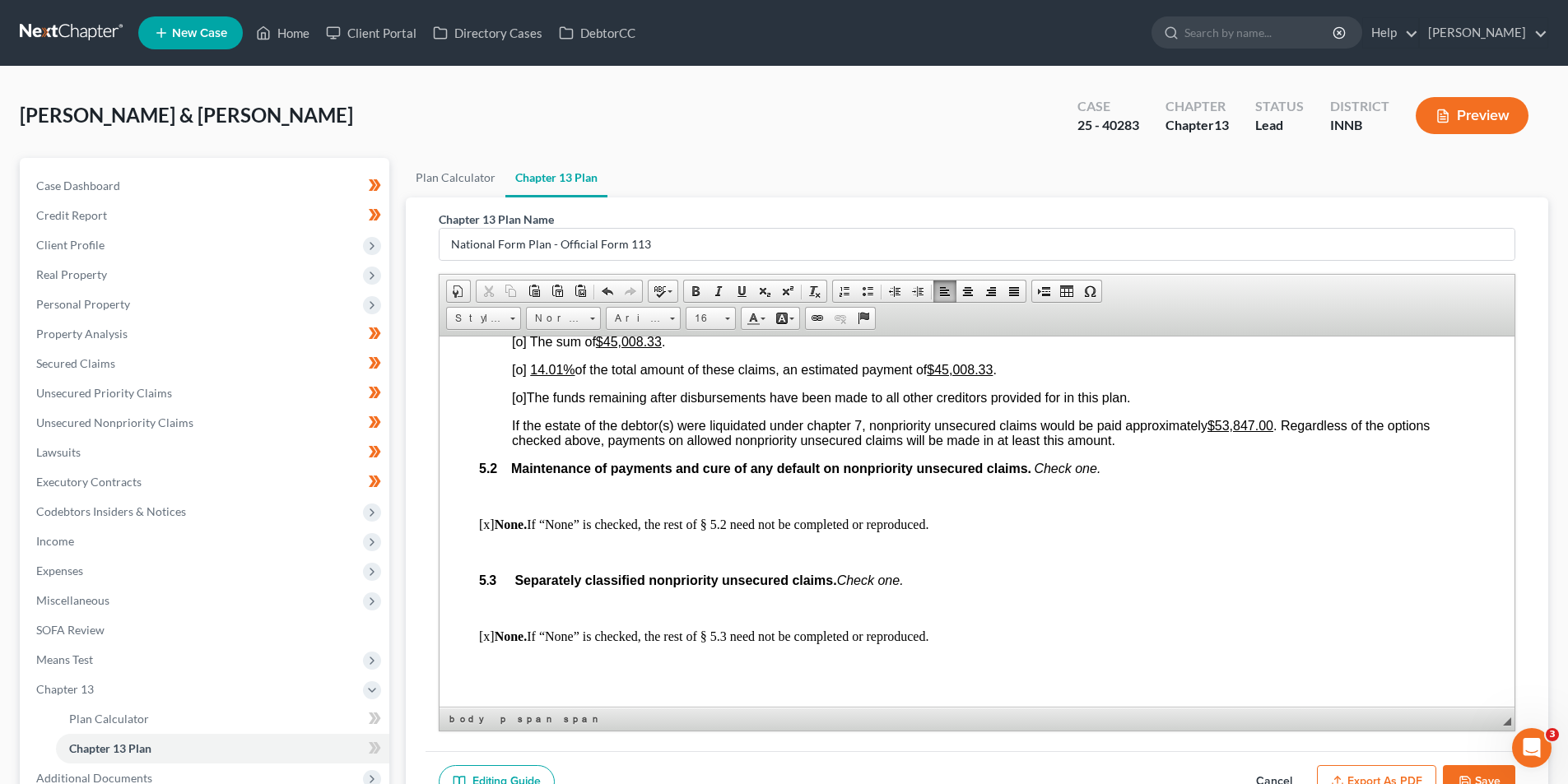
click at [517, 348] on span "[o]" at bounding box center [519, 340] width 15 height 14
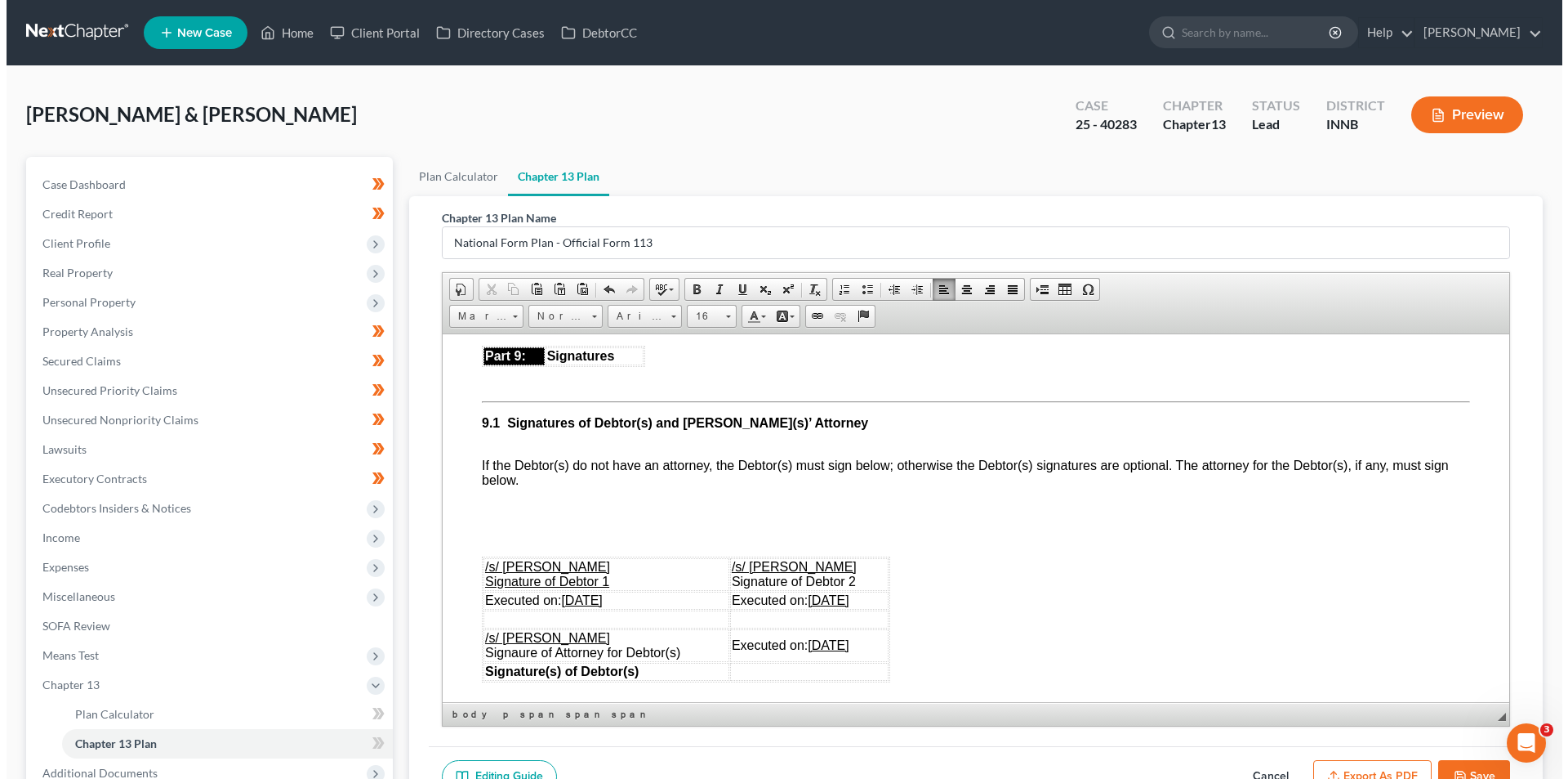
scroll to position [4168, 0]
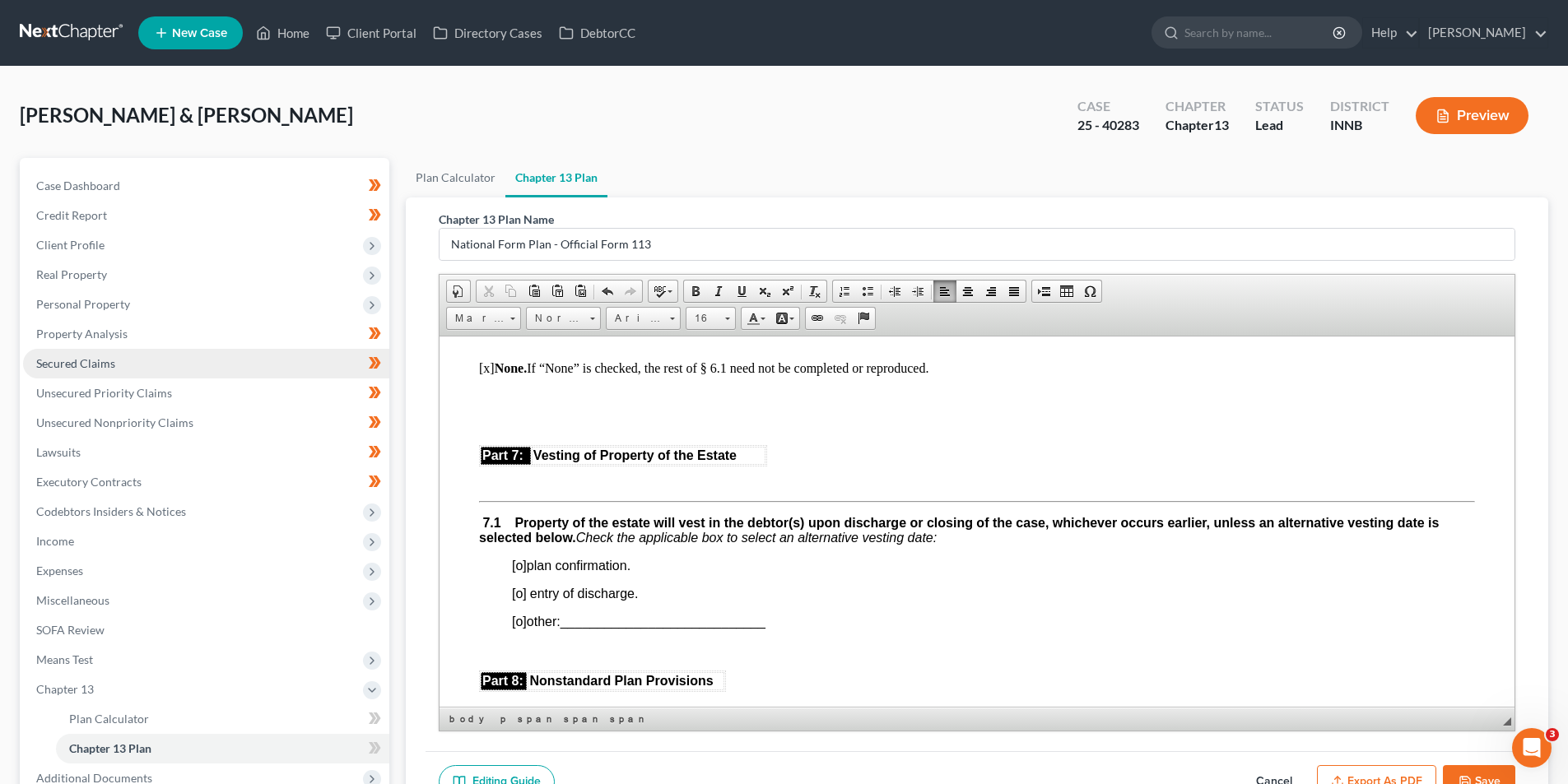
click at [82, 366] on span "Secured Claims" at bounding box center [75, 363] width 79 height 14
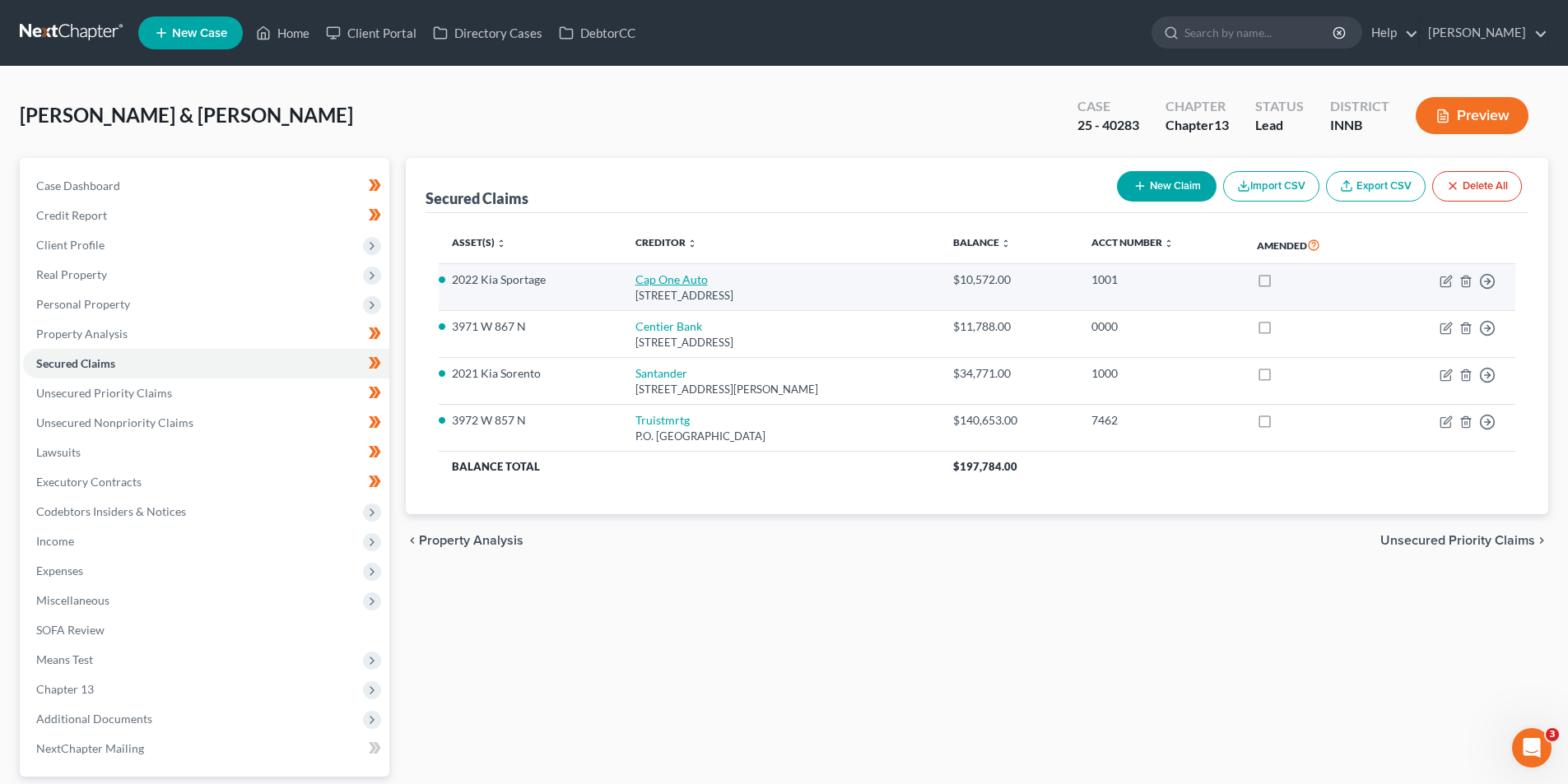
click at [655, 281] on link "Cap One Auto" at bounding box center [671, 279] width 73 height 14
select select "45"
select select "12"
select select "2"
select select "0"
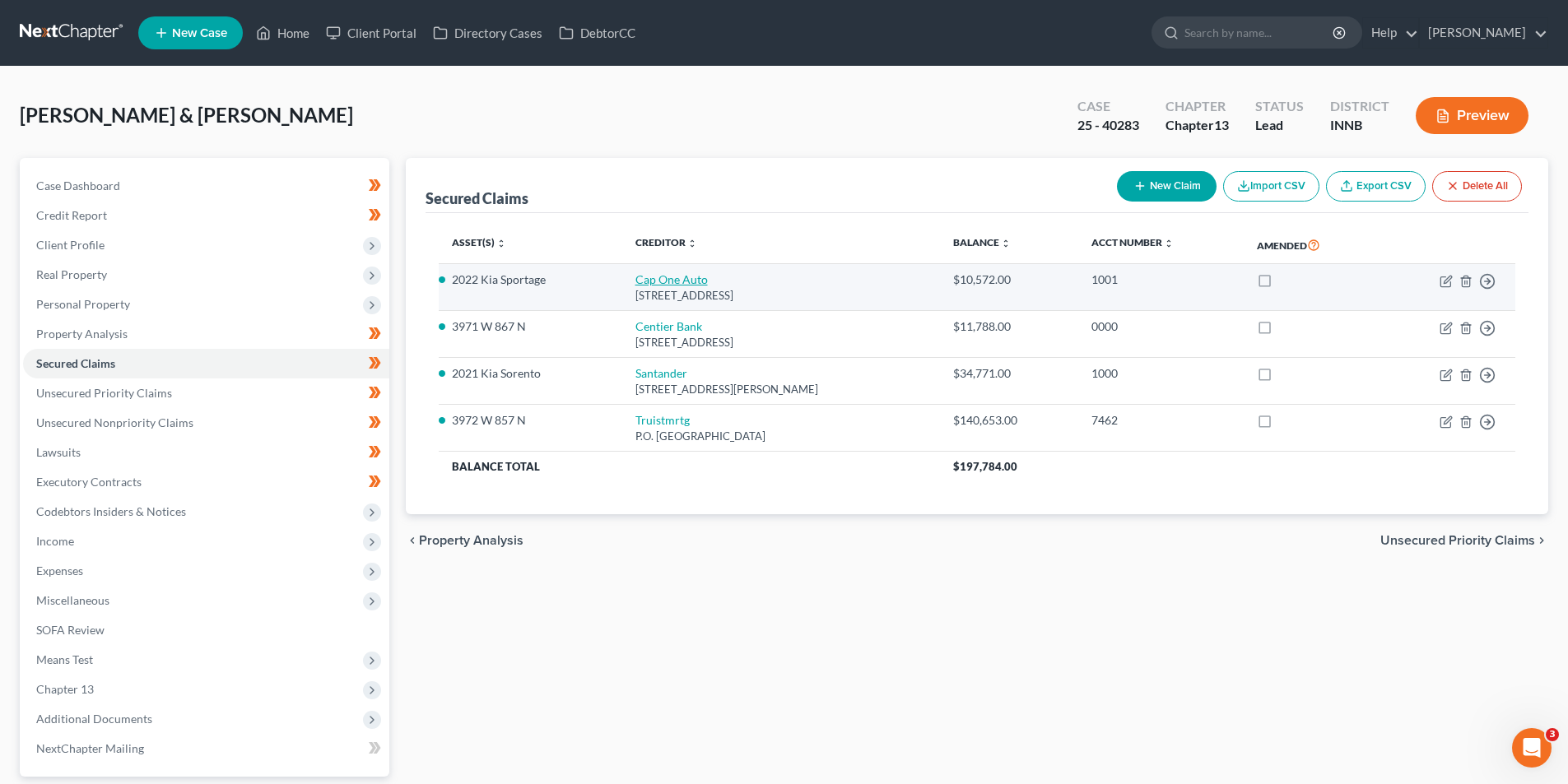
select select "0"
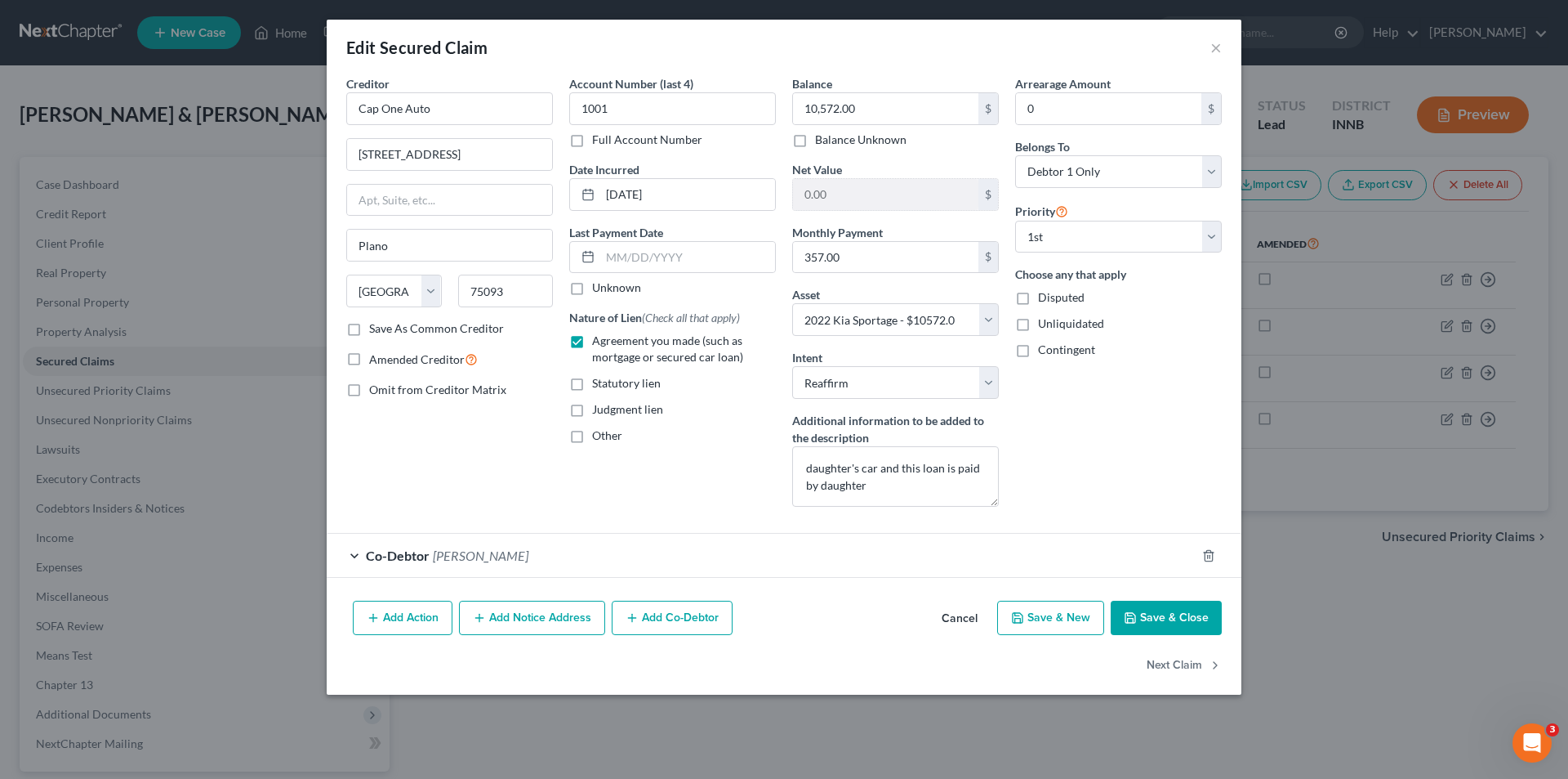
click at [1184, 622] on button "Save & Close" at bounding box center [1166, 617] width 111 height 34
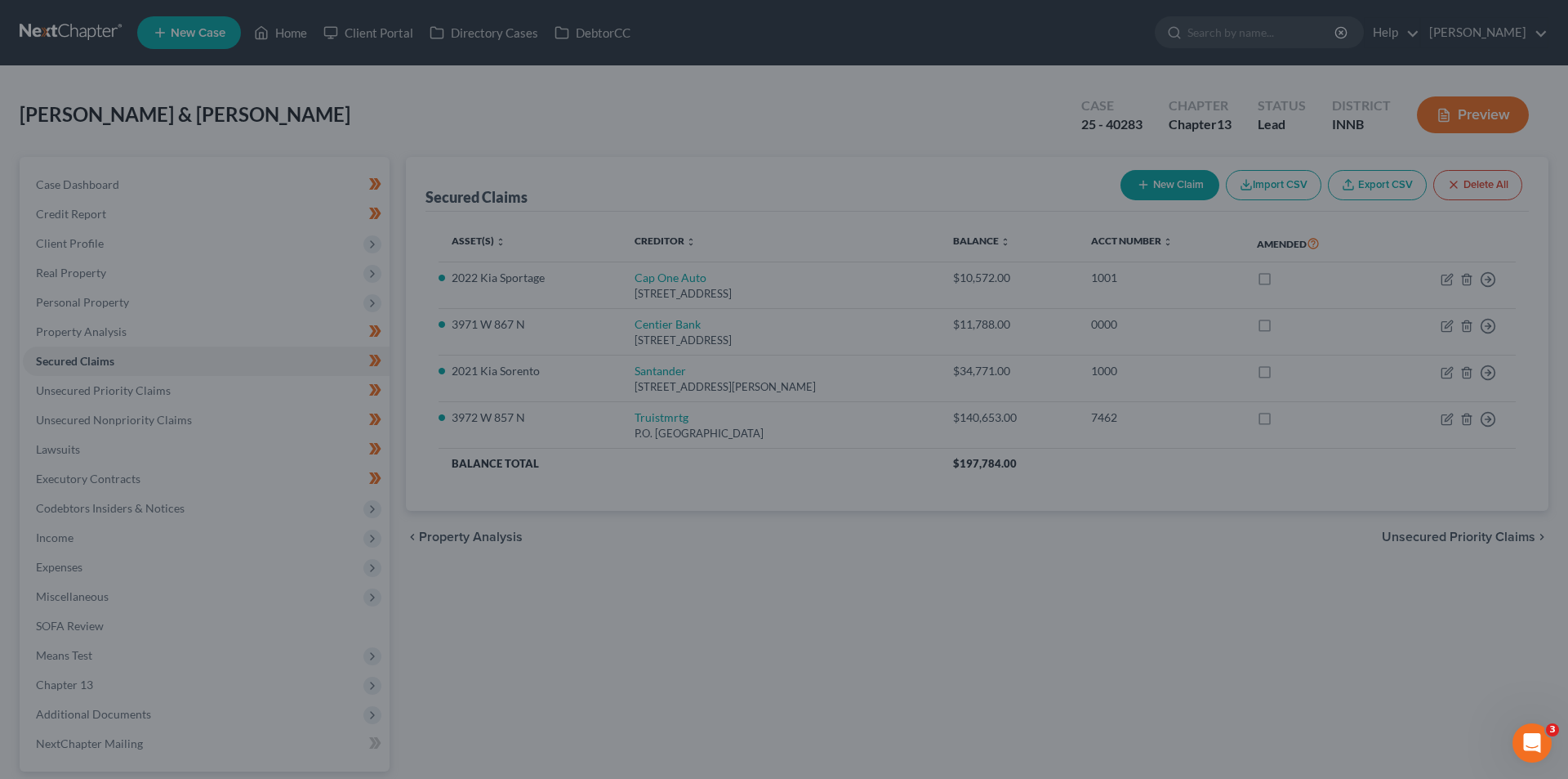
select select "12"
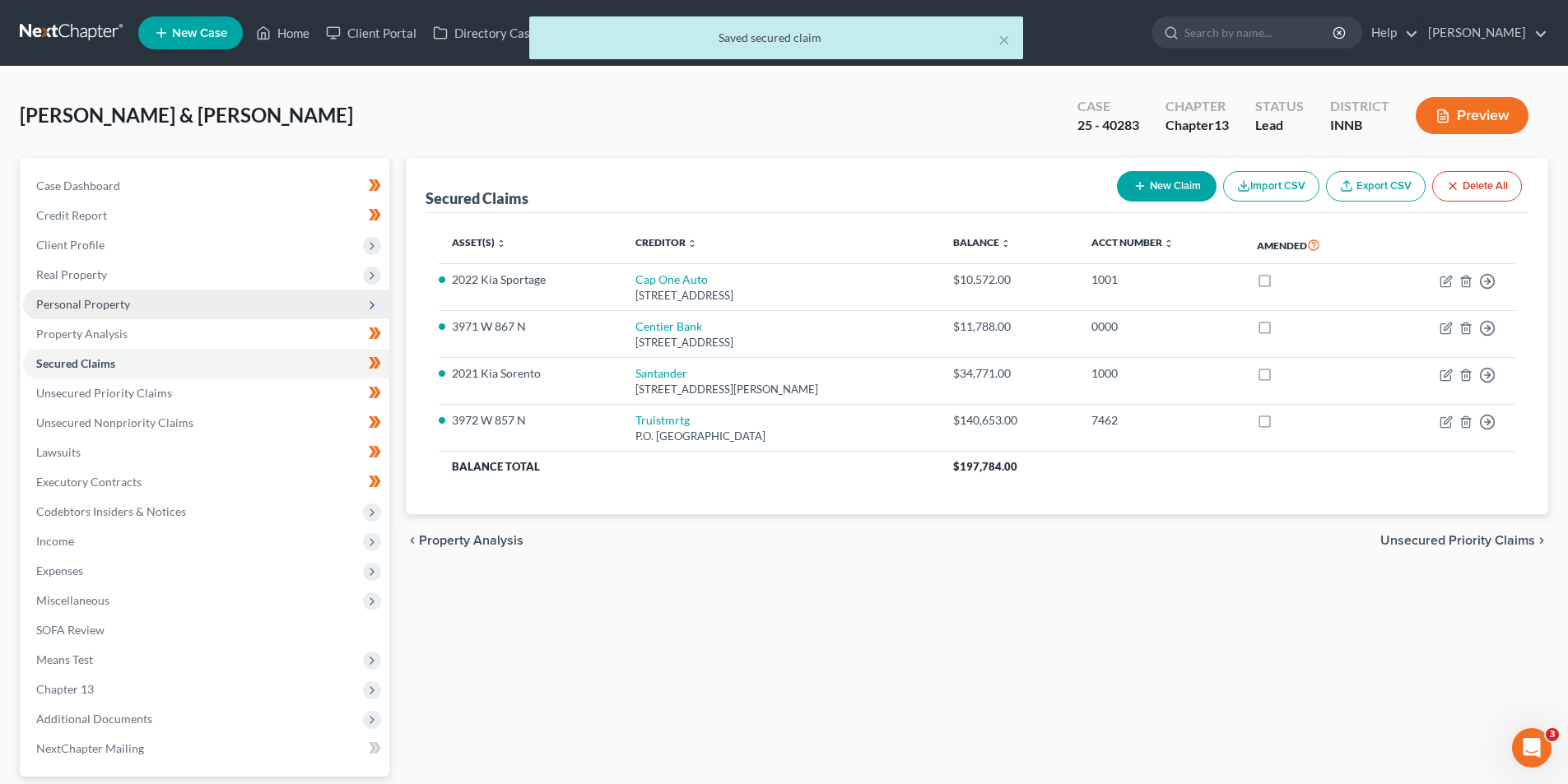
click at [70, 304] on span "Personal Property" at bounding box center [83, 304] width 93 height 14
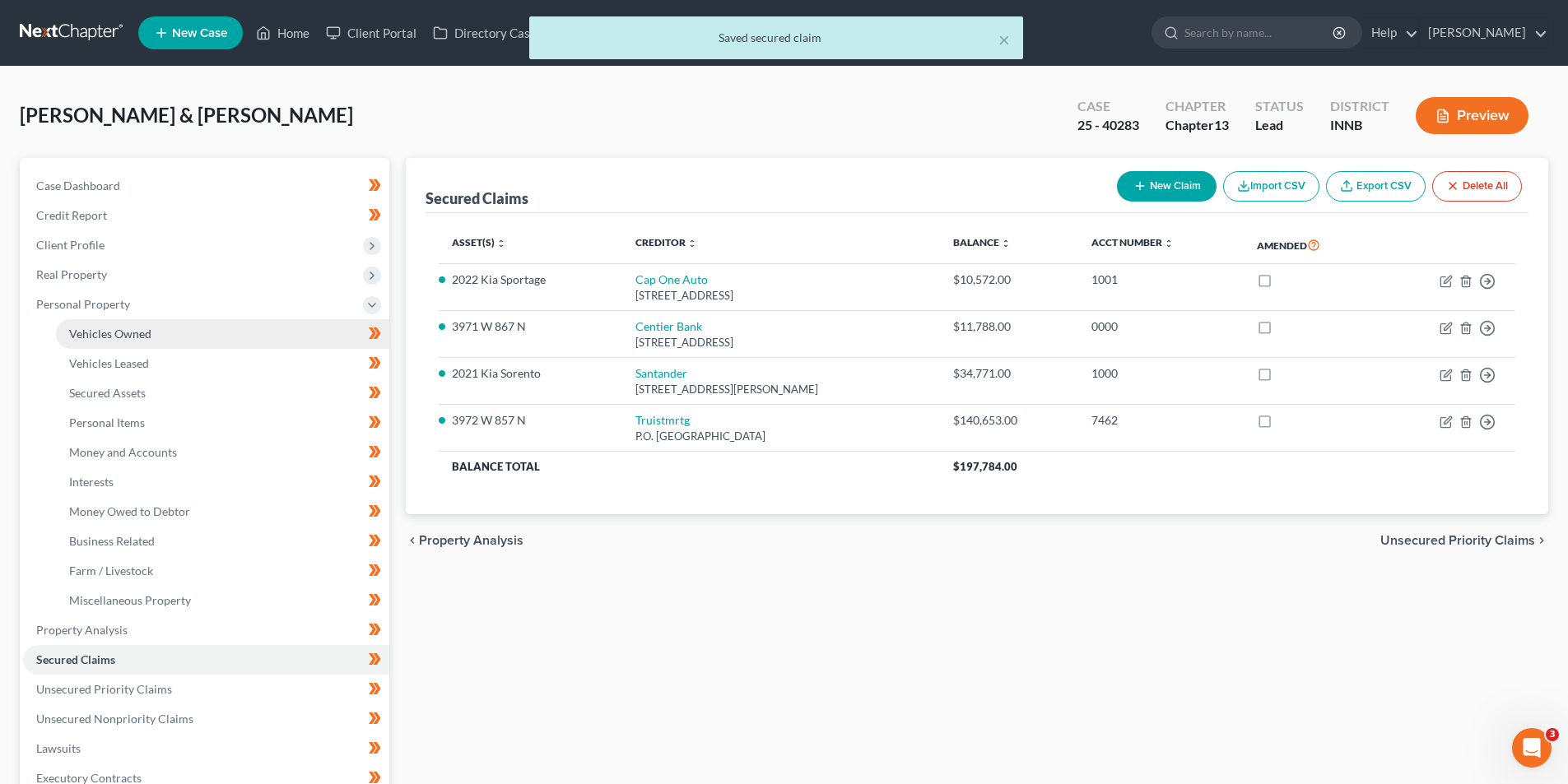
click at [78, 329] on span "Vehicles Owned" at bounding box center [110, 334] width 83 height 14
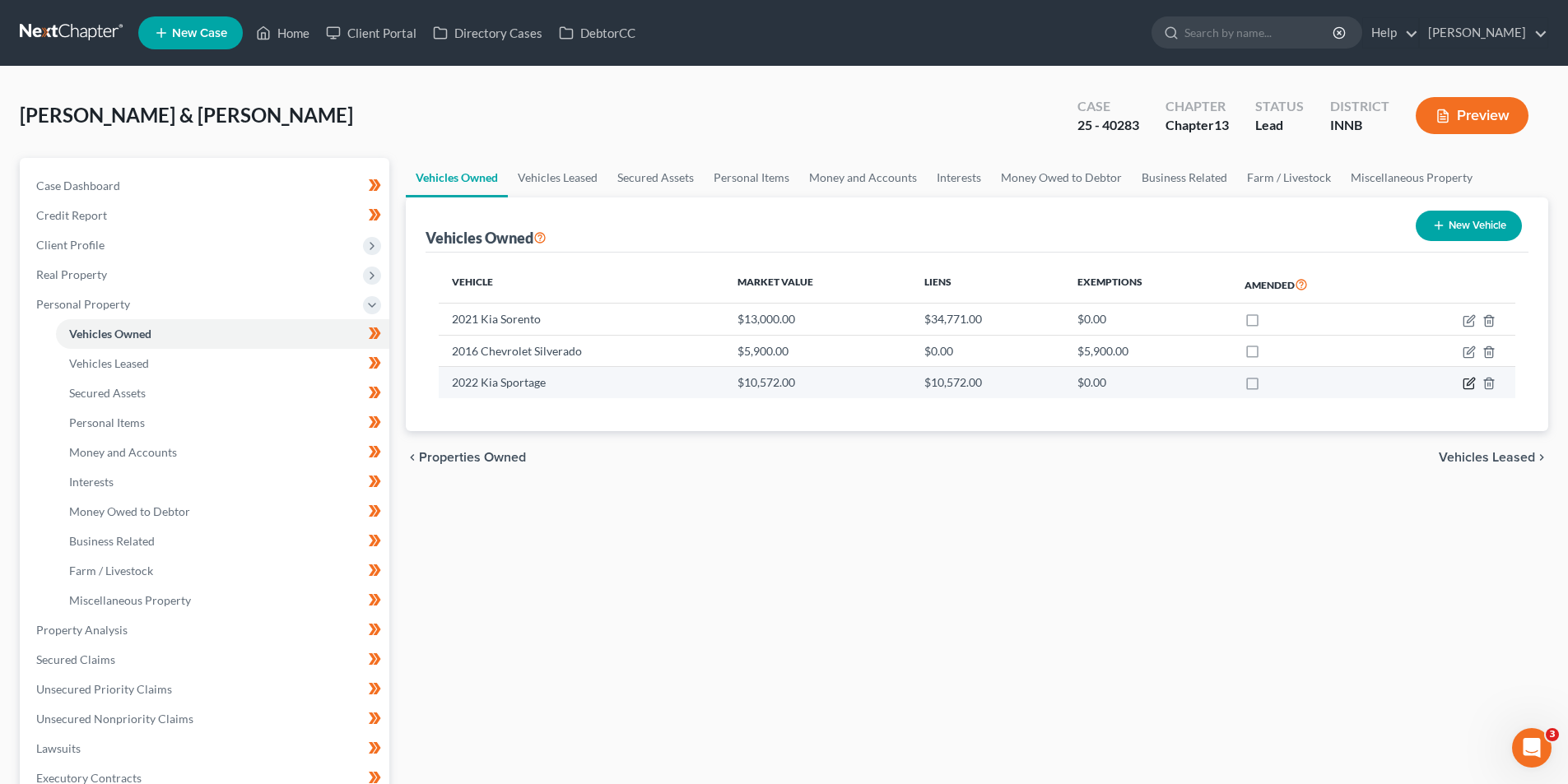
click at [1471, 382] on icon "button" at bounding box center [1469, 384] width 13 height 13
select select "0"
select select "4"
select select "3"
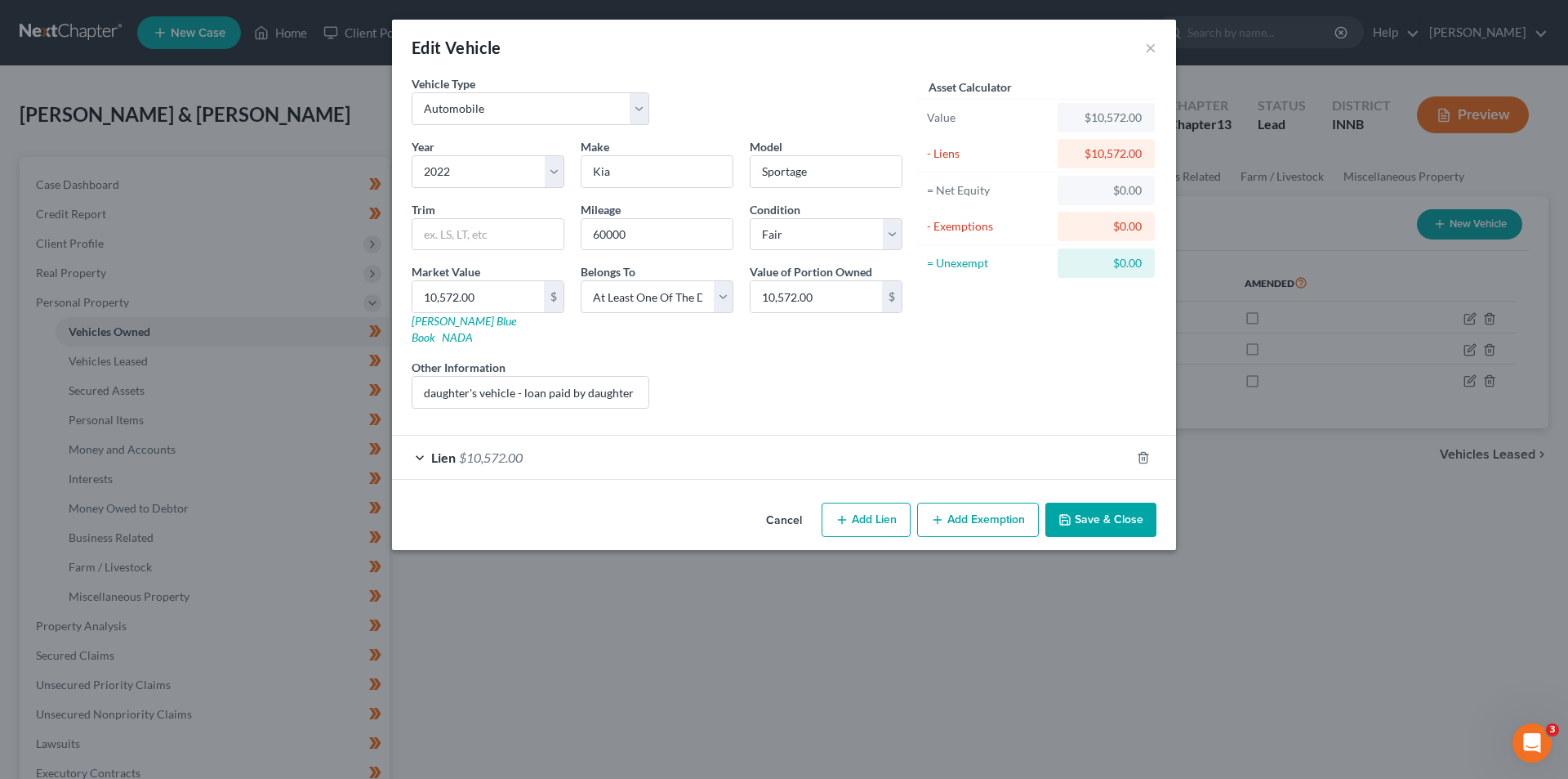
click at [483, 449] on span "$10,572.00" at bounding box center [490, 457] width 64 height 16
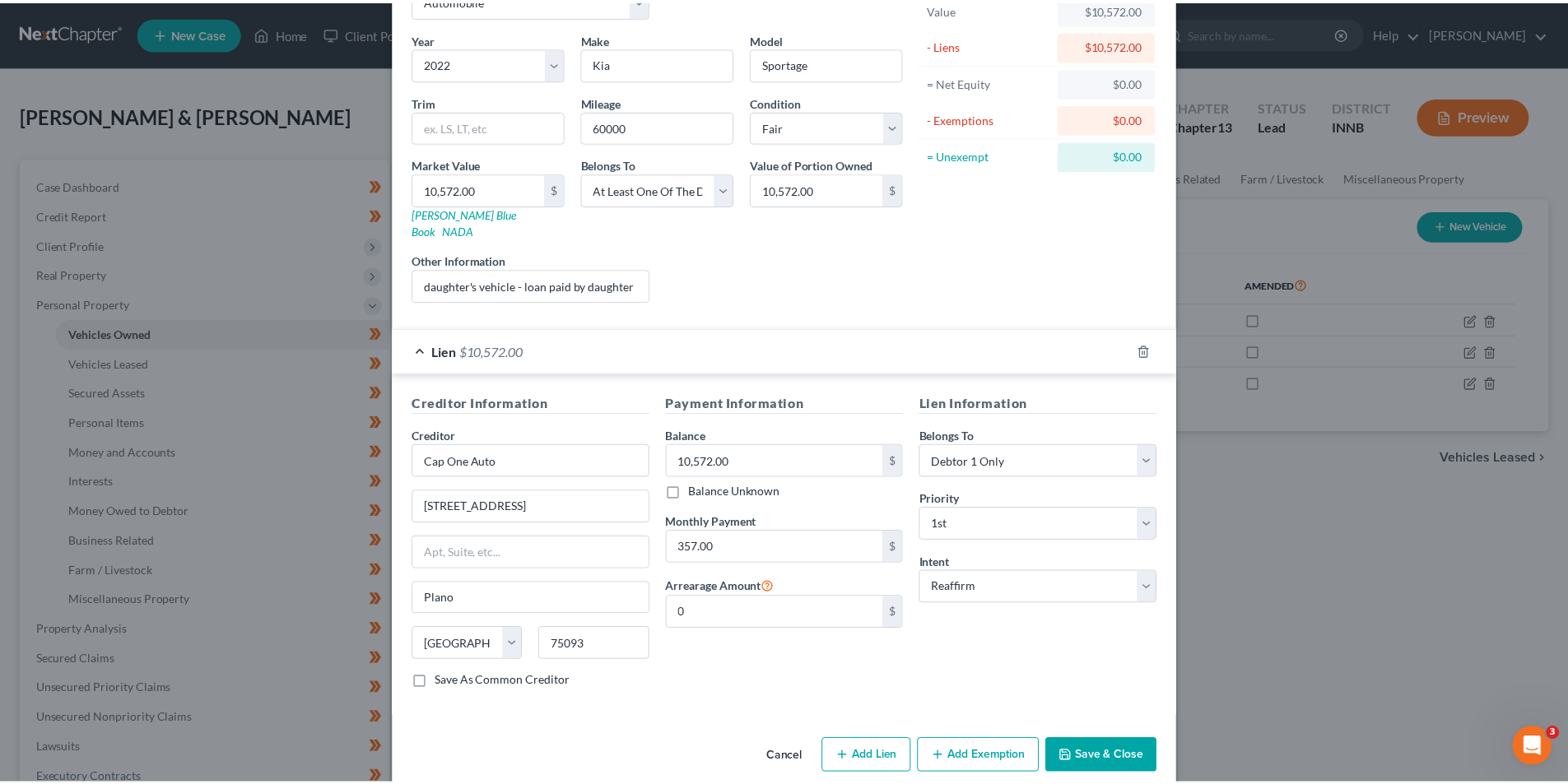
scroll to position [116, 0]
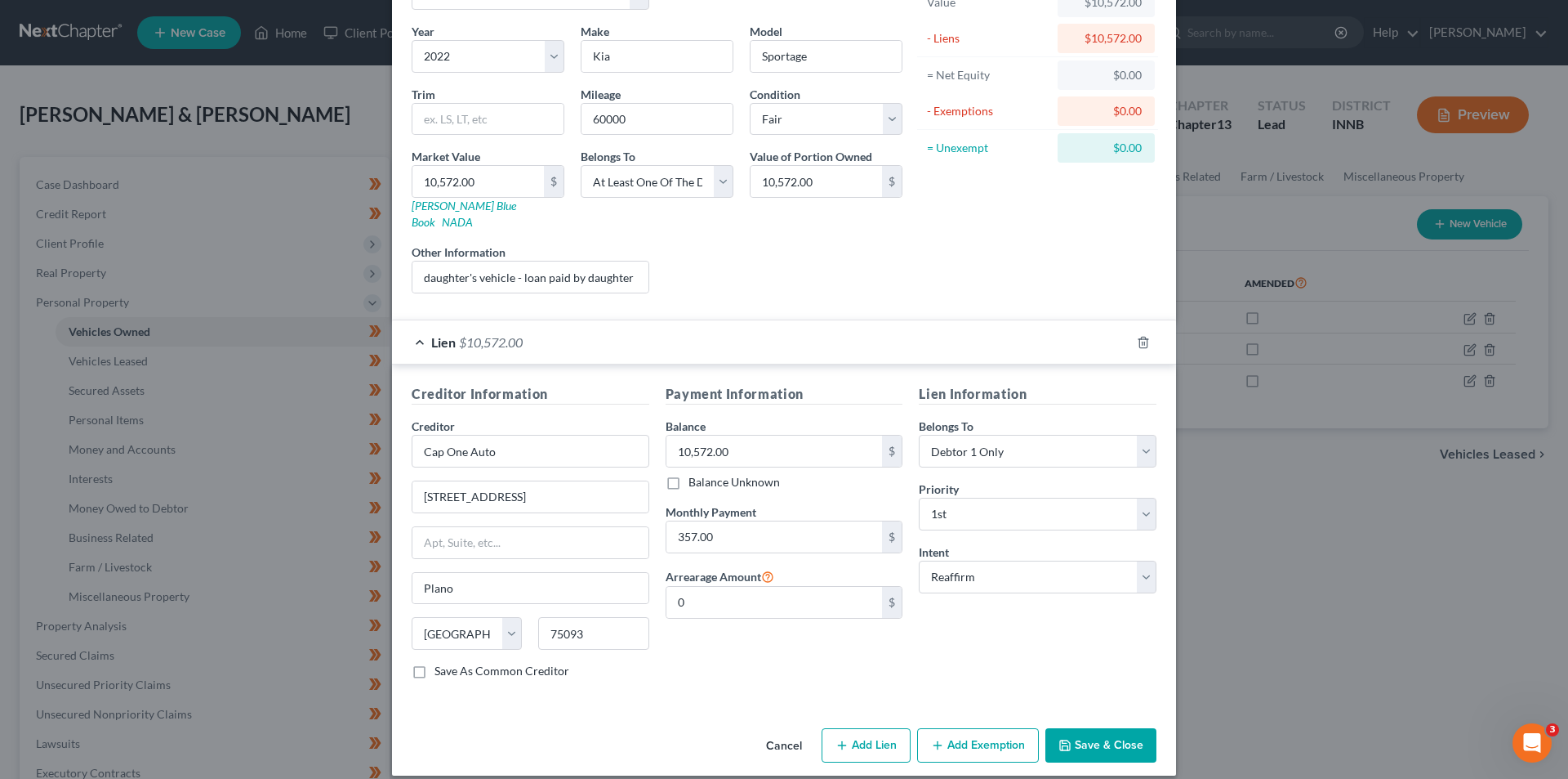
click at [1088, 728] on button "Save & Close" at bounding box center [1101, 745] width 111 height 34
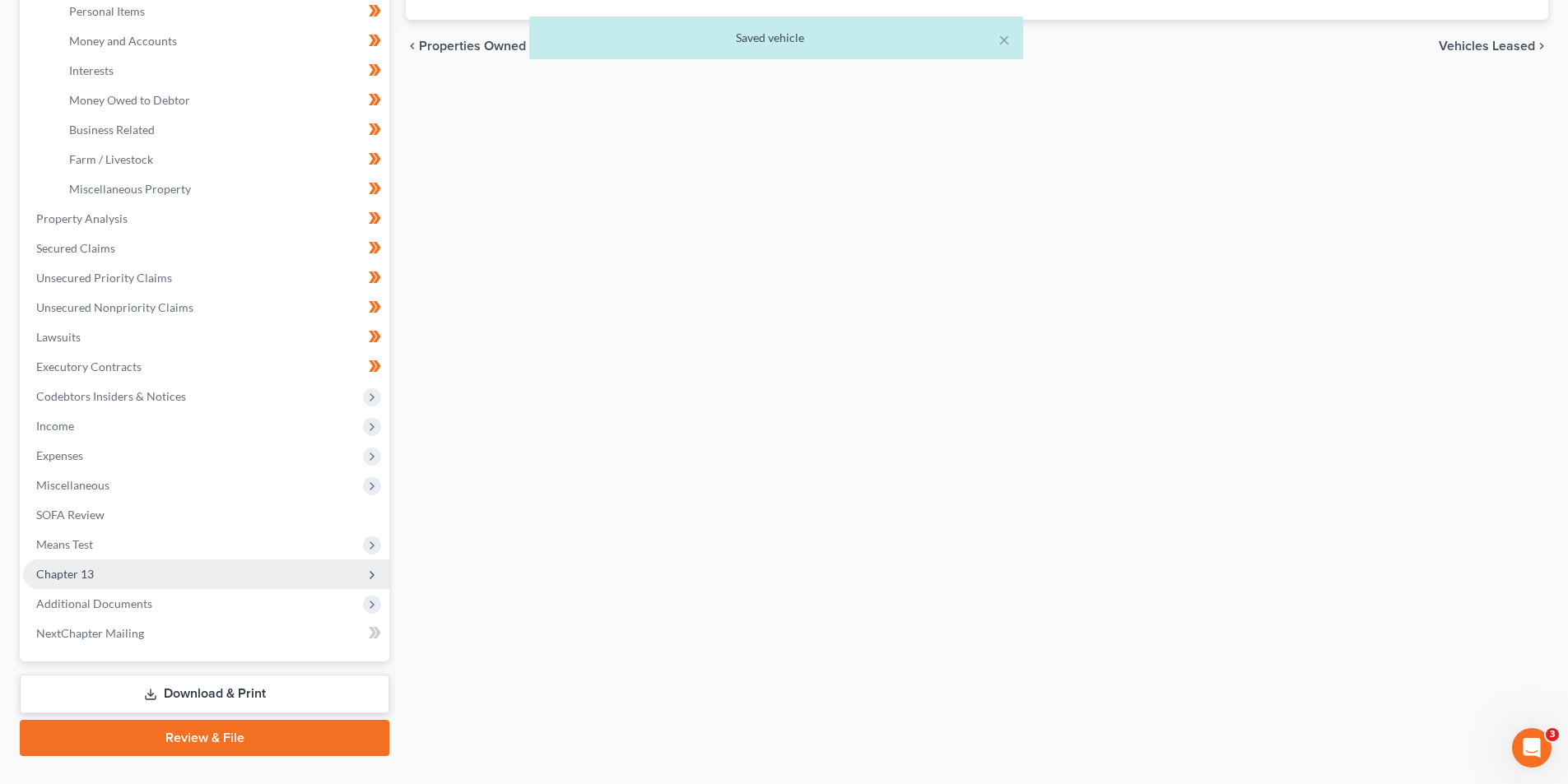
click at [70, 575] on span "Chapter 13" at bounding box center [64, 573] width 58 height 14
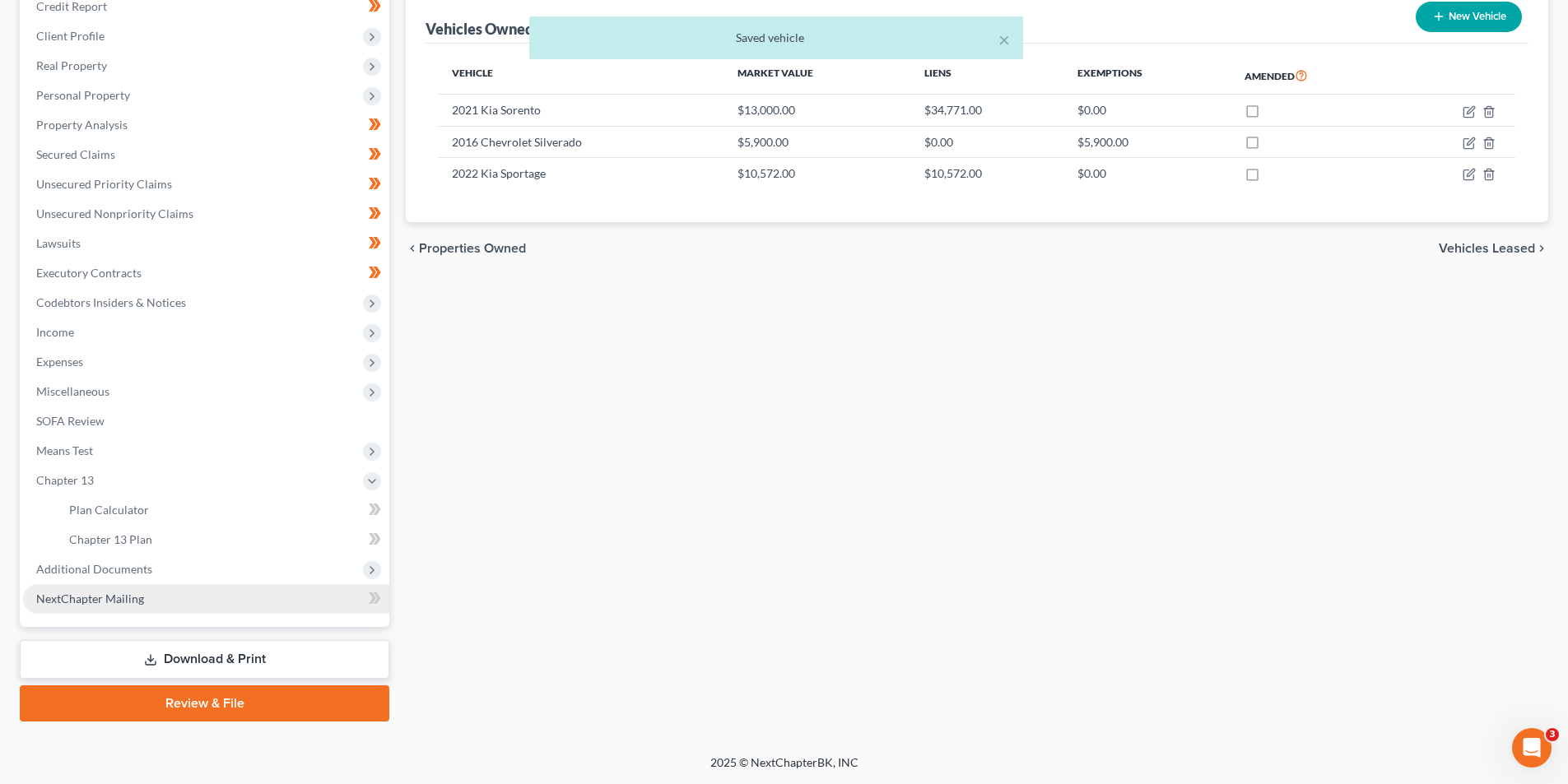
scroll to position [209, 0]
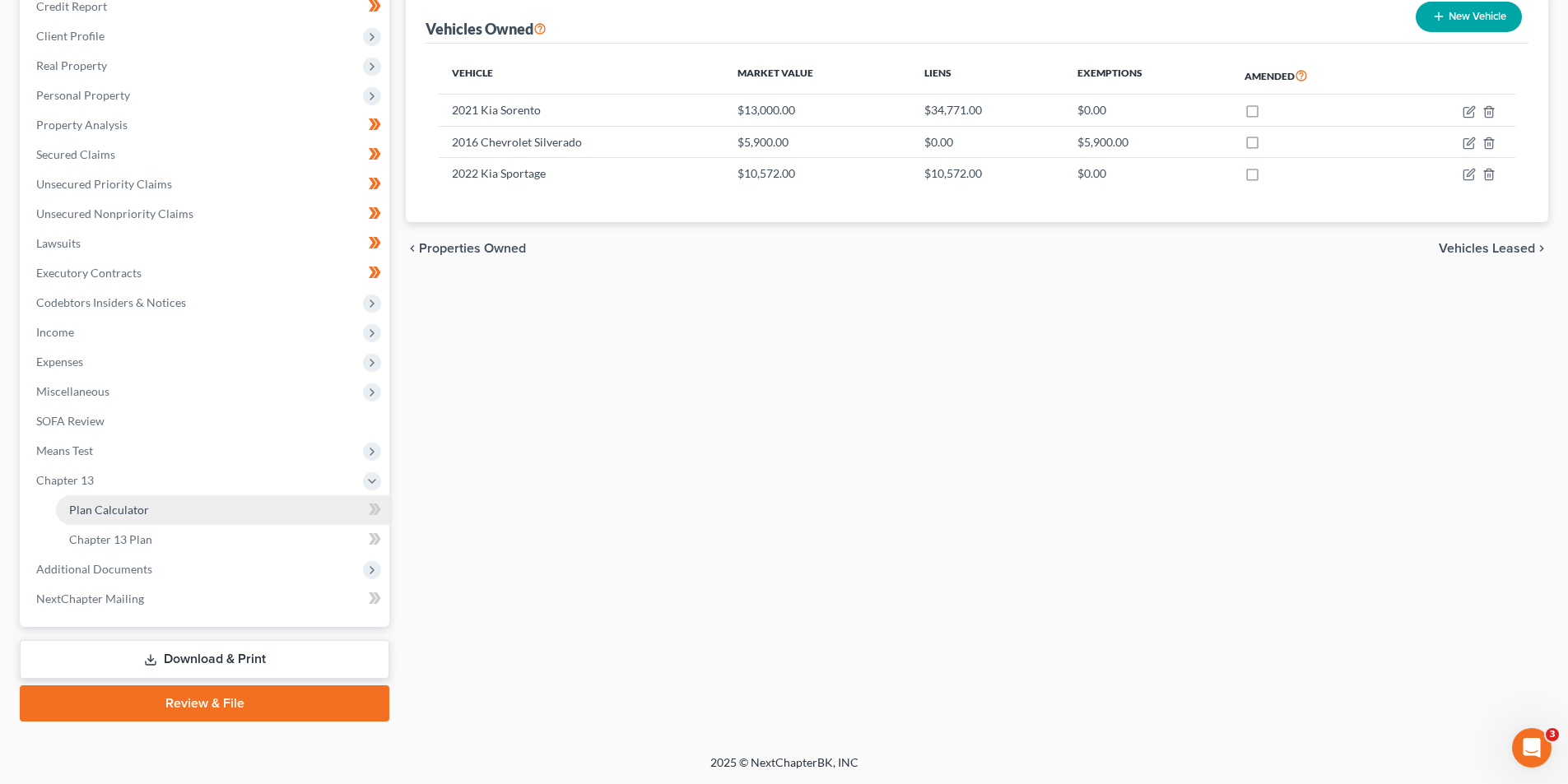
click at [107, 509] on span "Plan Calculator" at bounding box center [109, 510] width 80 height 14
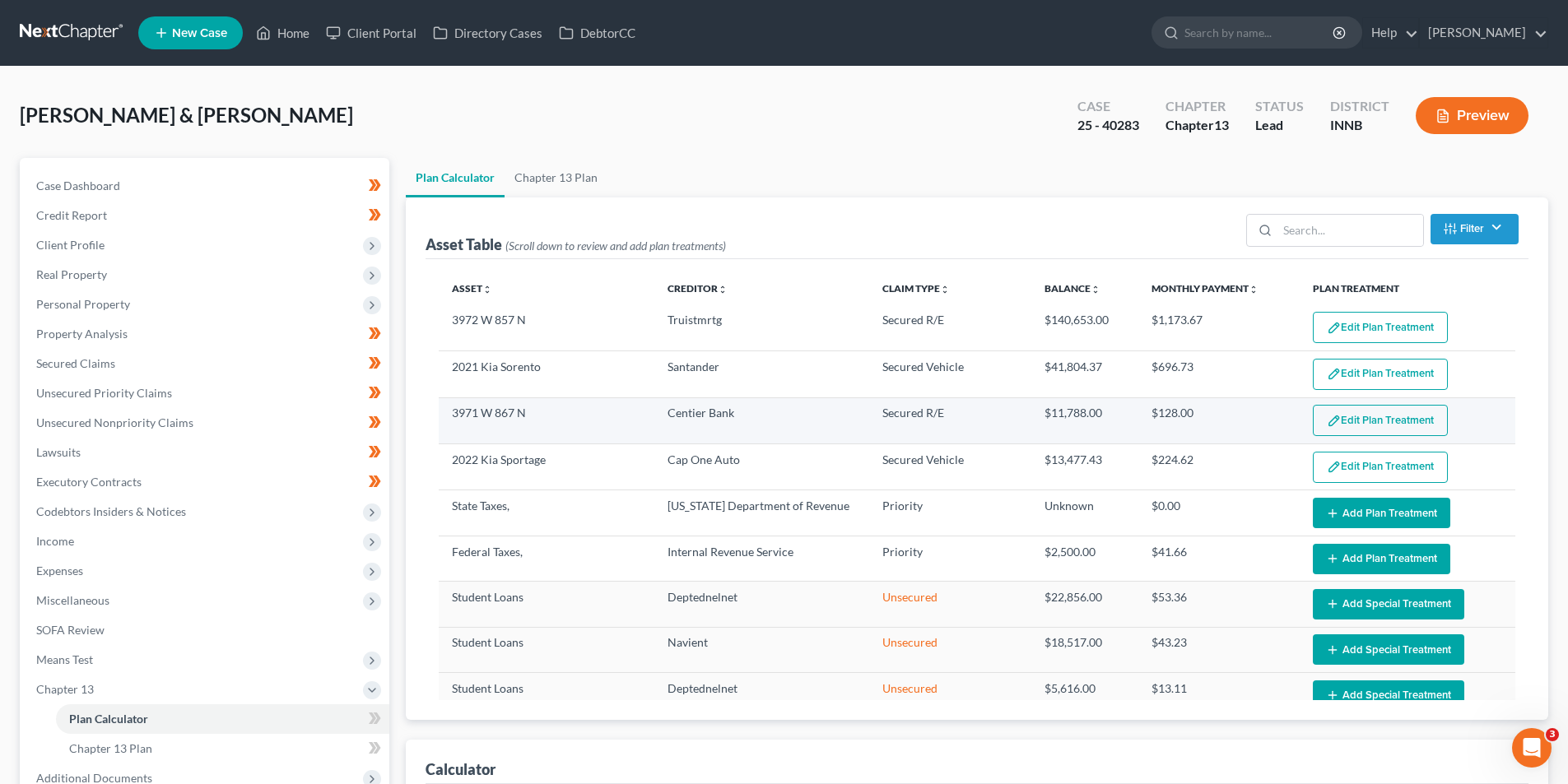
select select "59"
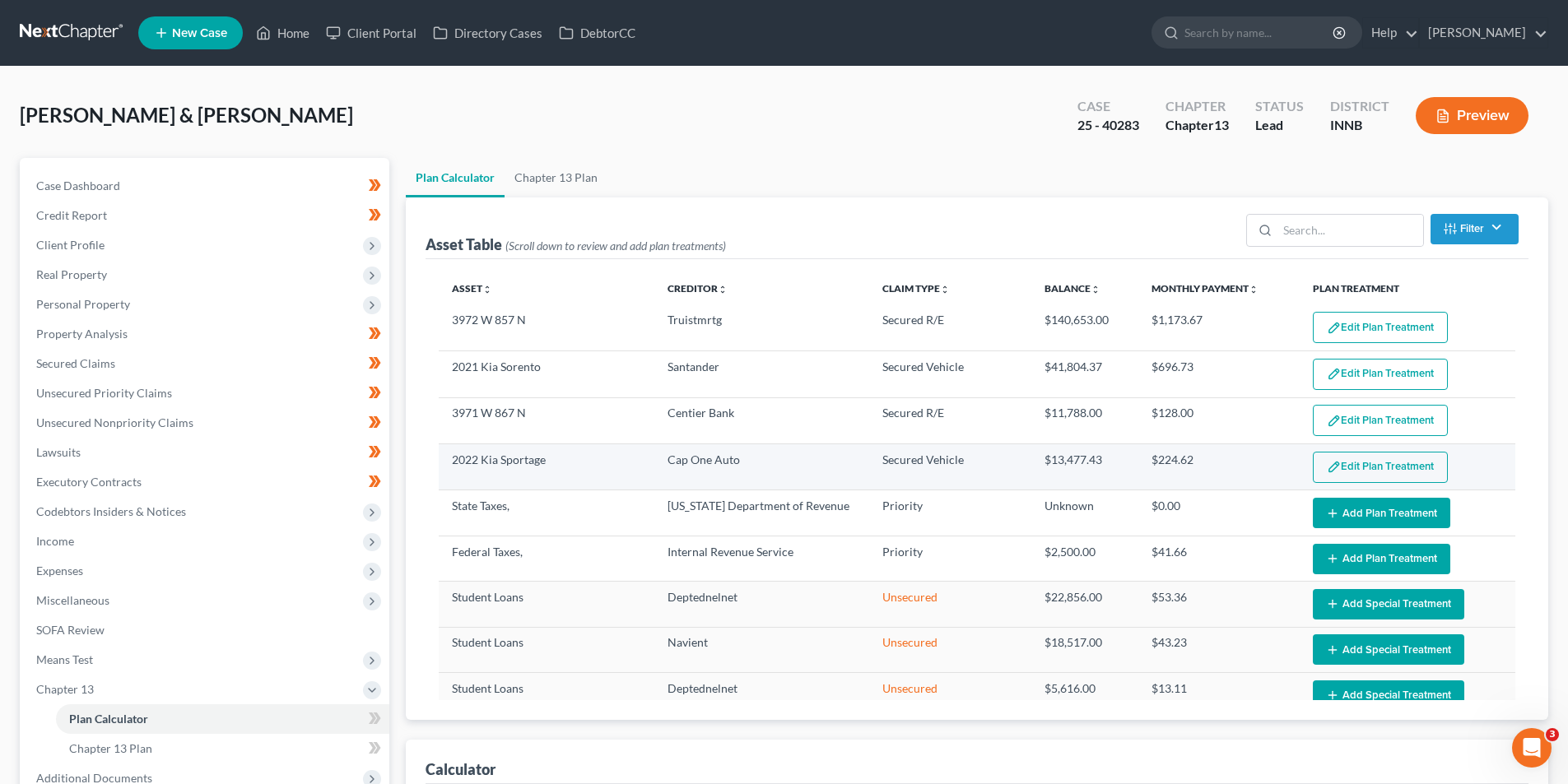
click at [1369, 474] on button "Edit Plan Treatment" at bounding box center [1380, 466] width 135 height 31
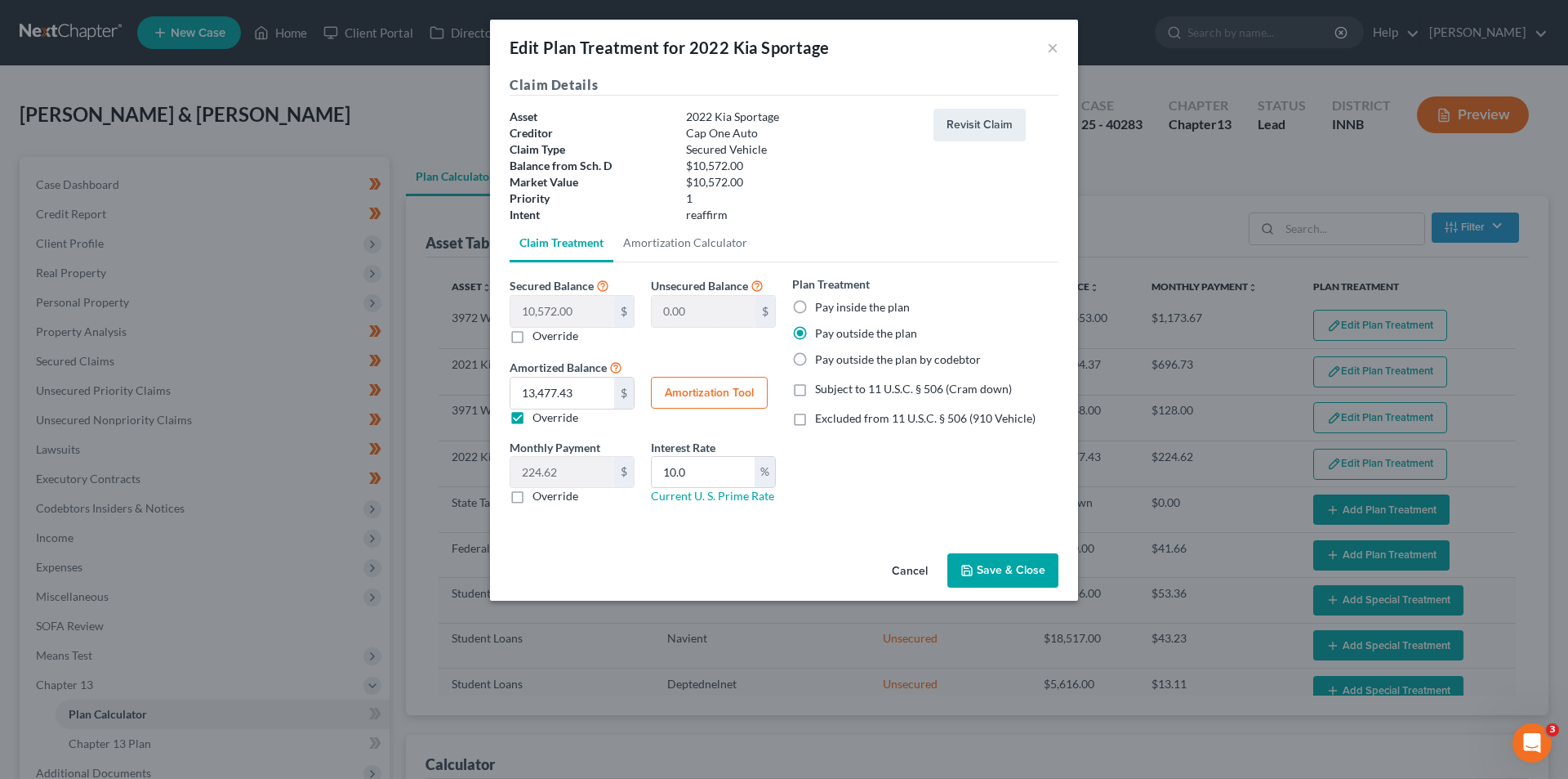
click at [815, 360] on label "Pay outside the plan by codebtor" at bounding box center [898, 360] width 166 height 17
click at [822, 360] on input "Pay outside the plan by codebtor" at bounding box center [827, 356] width 11 height 11
radio input "true"
click at [815, 420] on label "Excluded from 11 U.S.C. § 506 (910 Vehicle)" at bounding box center [925, 419] width 220 height 17
click at [822, 420] on input "Excluded from 11 U.S.C. § 506 (910 Vehicle)" at bounding box center [827, 415] width 11 height 11
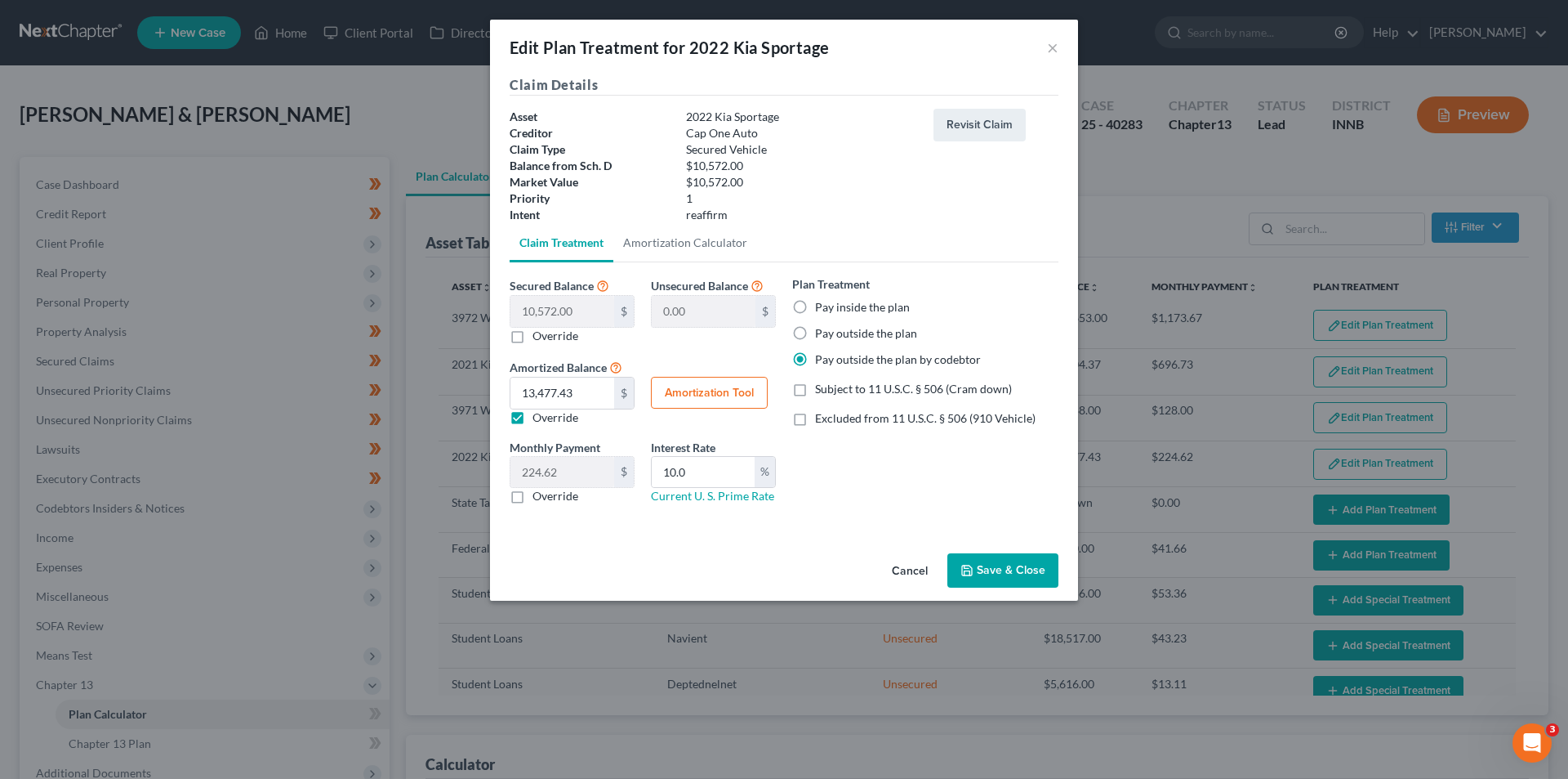
checkbox input "true"
click at [1005, 571] on button "Save & Close" at bounding box center [1003, 570] width 111 height 34
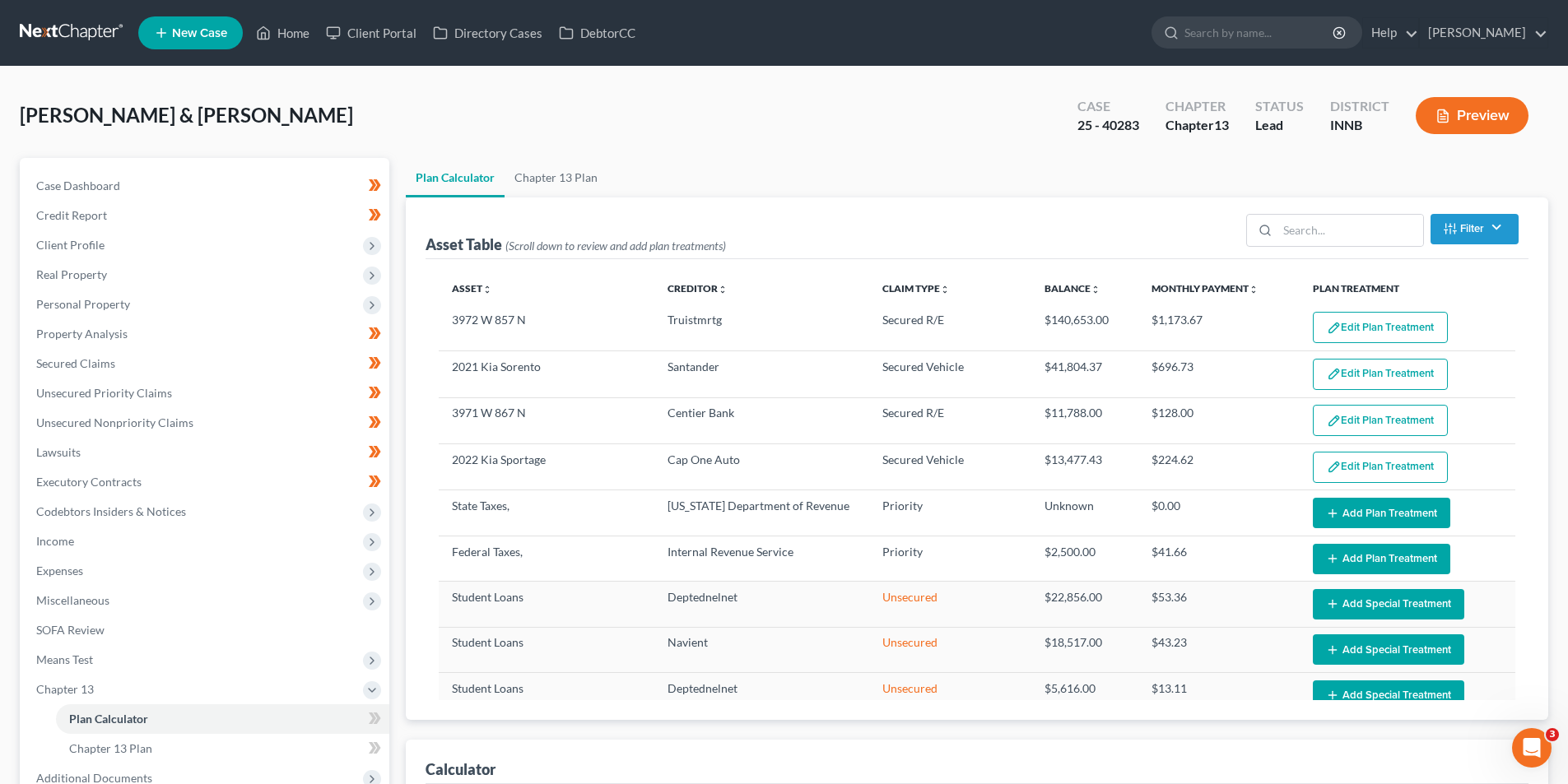
select select "59"
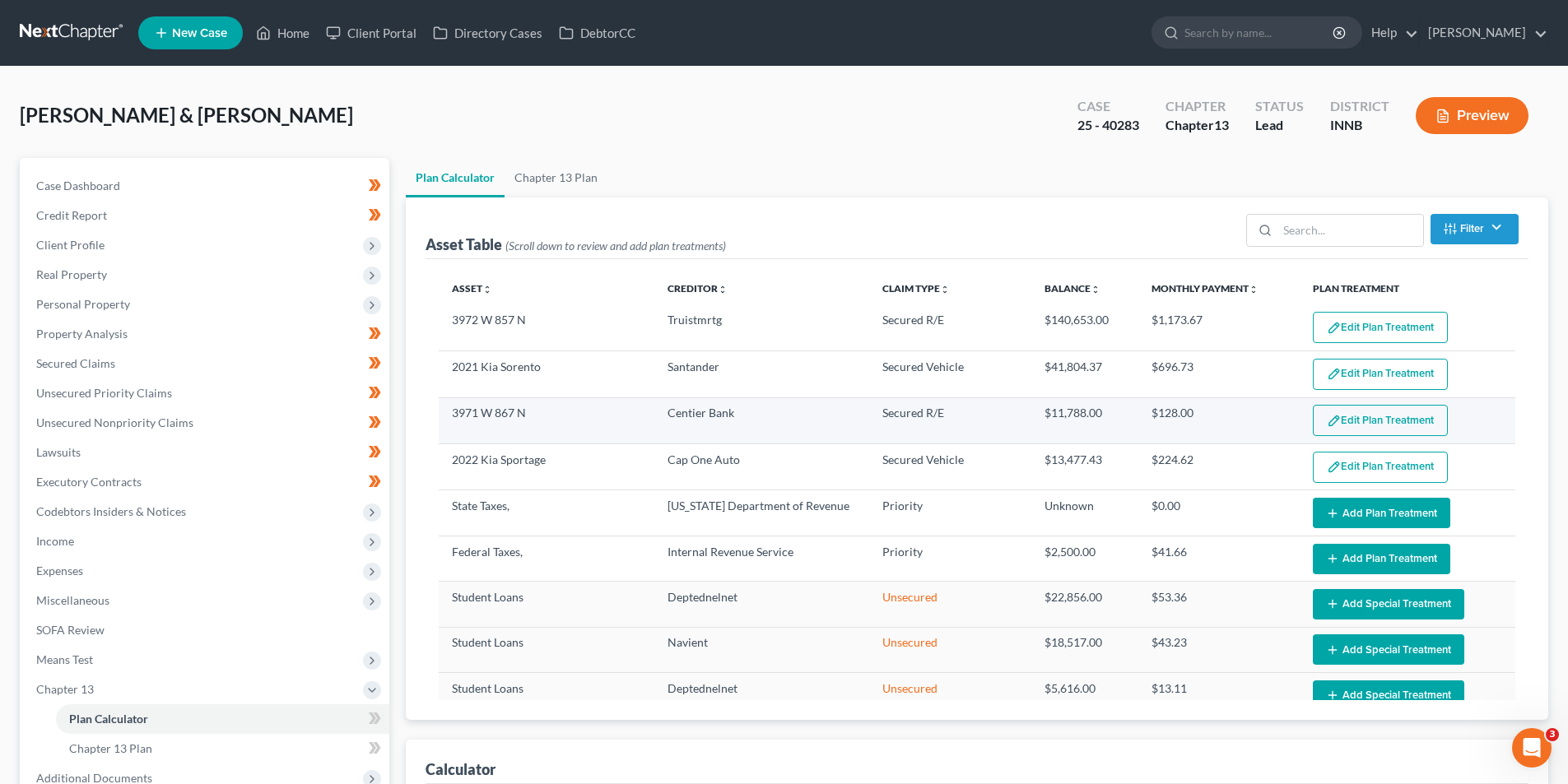
click at [1354, 426] on button "Edit Plan Treatment" at bounding box center [1380, 420] width 135 height 31
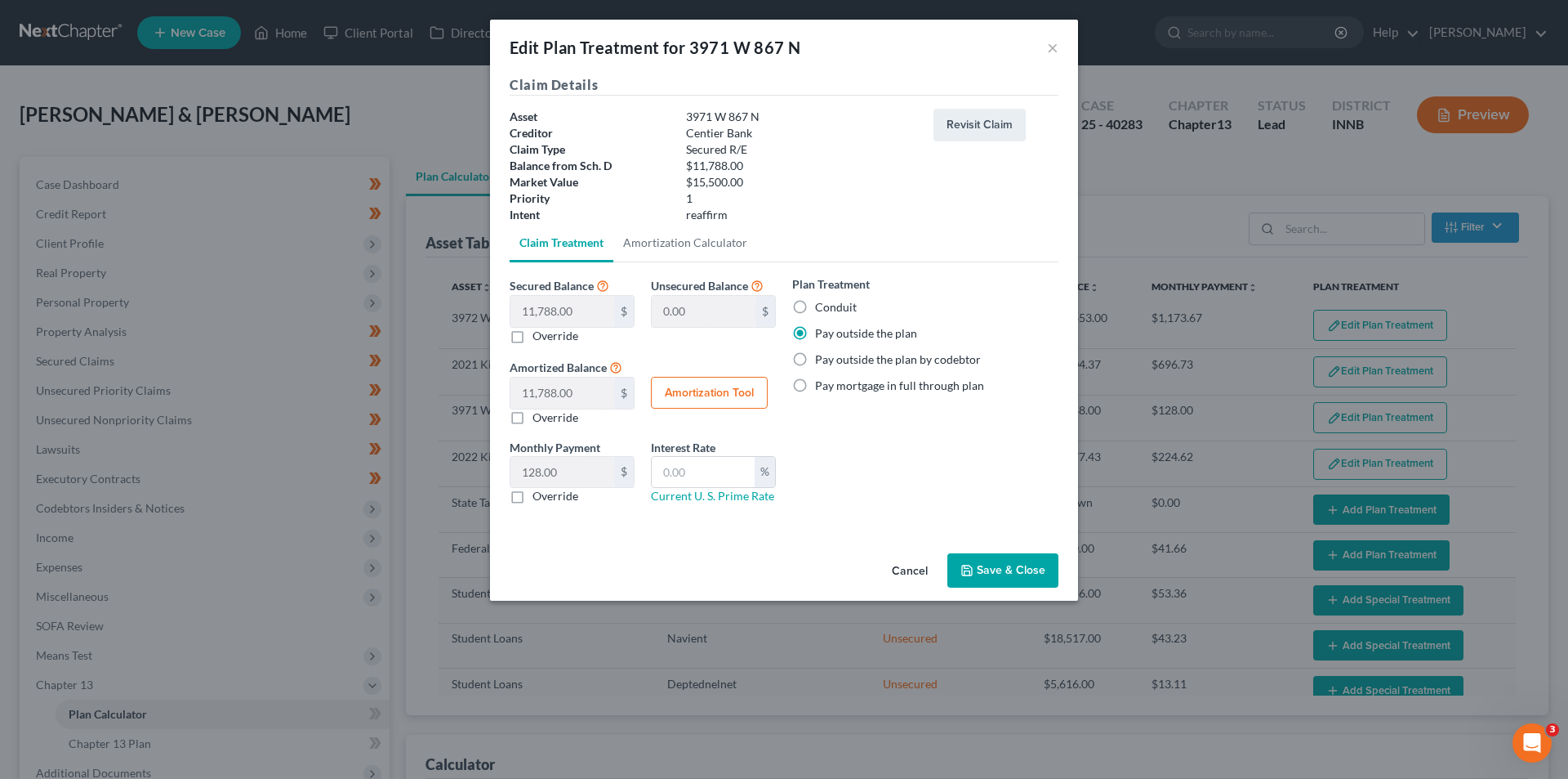
click at [815, 360] on label "Pay outside the plan by codebtor" at bounding box center [898, 360] width 166 height 17
click at [822, 360] on input "Pay outside the plan by codebtor" at bounding box center [827, 356] width 11 height 11
radio input "true"
click at [996, 566] on button "Save & Close" at bounding box center [1003, 570] width 111 height 34
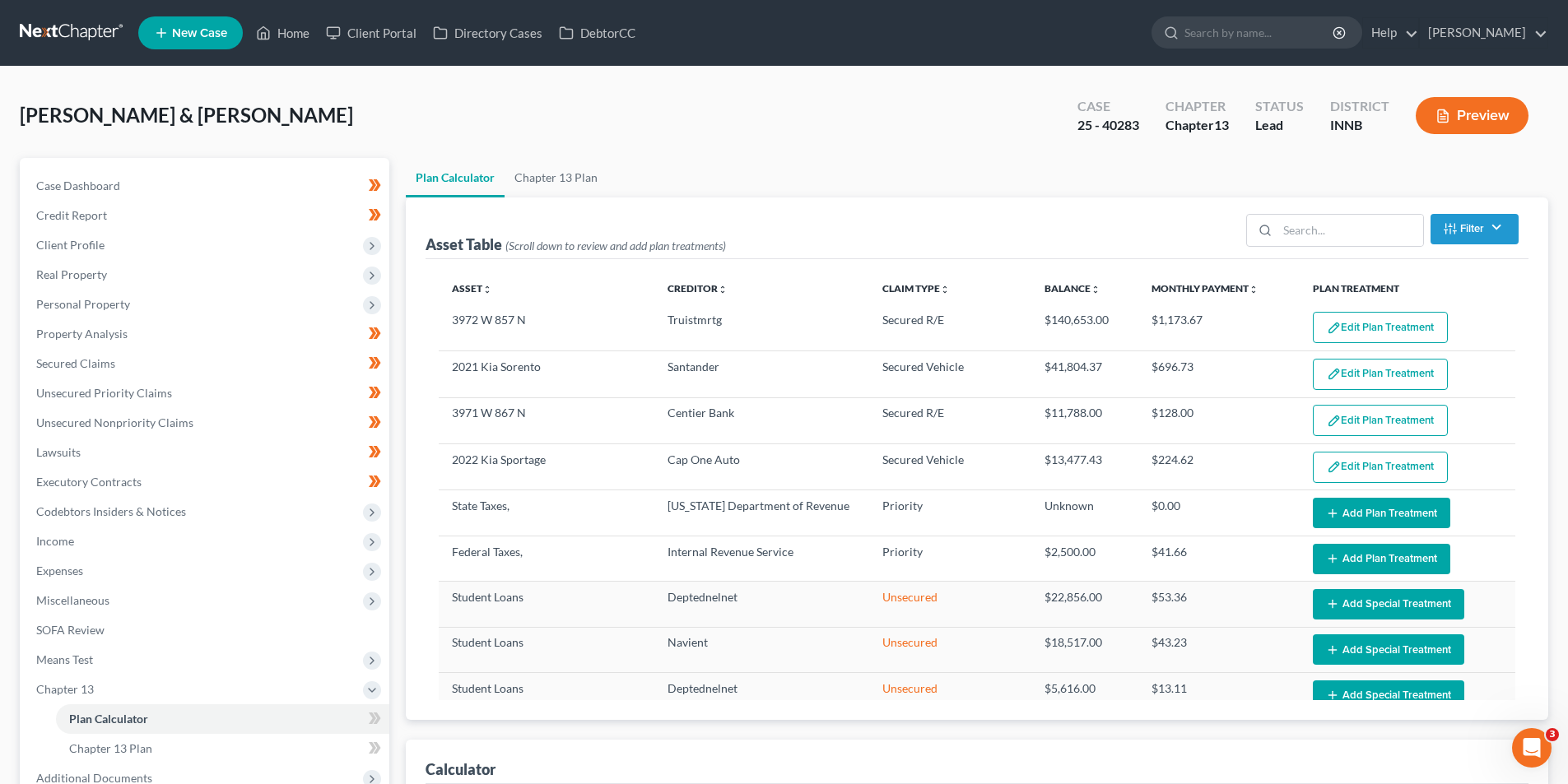
select select "59"
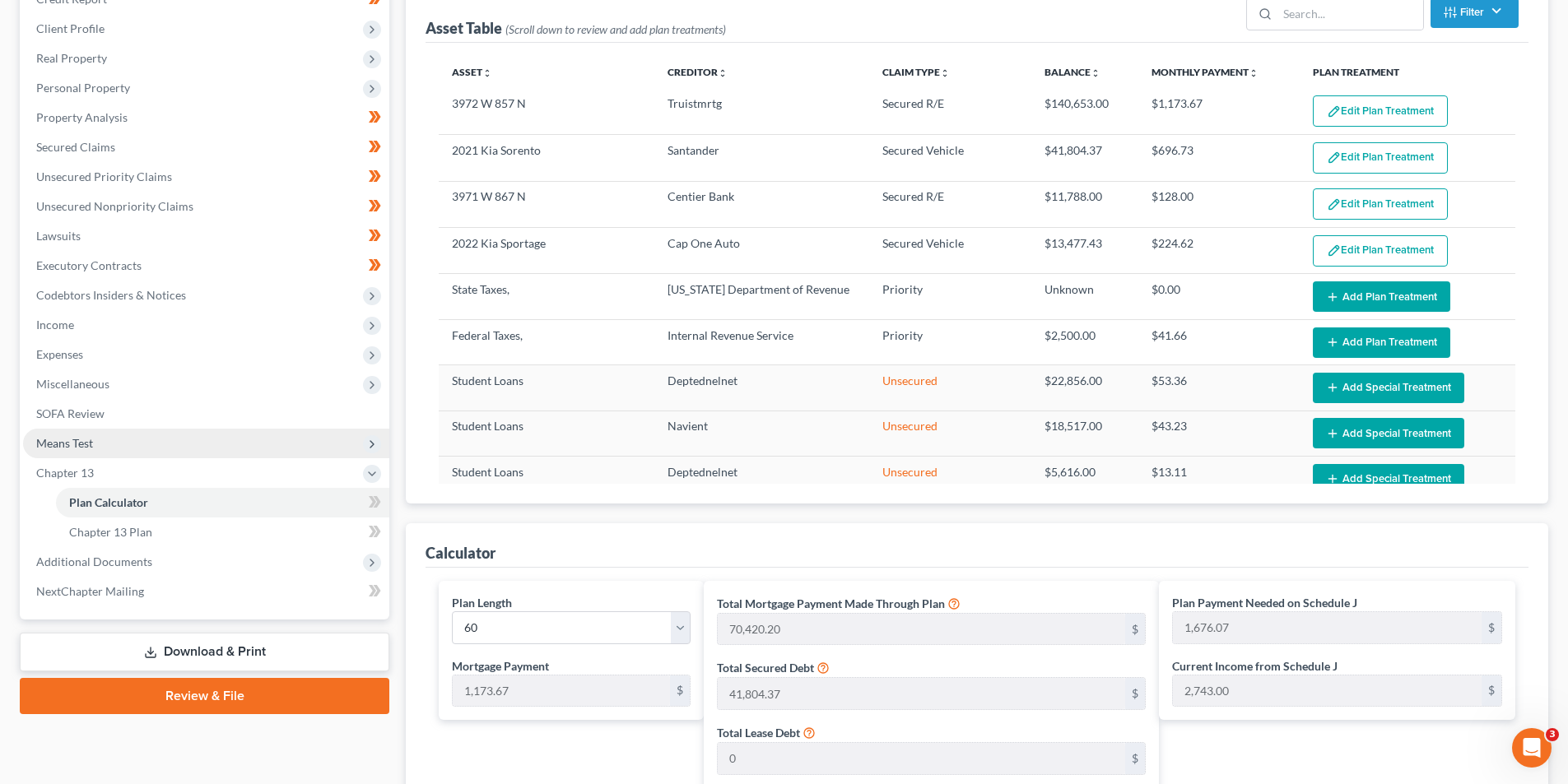
scroll to position [247, 0]
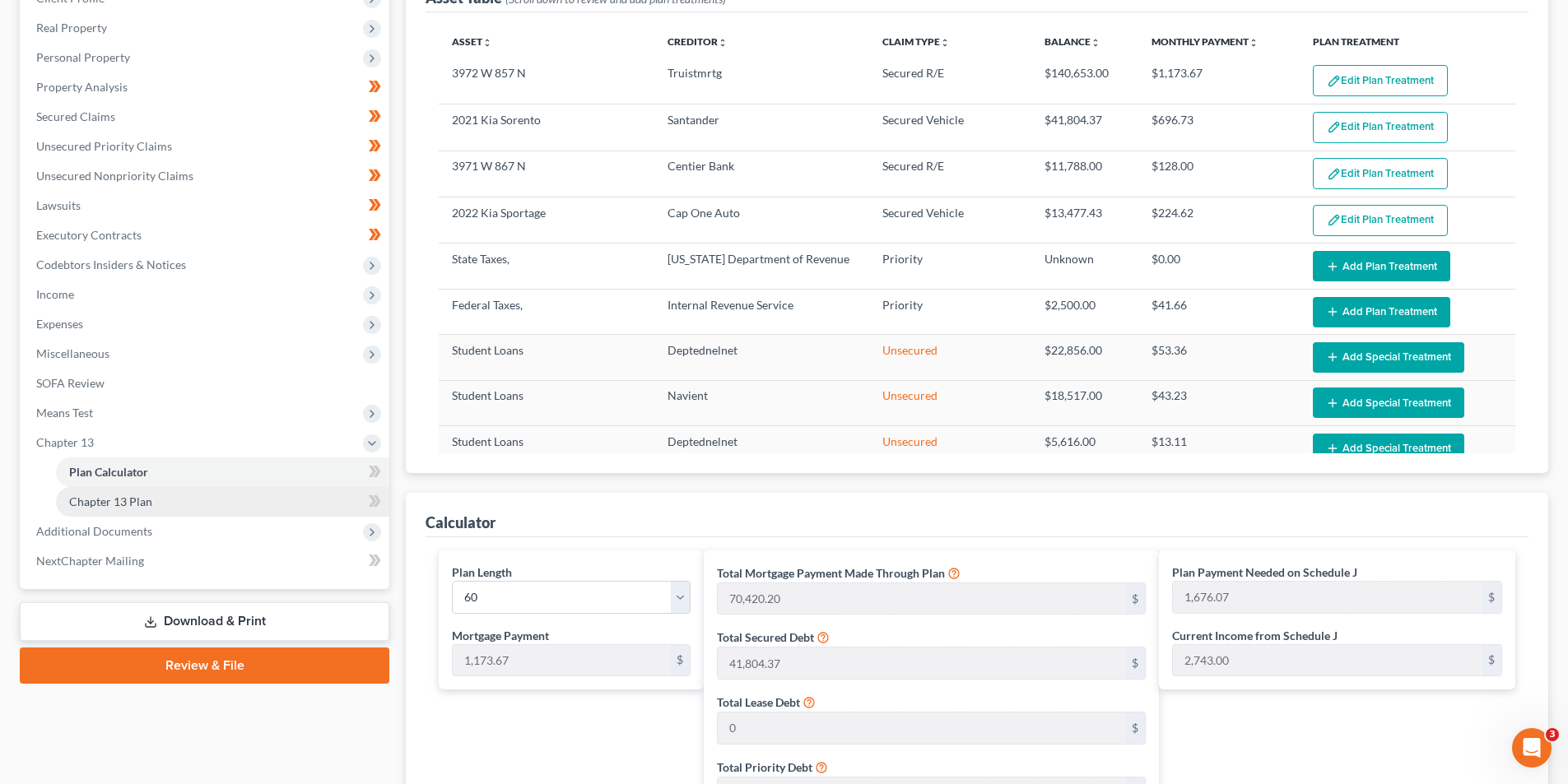
click at [124, 496] on span "Chapter 13 Plan" at bounding box center [111, 501] width 83 height 14
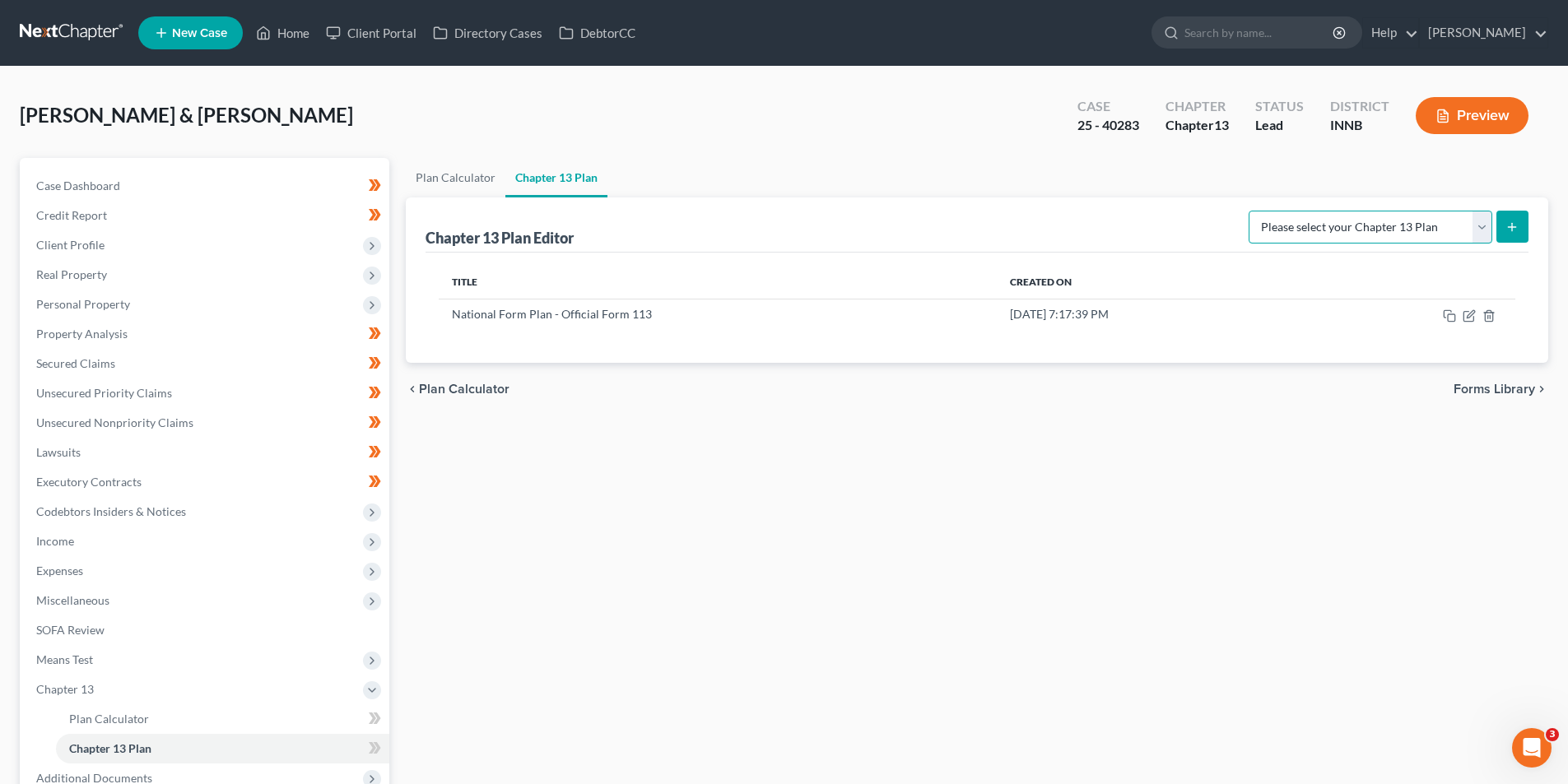
click at [1482, 226] on select "Please select your Chapter 13 Plan National Form Plan - Official Form 113" at bounding box center [1370, 226] width 244 height 33
select select "0"
click at [1254, 210] on select "Please select your Chapter 13 Plan National Form Plan - Official Form 113" at bounding box center [1370, 226] width 244 height 33
click at [1517, 231] on icon "submit" at bounding box center [1512, 227] width 13 height 13
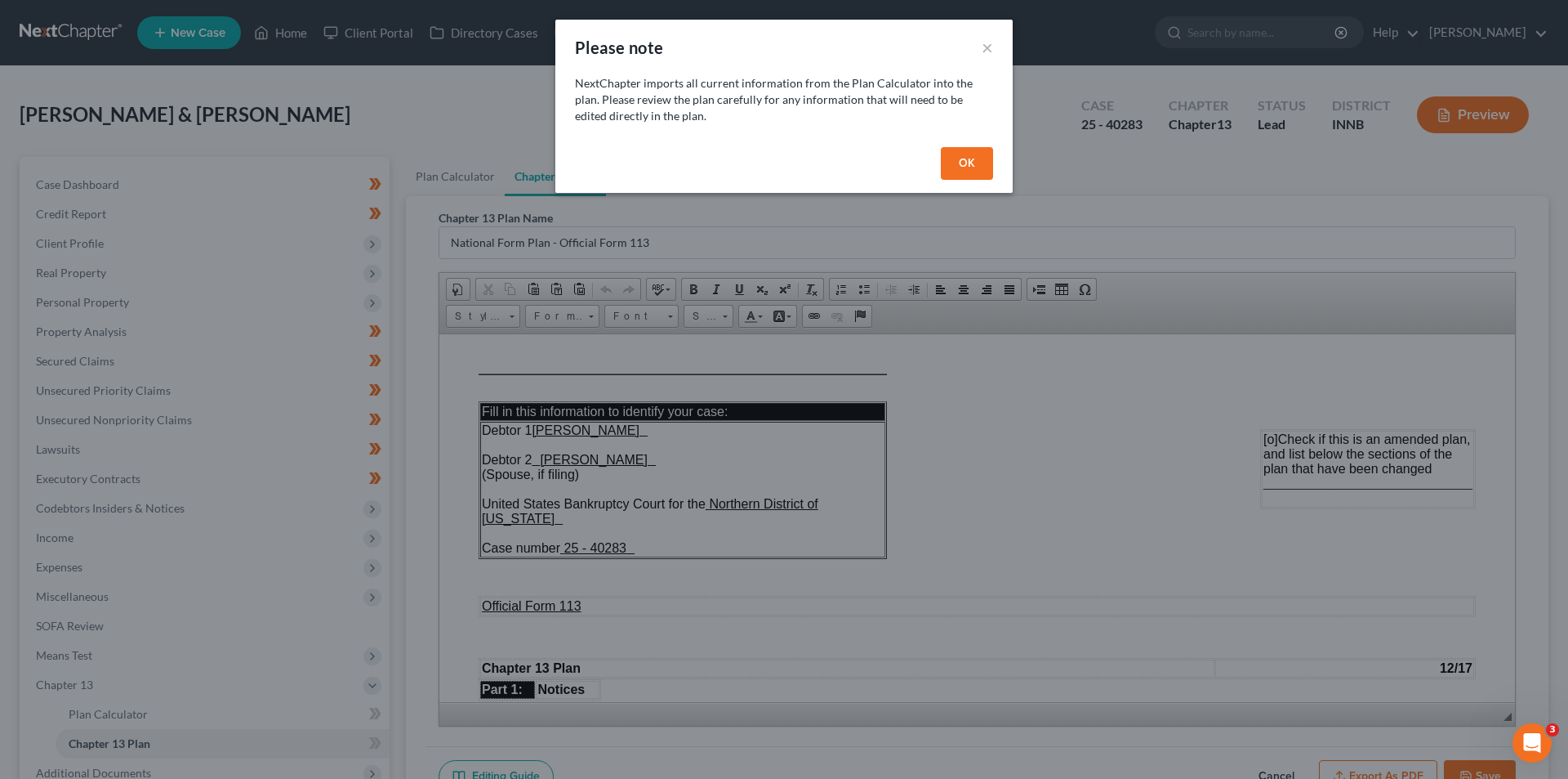
click at [963, 165] on button "OK" at bounding box center [967, 163] width 52 height 32
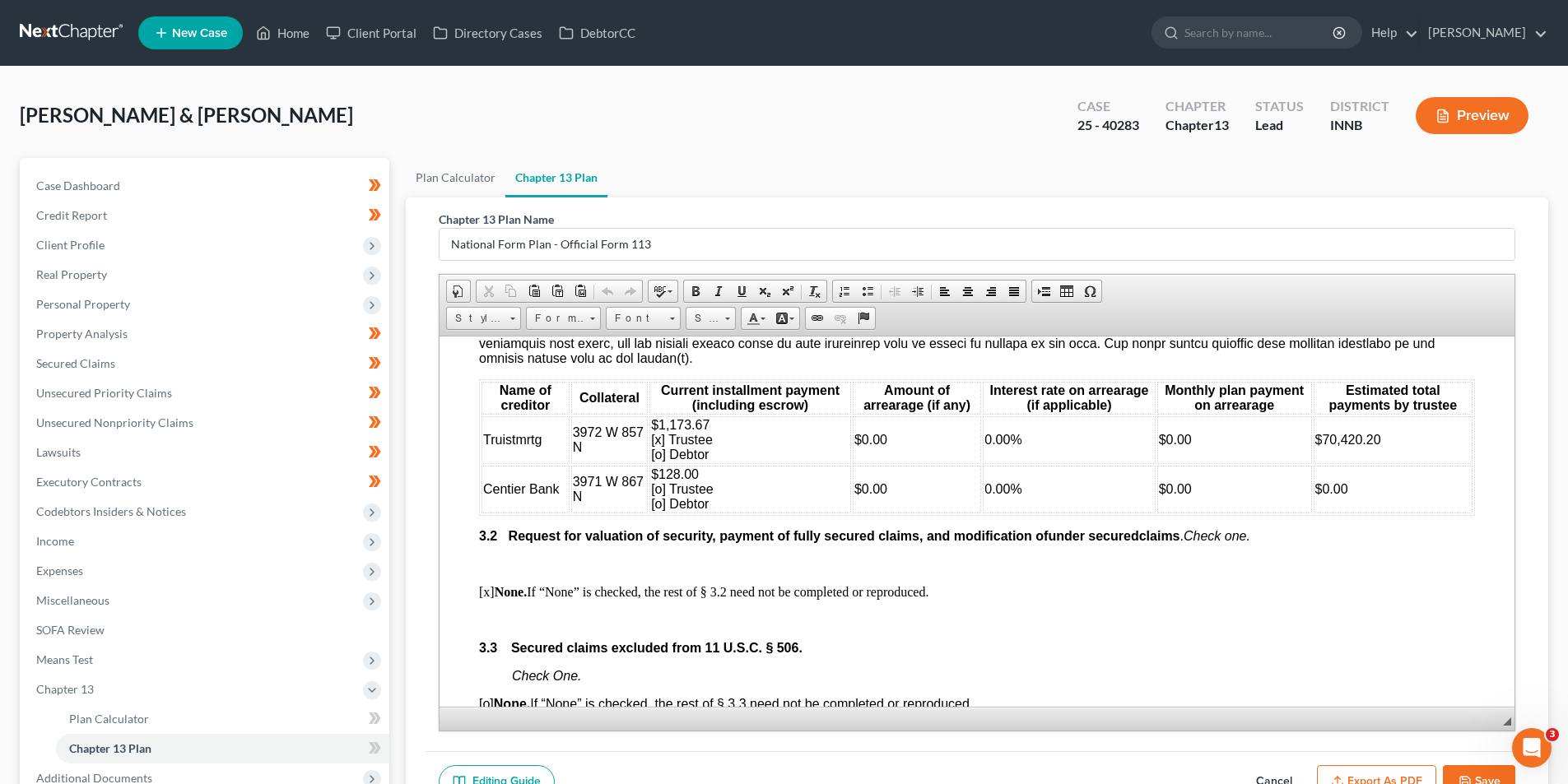
scroll to position [1892, 0]
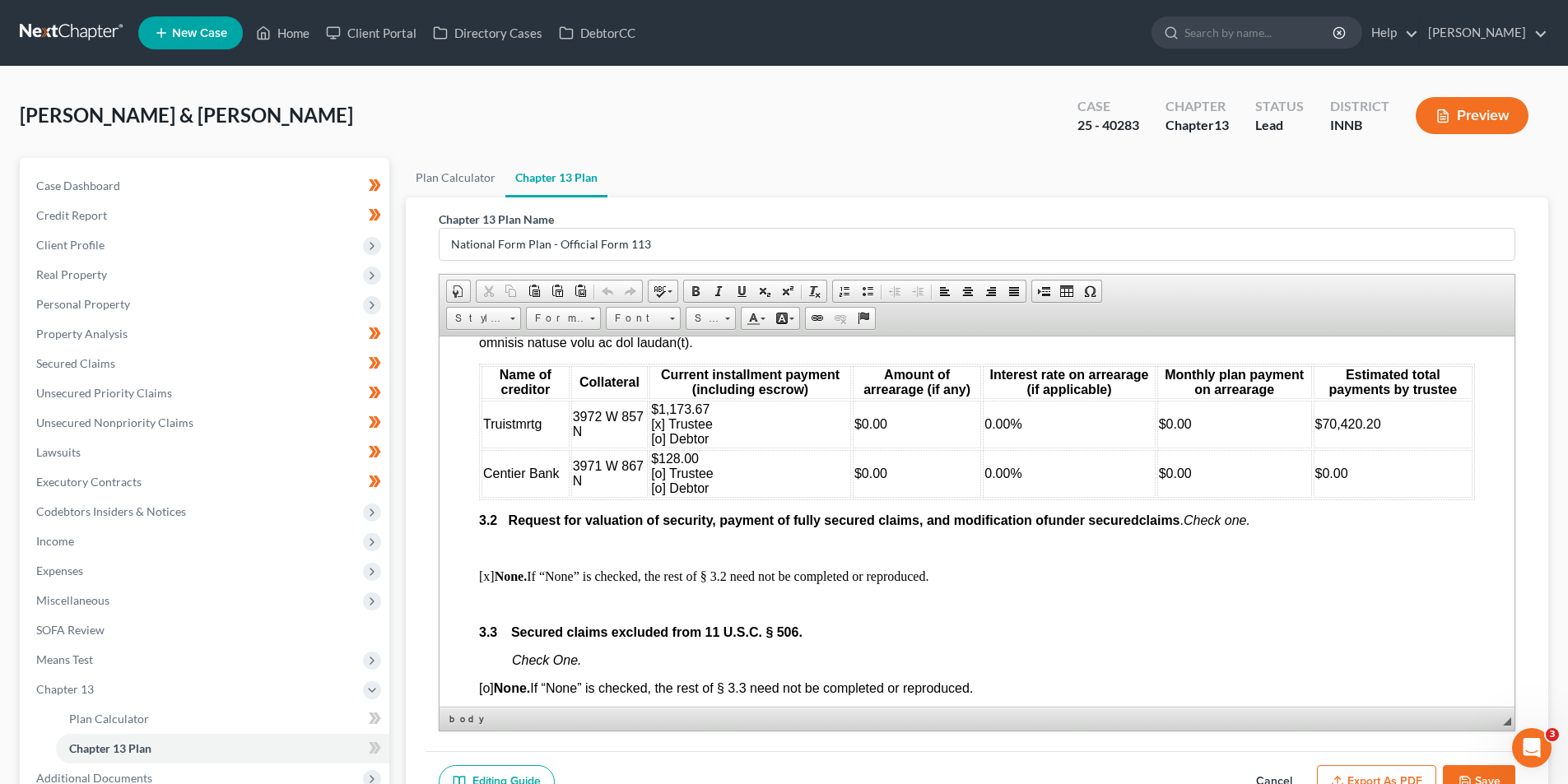
click at [658, 490] on span "$128.00 [o] Trustee [o] Debtor" at bounding box center [682, 472] width 63 height 43
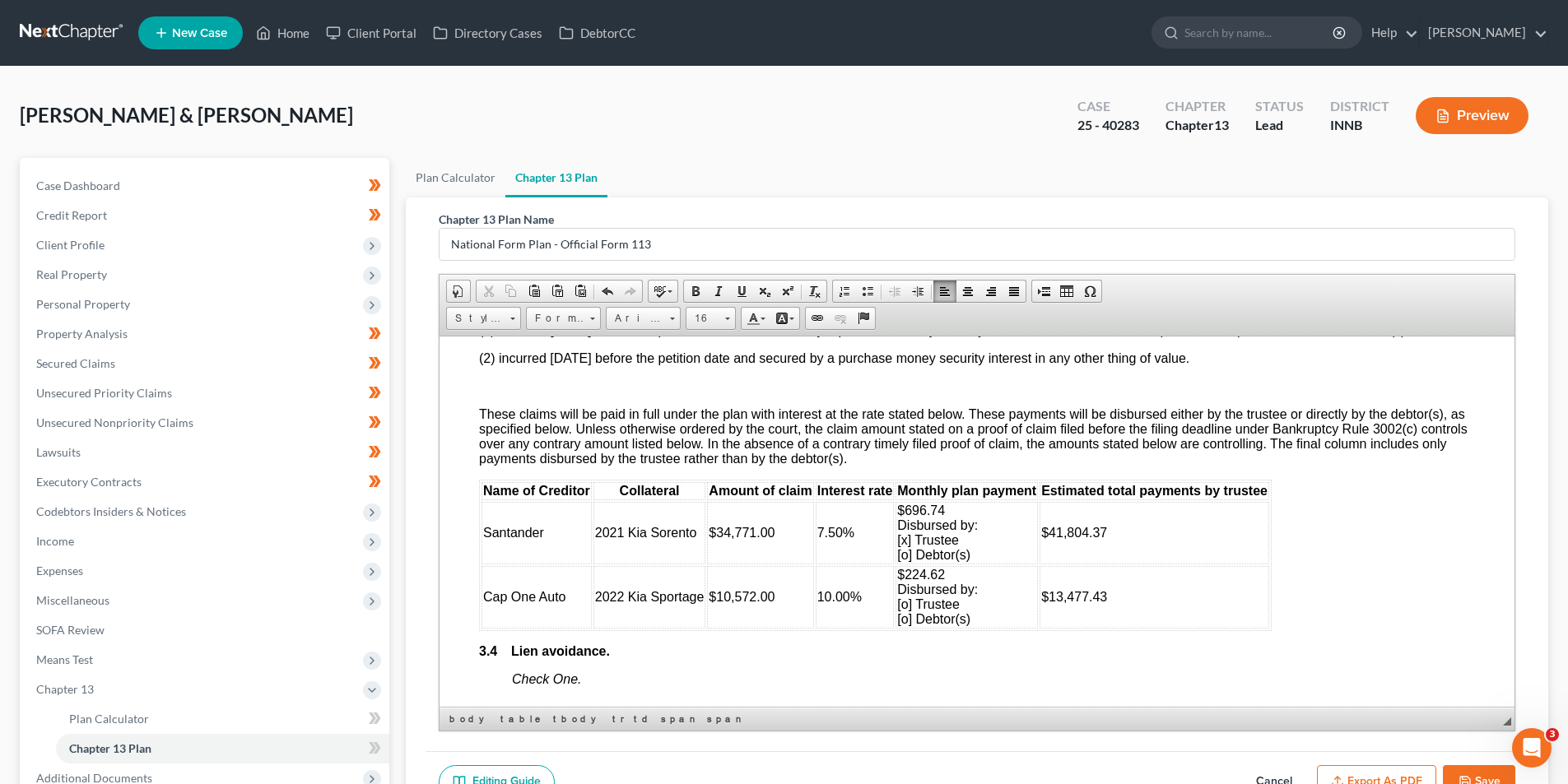
scroll to position [2385, 0]
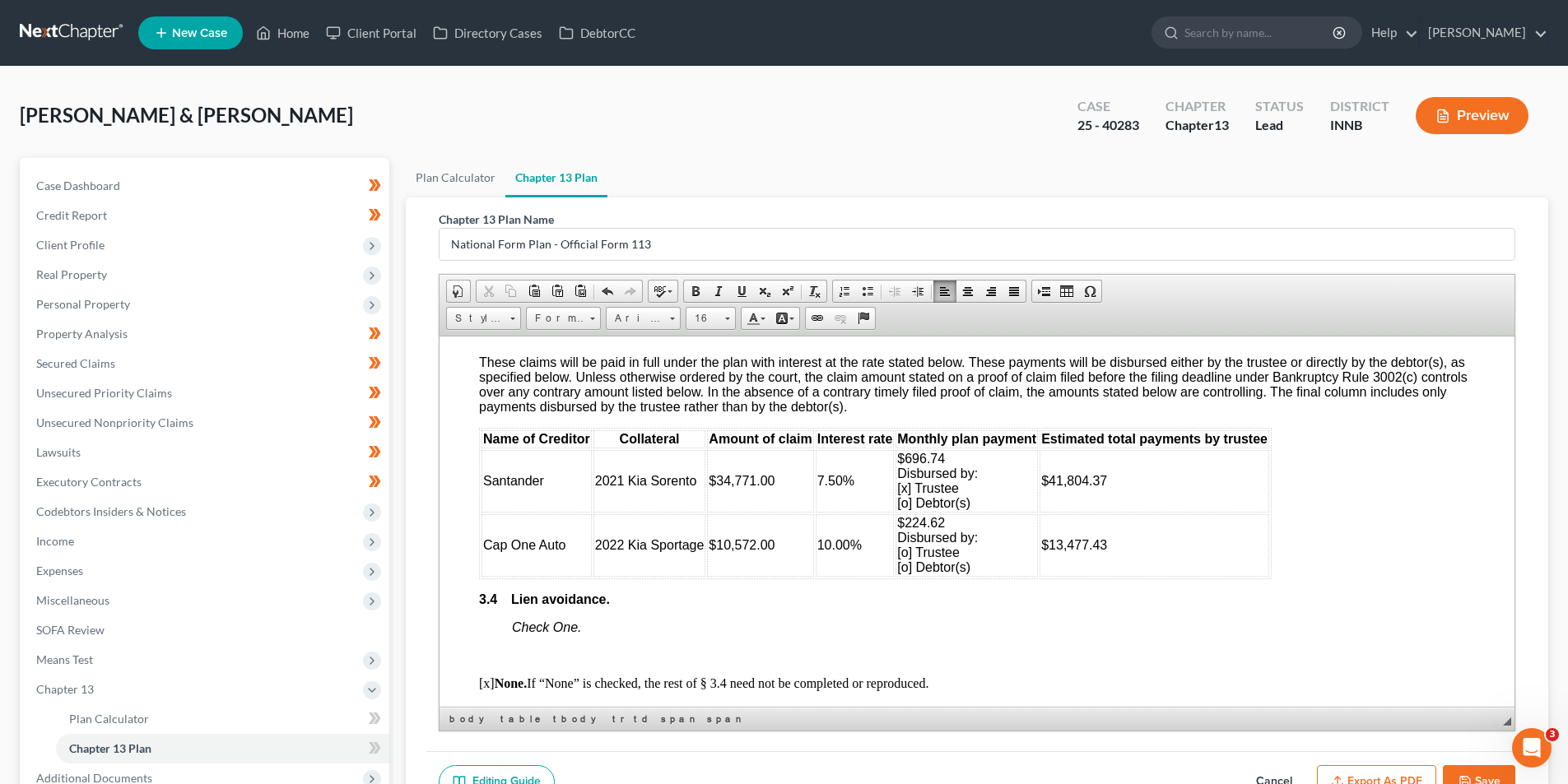
drag, startPoint x: 902, startPoint y: 581, endPoint x: 915, endPoint y: 547, distance: 36.4
click at [903, 573] on span "$224.62 Disbursed by: [o] Trustee [o] Debtor(s)" at bounding box center [937, 544] width 81 height 58
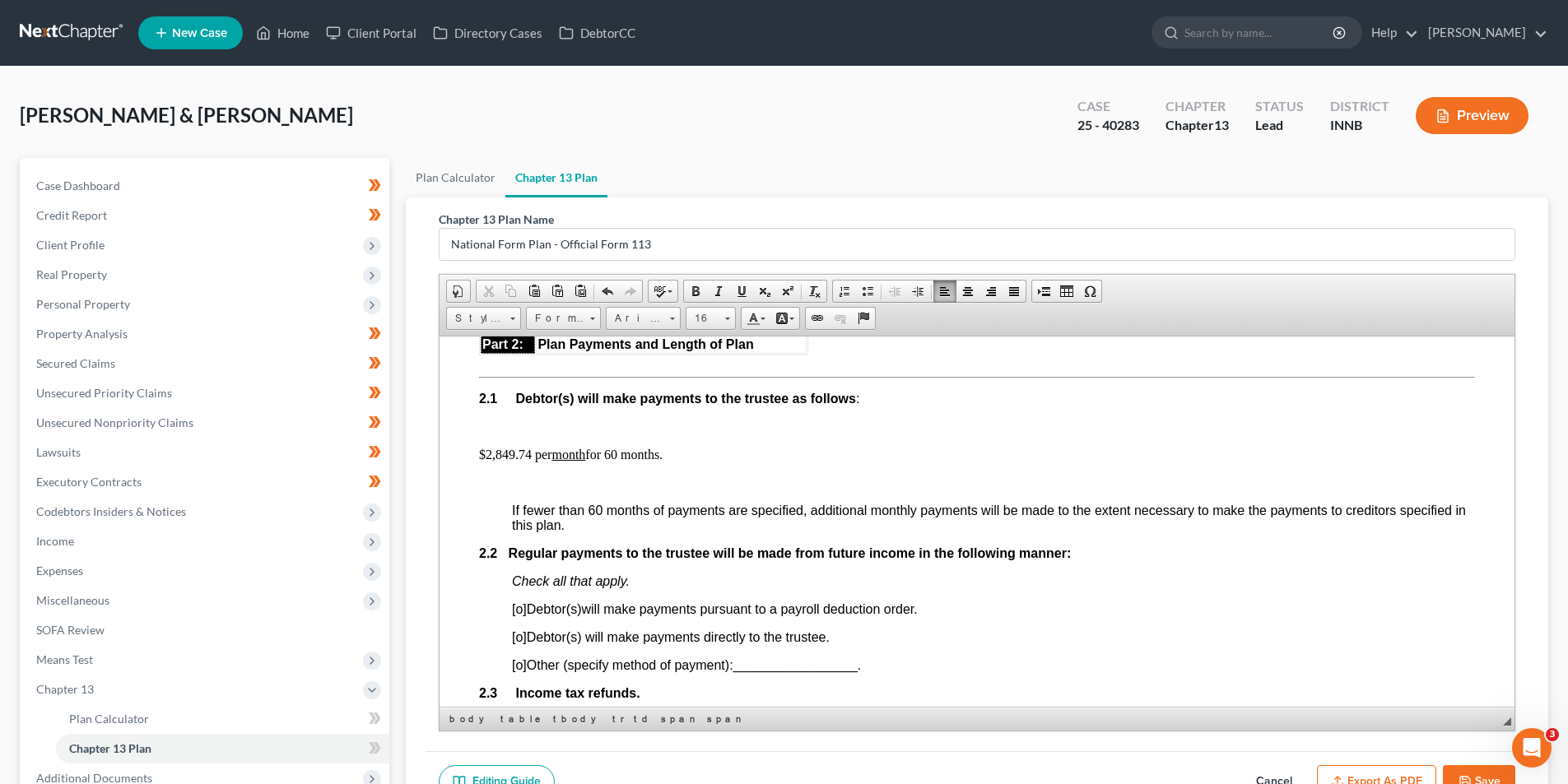
scroll to position [182, 0]
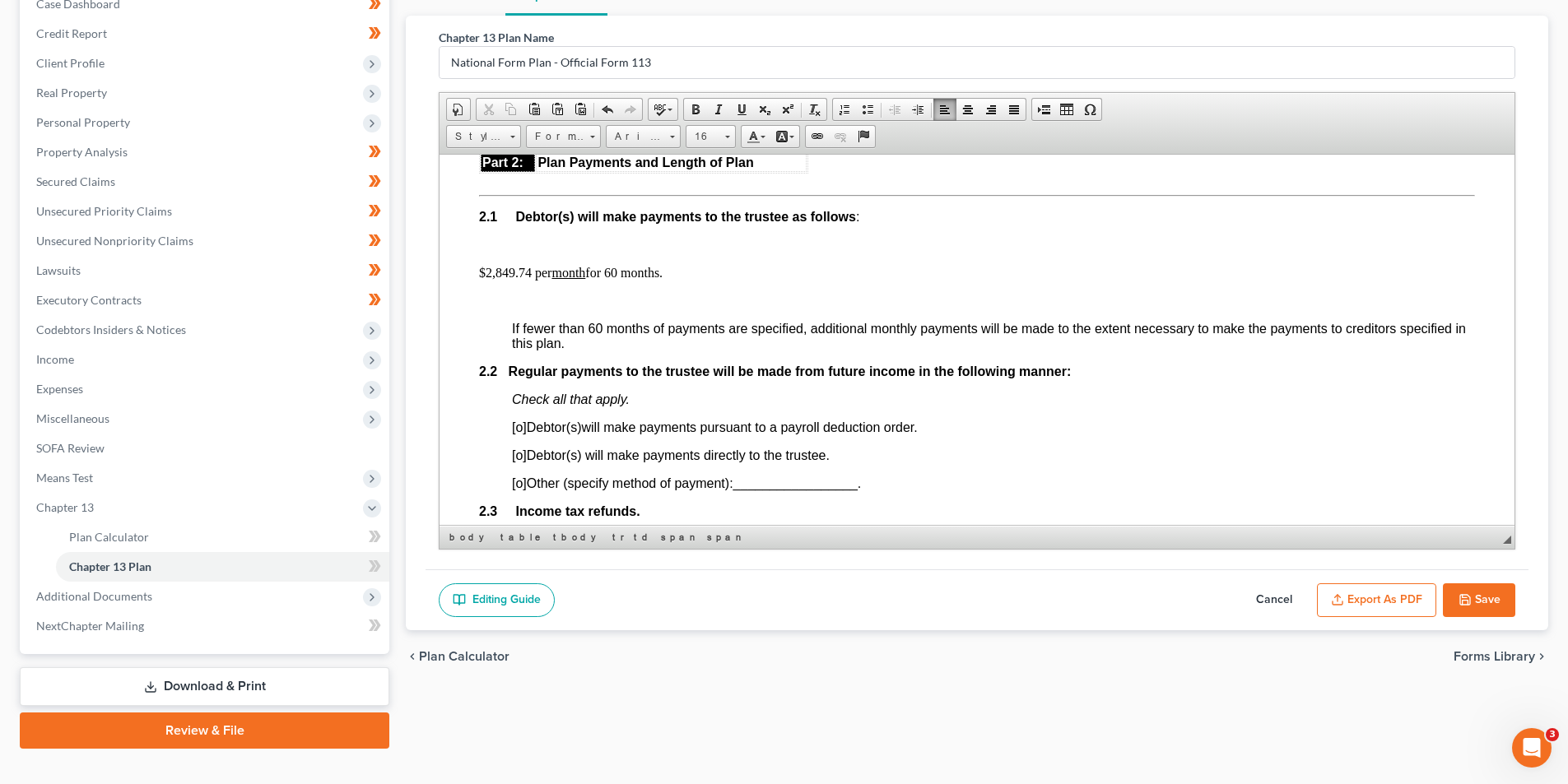
drag, startPoint x: 1574, startPoint y: 177, endPoint x: 924, endPoint y: 158, distance: 650.3
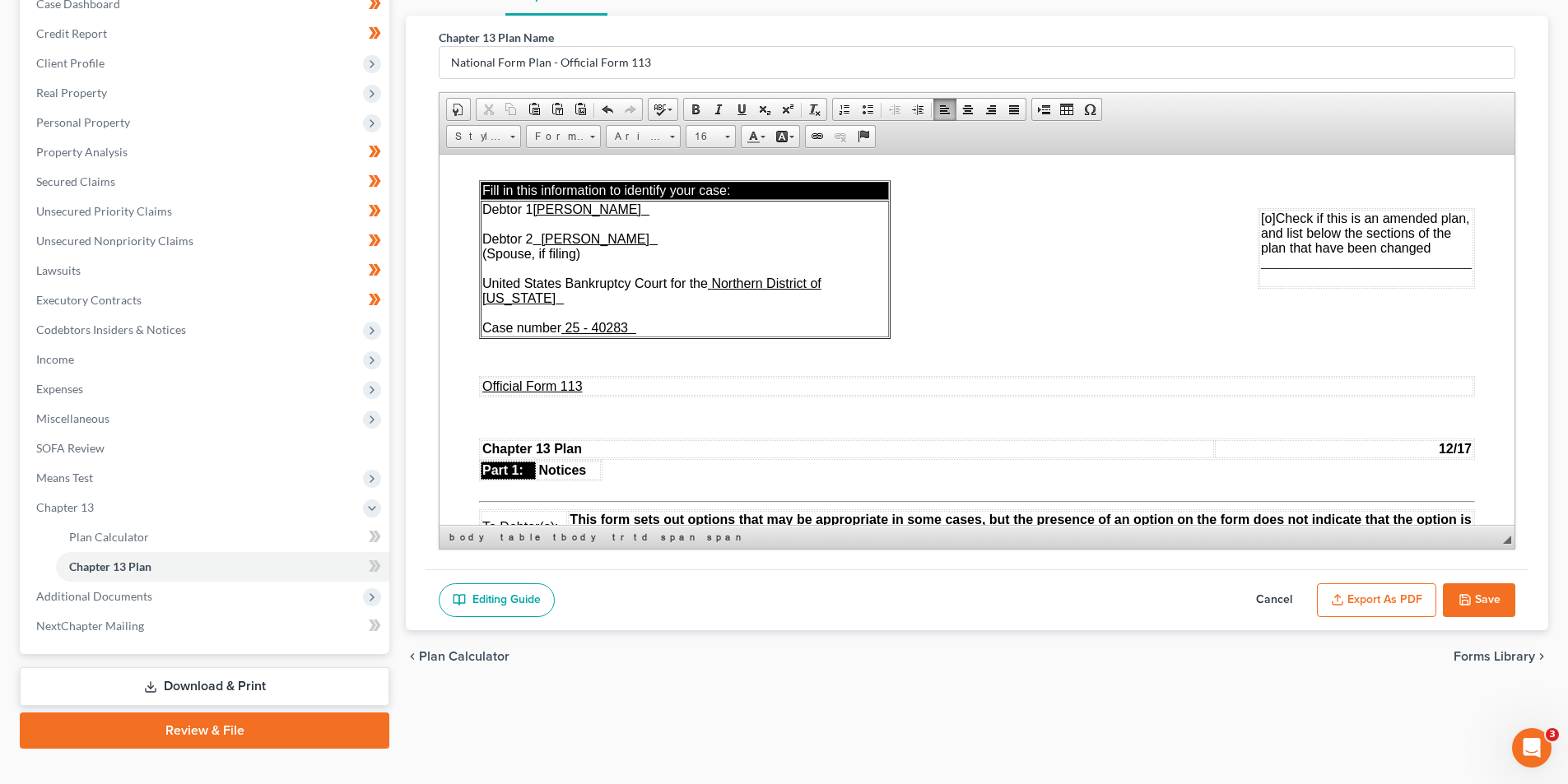
scroll to position [0, 0]
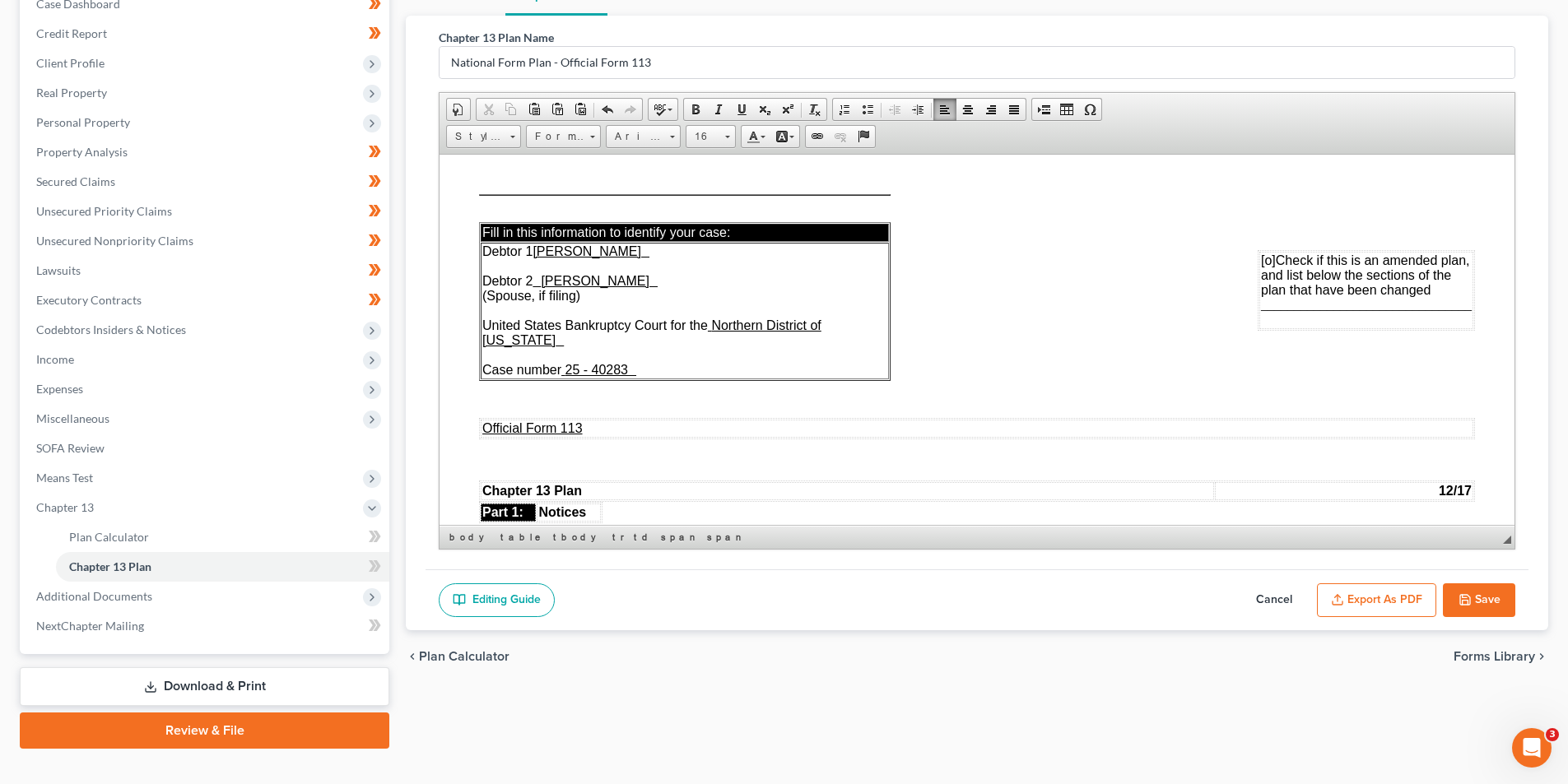
click at [1261, 263] on span "[o]" at bounding box center [1268, 259] width 15 height 14
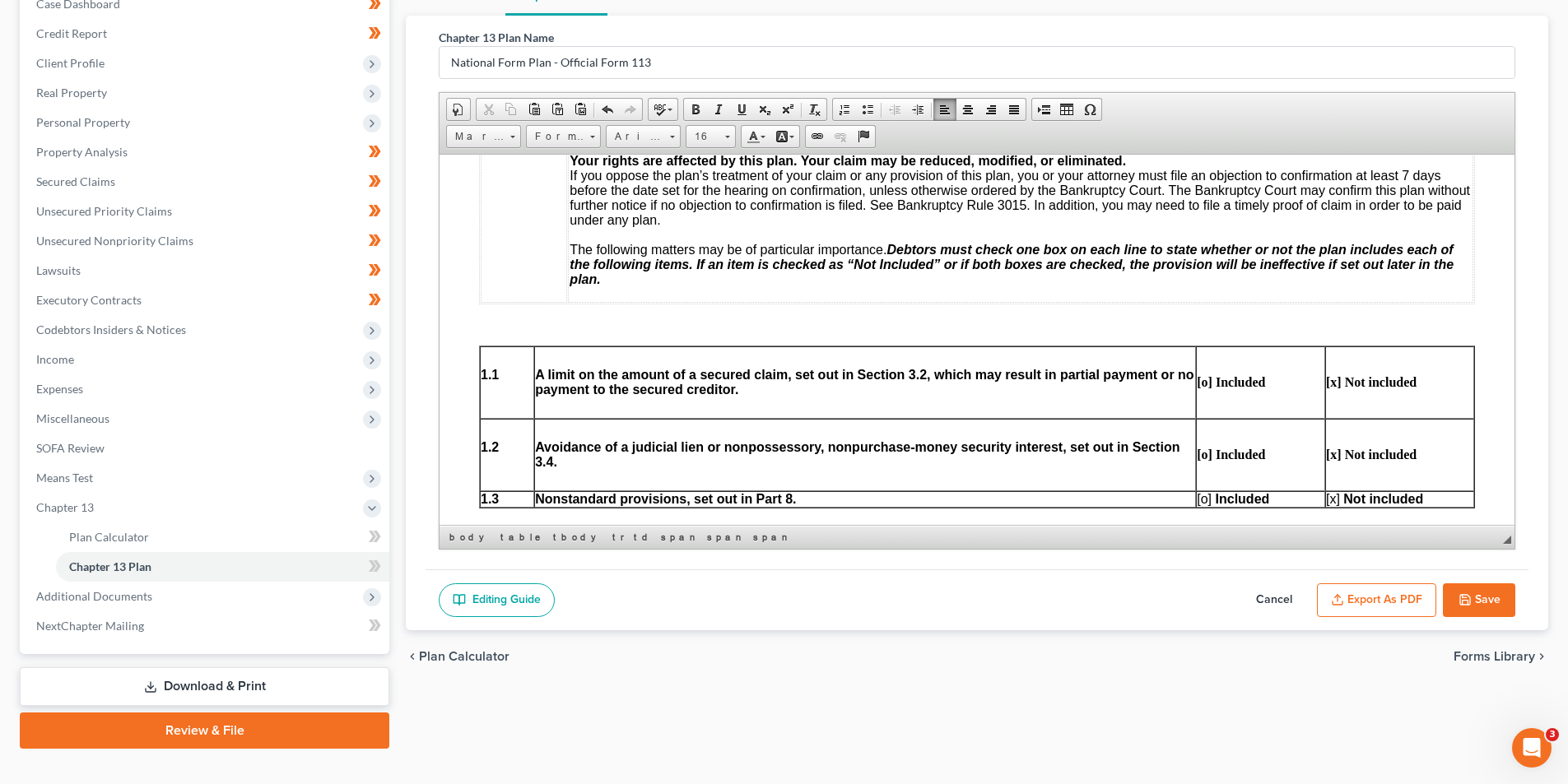
scroll to position [494, 0]
click at [1203, 505] on p "[o] Included" at bounding box center [1260, 498] width 128 height 15
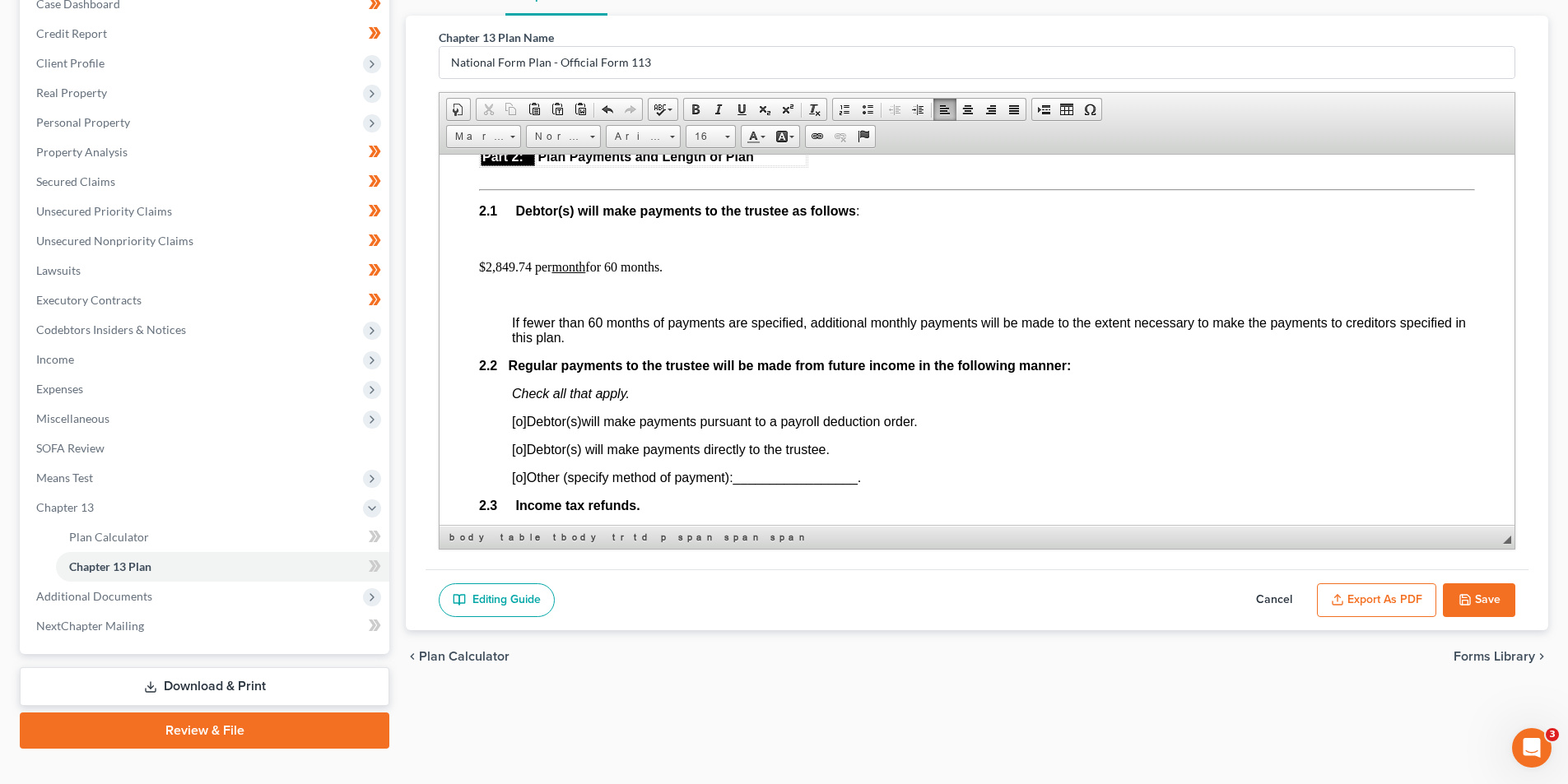
scroll to position [987, 0]
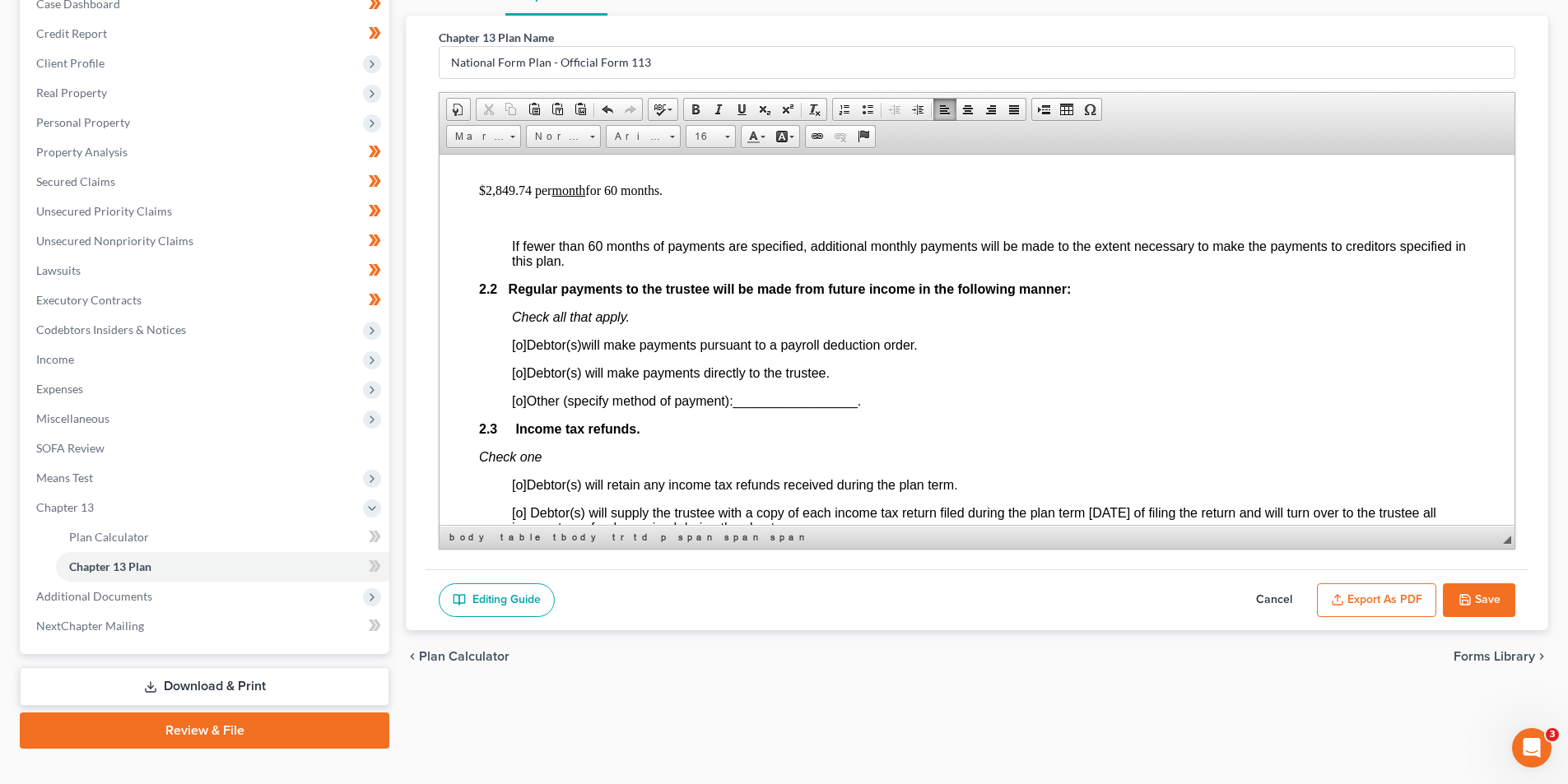
drag, startPoint x: 519, startPoint y: 376, endPoint x: 524, endPoint y: 345, distance: 31.4
click at [519, 375] on span "[o]" at bounding box center [519, 372] width 15 height 14
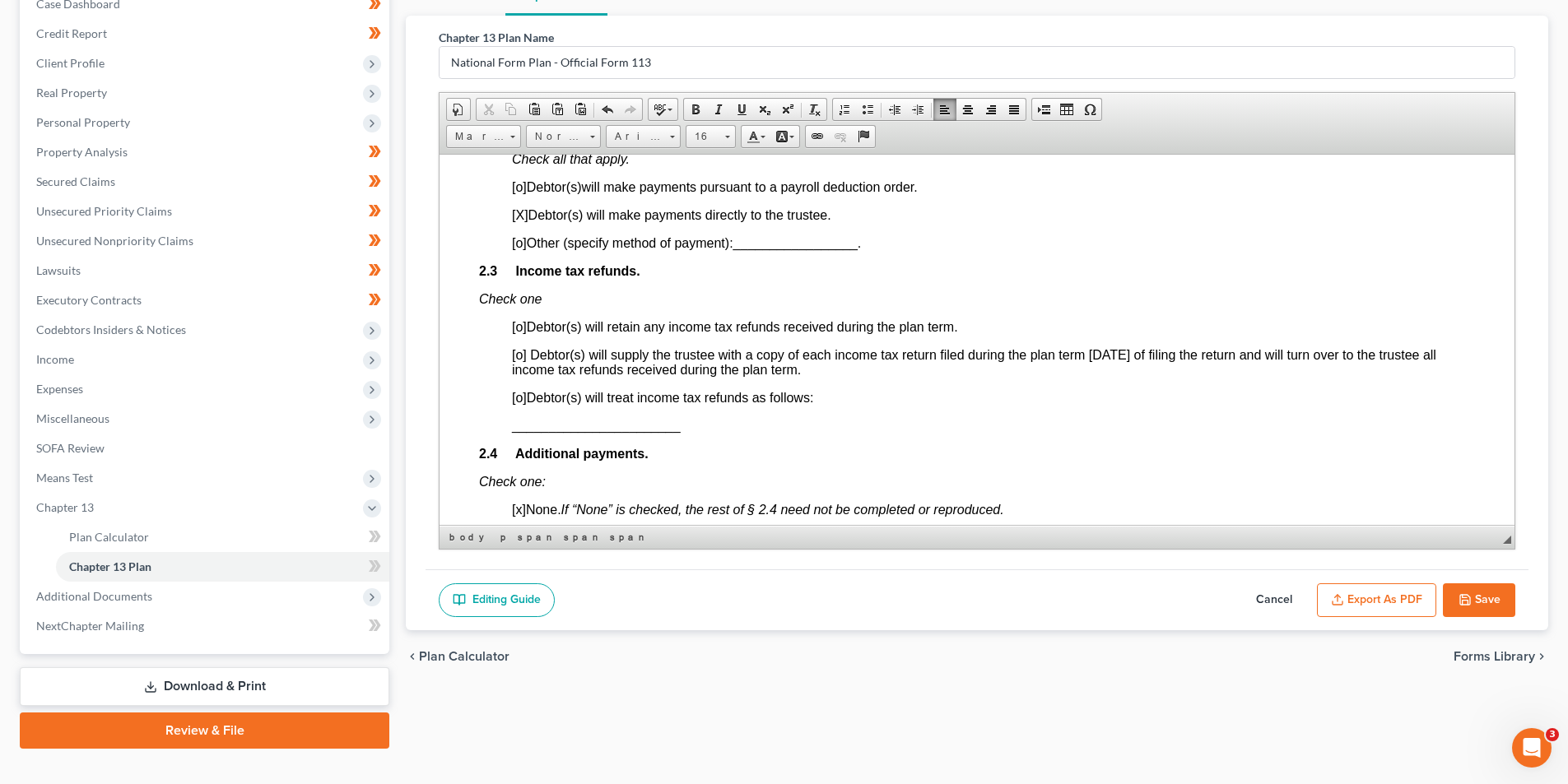
scroll to position [1152, 0]
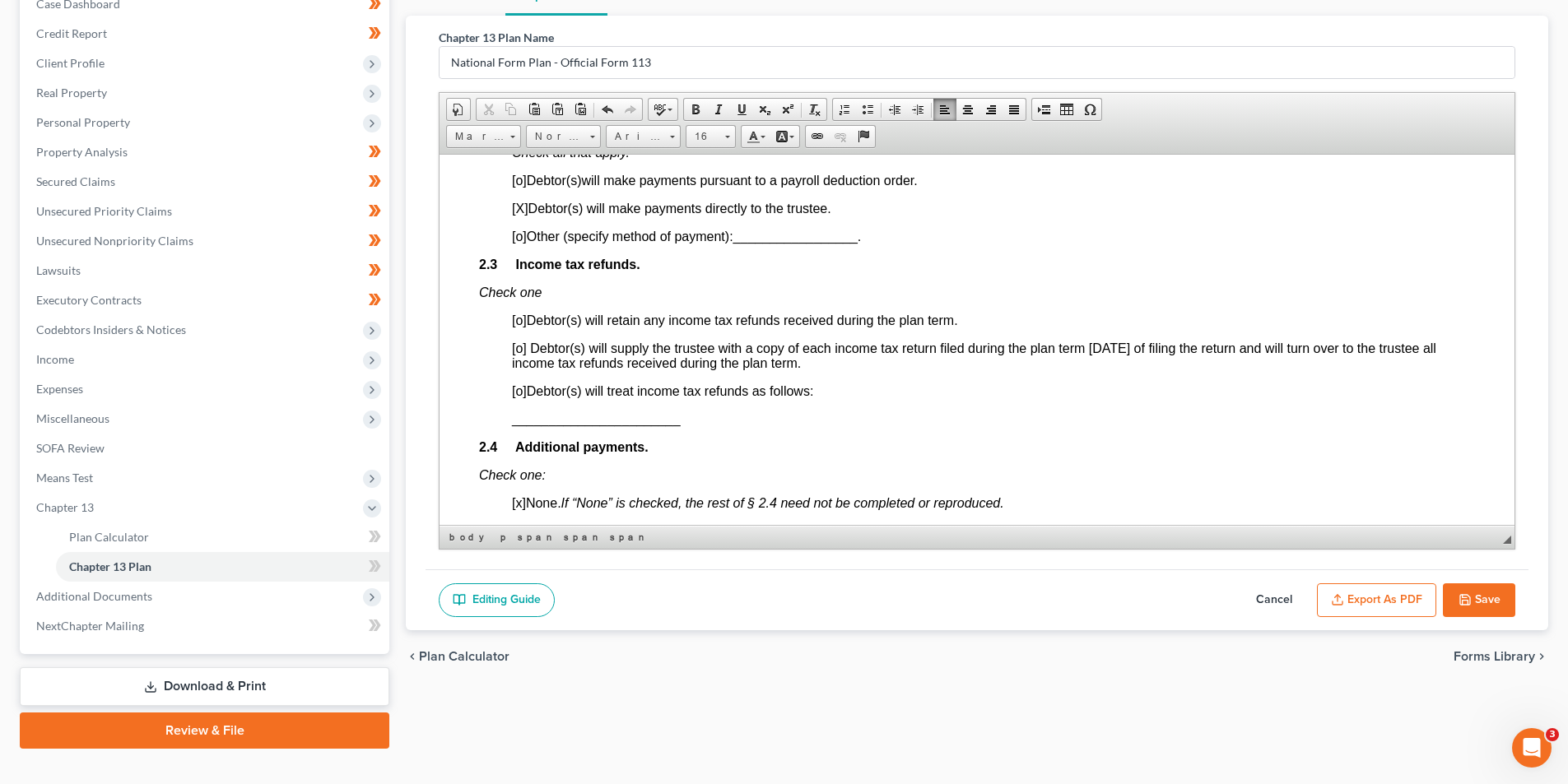
click at [519, 387] on span "[o]" at bounding box center [519, 390] width 15 height 14
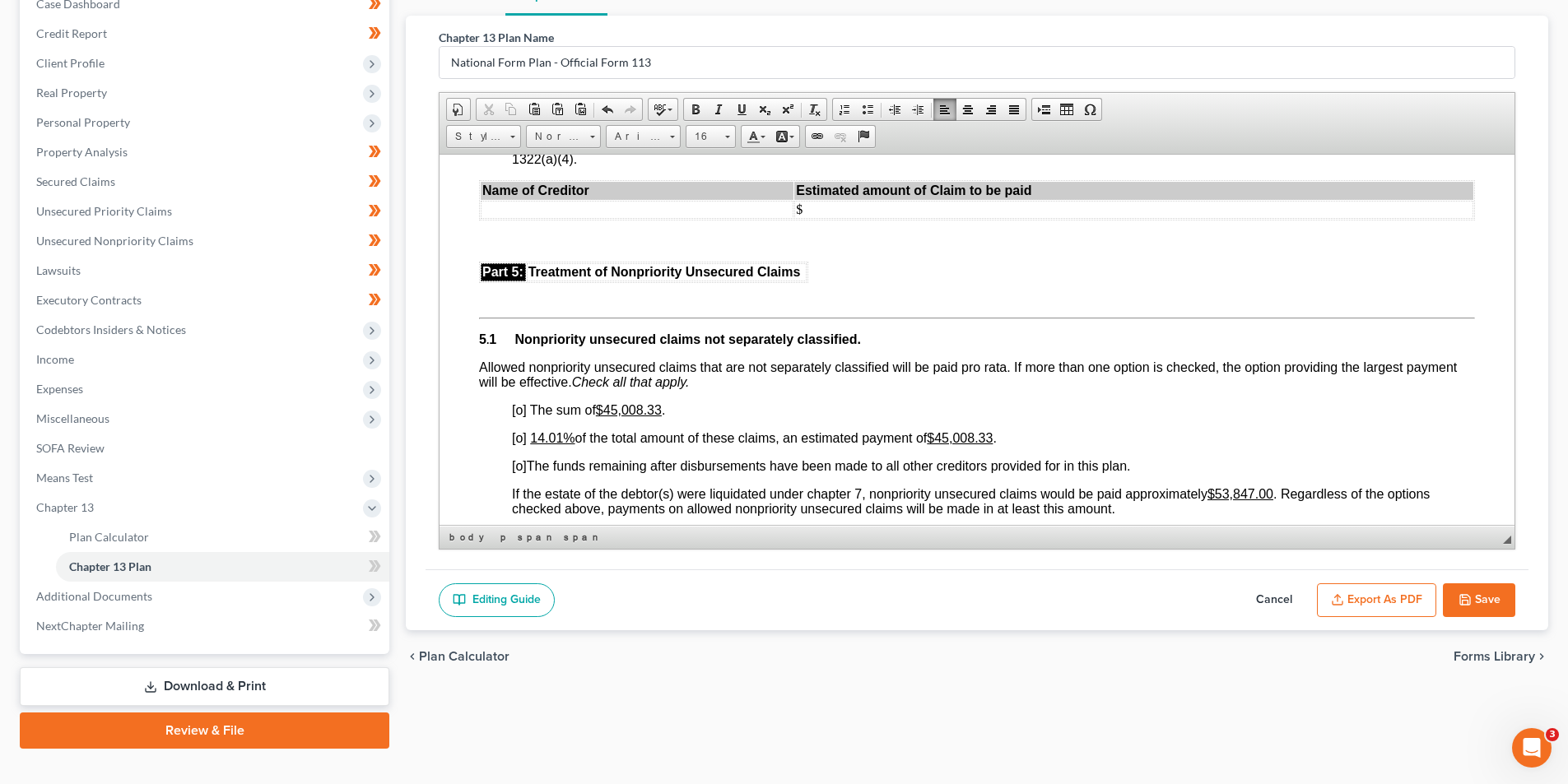
scroll to position [3619, 0]
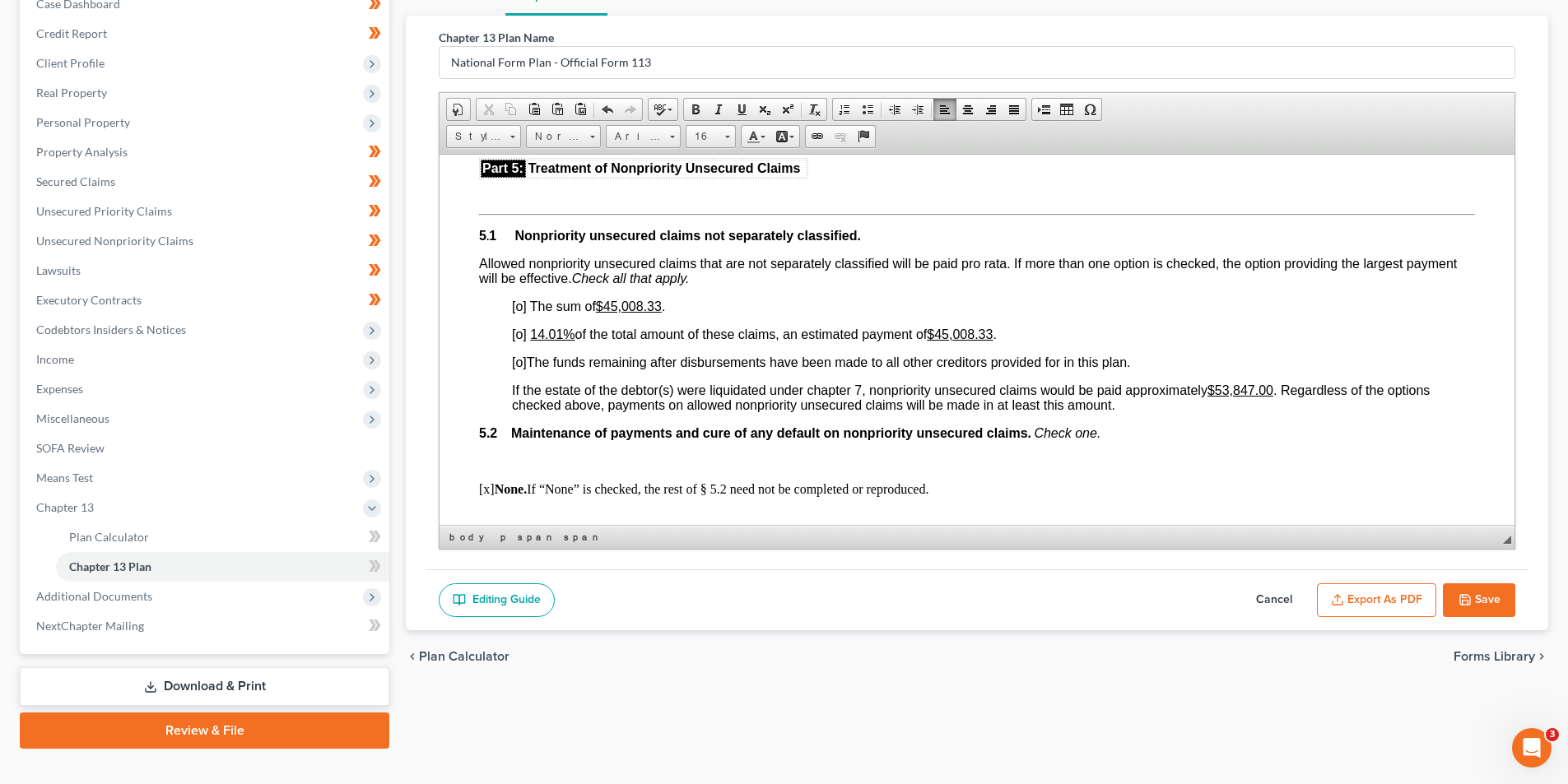
click at [513, 313] on span "[o]" at bounding box center [519, 305] width 15 height 14
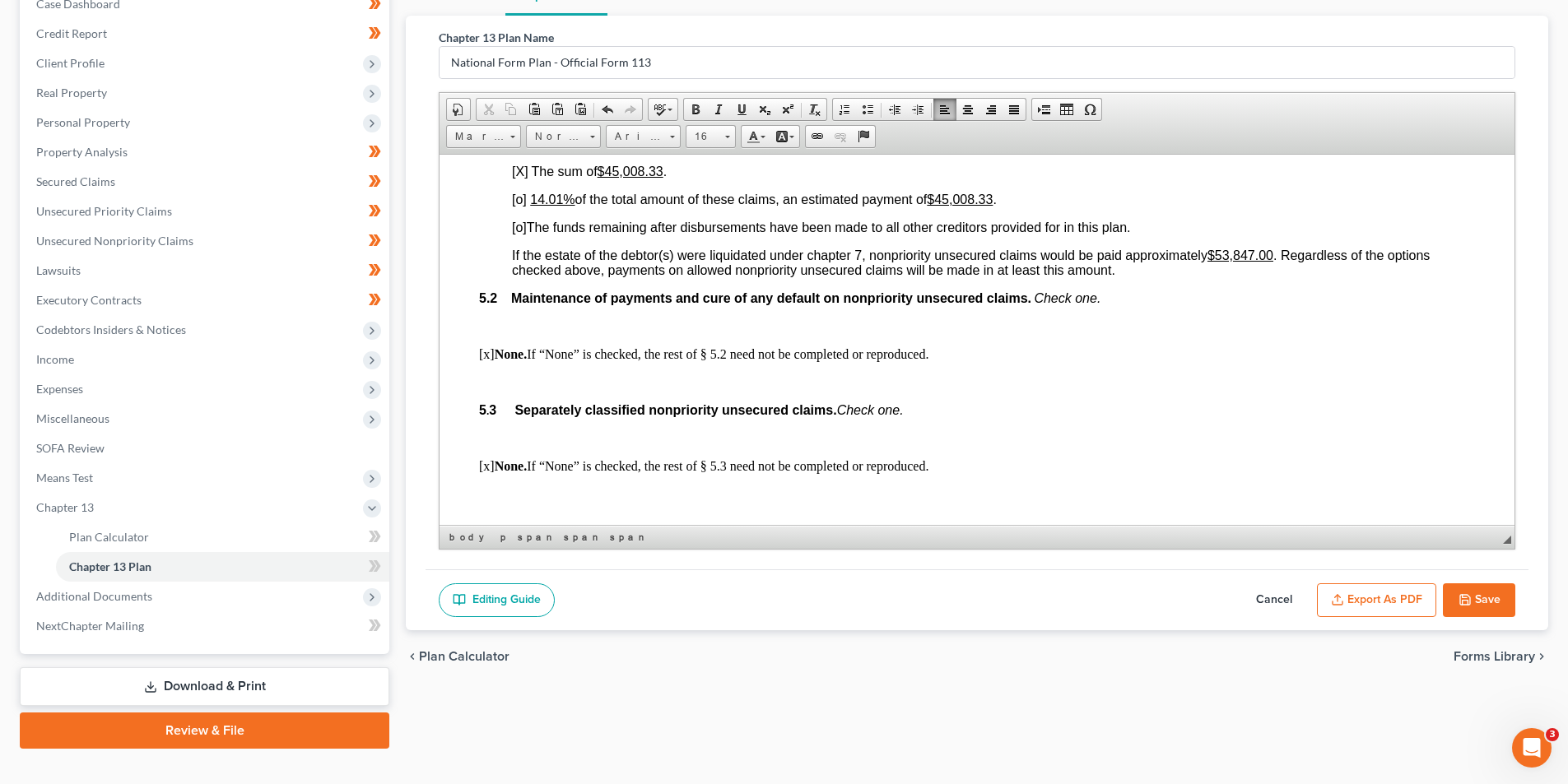
scroll to position [3783, 0]
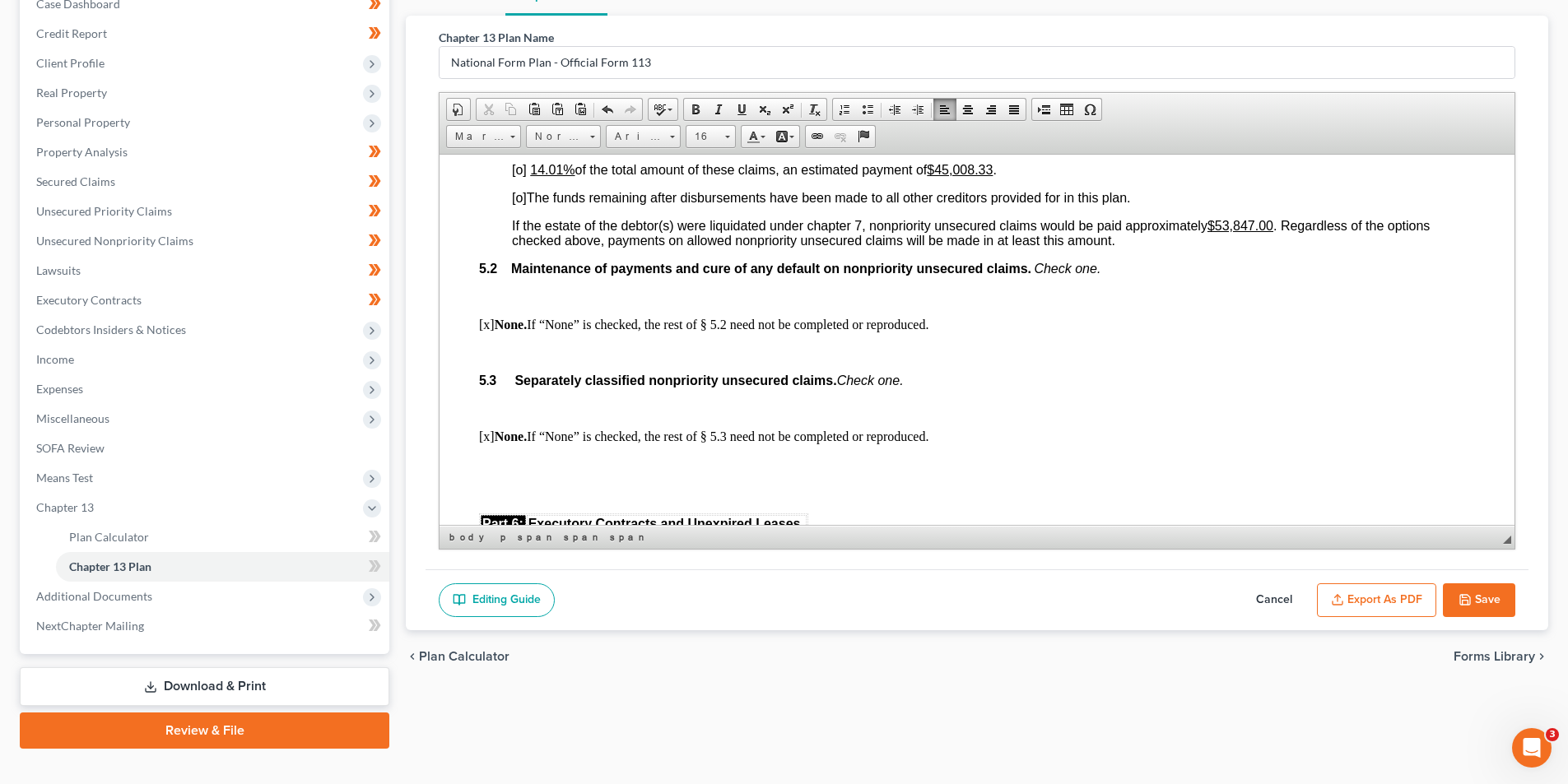
click at [522, 204] on span "[o]" at bounding box center [519, 197] width 15 height 14
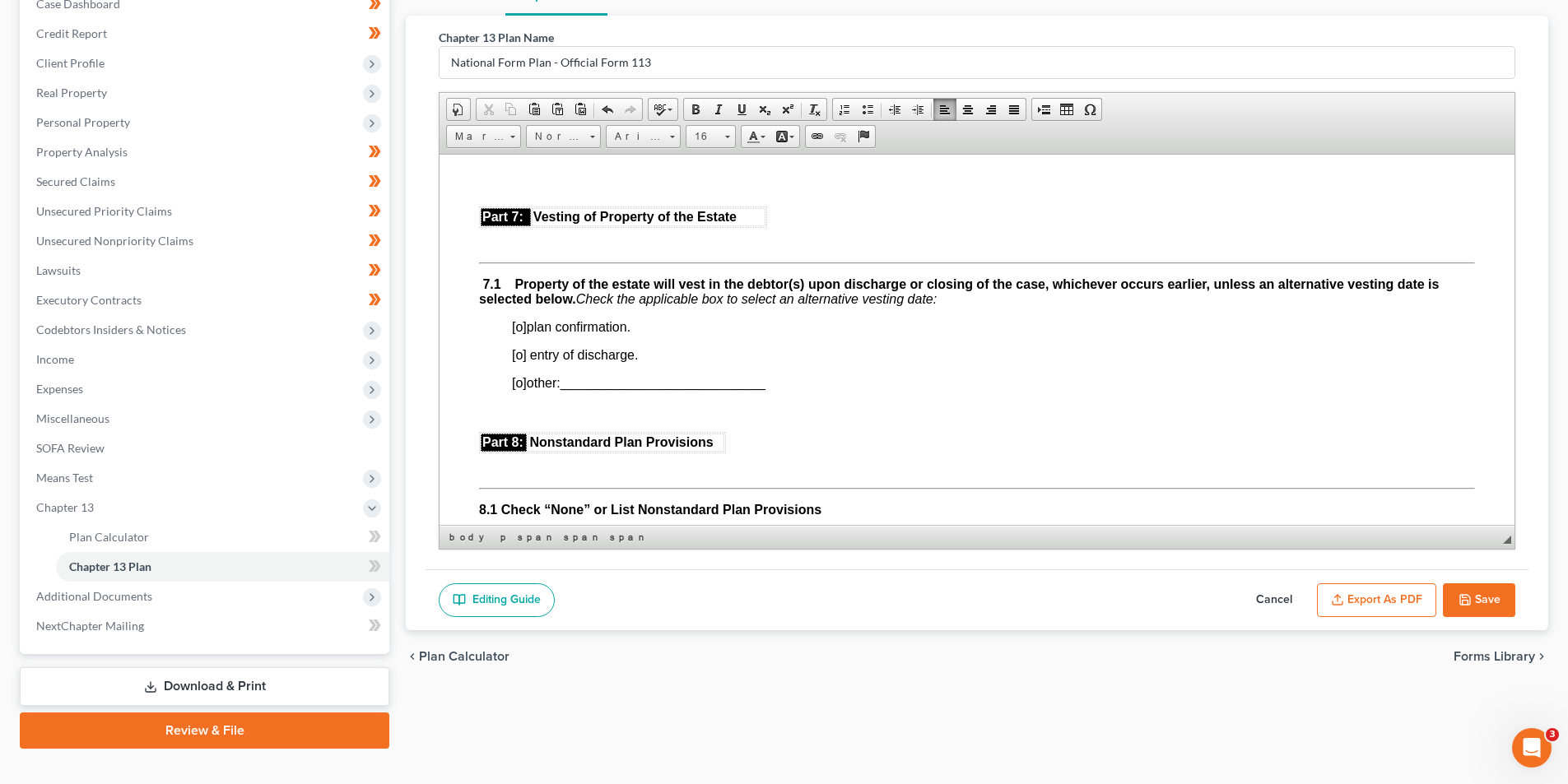
scroll to position [4360, 0]
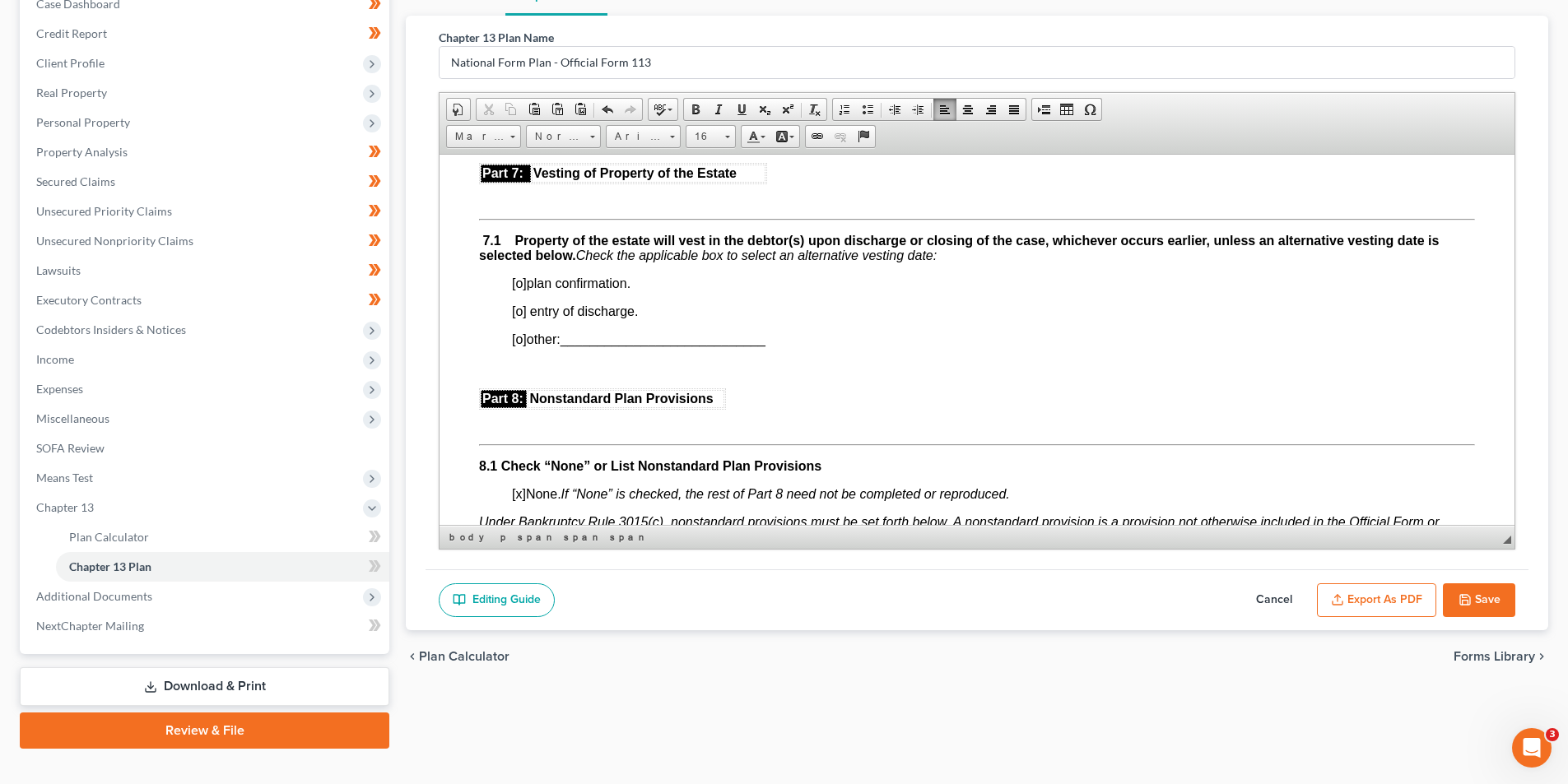
click at [515, 318] on span "[o]" at bounding box center [519, 310] width 15 height 14
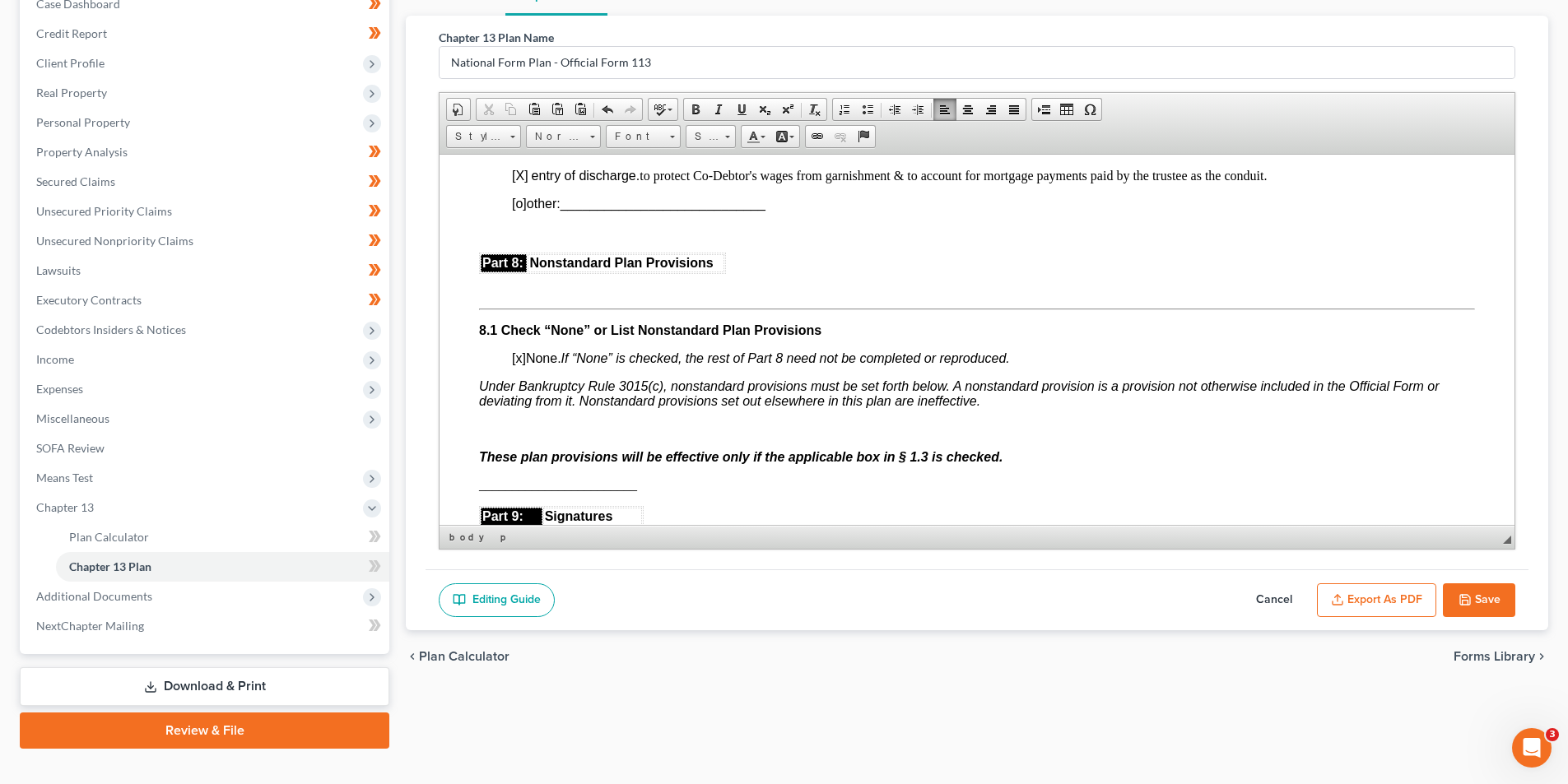
scroll to position [4606, 0]
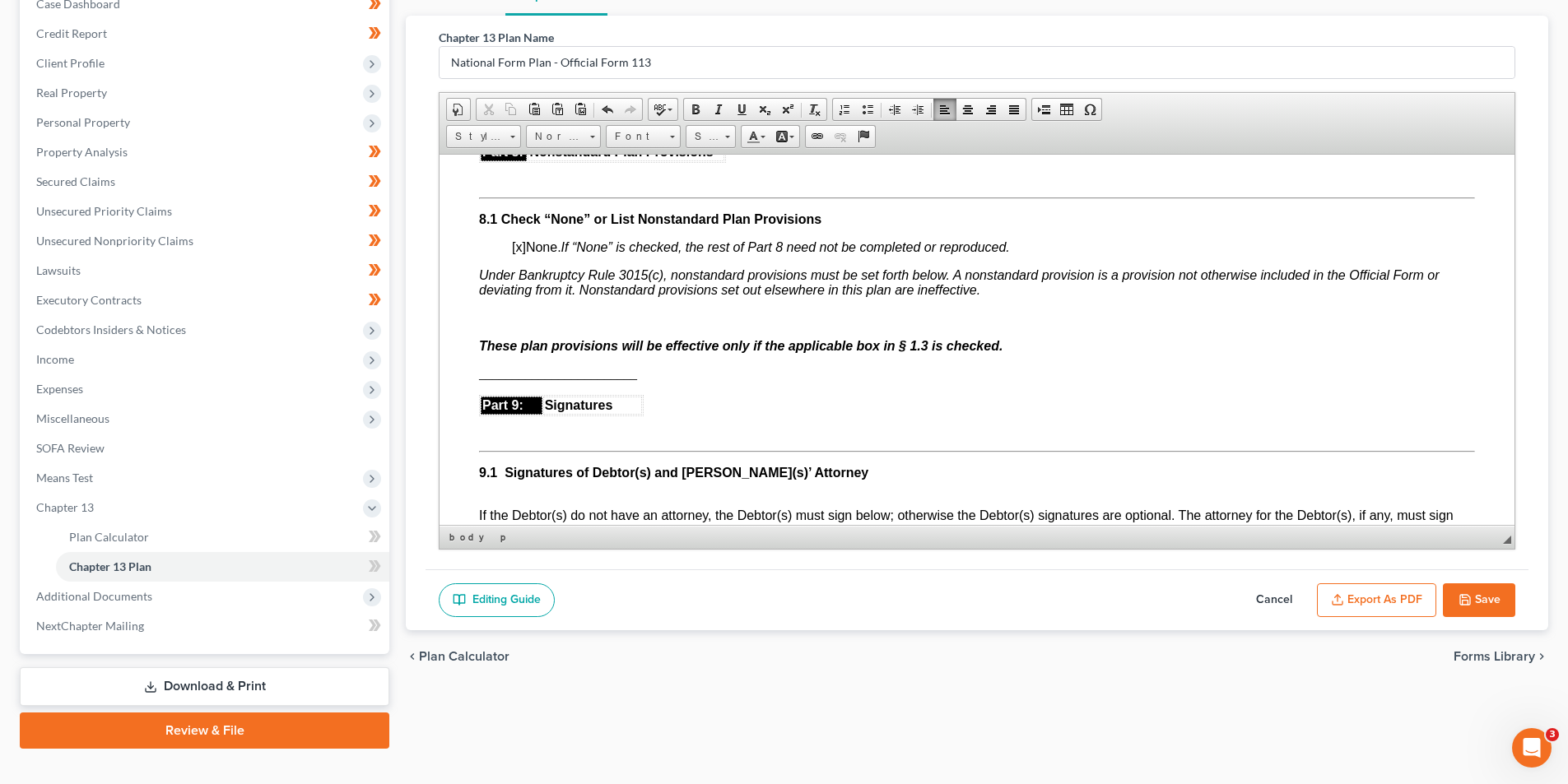
click at [515, 254] on span "[x]" at bounding box center [518, 246] width 14 height 14
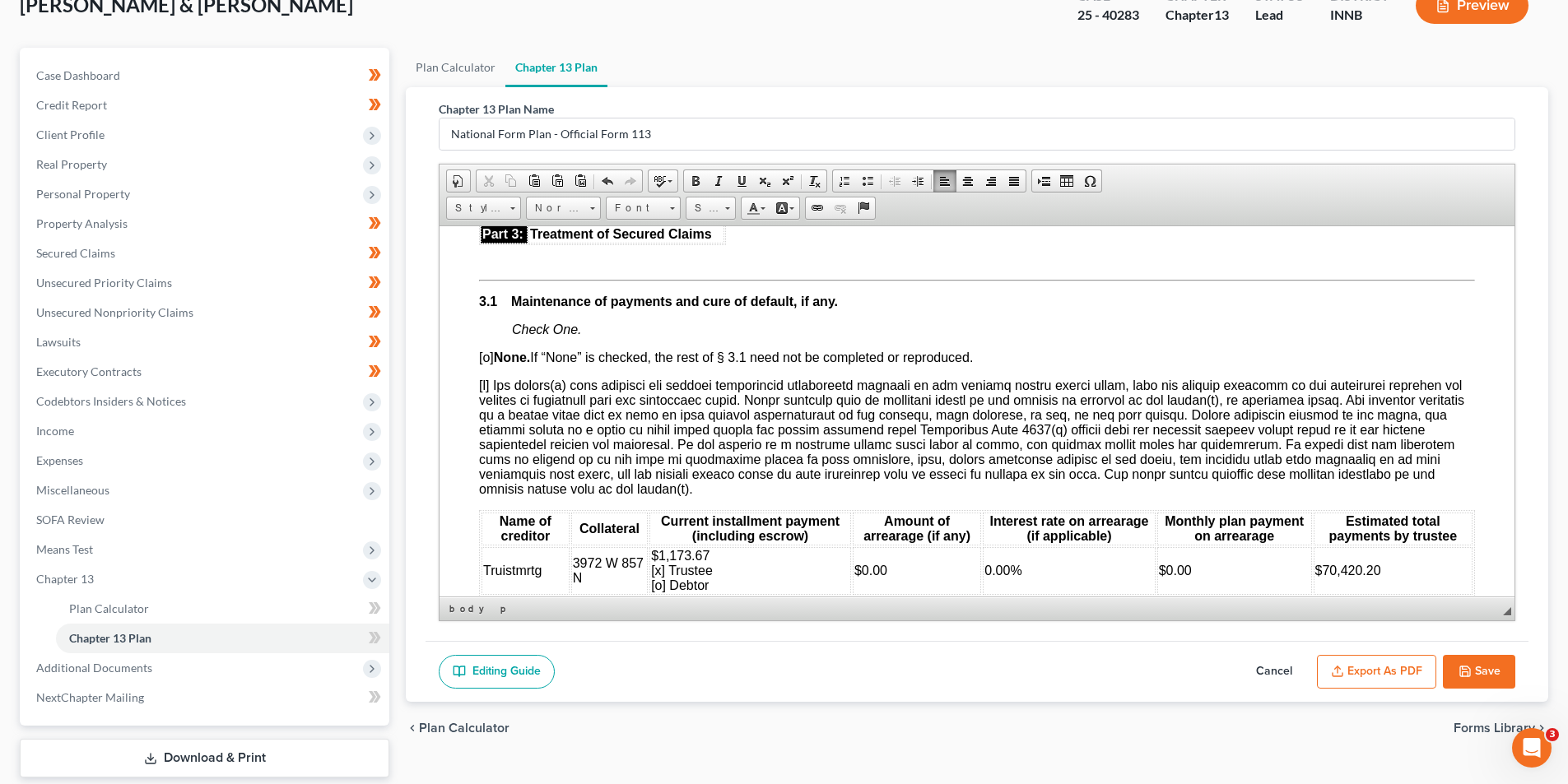
scroll to position [127, 0]
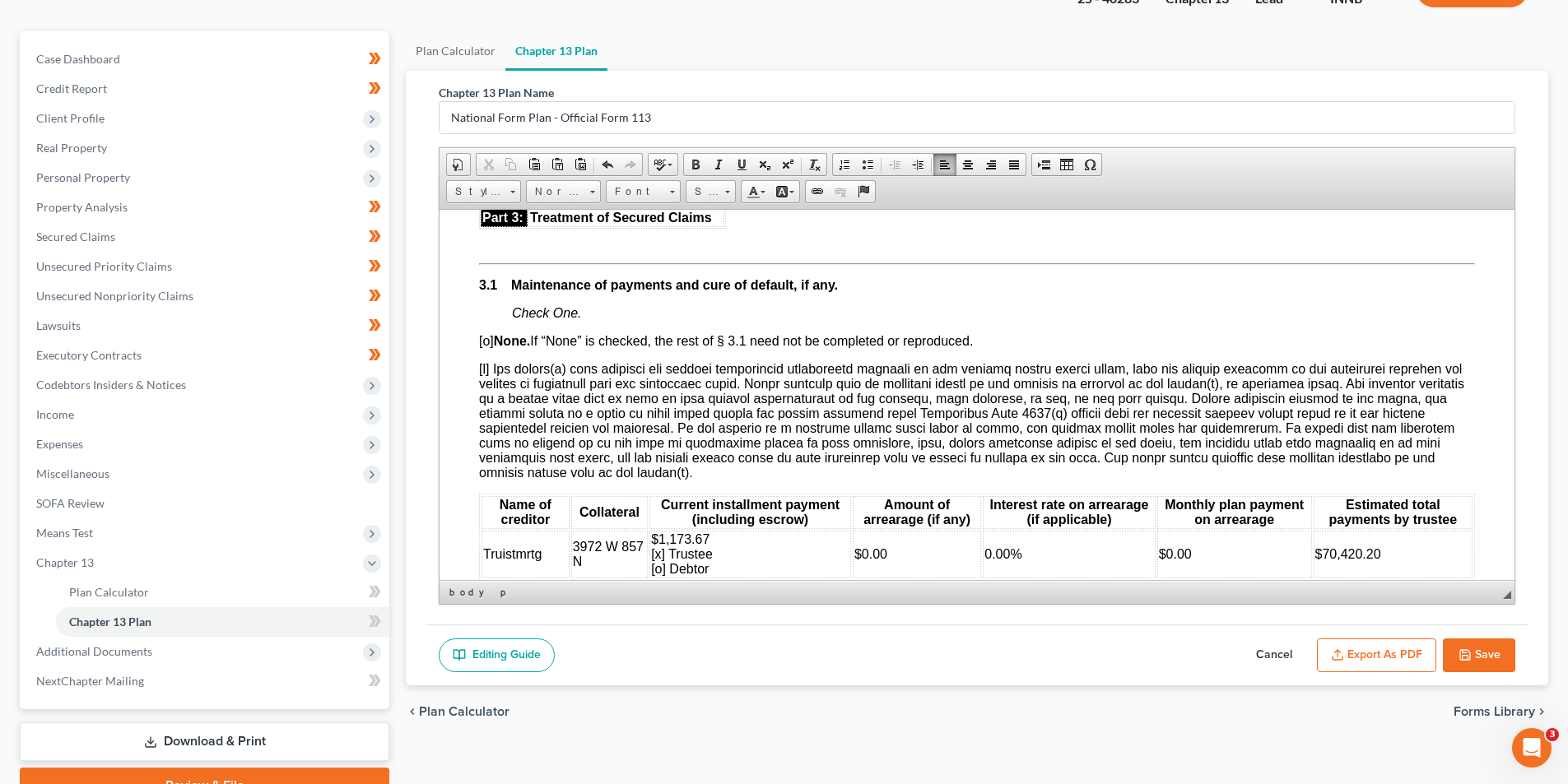
click at [1485, 651] on button "Save" at bounding box center [1479, 655] width 73 height 34
select select "0"
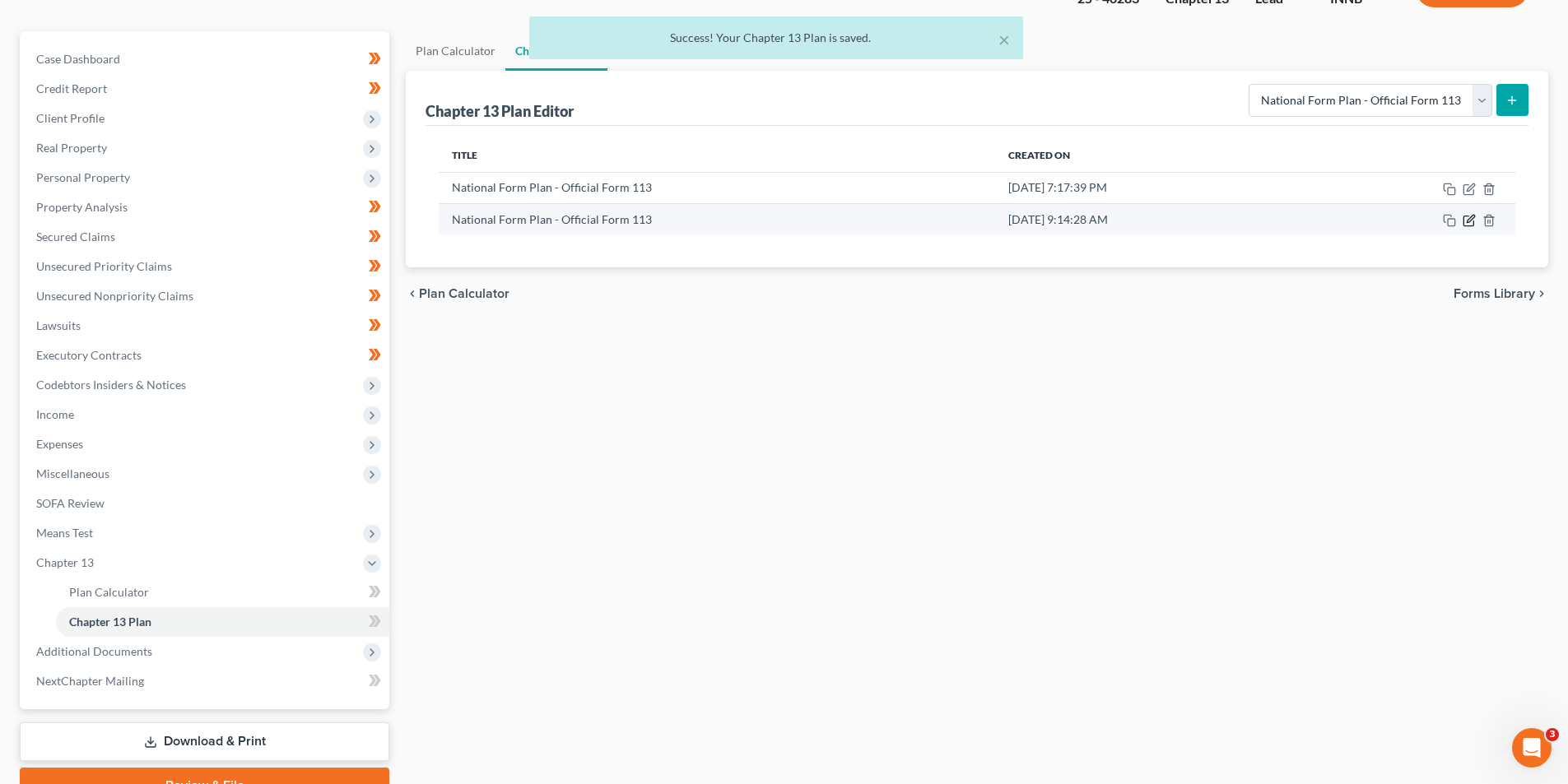
click at [1470, 220] on icon "button" at bounding box center [1469, 220] width 13 height 13
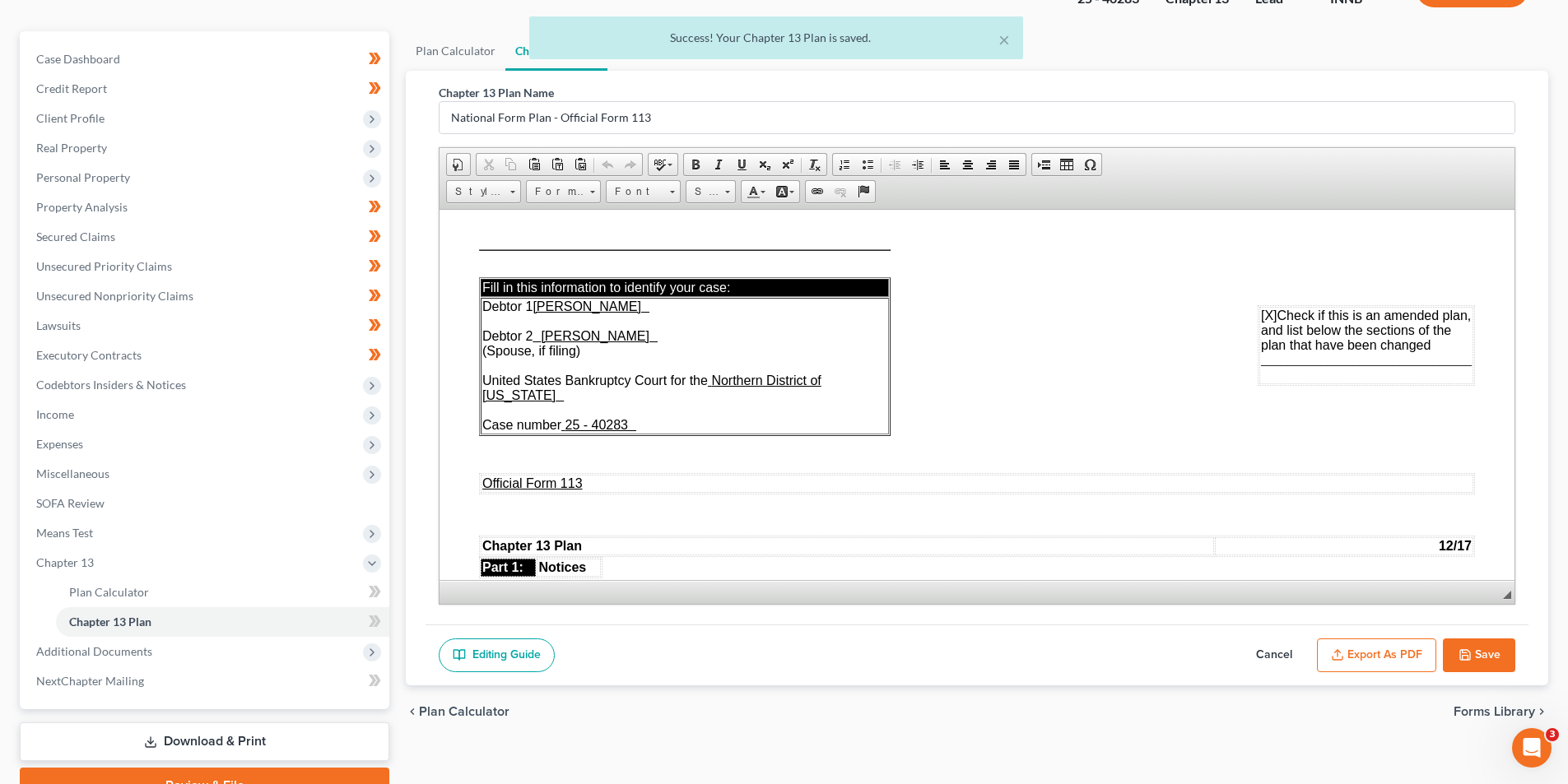
scroll to position [0, 0]
click at [1354, 646] on button "Export as PDF" at bounding box center [1376, 655] width 119 height 34
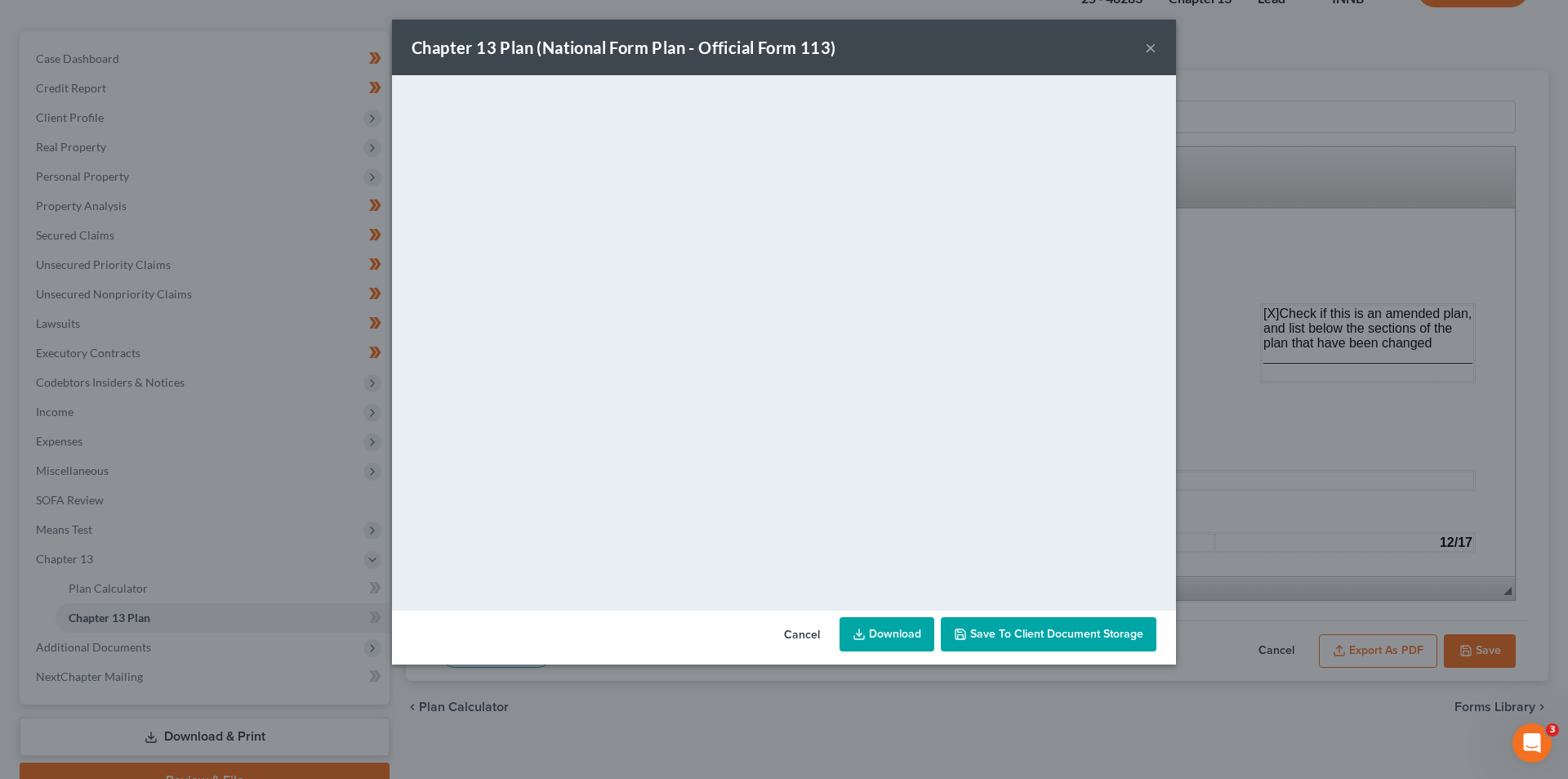
click at [1150, 42] on button "×" at bounding box center [1151, 47] width 12 height 20
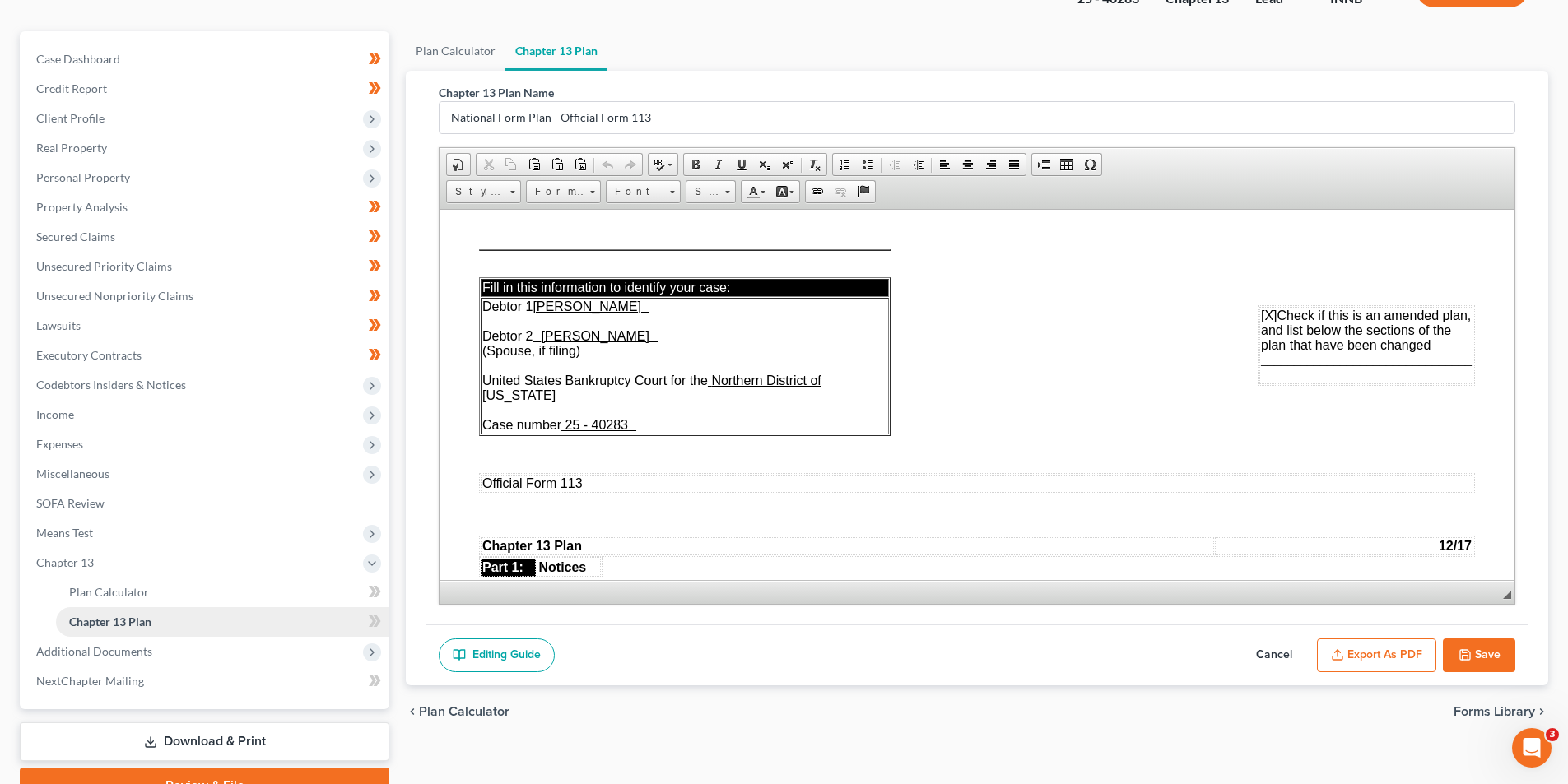
scroll to position [209, 0]
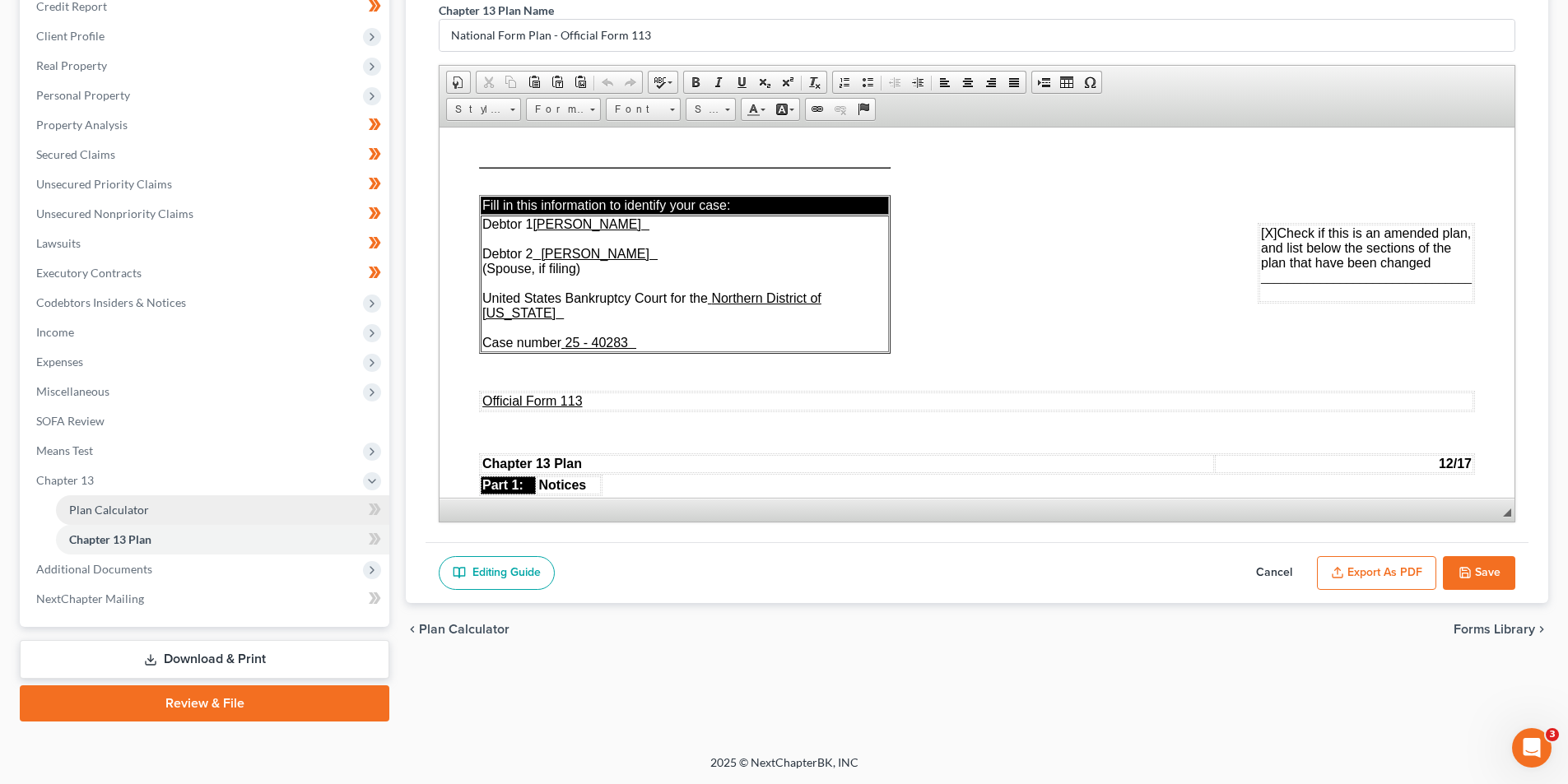
click at [139, 514] on span "Plan Calculator" at bounding box center [109, 510] width 80 height 14
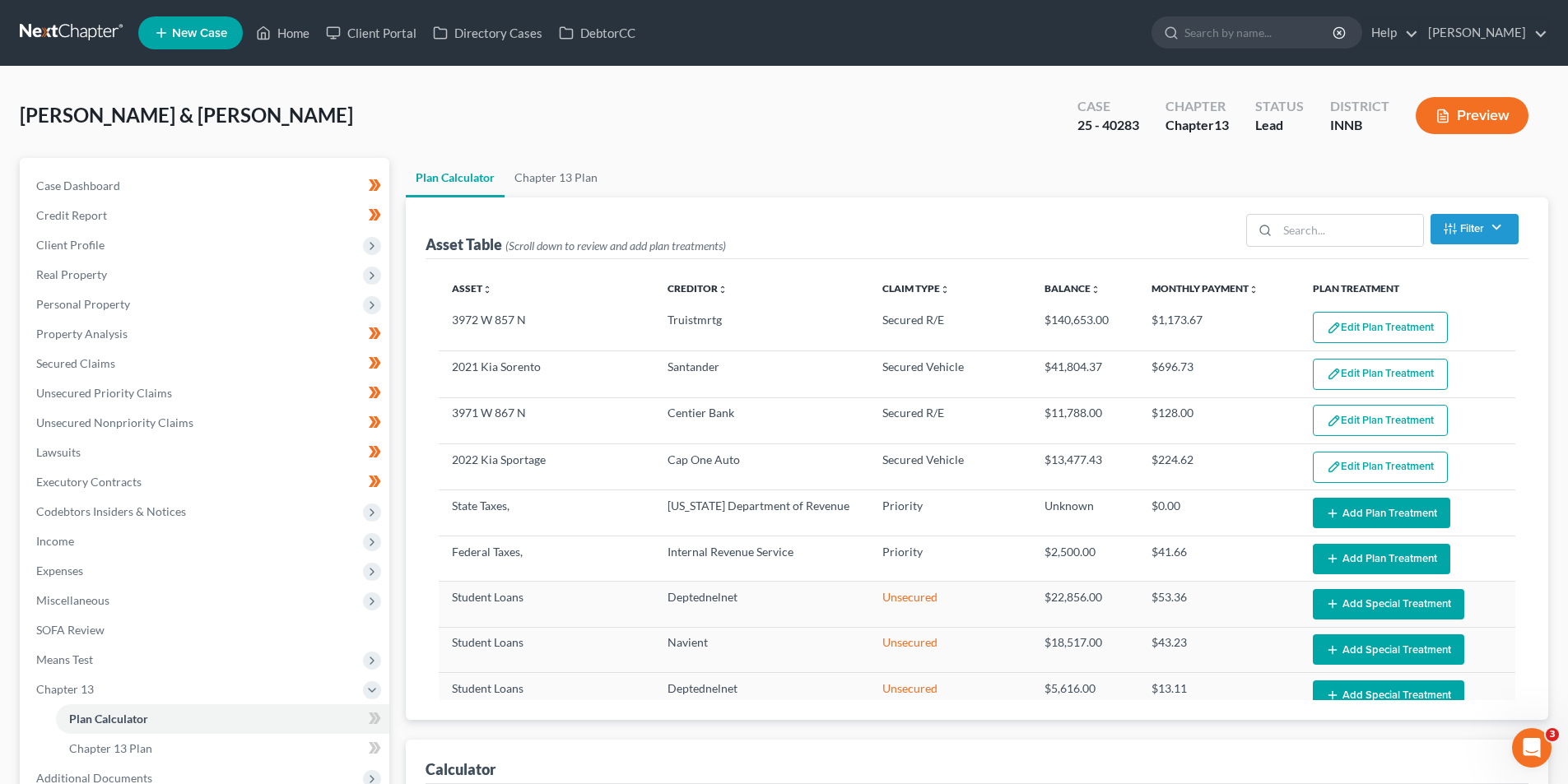
select select "59"
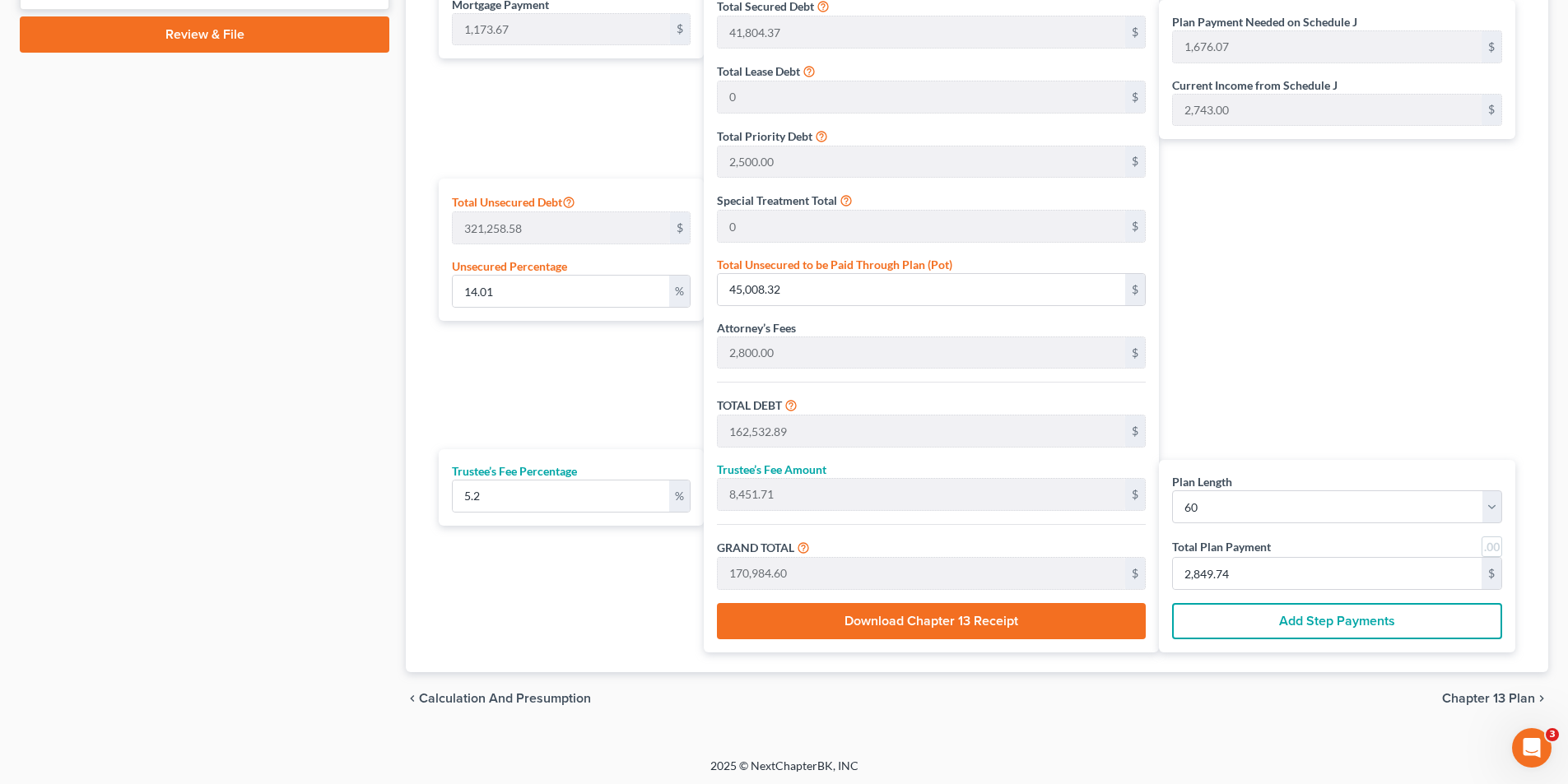
scroll to position [881, 0]
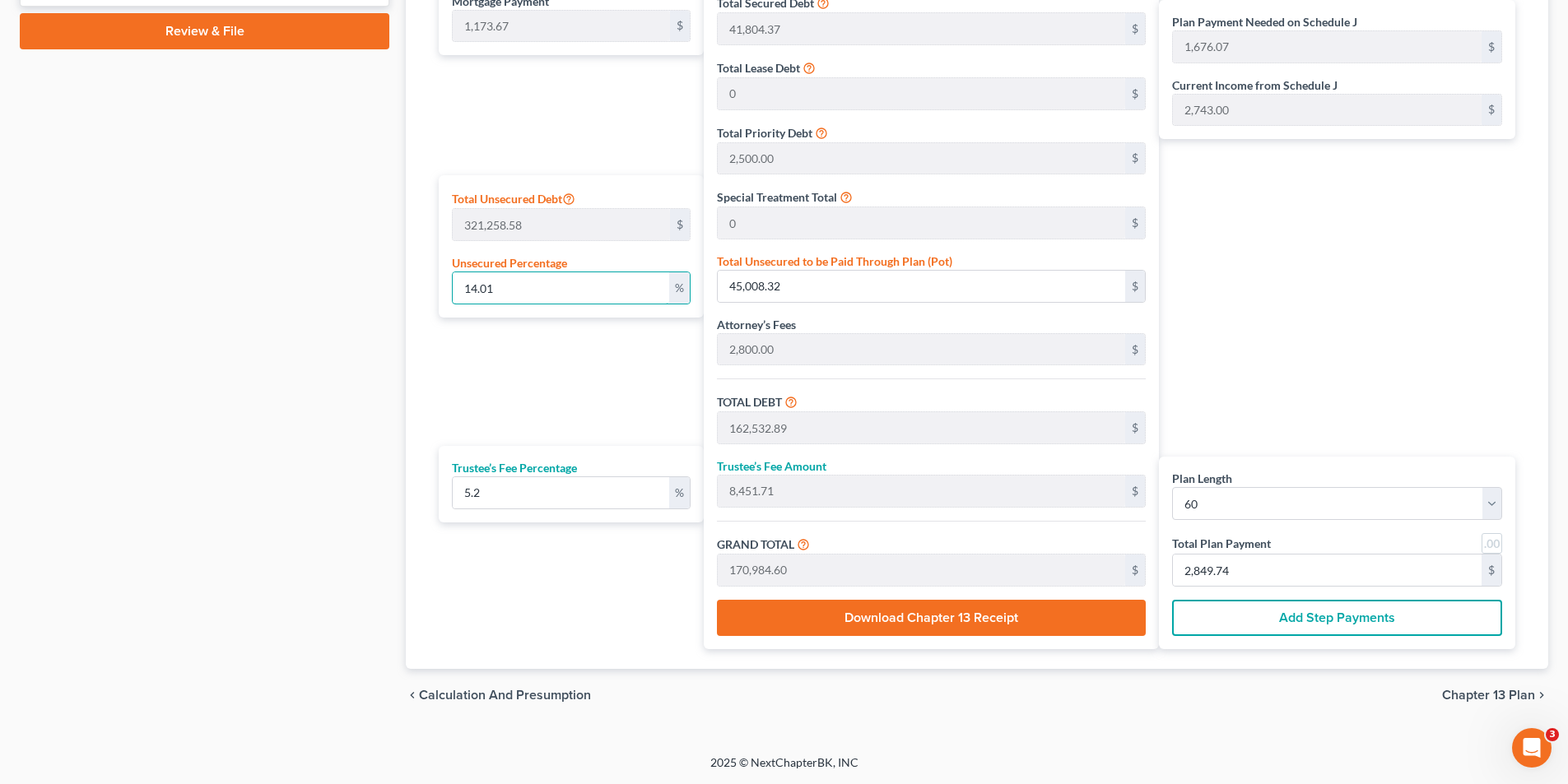
drag, startPoint x: 529, startPoint y: 292, endPoint x: 103, endPoint y: 304, distance: 426.2
type input "2"
type input "6,425.17"
type input "123,949.74"
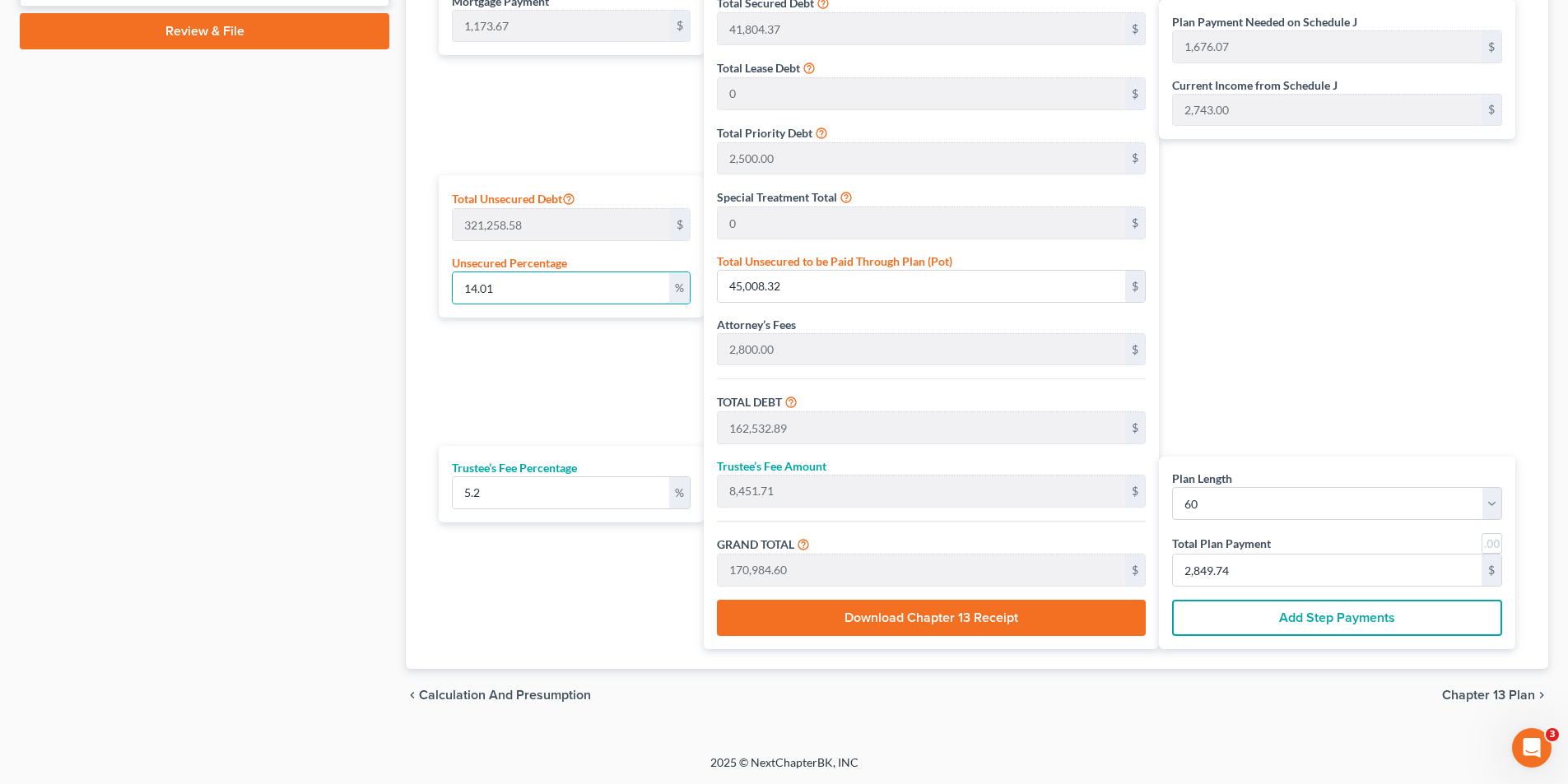
type input "6,445.38"
type input "130,395.12"
type input "999.58"
type input "2,173.25"
type input "20"
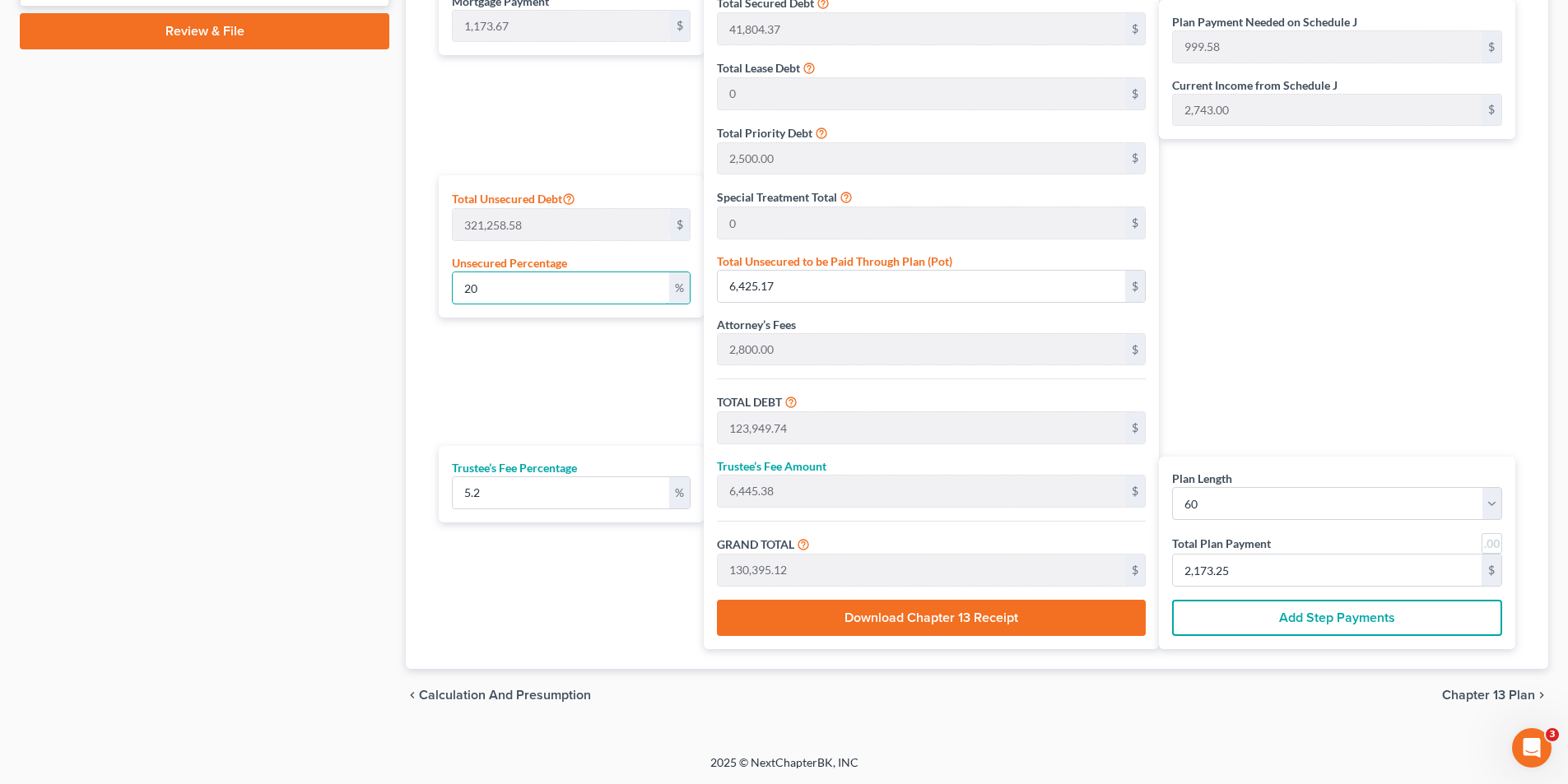
type input "64,251.71"
type input "181,776.28"
type input "9,452.36"
type input "191,228.65"
type input "2,013.47"
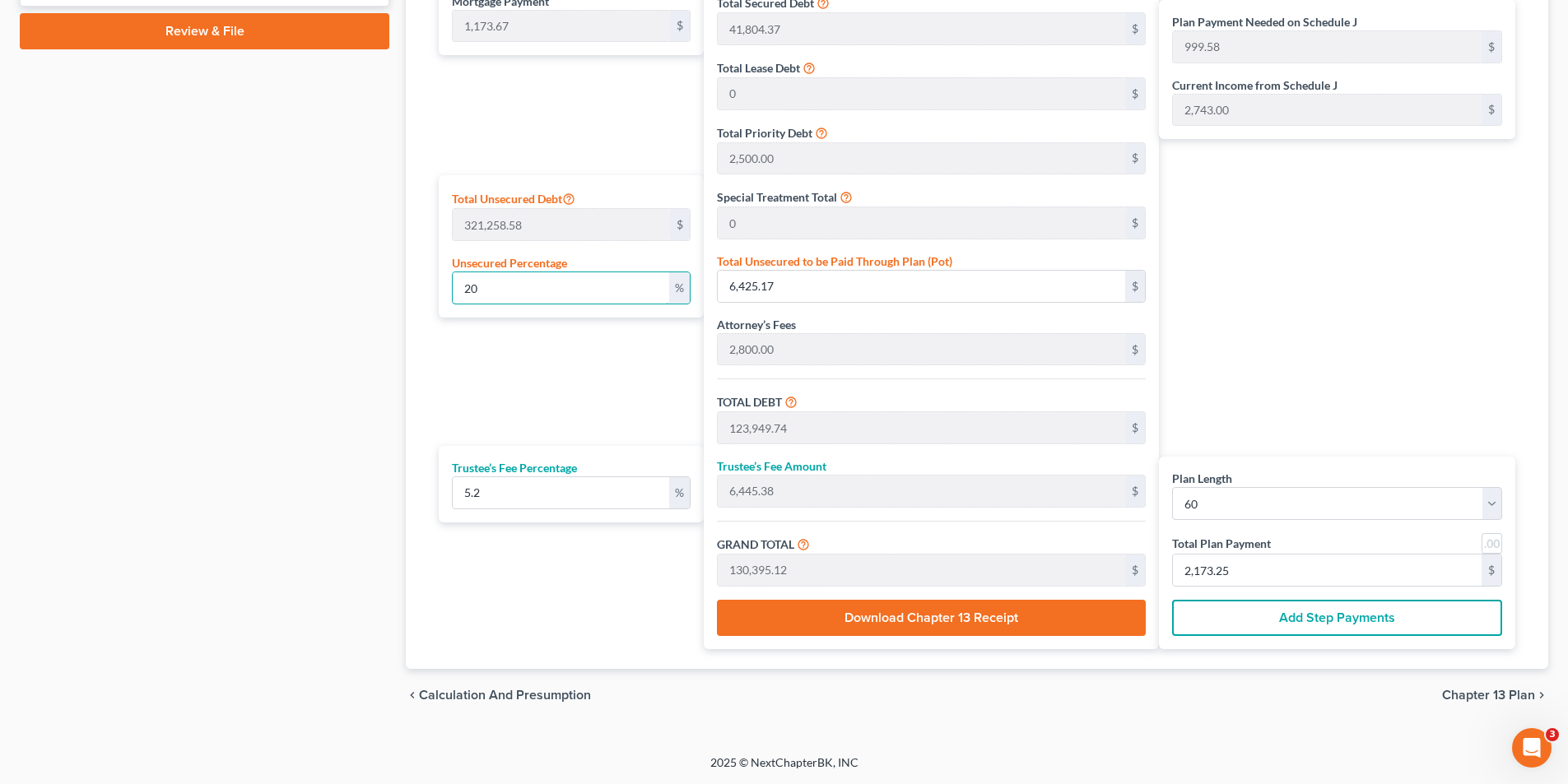
type input "3,187.14"
type input "2"
type input "6,425.17"
type input "123,949.74"
type input "6,445.38"
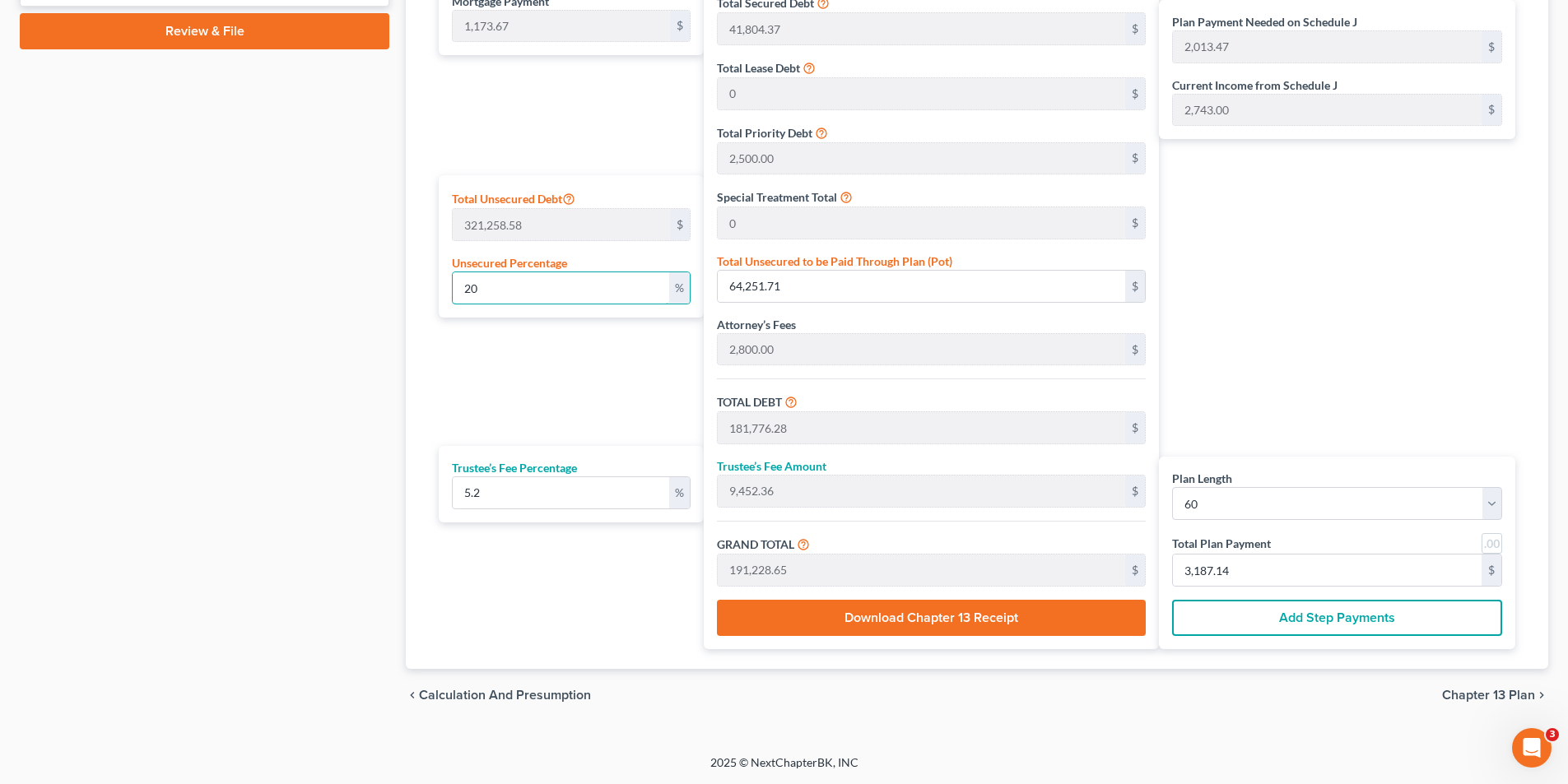
type input "130,395.12"
type input "999.58"
type input "2,173.25"
type input "117,524.57"
type input "6,111.27"
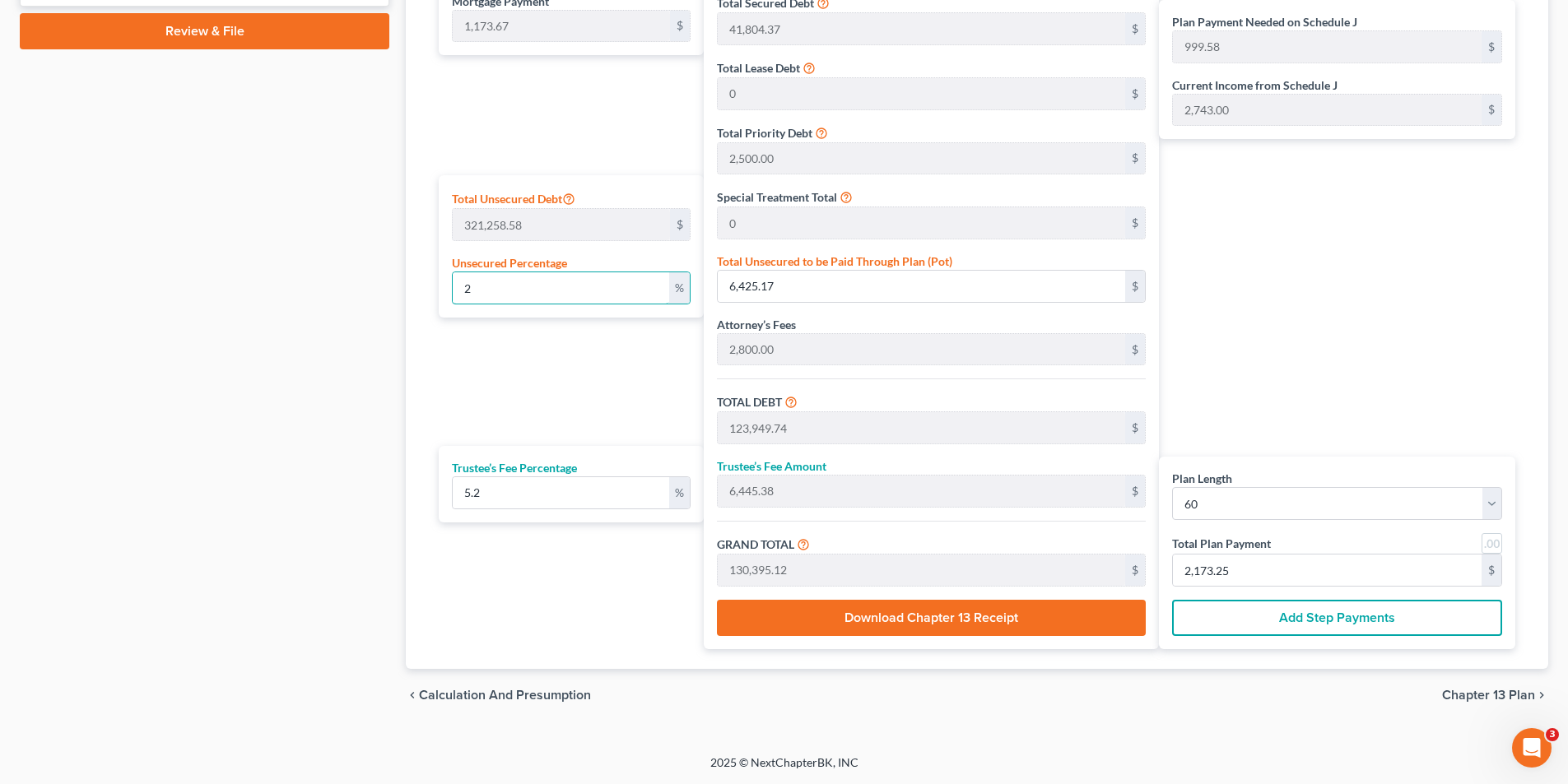
type input "123,635.84"
type input "886.92"
type input "2,060.59"
type input "1"
type input "3,212.58"
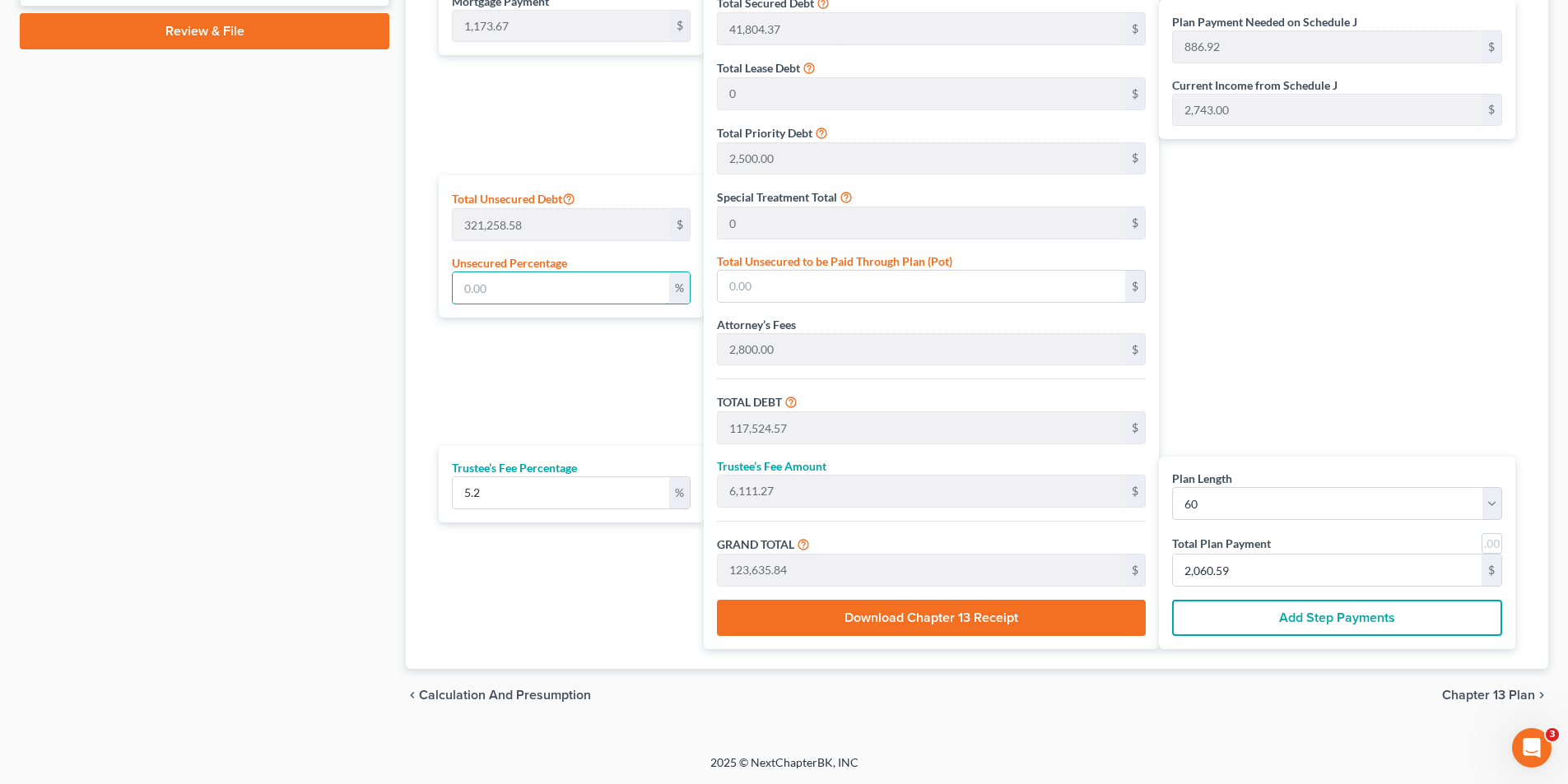
type input "120,737.15"
type input "6,278.33"
type input "127,015.48"
type input "943.25"
type input "2,116.92"
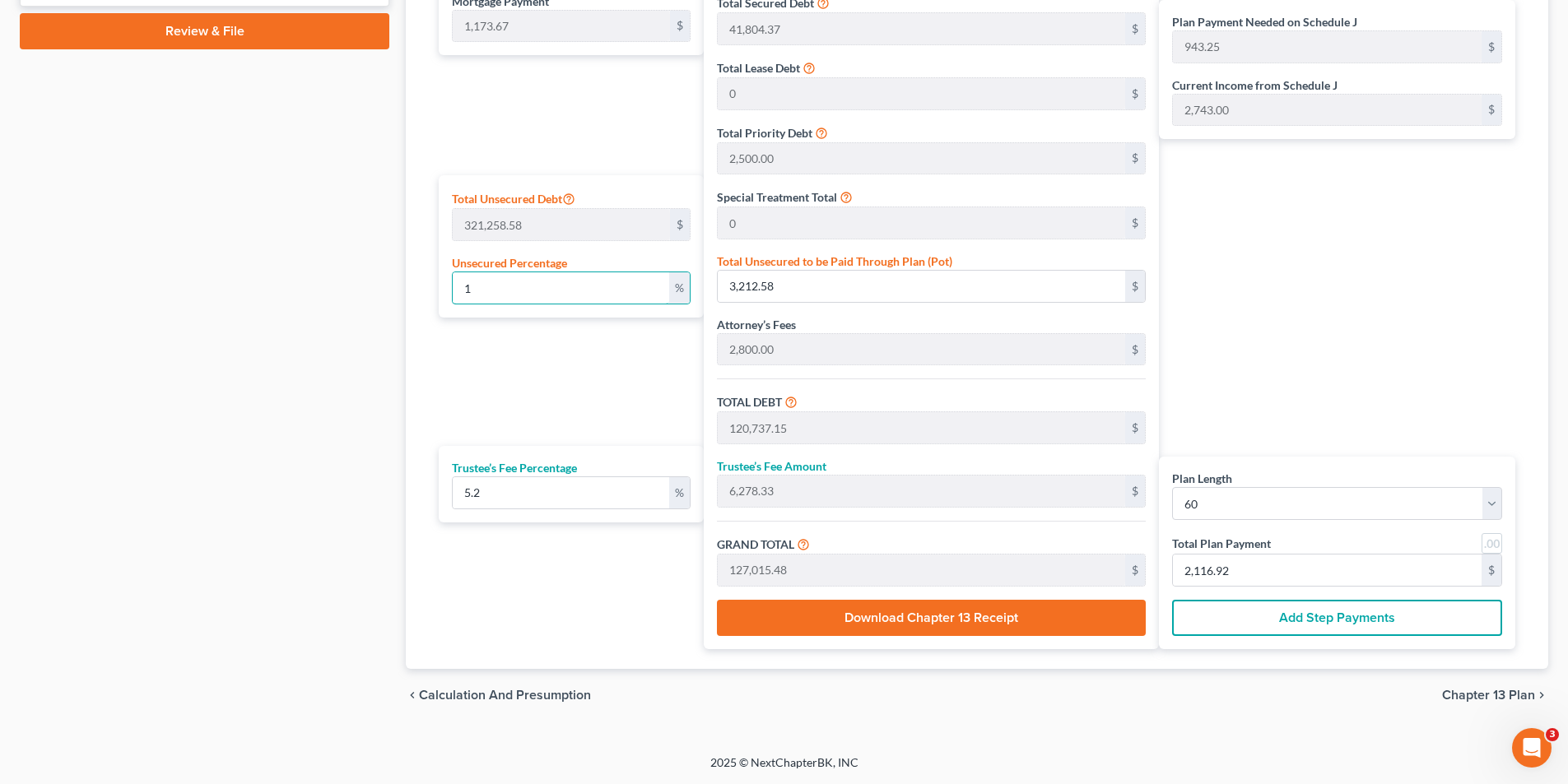
type input "15"
type input "48,188.78"
type input "165,713.35"
type input "8,617.09"
type input "174,330.45"
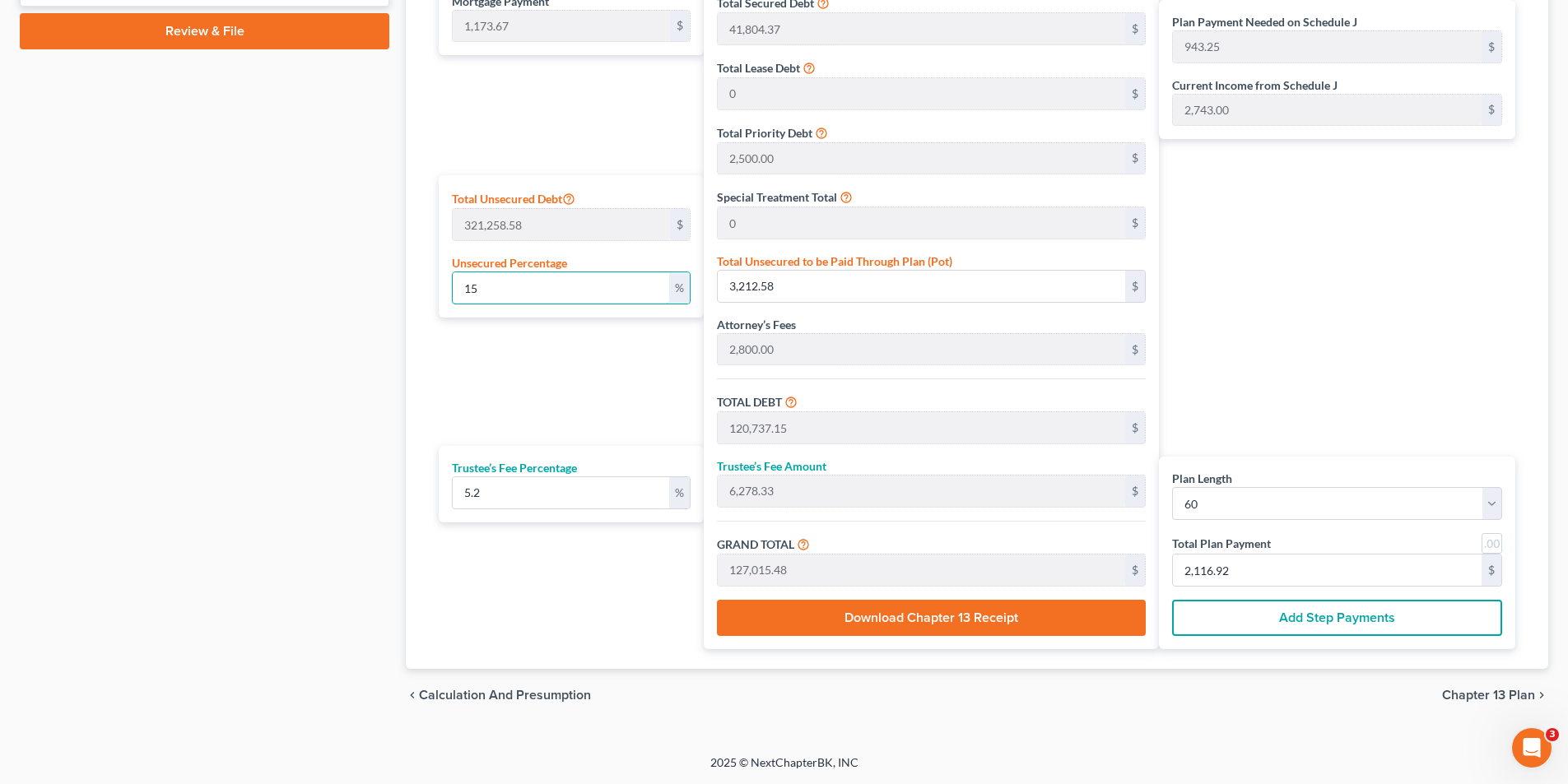
type input "1,731.83"
type input "2,905.50"
type input "1"
type input "3,212.58"
type input "120,737.15"
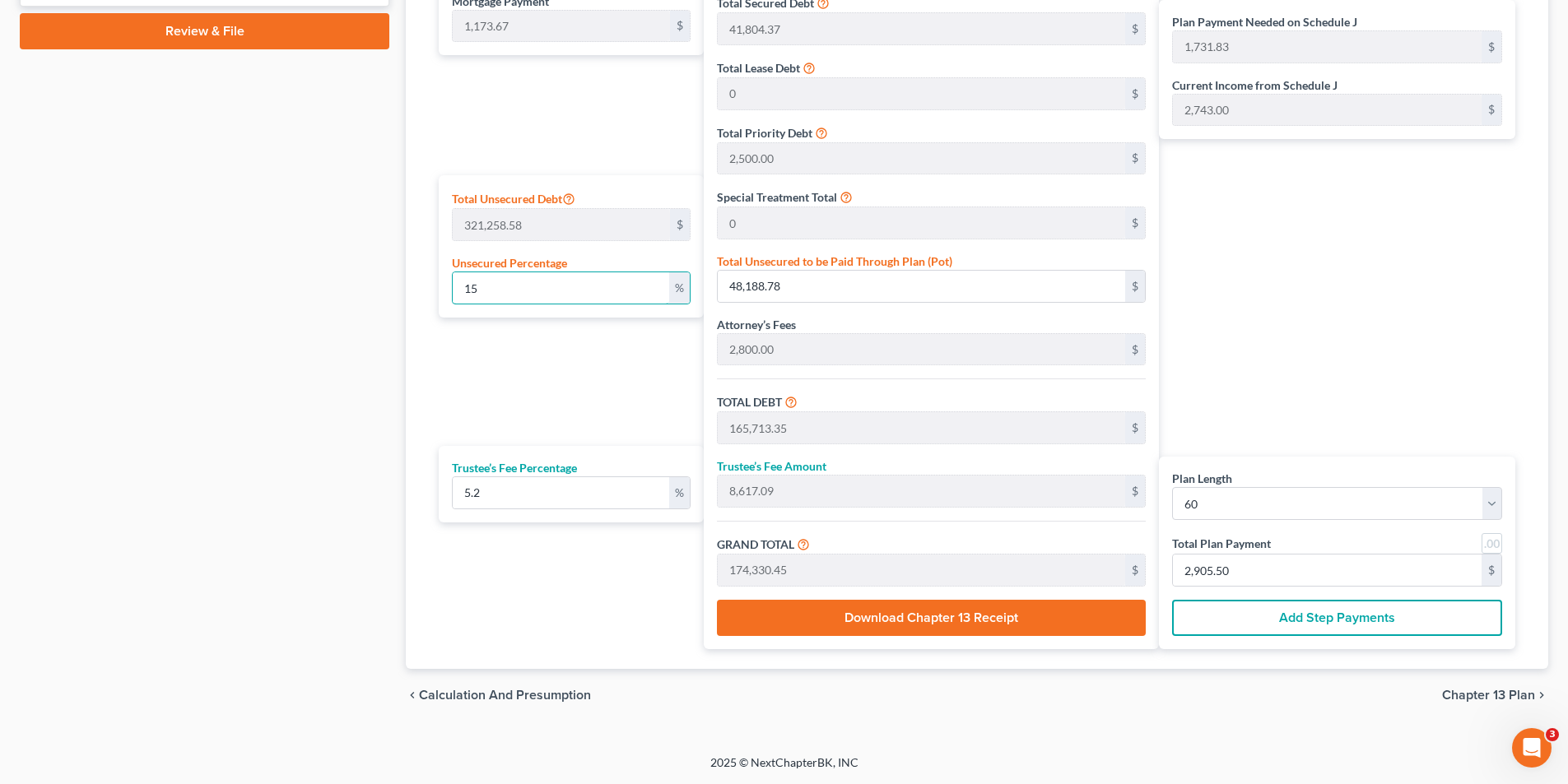
type input "6,278.33"
type input "127,015.48"
type input "943.25"
type input "2,116.92"
type input "16"
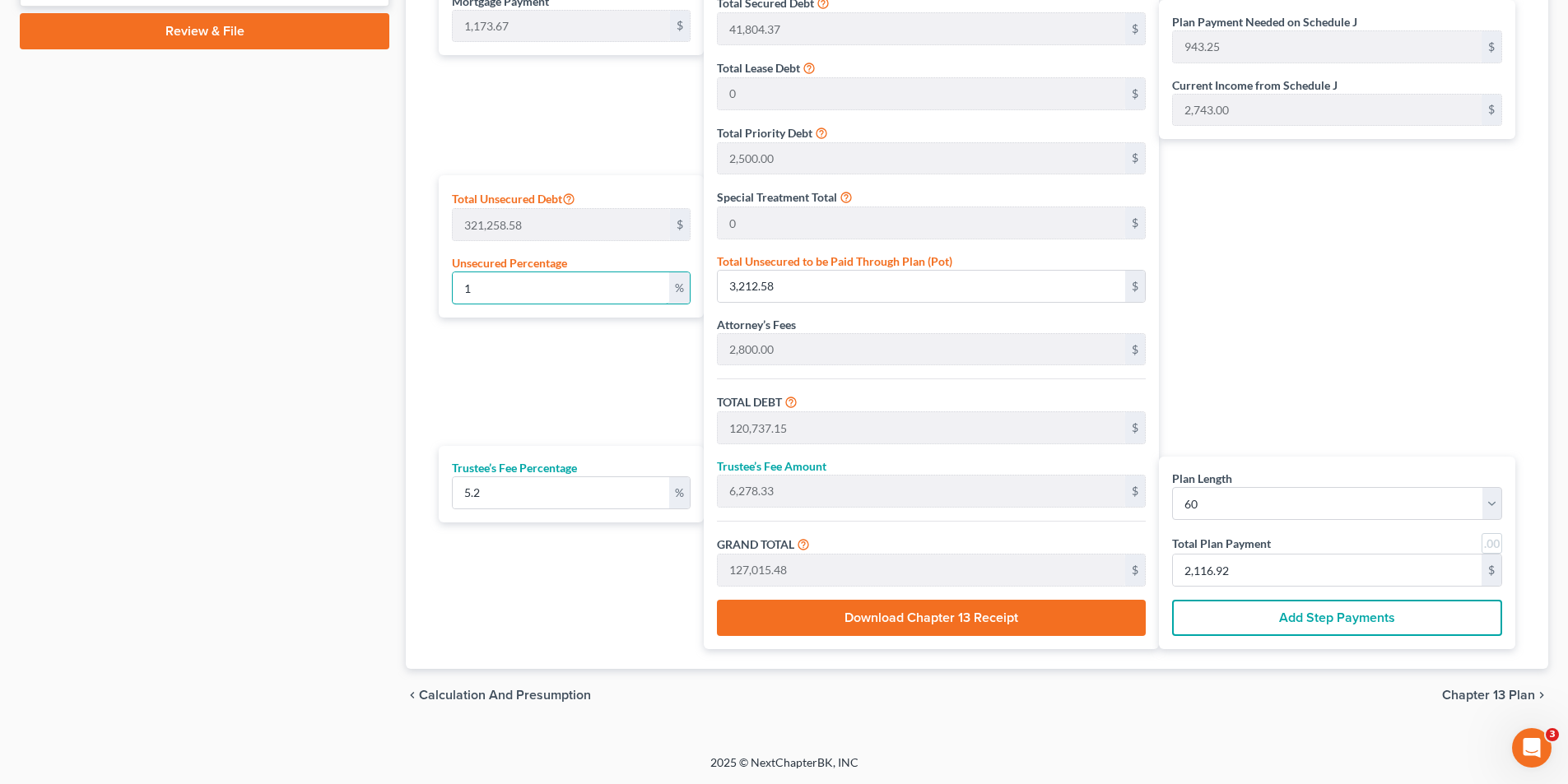
type input "51,401.37"
type input "168,925.94"
type input "8,784.14"
type input "177,710.09"
type input "1,788.16"
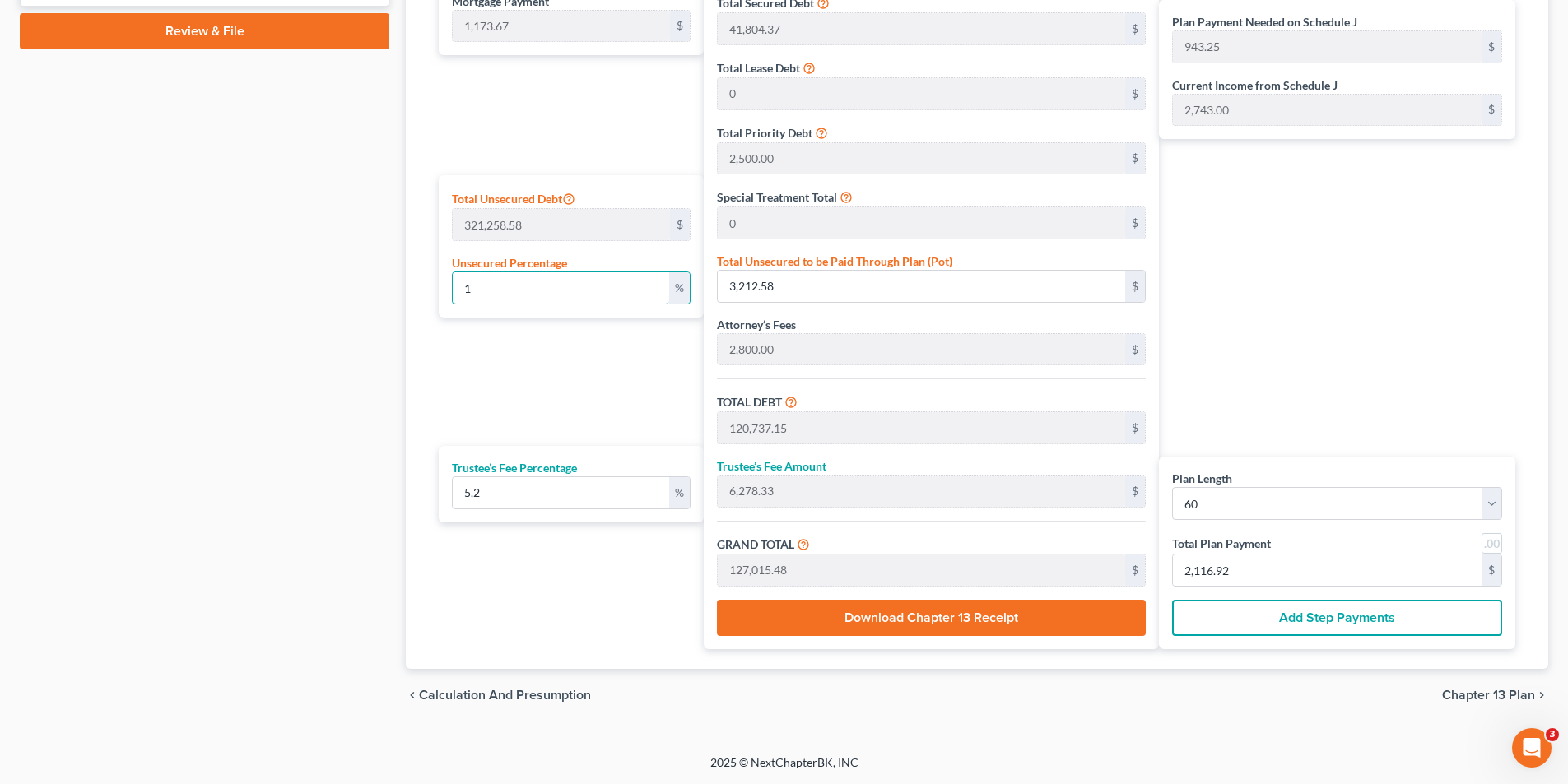
type input "2,961.83"
type input "1"
type input "3,212.58"
type input "120,737.15"
type input "6,278.33"
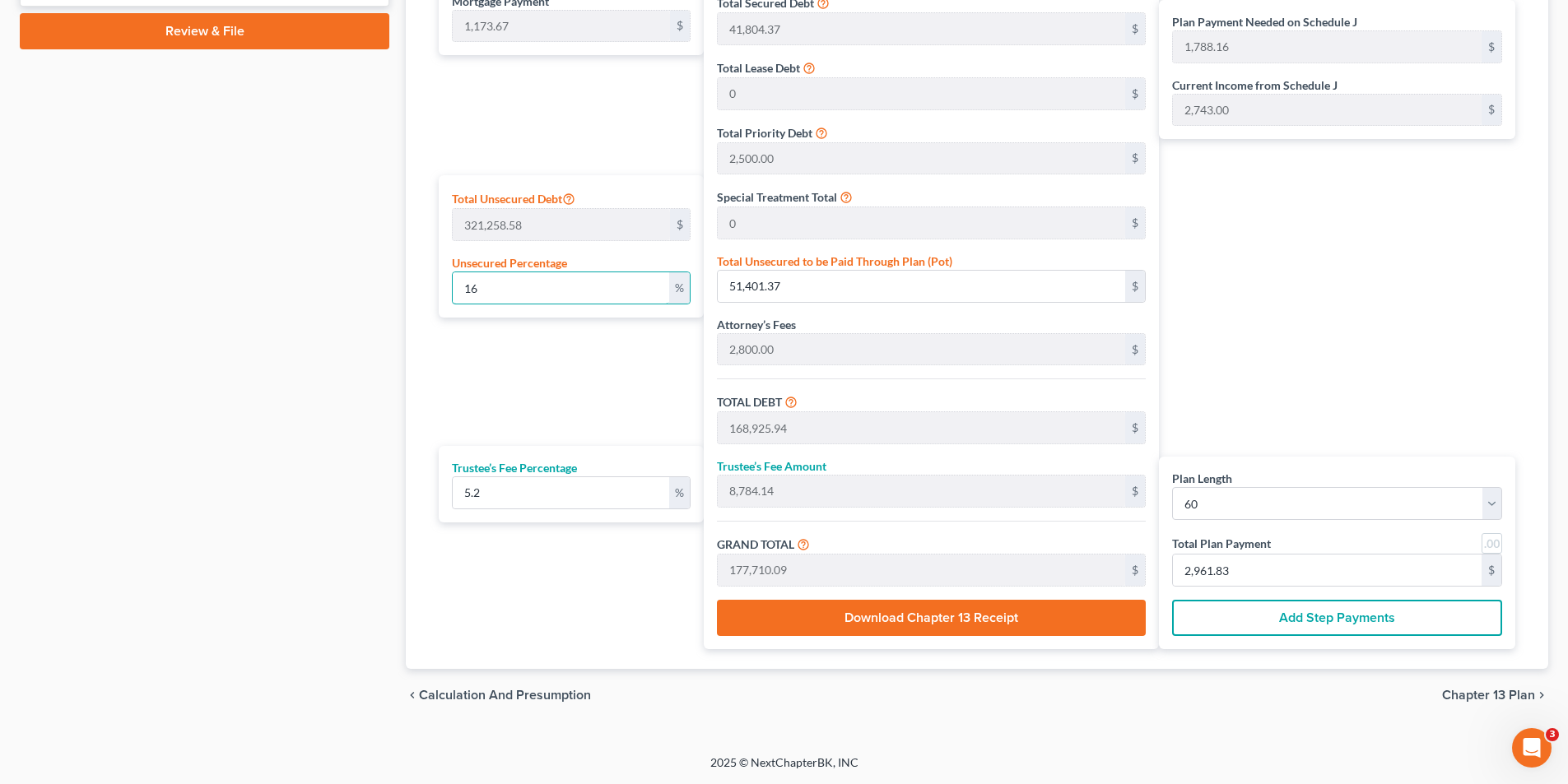
type input "127,015.48"
type input "943.25"
type input "2,116.92"
type input "17"
type input "54,613.95"
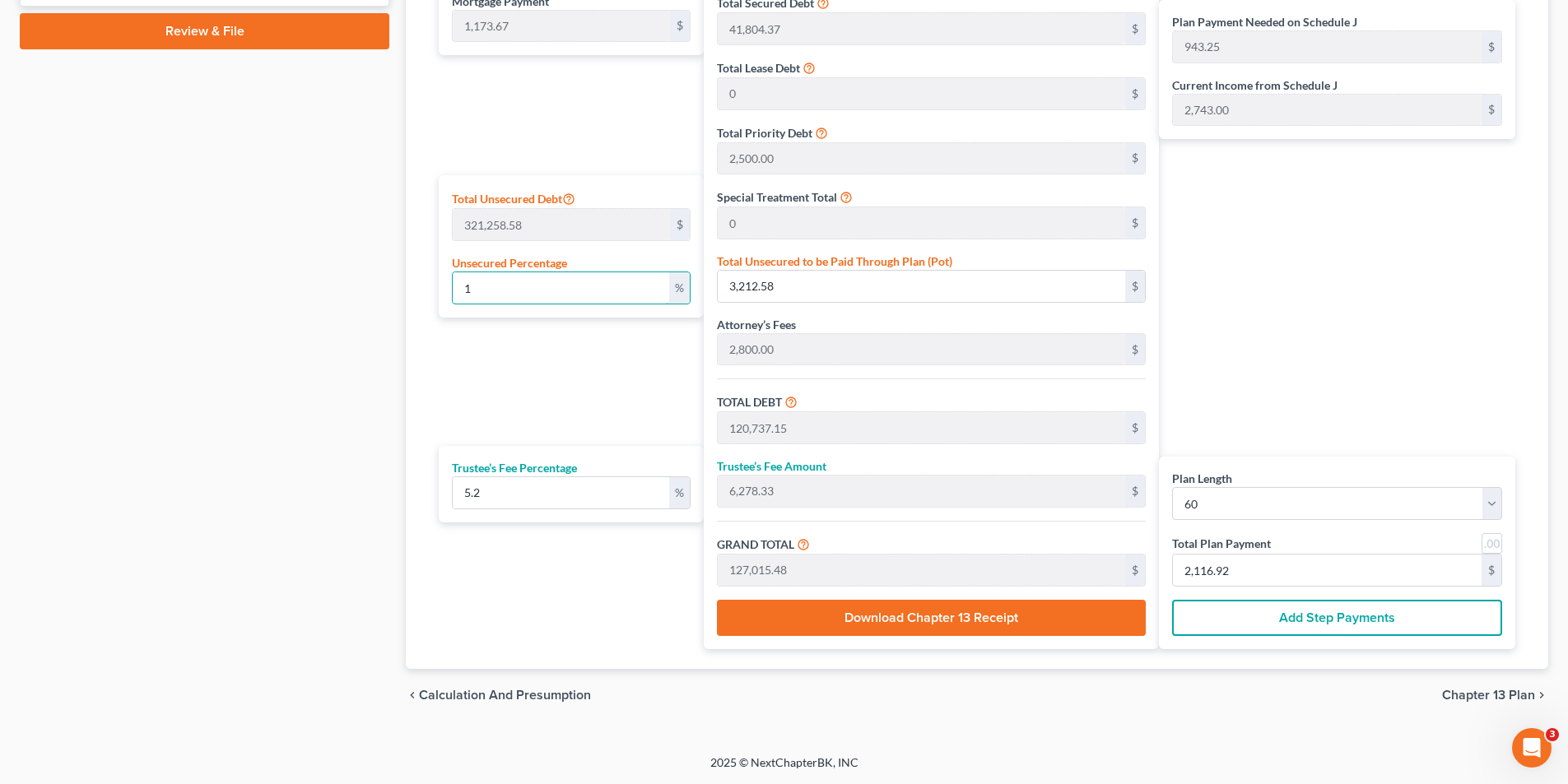
type input "172,138.52"
type input "8,951.20"
type input "181,089.73"
type input "1,844.49"
type input "3,018.16"
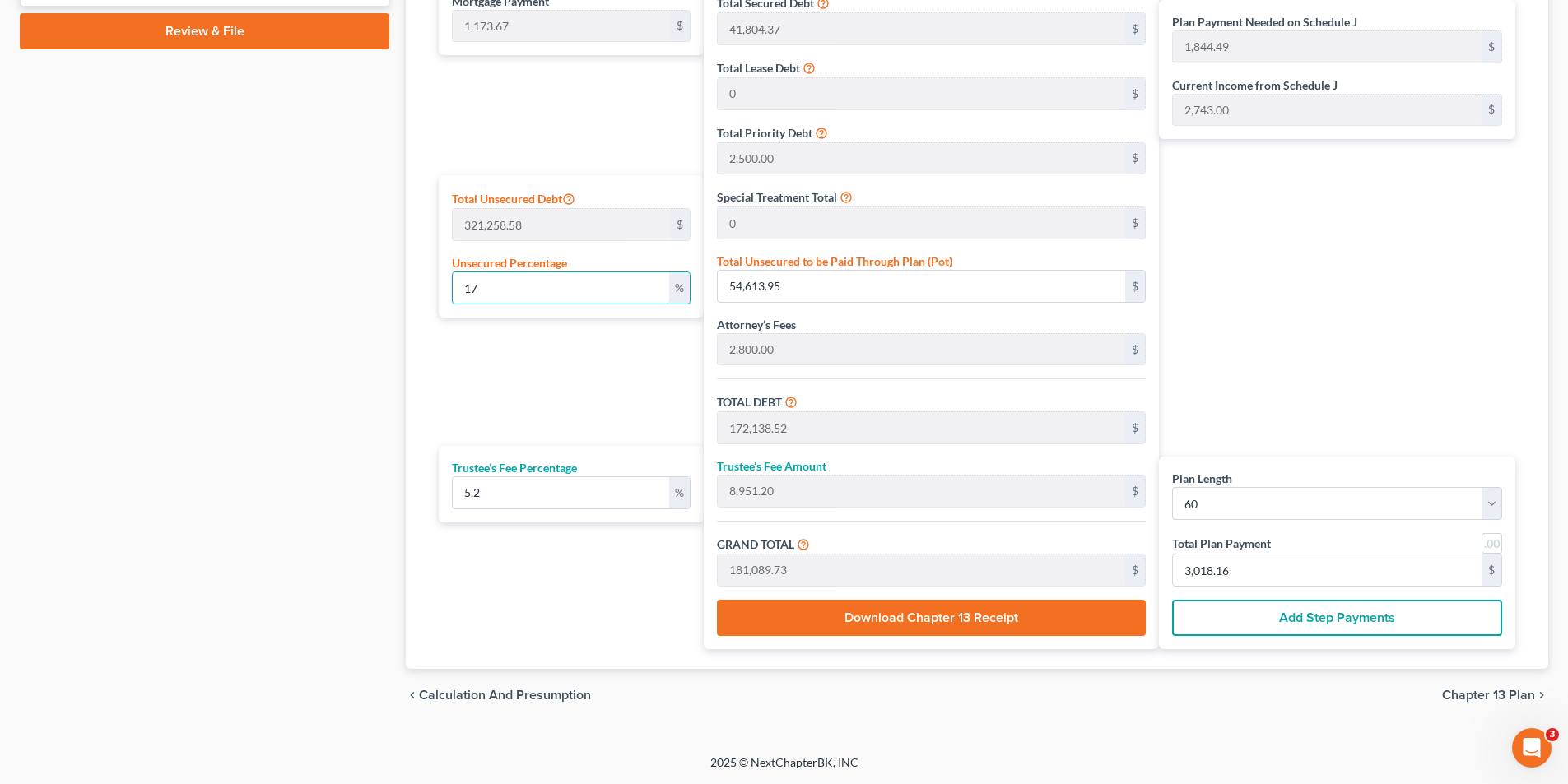
type input "1"
type input "3,212.58"
type input "120,737.15"
type input "6,278.33"
type input "127,015.48"
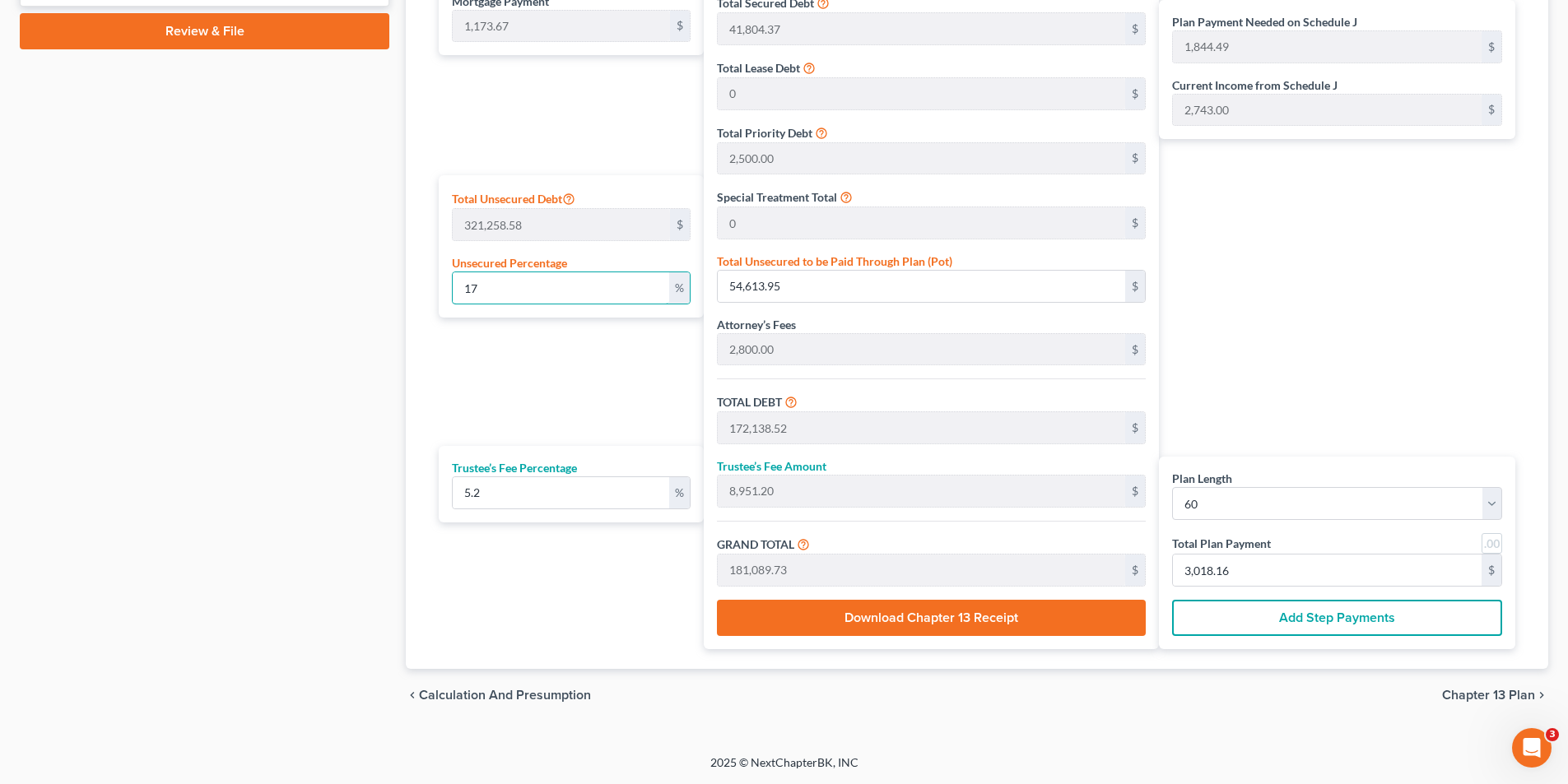
type input "943.25"
type input "2,116.92"
type input "18"
type input "57,826.54"
type input "175,351.11"
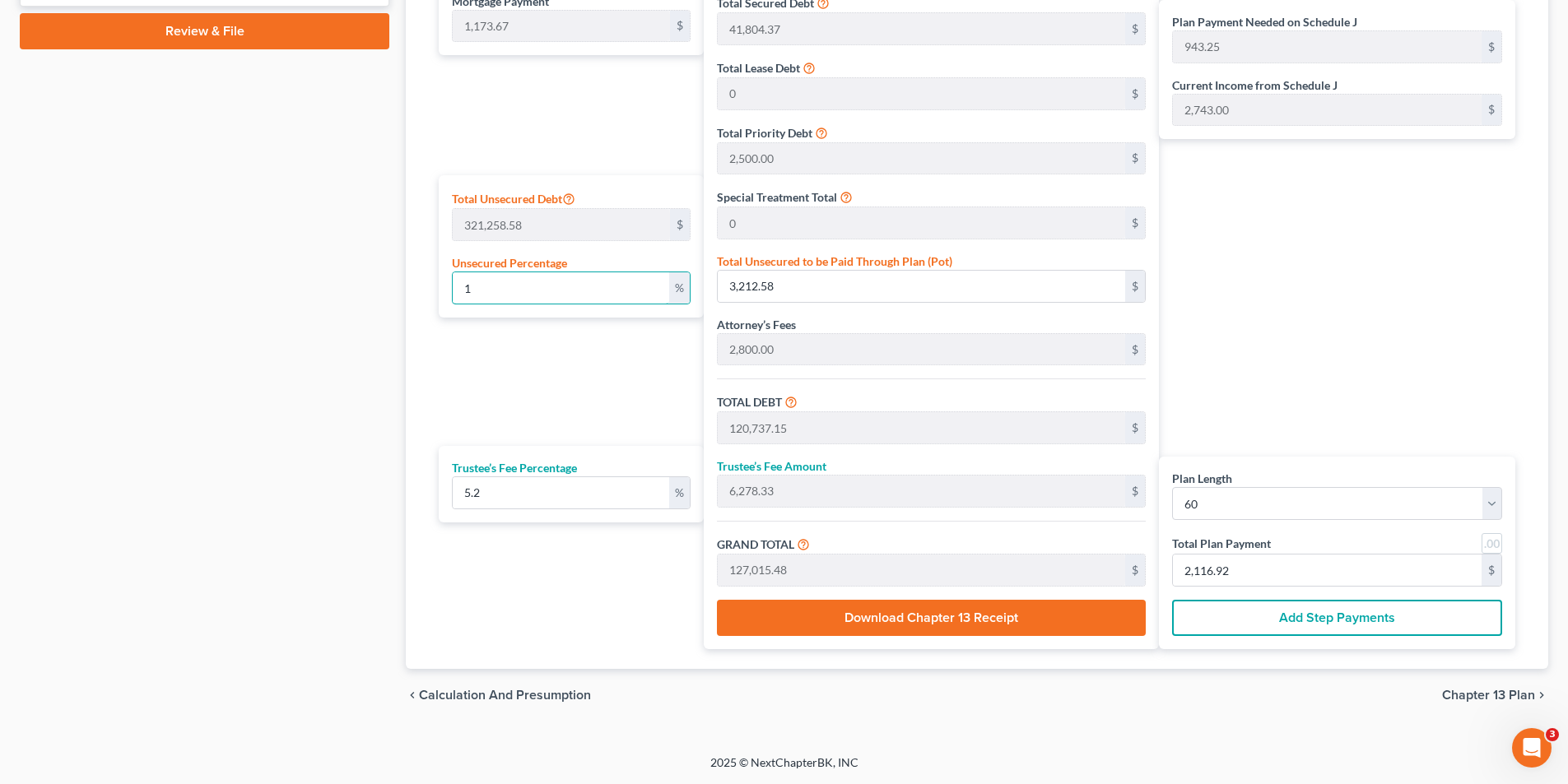
type input "9,118.25"
type input "184,469.37"
type input "1,900.81"
type input "3,074.48"
type input "1"
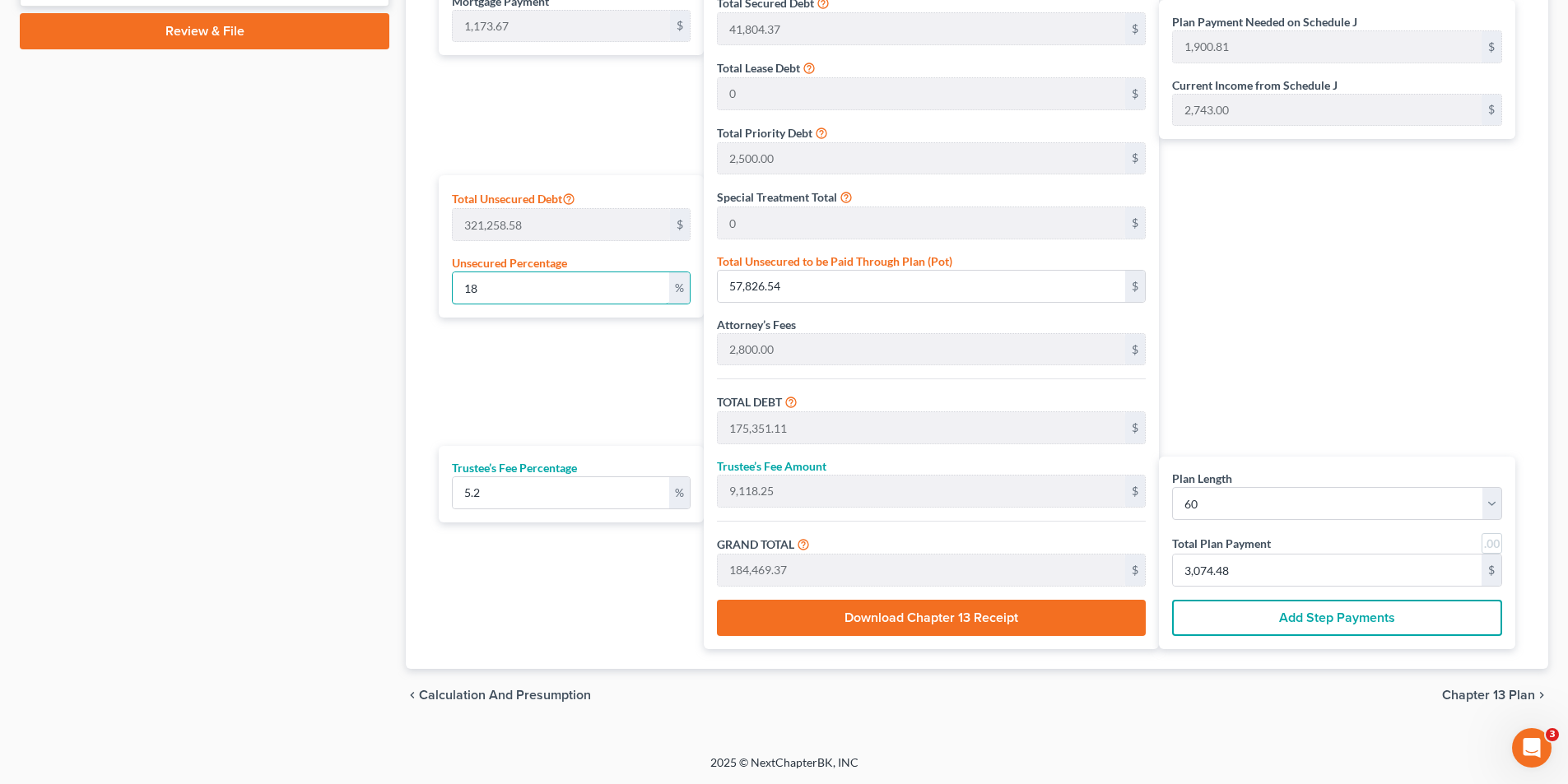
type input "3,212.58"
type input "120,737.15"
click at [486, 289] on input "17" at bounding box center [560, 287] width 216 height 31
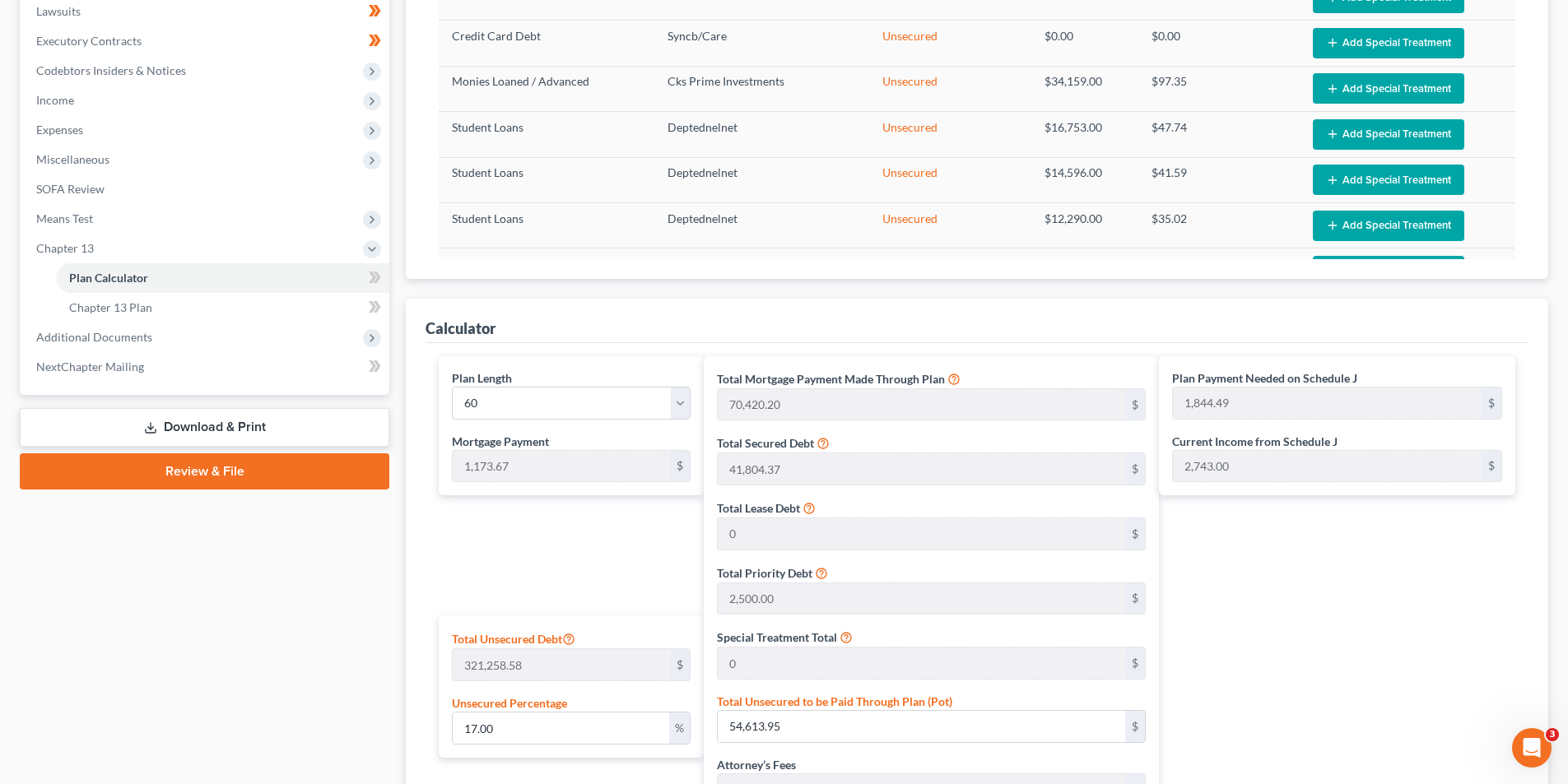
scroll to position [552, 0]
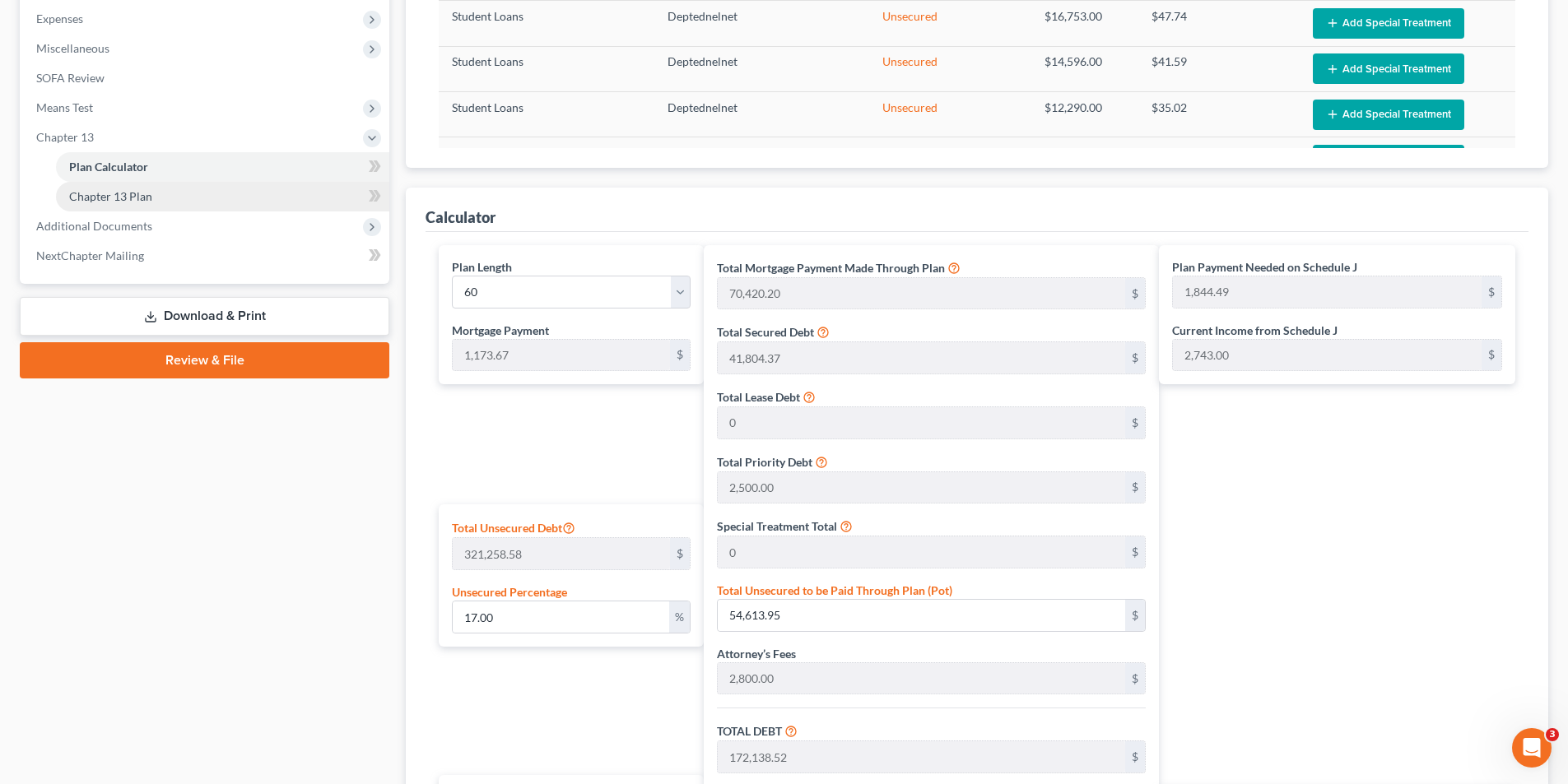
click at [117, 199] on span "Chapter 13 Plan" at bounding box center [111, 196] width 83 height 14
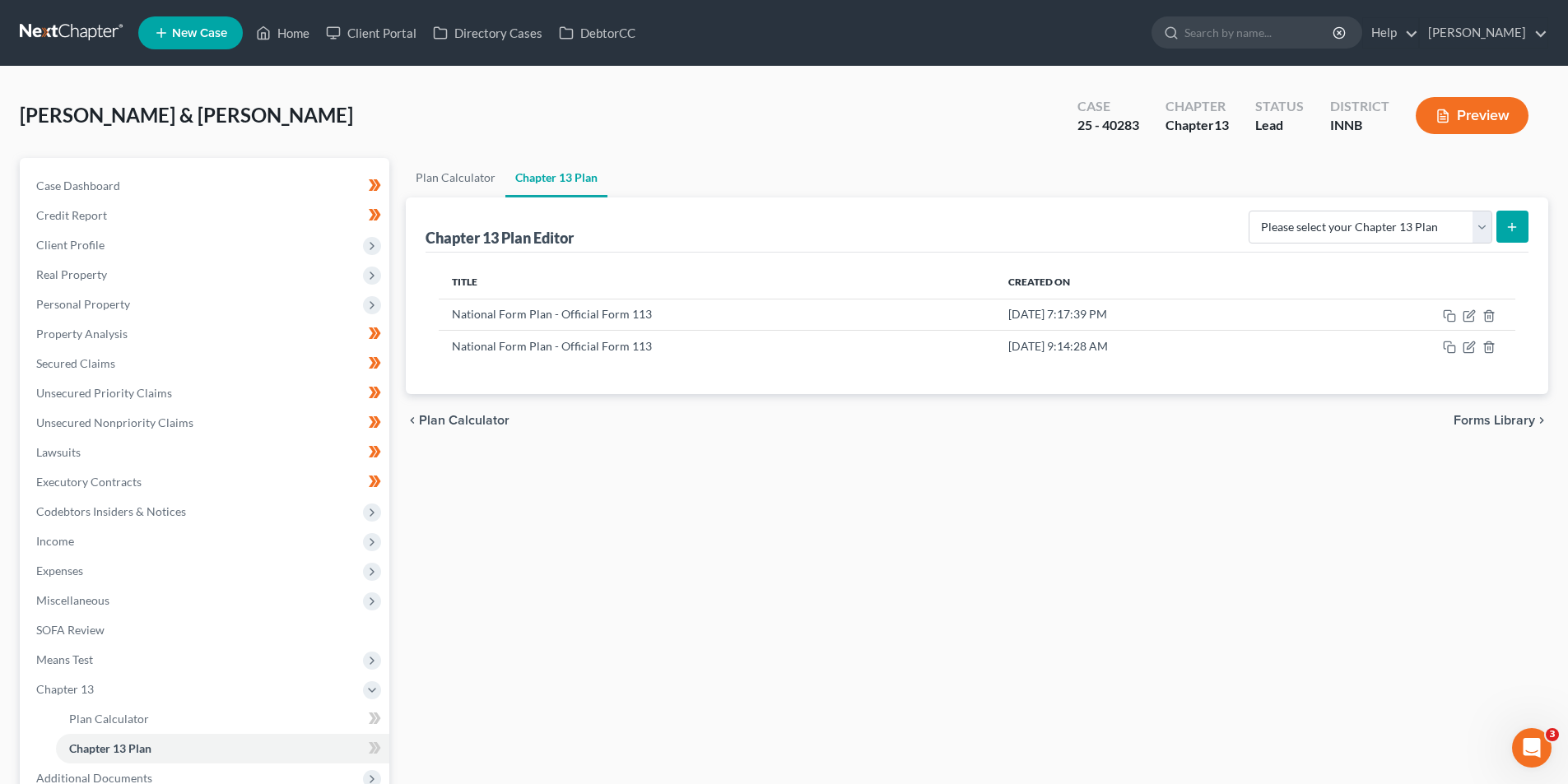
click at [1512, 230] on line "submit" at bounding box center [1512, 226] width 0 height 8
click at [1480, 227] on select "Please select your Chapter 13 Plan National Form Plan - Official Form 113" at bounding box center [1370, 226] width 244 height 33
click at [1254, 210] on select "Please select your Chapter 13 Plan National Form Plan - Official Form 113" at bounding box center [1370, 226] width 244 height 33
click at [1509, 225] on icon "submit" at bounding box center [1512, 227] width 13 height 13
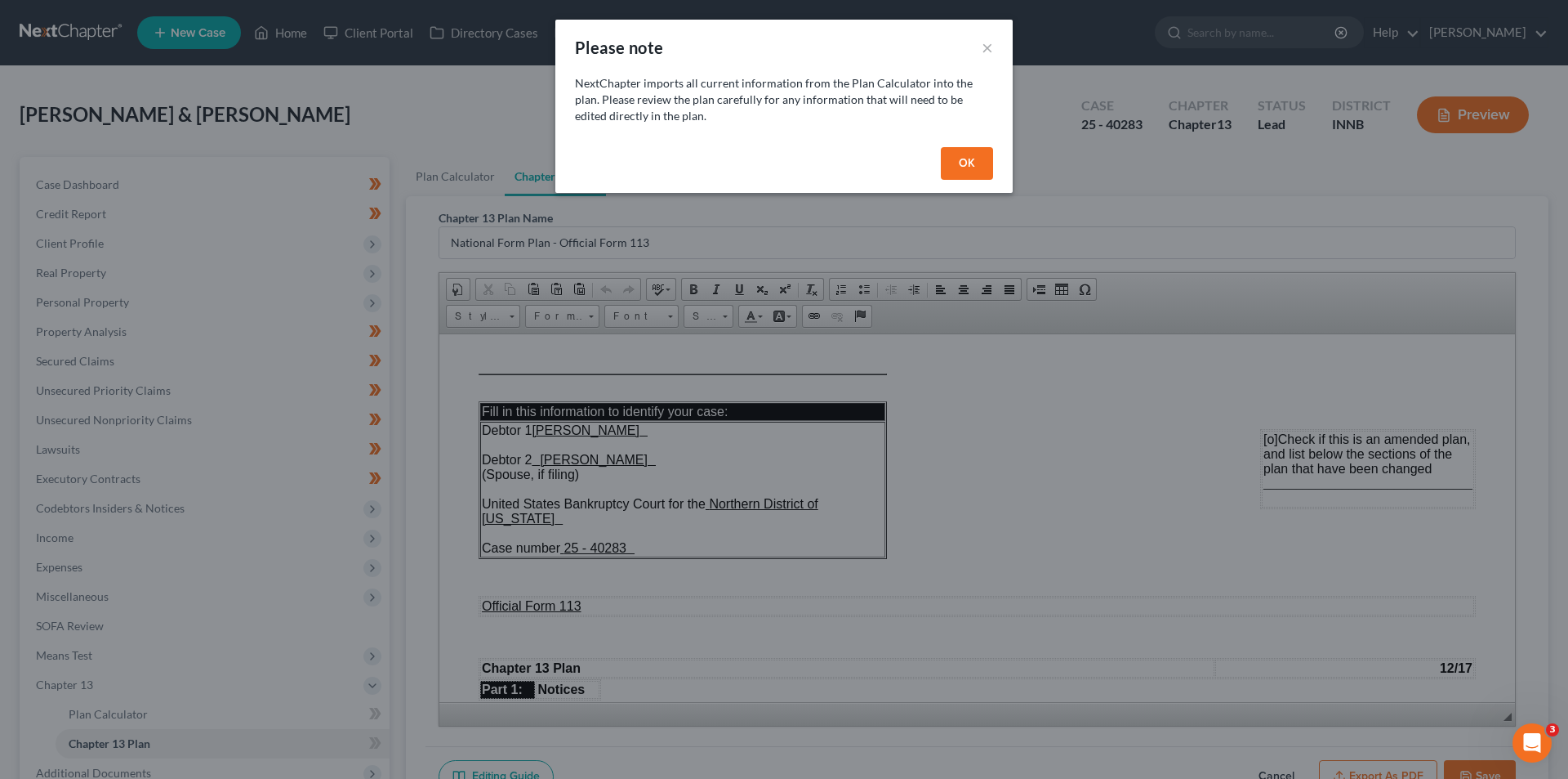
click at [967, 157] on button "OK" at bounding box center [967, 163] width 52 height 32
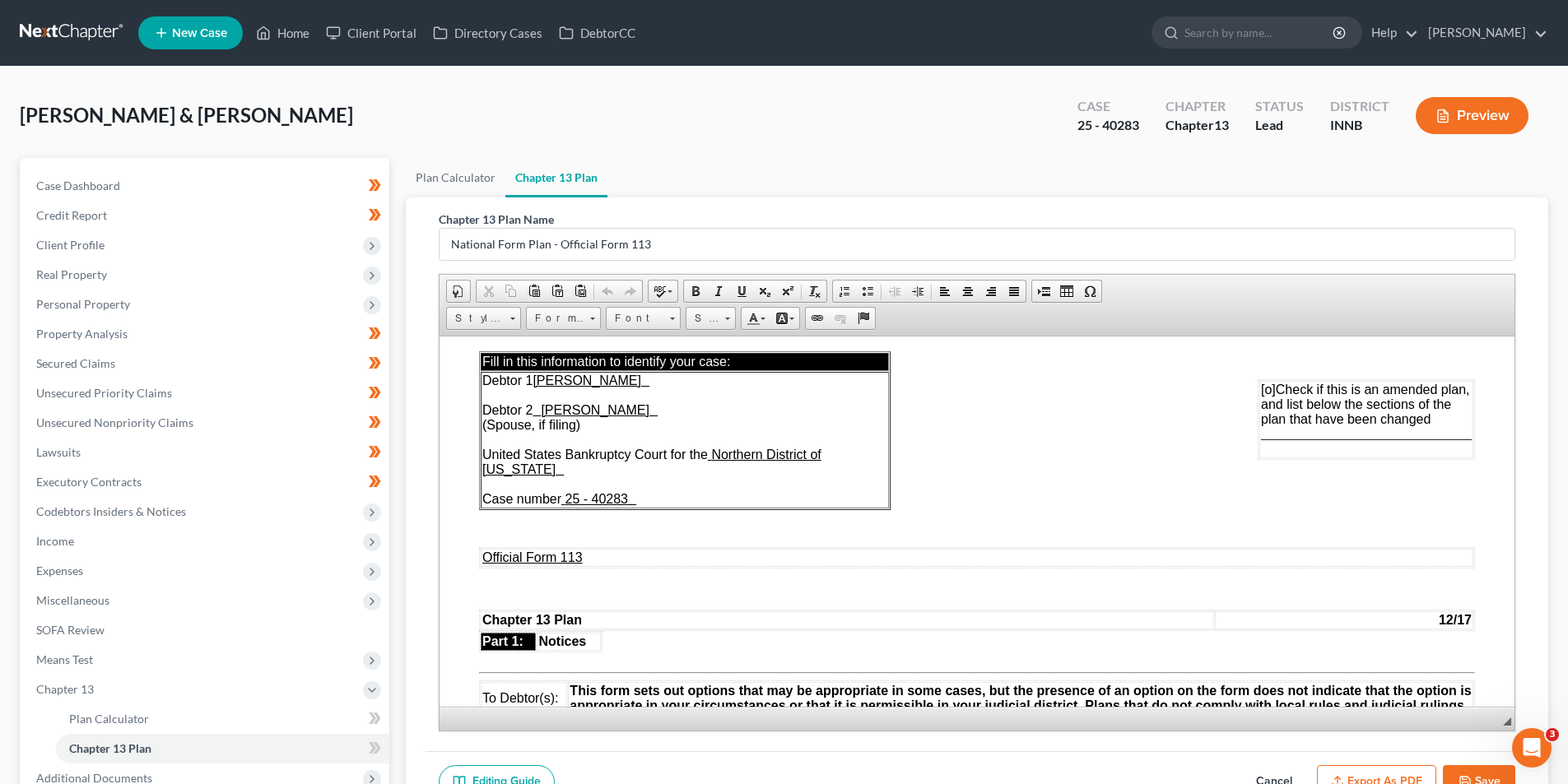
scroll to position [83, 0]
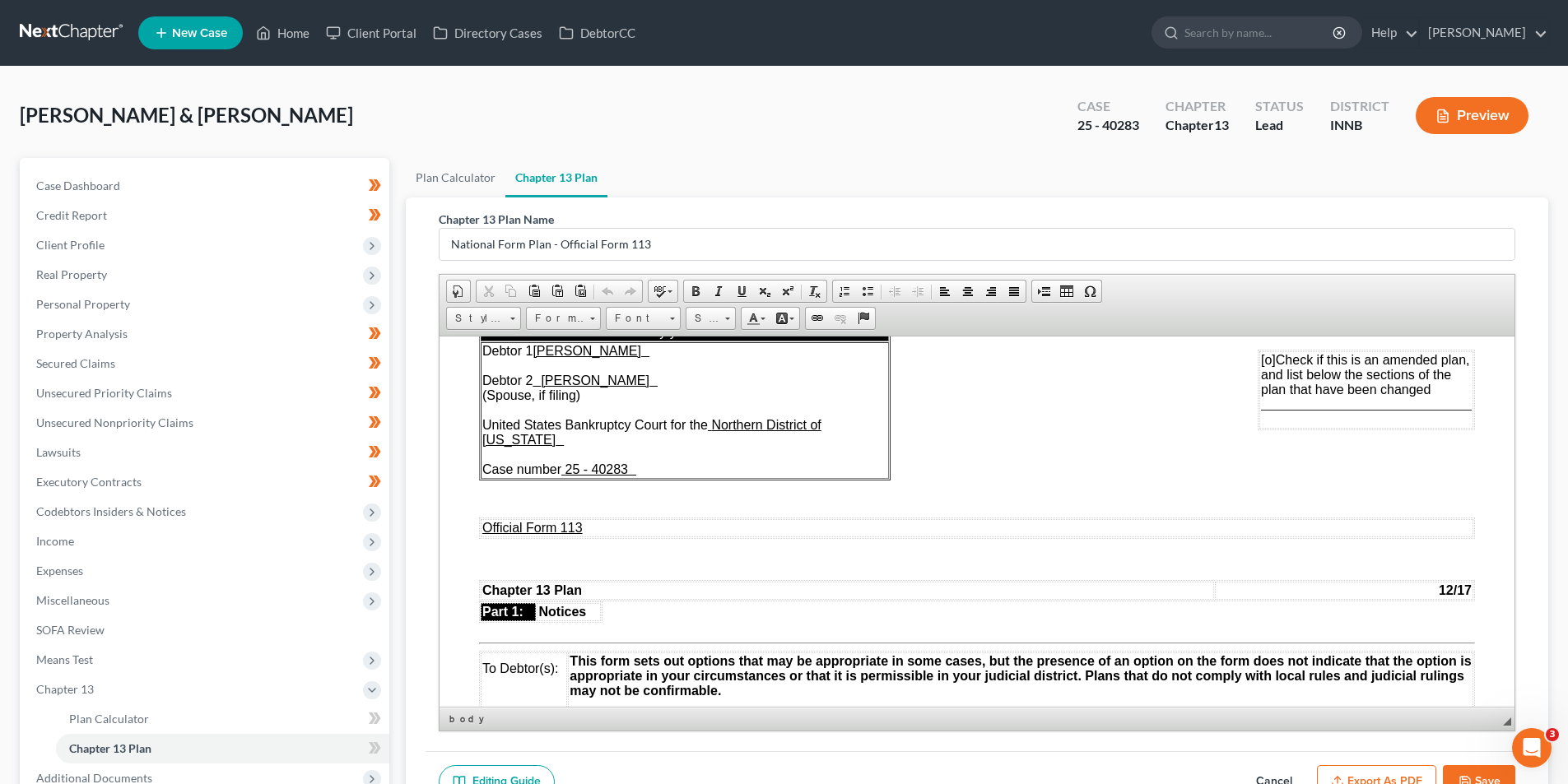
click at [1261, 363] on span "[o]" at bounding box center [1268, 359] width 15 height 14
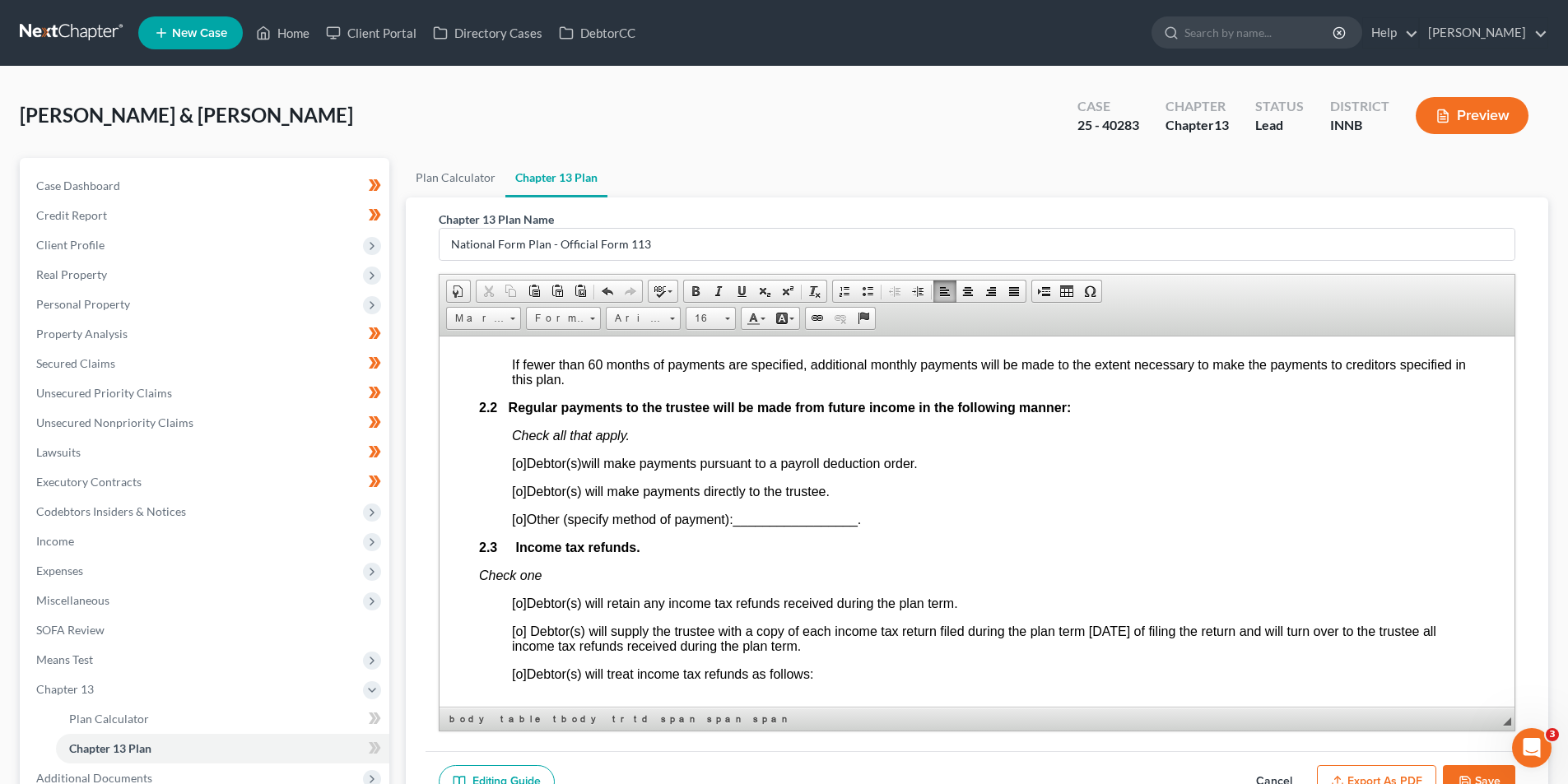
scroll to position [1069, 0]
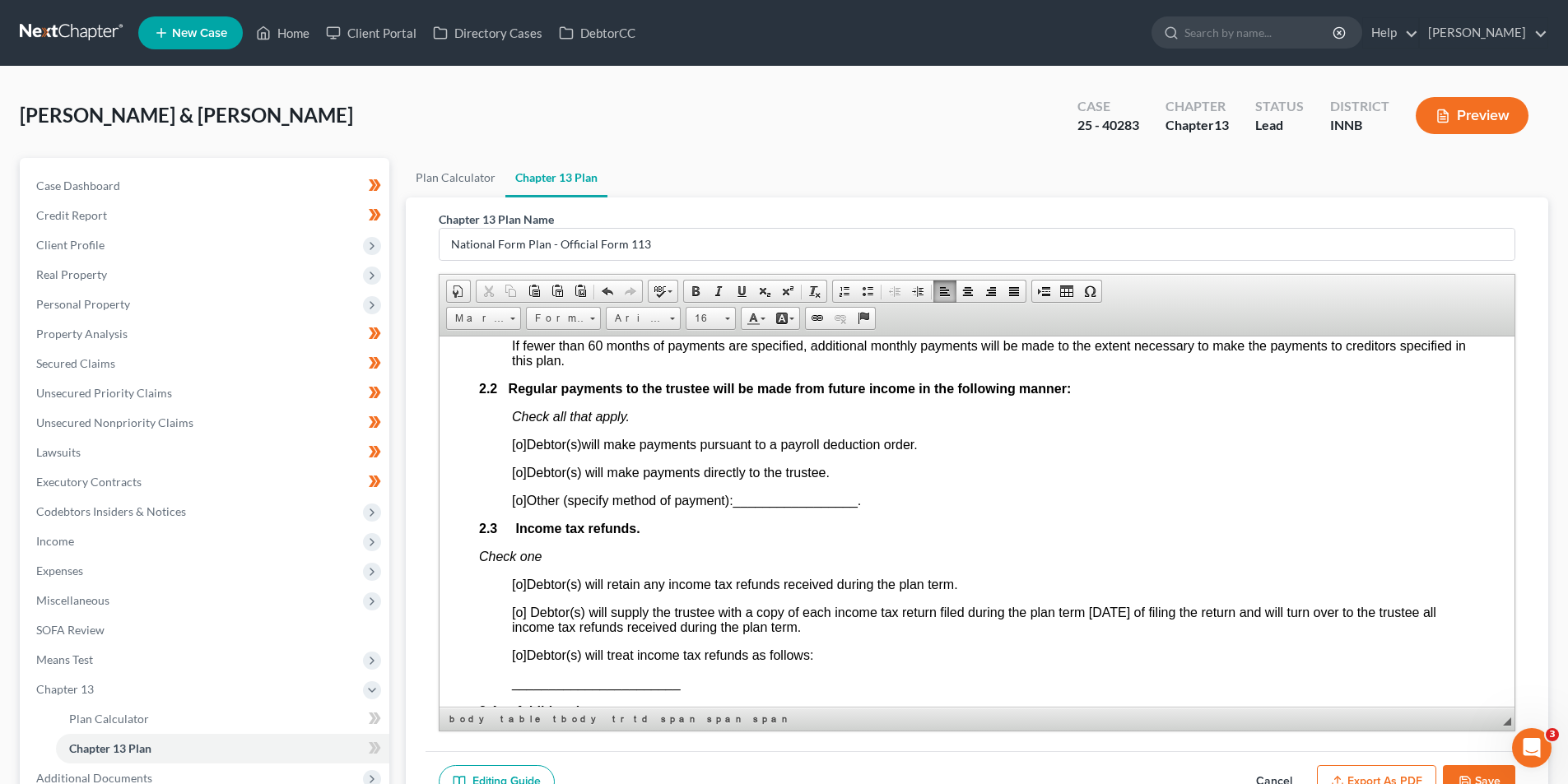
click at [516, 470] on span "[o]" at bounding box center [519, 471] width 15 height 14
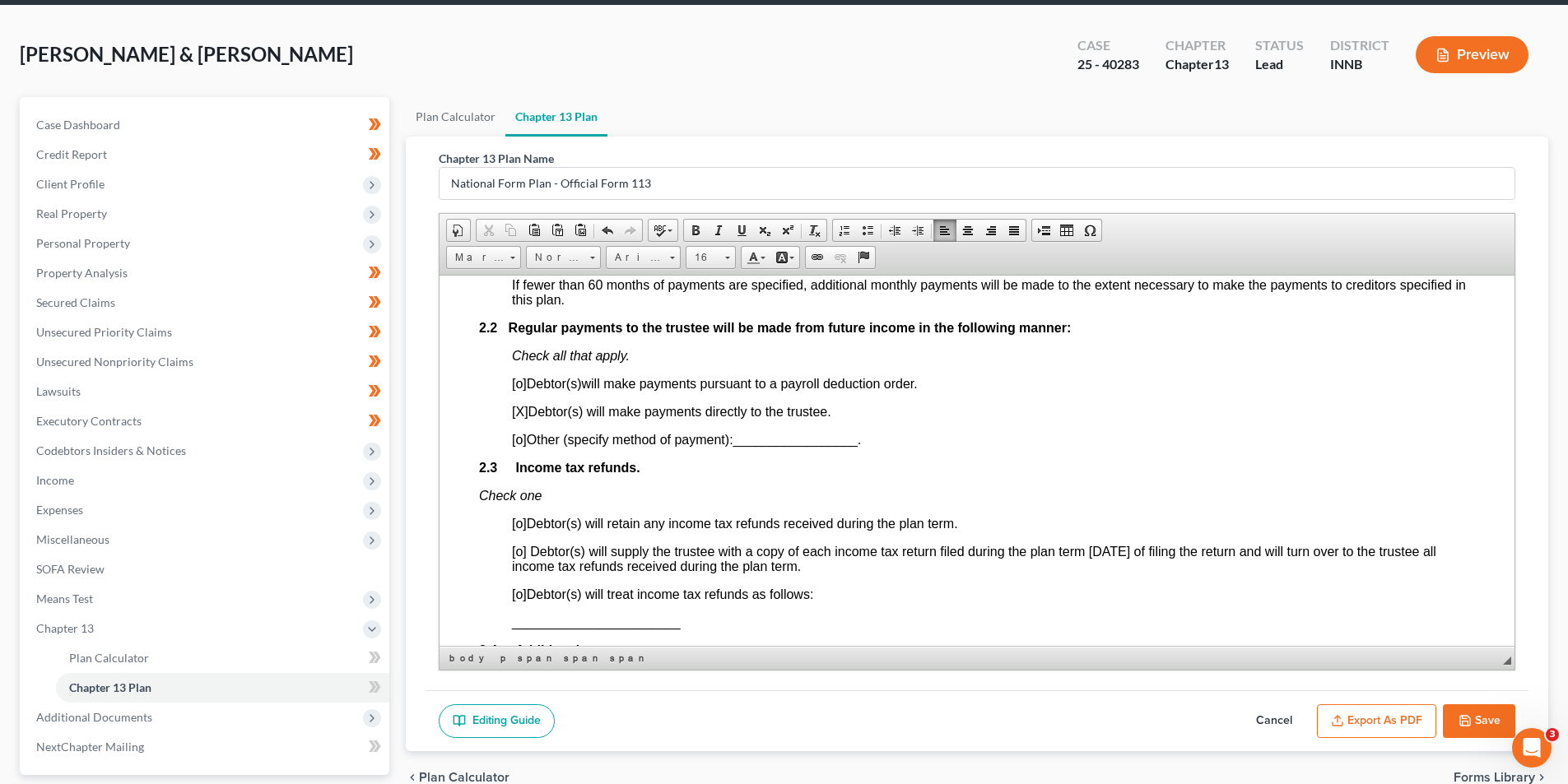
scroll to position [209, 0]
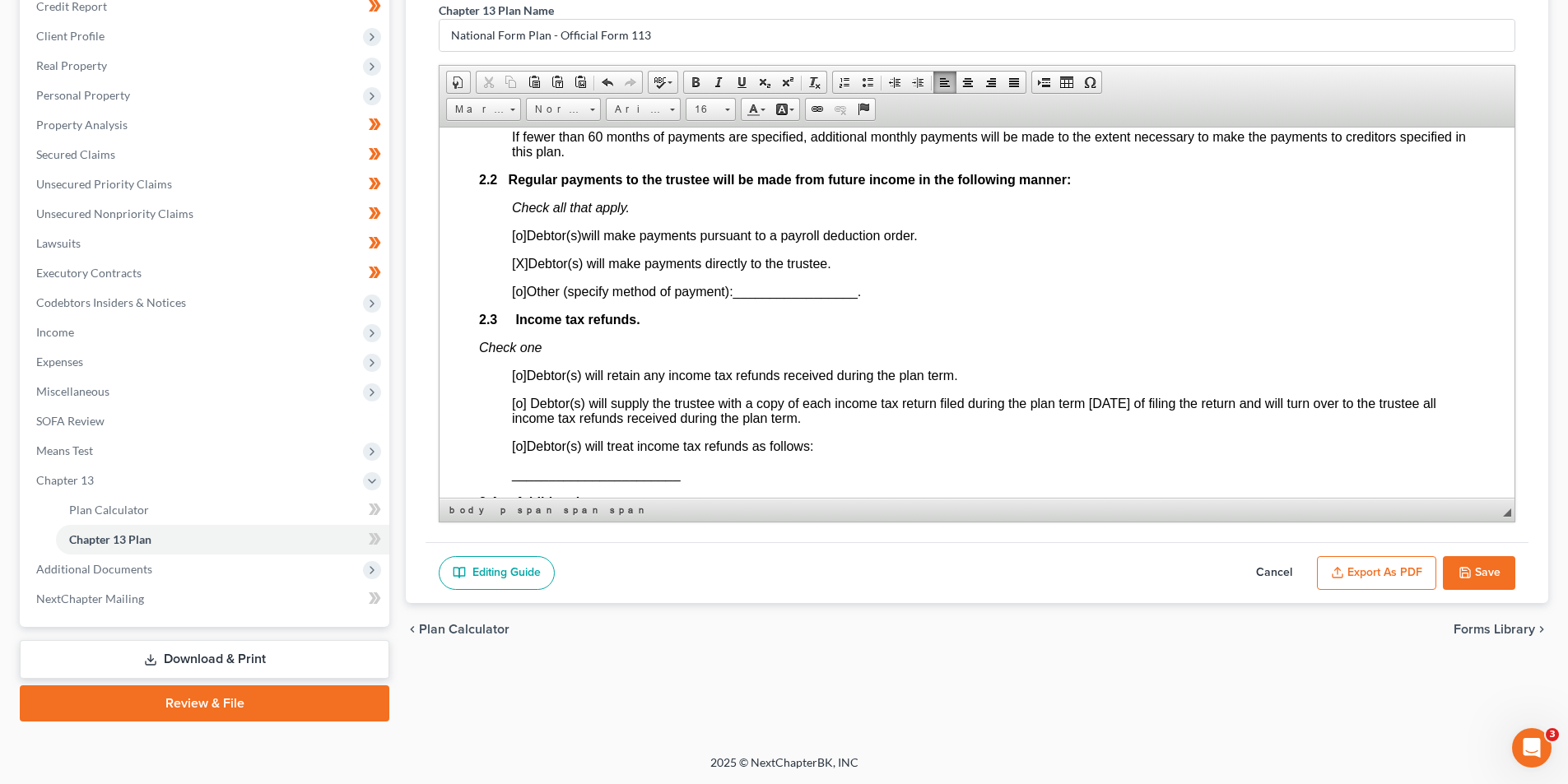
click at [517, 450] on span "[o]" at bounding box center [519, 445] width 15 height 14
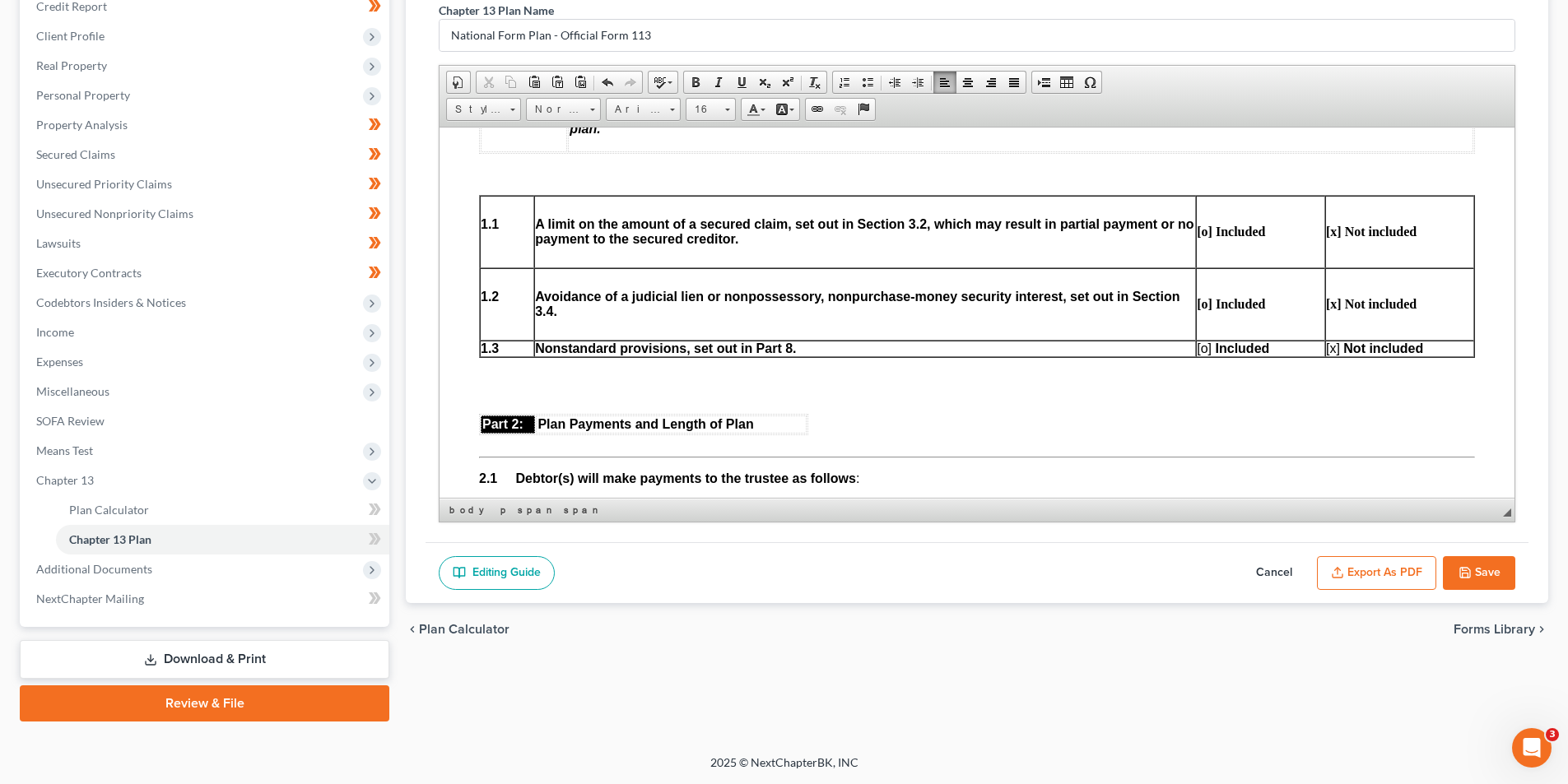
scroll to position [658, 0]
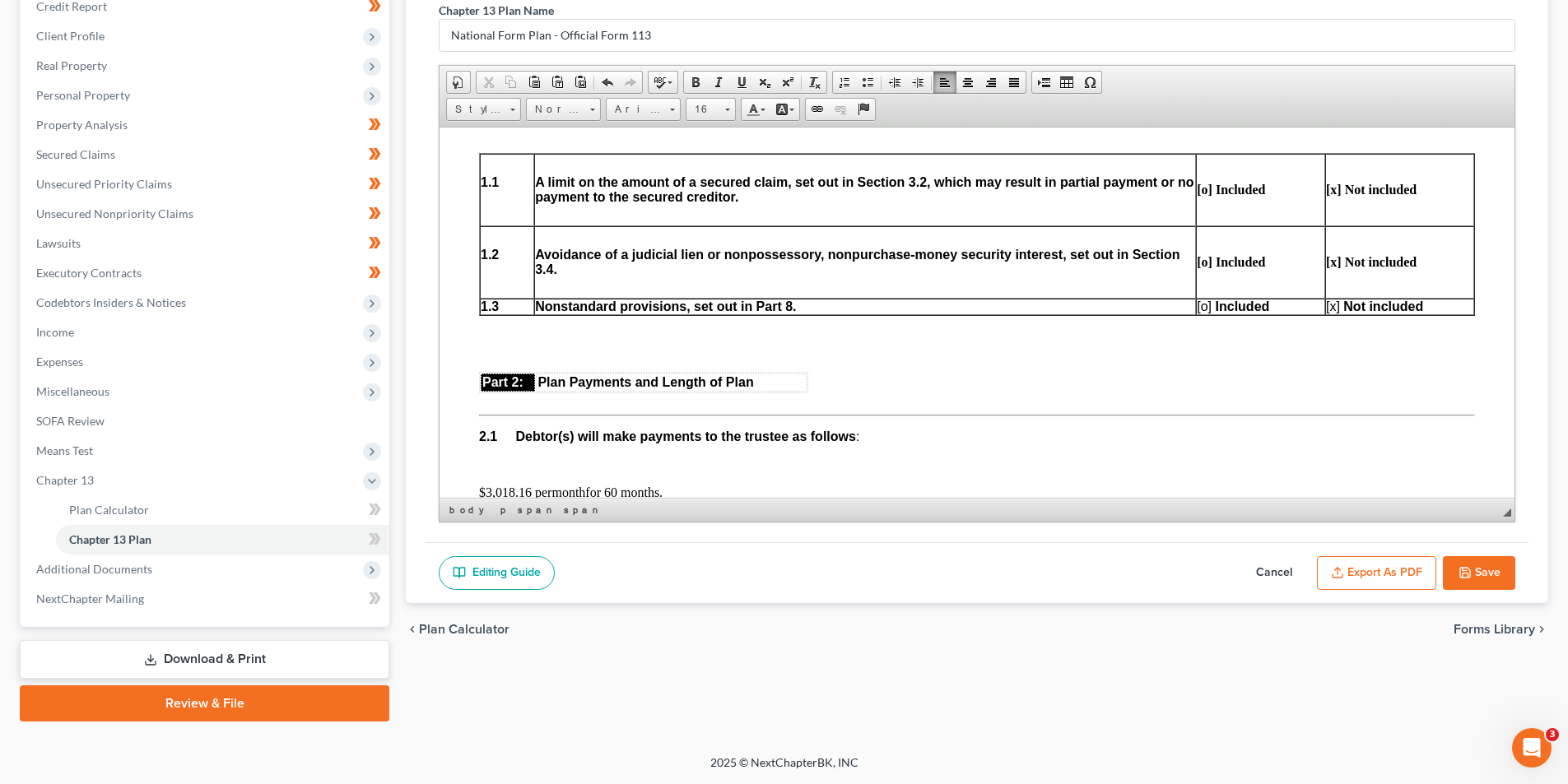
click at [1198, 301] on span "[o]" at bounding box center [1204, 305] width 15 height 14
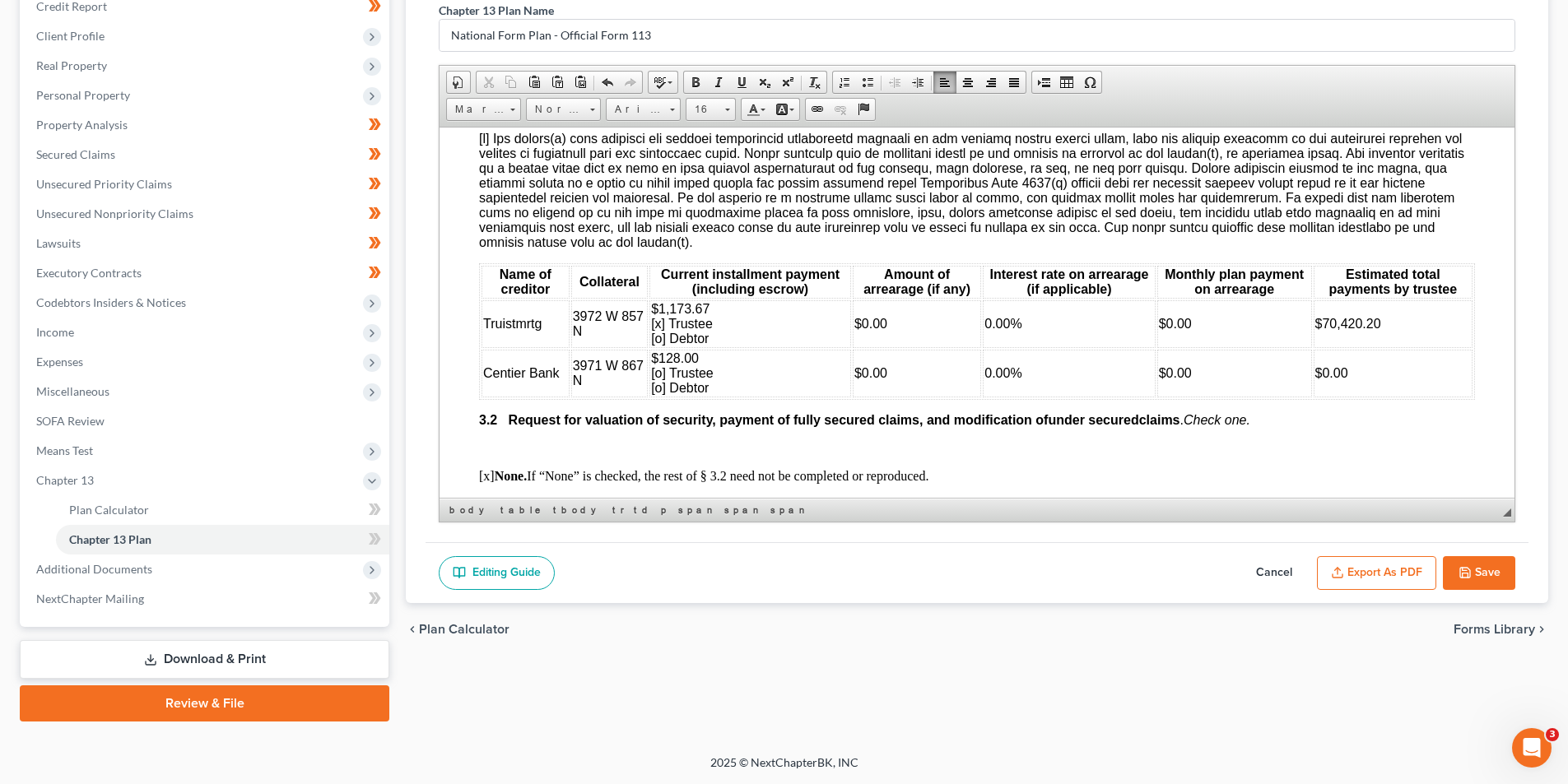
scroll to position [1810, 0]
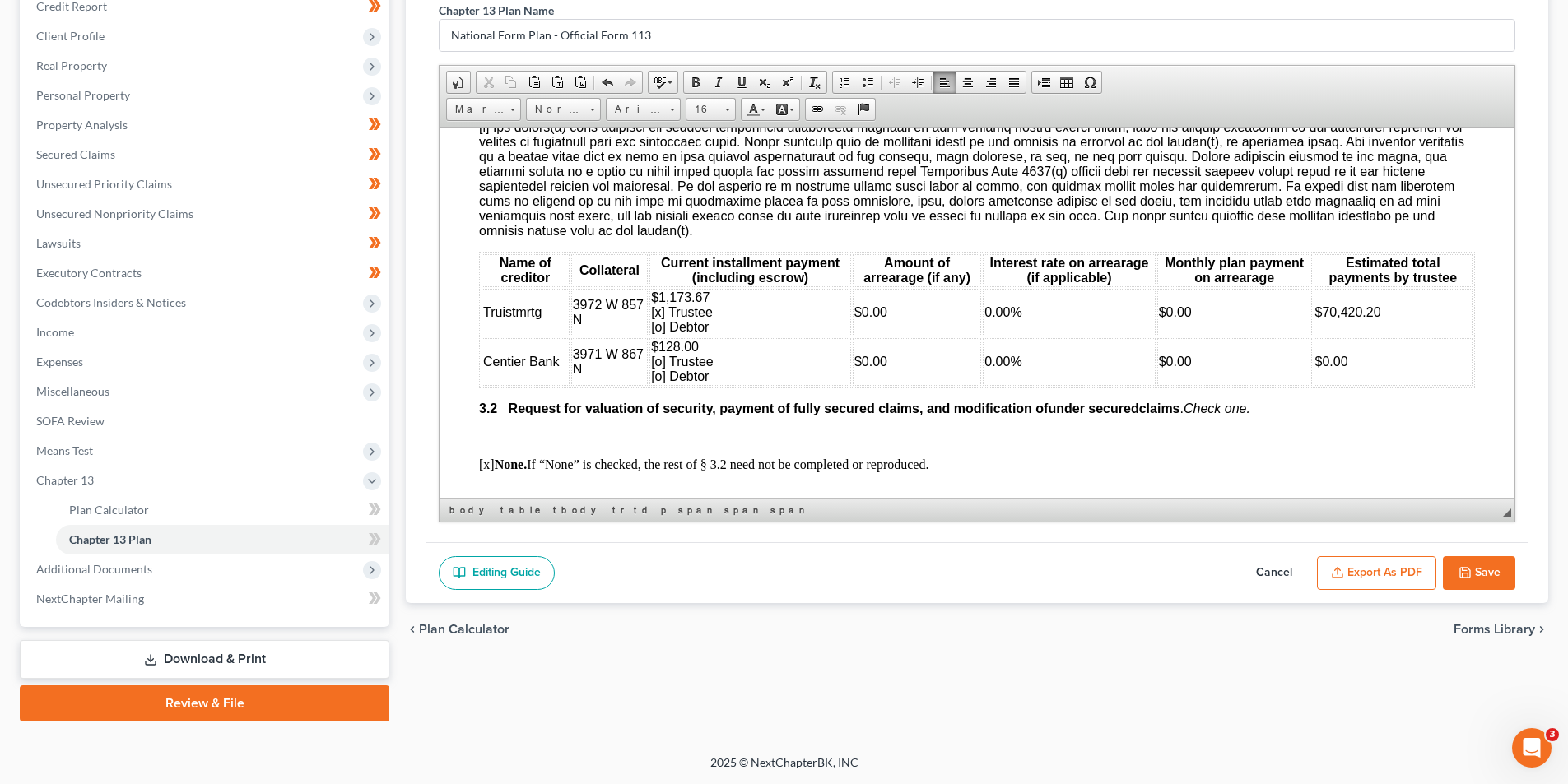
click at [657, 377] on span "$128.00 [o] Trustee [o] Debtor" at bounding box center [682, 360] width 63 height 43
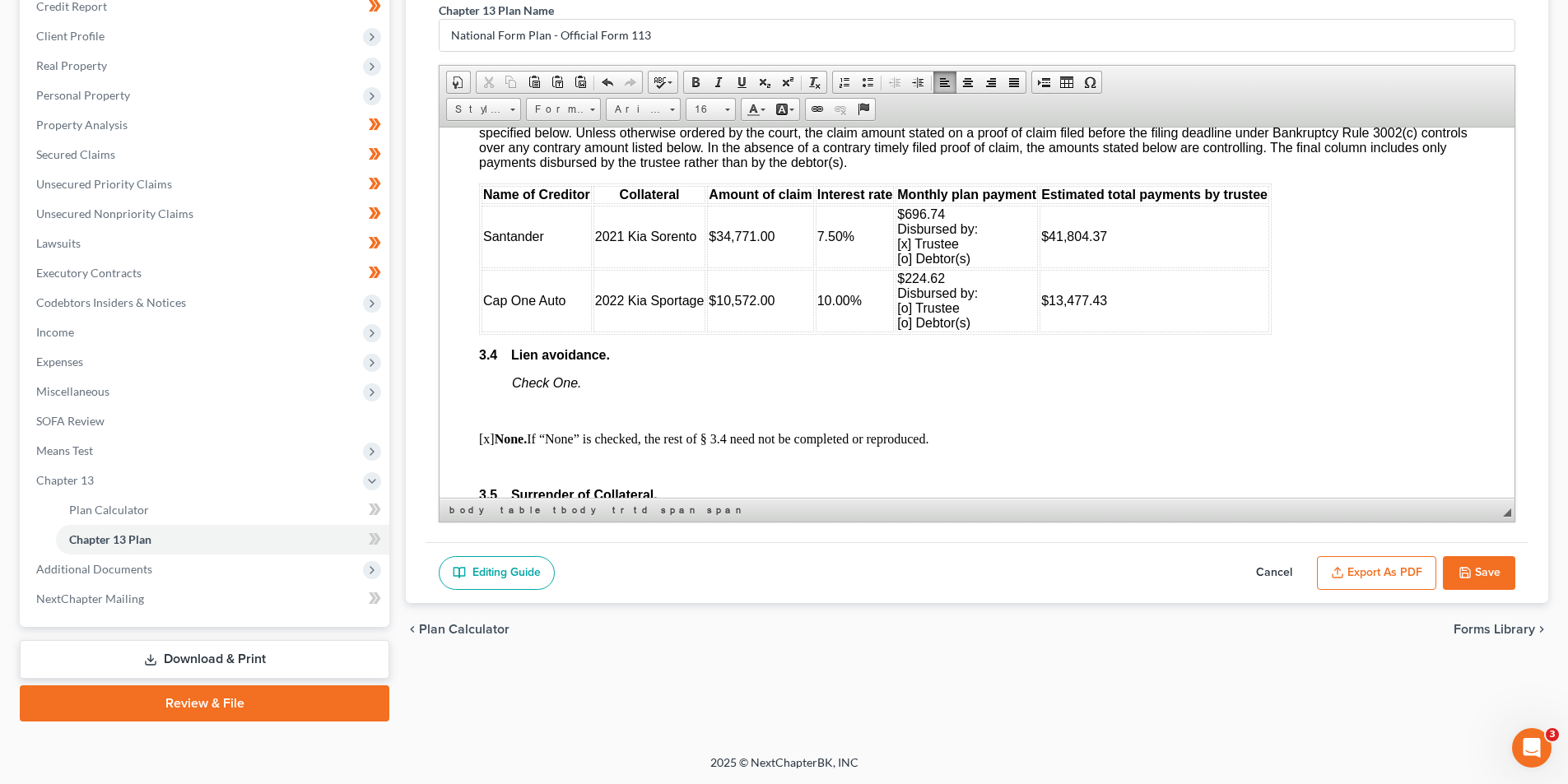
scroll to position [2468, 0]
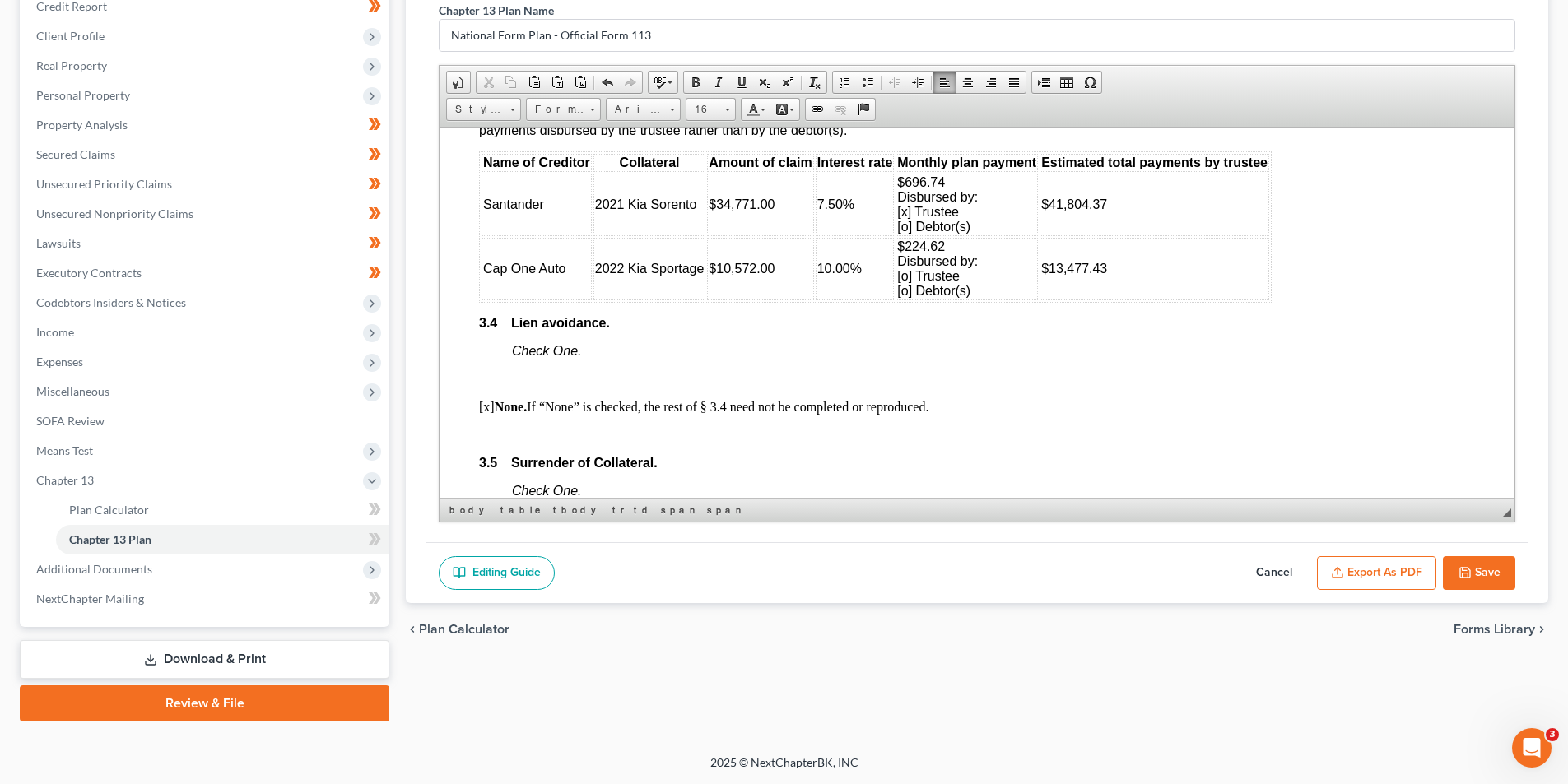
click at [903, 297] on span "$224.62 Disbursed by: [o] Trustee [o] Debtor(s)" at bounding box center [937, 268] width 81 height 58
click at [994, 299] on td "$224.62 Disbursed by: [o] Trustee [X] Debtor(s)" at bounding box center [966, 268] width 143 height 63
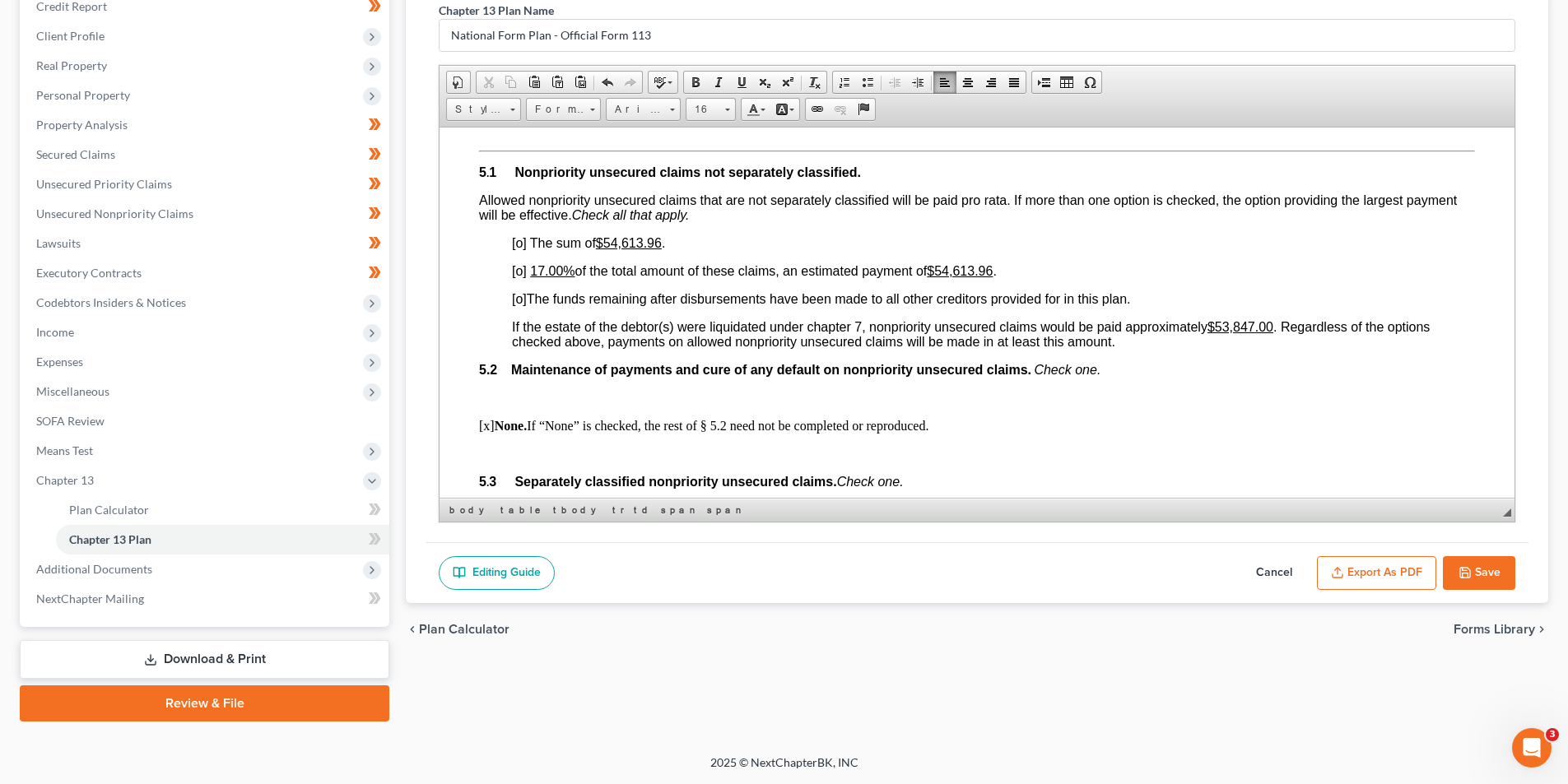
scroll to position [3701, 0]
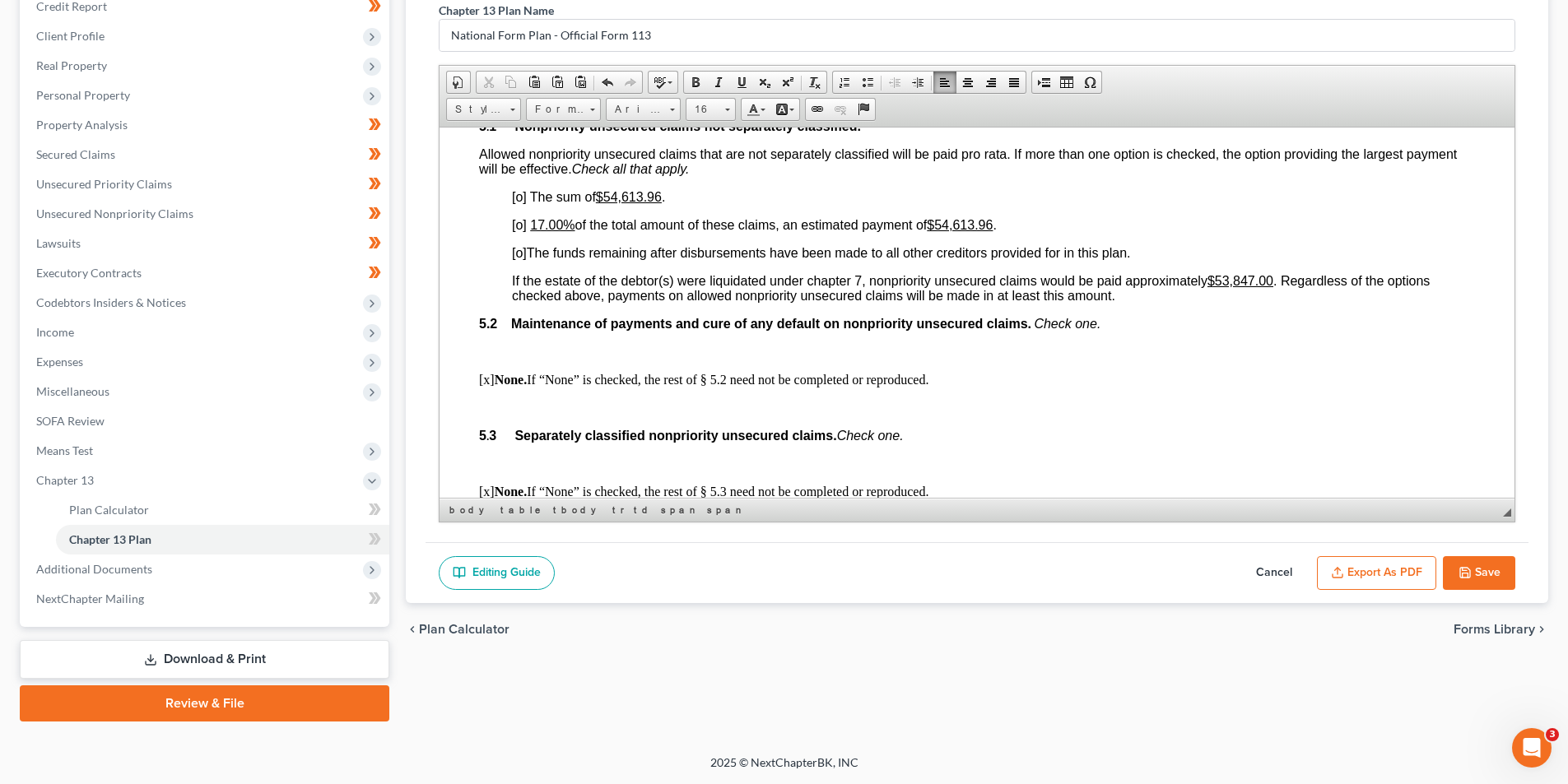
click at [519, 204] on span "[o]" at bounding box center [519, 196] width 15 height 14
click at [518, 259] on span "[o]" at bounding box center [519, 252] width 15 height 14
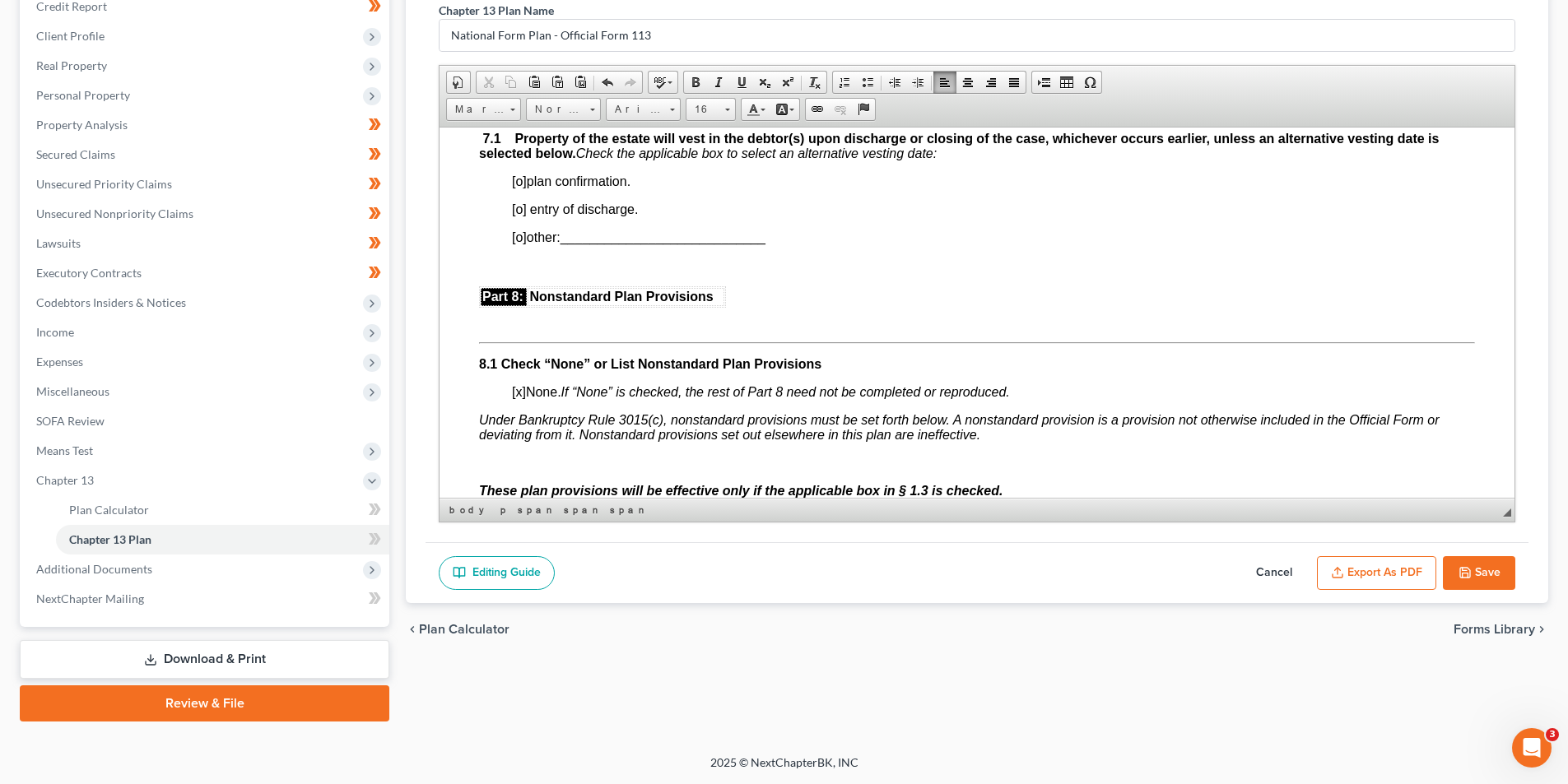
scroll to position [4441, 0]
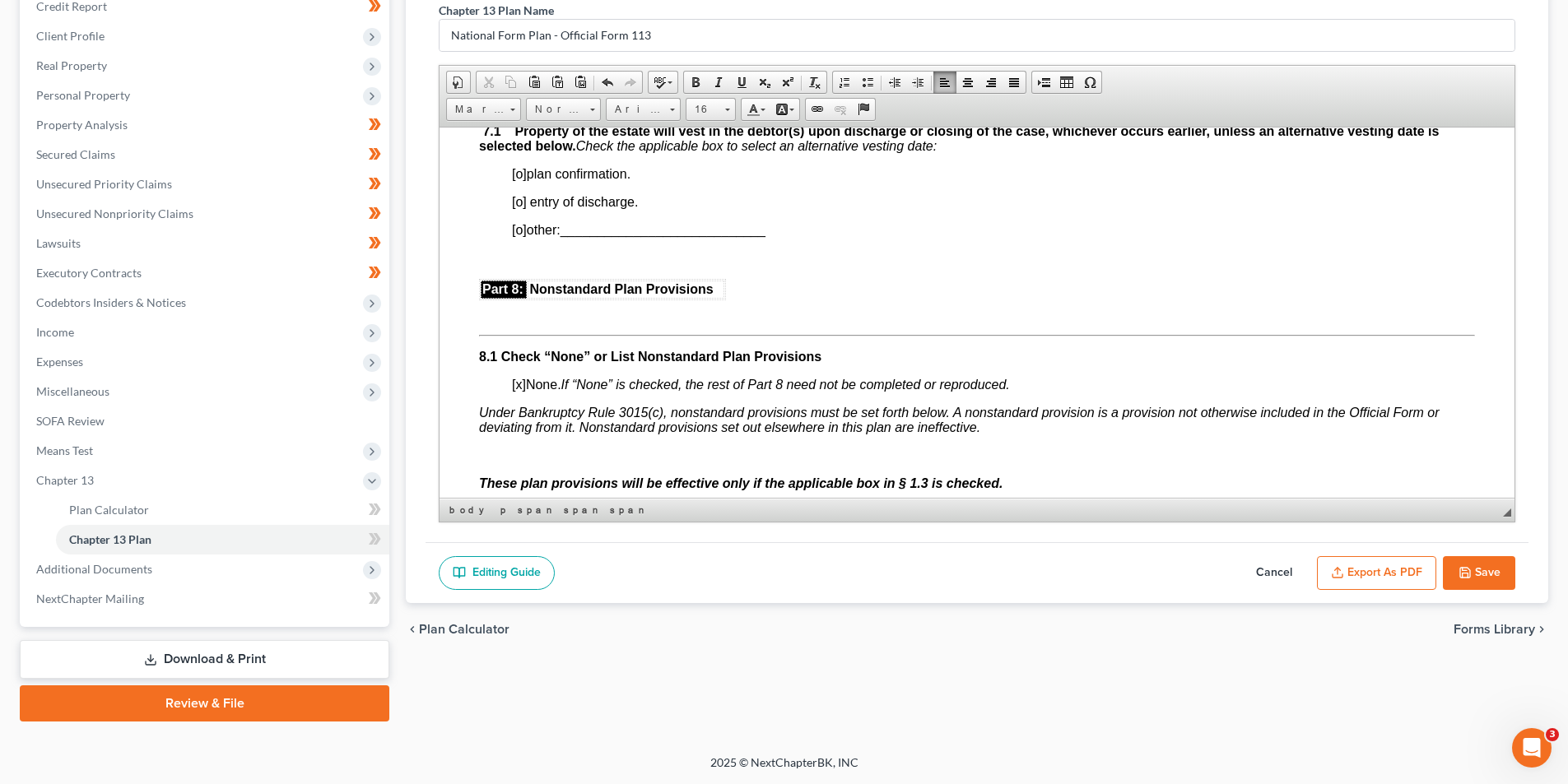
click at [518, 209] on span "[o]" at bounding box center [519, 201] width 15 height 14
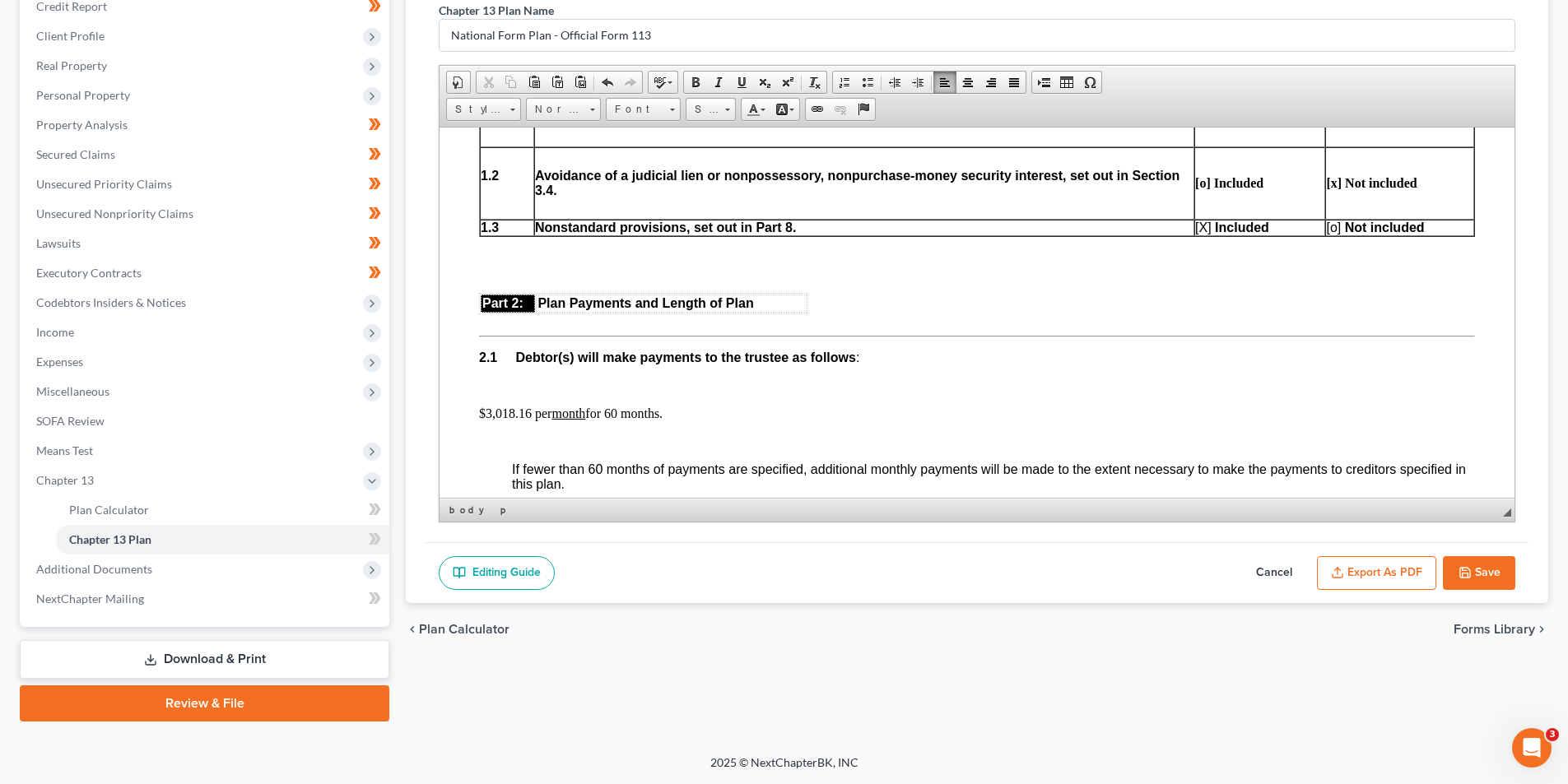
scroll to position [741, 0]
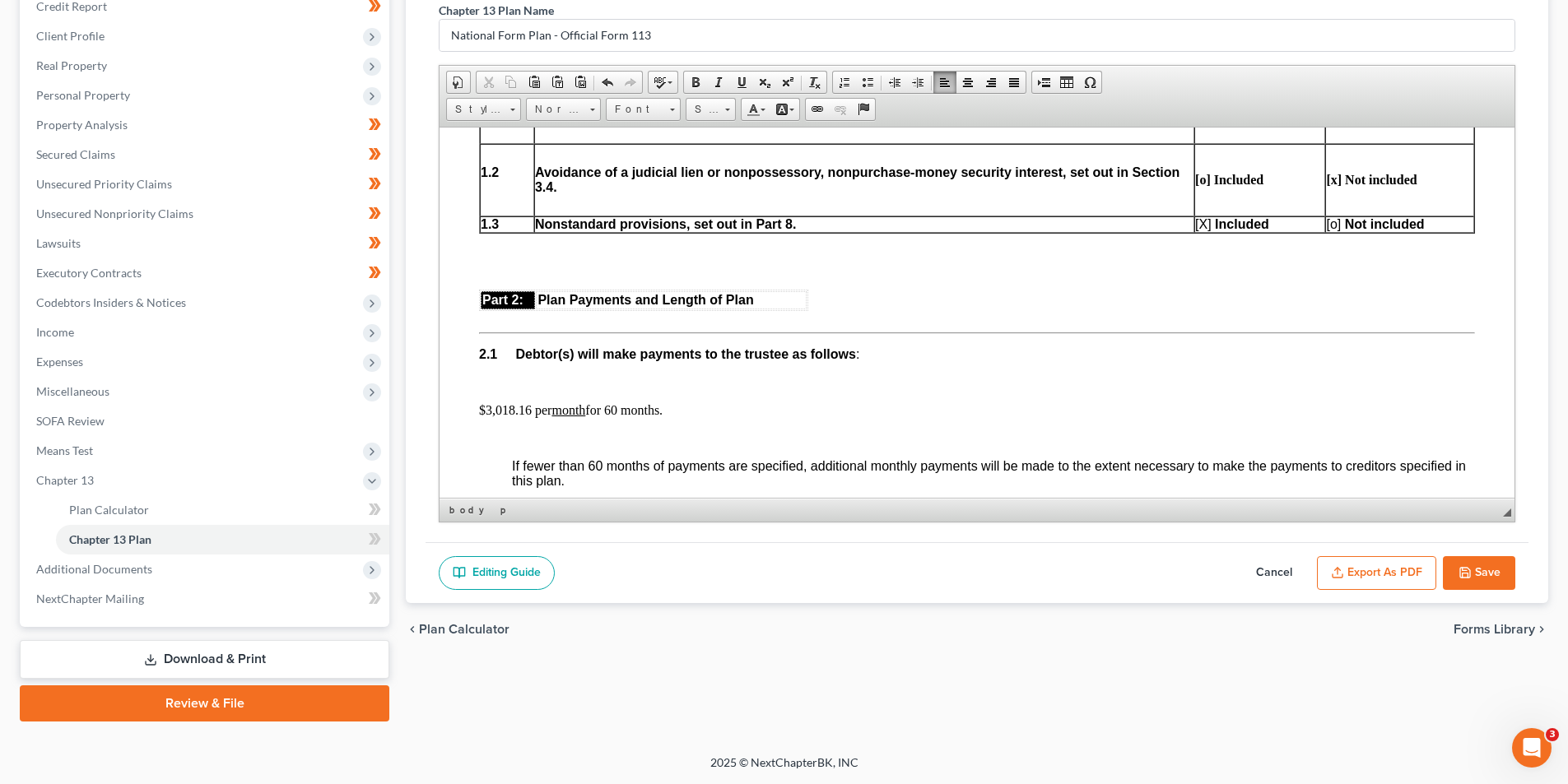
click at [1195, 226] on span "[X ]" at bounding box center [1203, 223] width 17 height 14
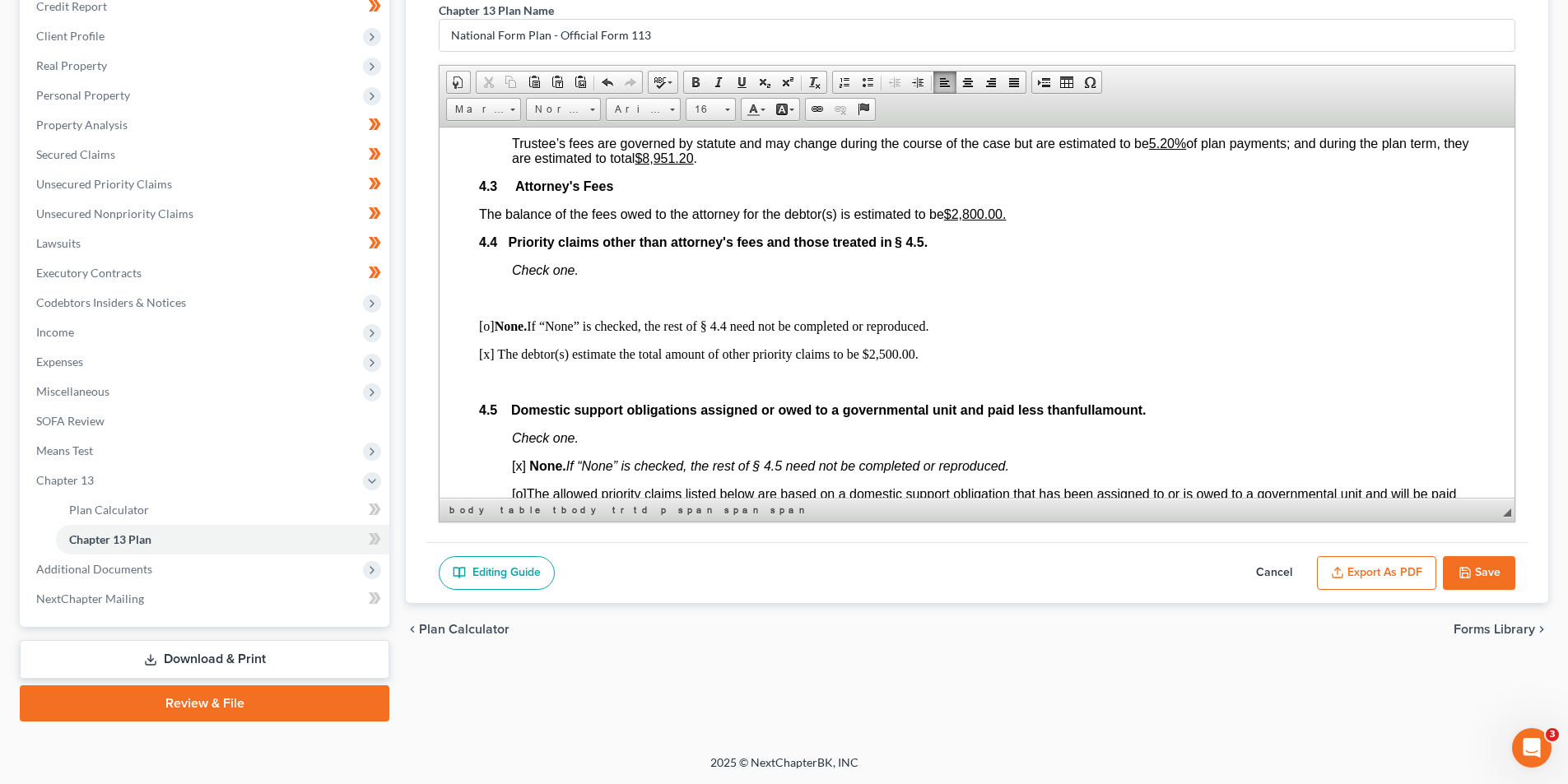
scroll to position [3126, 0]
click at [1505, 569] on button "Save" at bounding box center [1479, 573] width 73 height 34
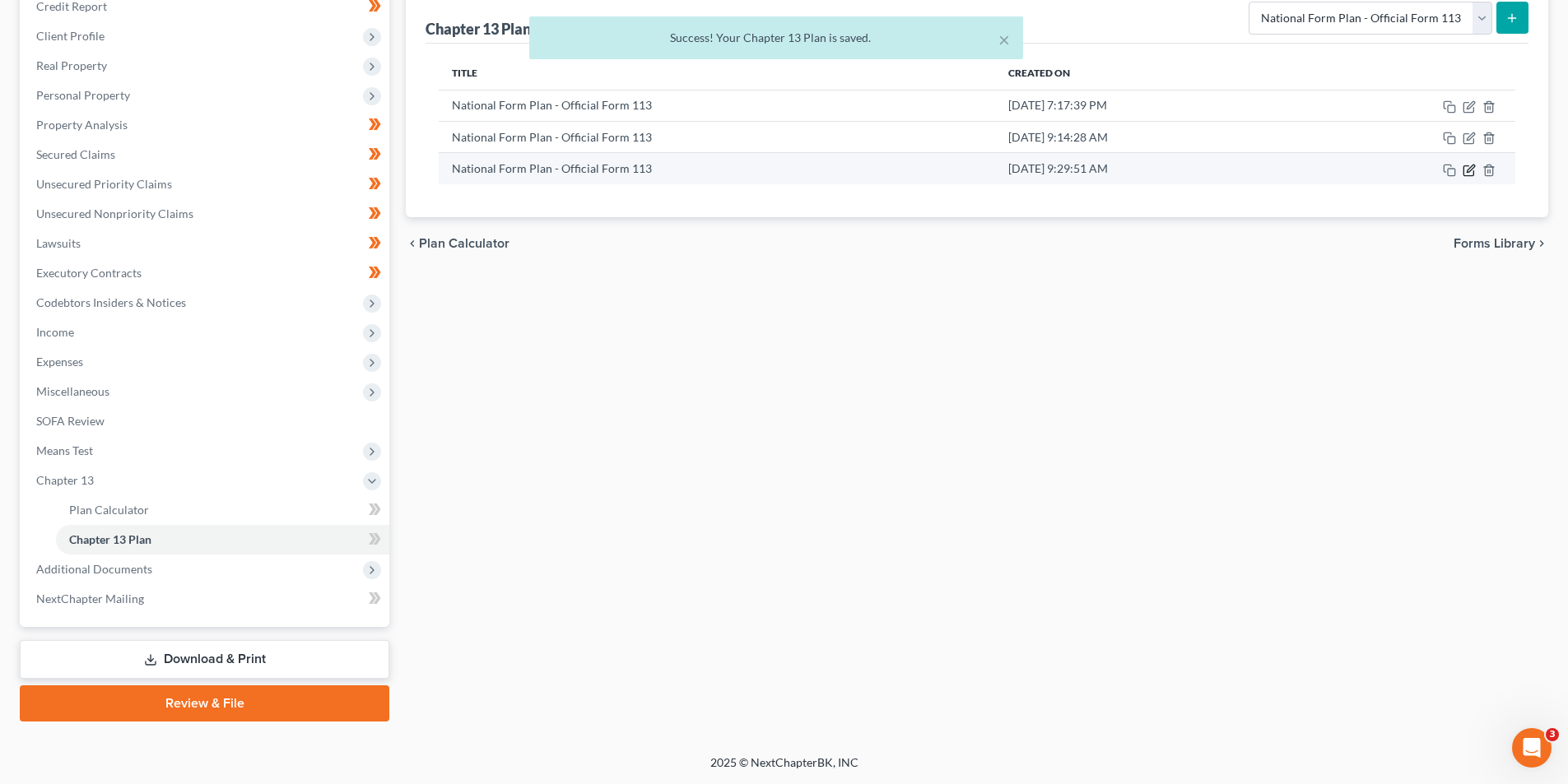
click at [1473, 168] on icon "button" at bounding box center [1469, 170] width 13 height 13
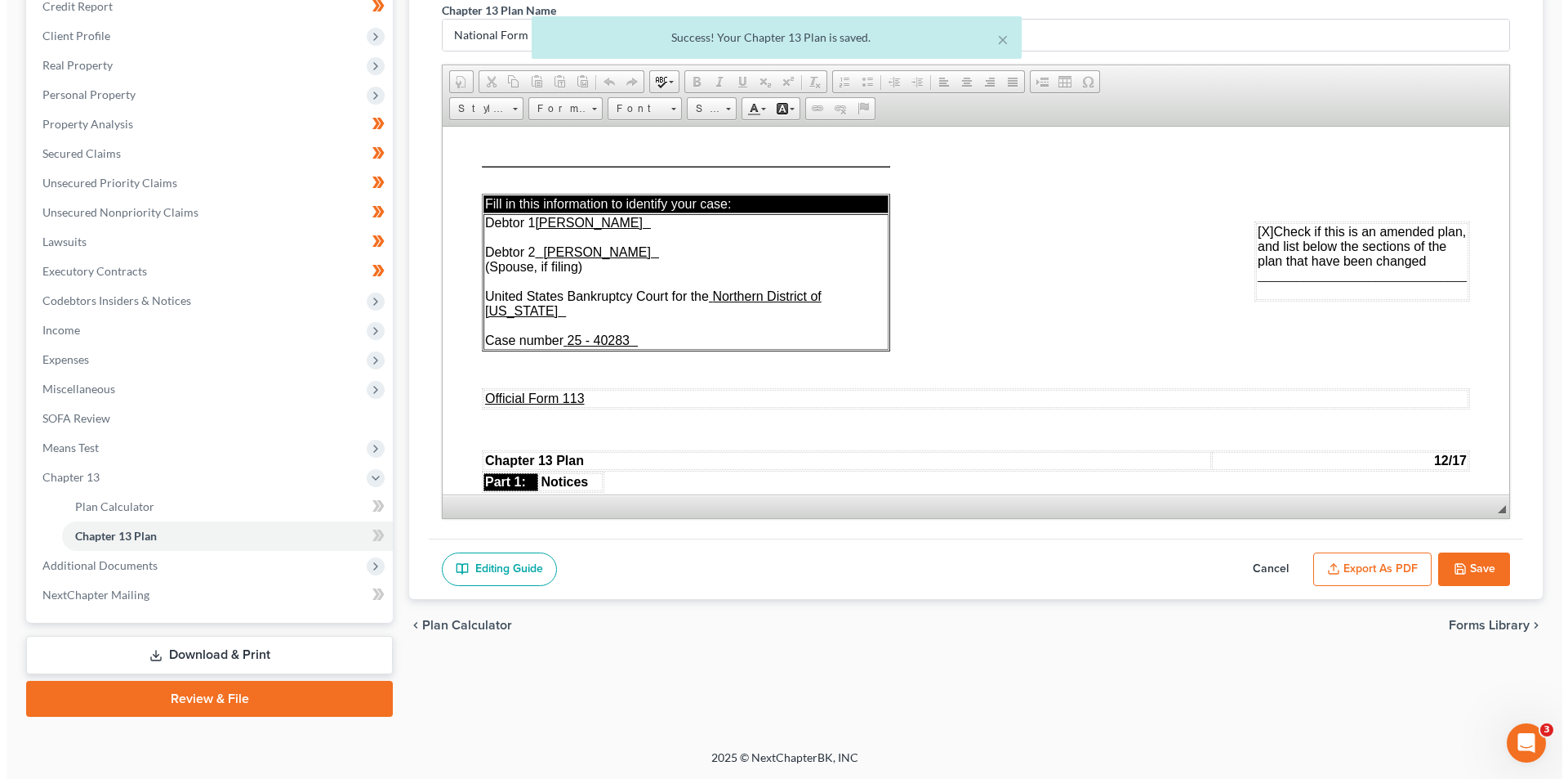
scroll to position [0, 0]
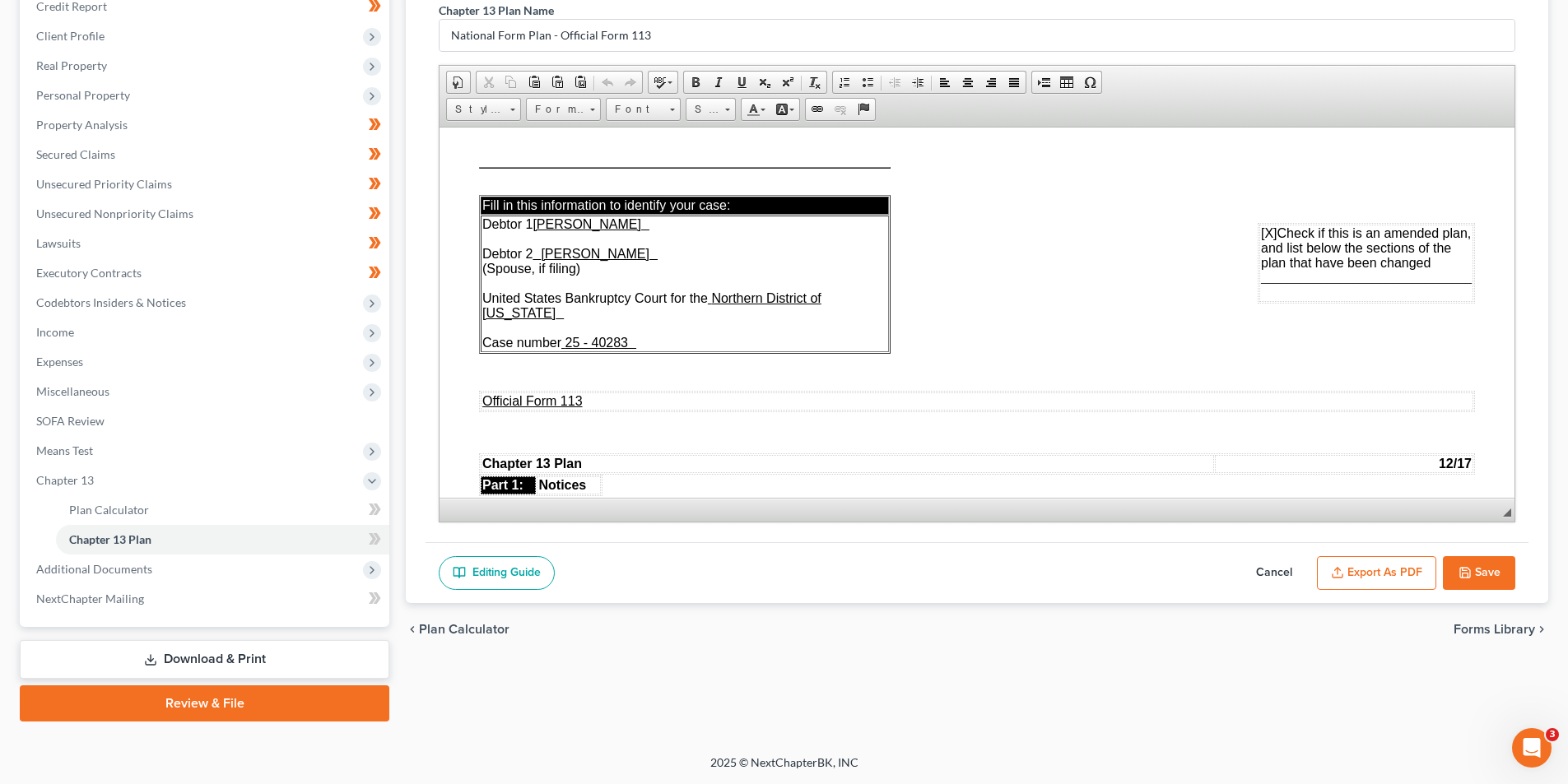
click at [1394, 577] on button "Export as PDF" at bounding box center [1376, 573] width 119 height 34
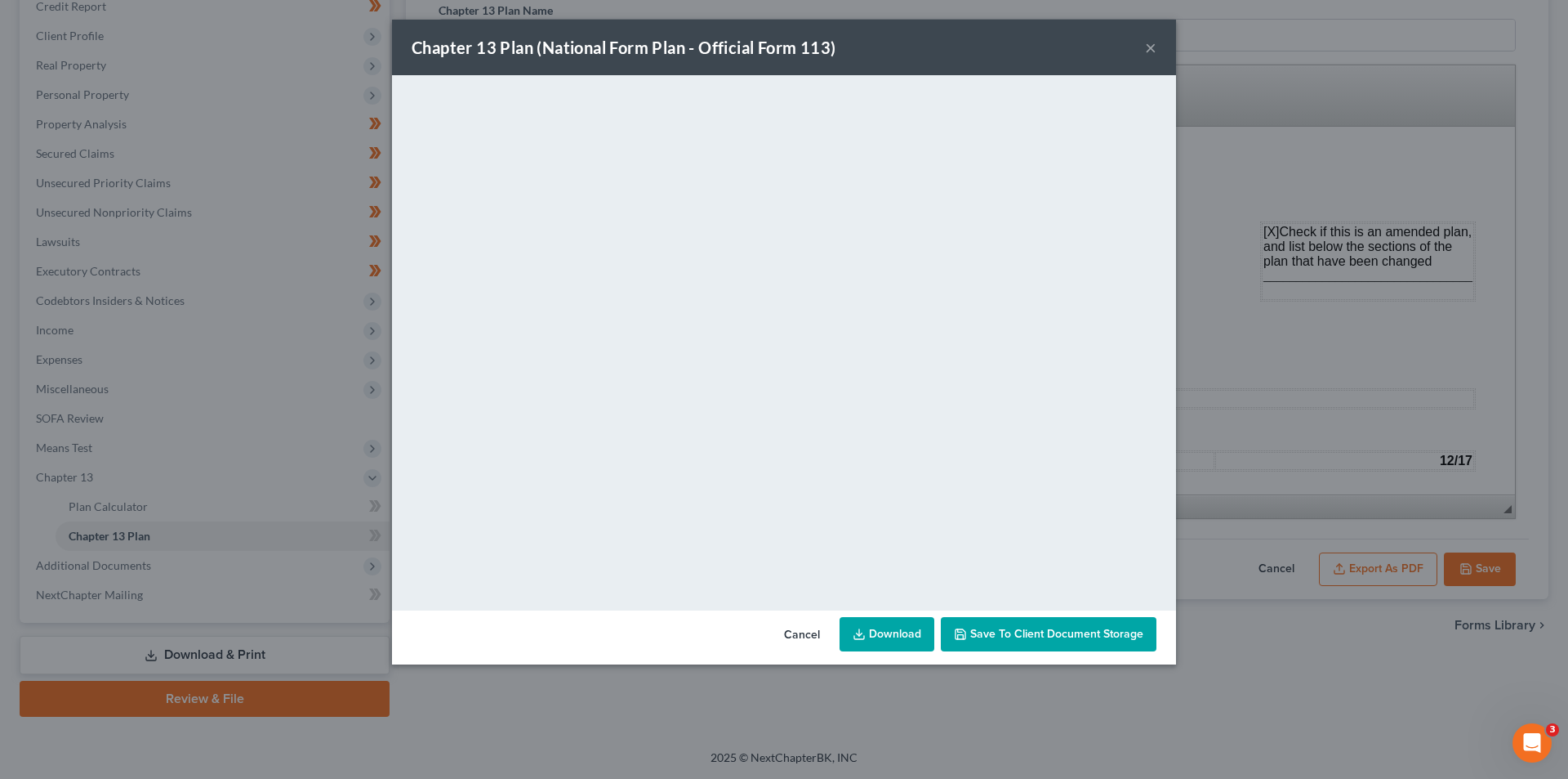
click at [880, 632] on link "Download" at bounding box center [887, 634] width 94 height 34
